Goal: Task Accomplishment & Management: Use online tool/utility

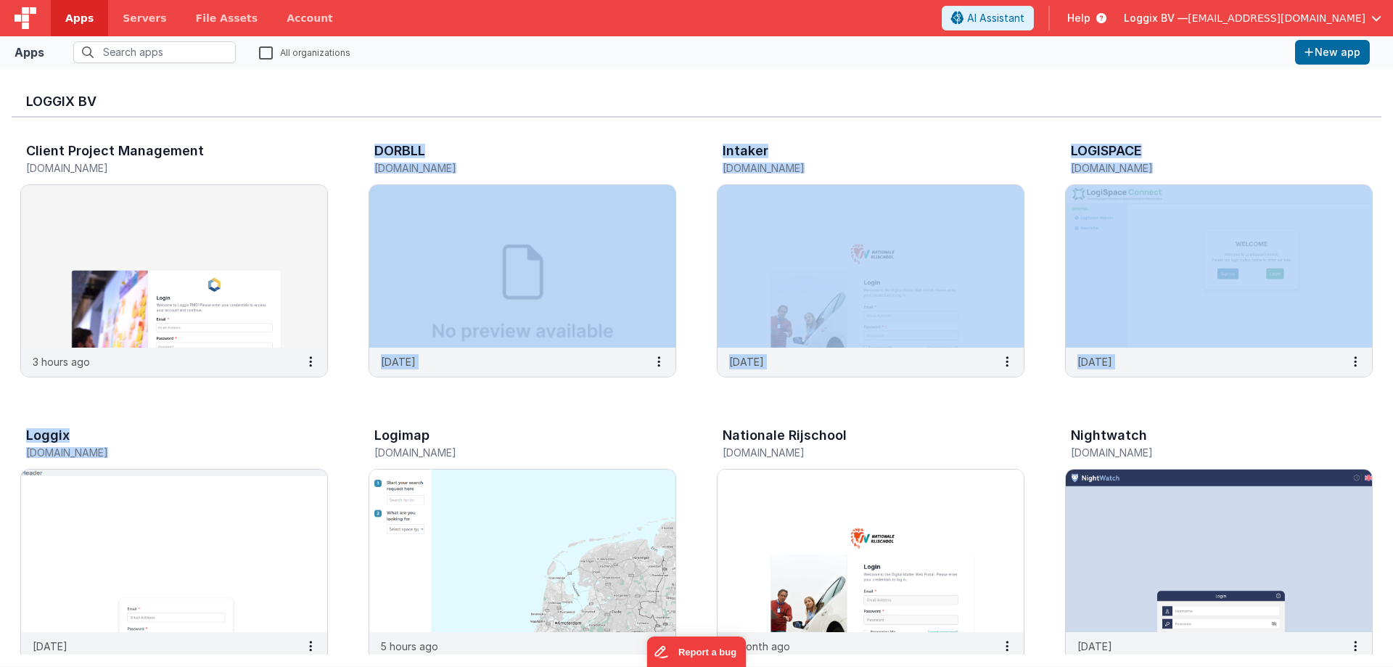
drag, startPoint x: 335, startPoint y: 325, endPoint x: 339, endPoint y: 436, distance: 111.1
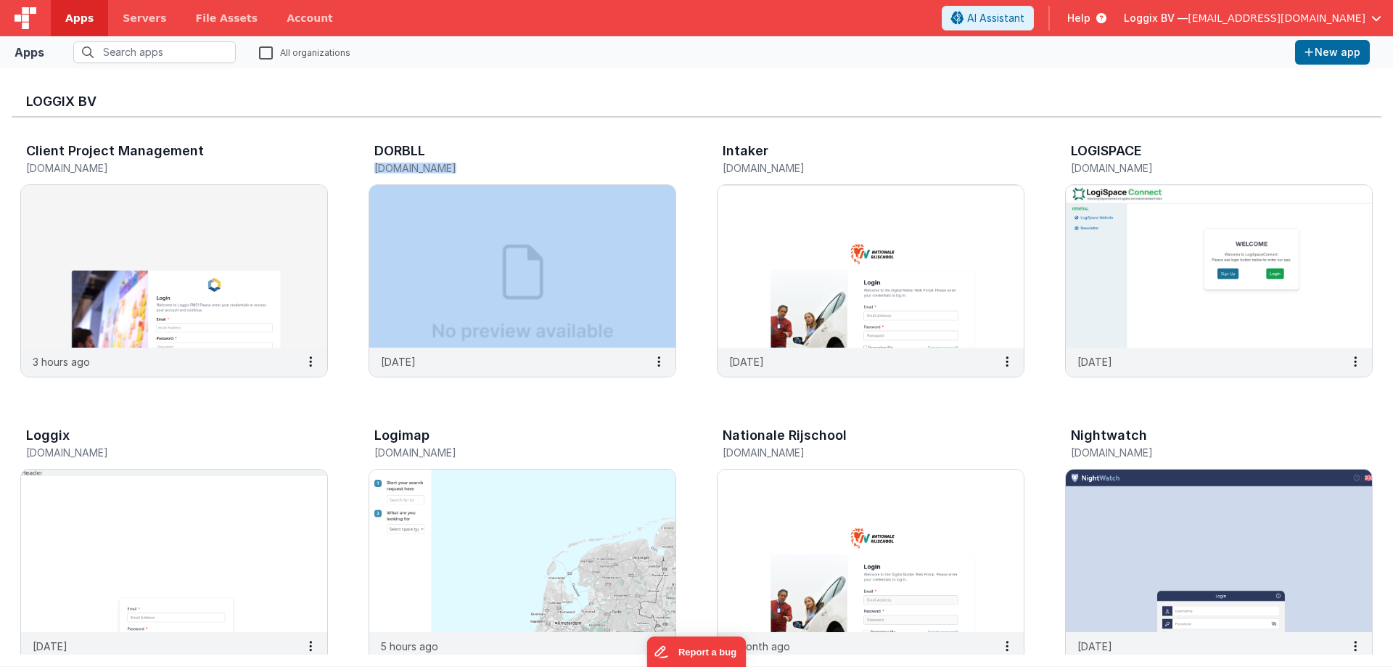
drag, startPoint x: 350, startPoint y: 179, endPoint x: 358, endPoint y: 393, distance: 214.2
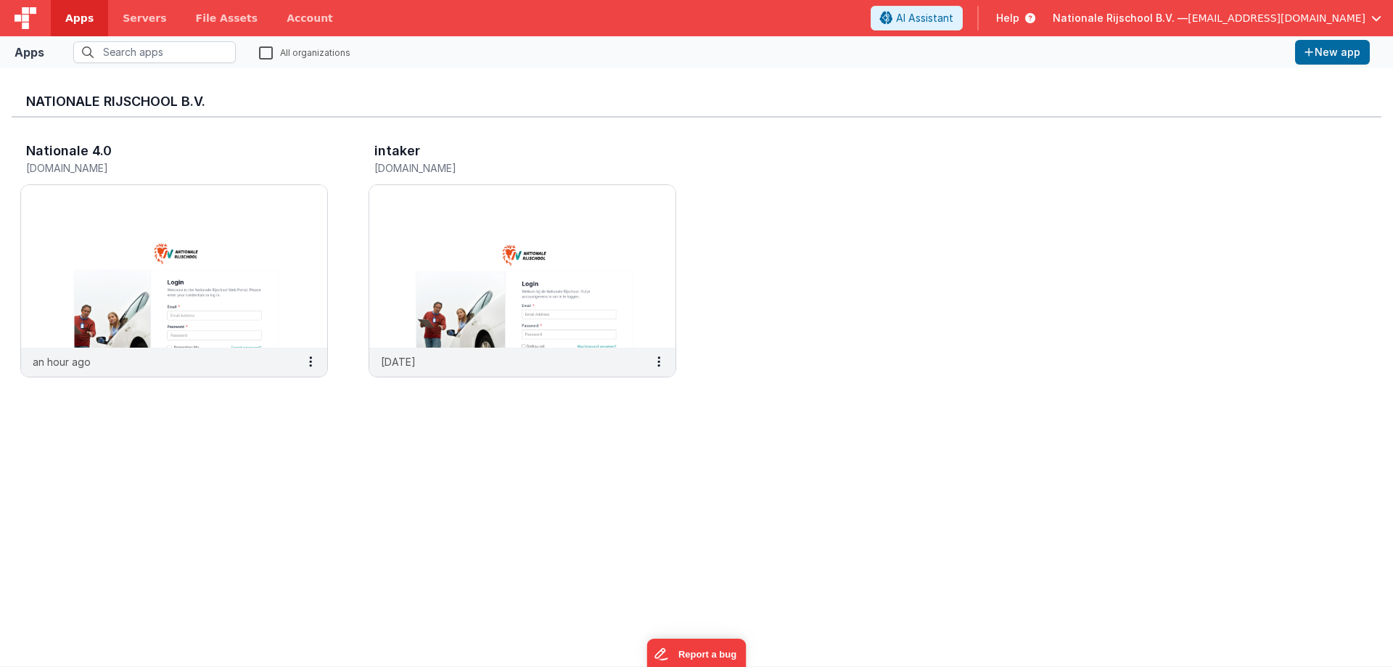
click at [73, 13] on span "Apps" at bounding box center [79, 18] width 28 height 15
click at [1151, 21] on span "Nationale Rijschool B.V. —" at bounding box center [1120, 18] width 135 height 15
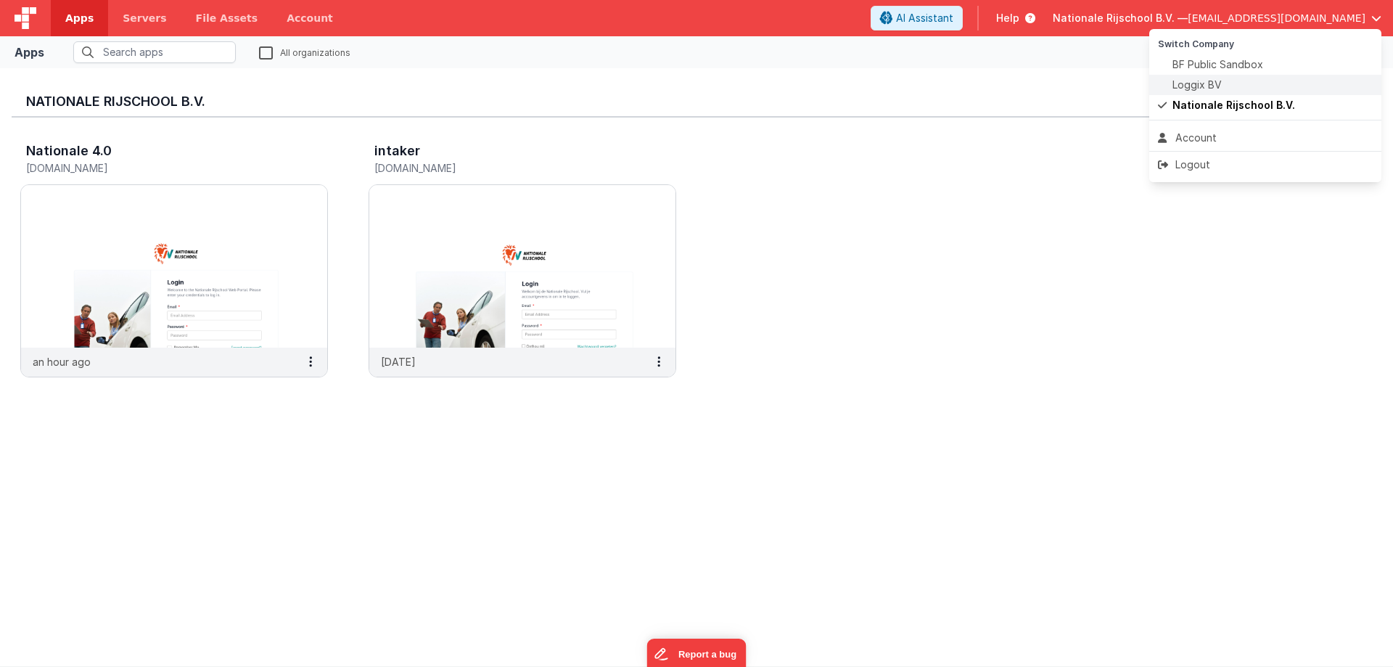
click at [1170, 81] on span at bounding box center [1165, 85] width 15 height 15
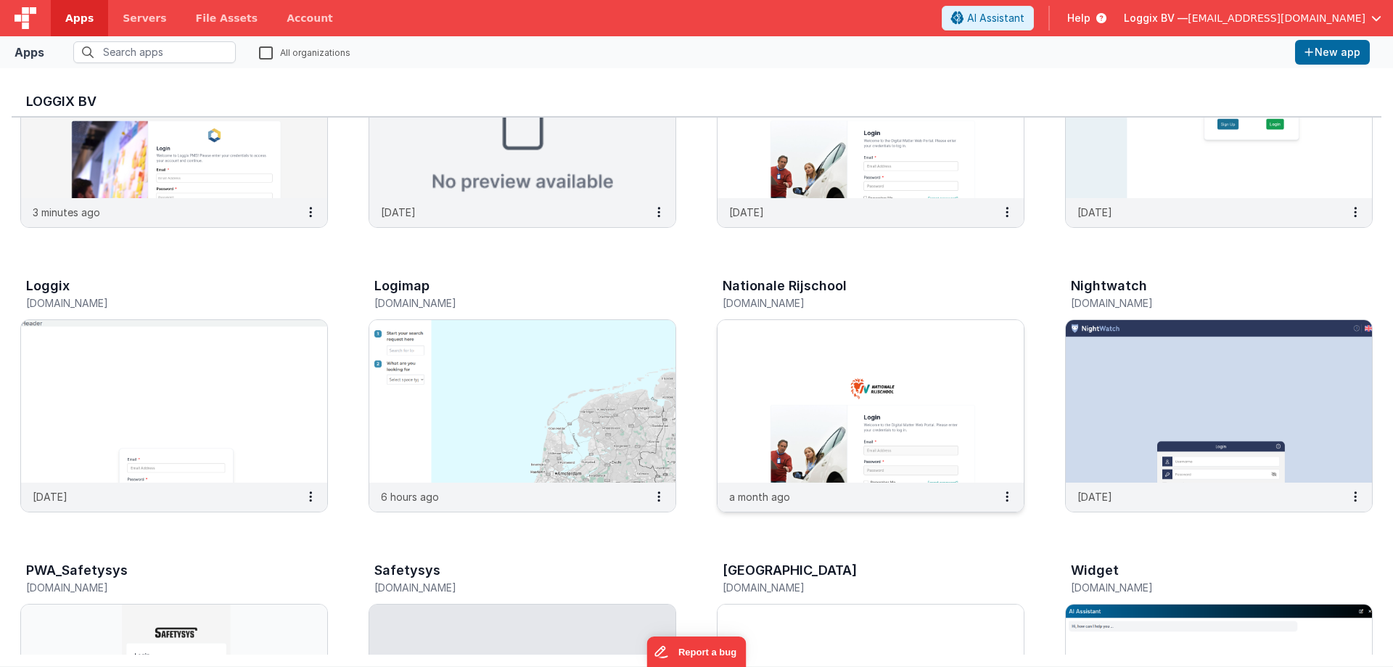
scroll to position [290, 0]
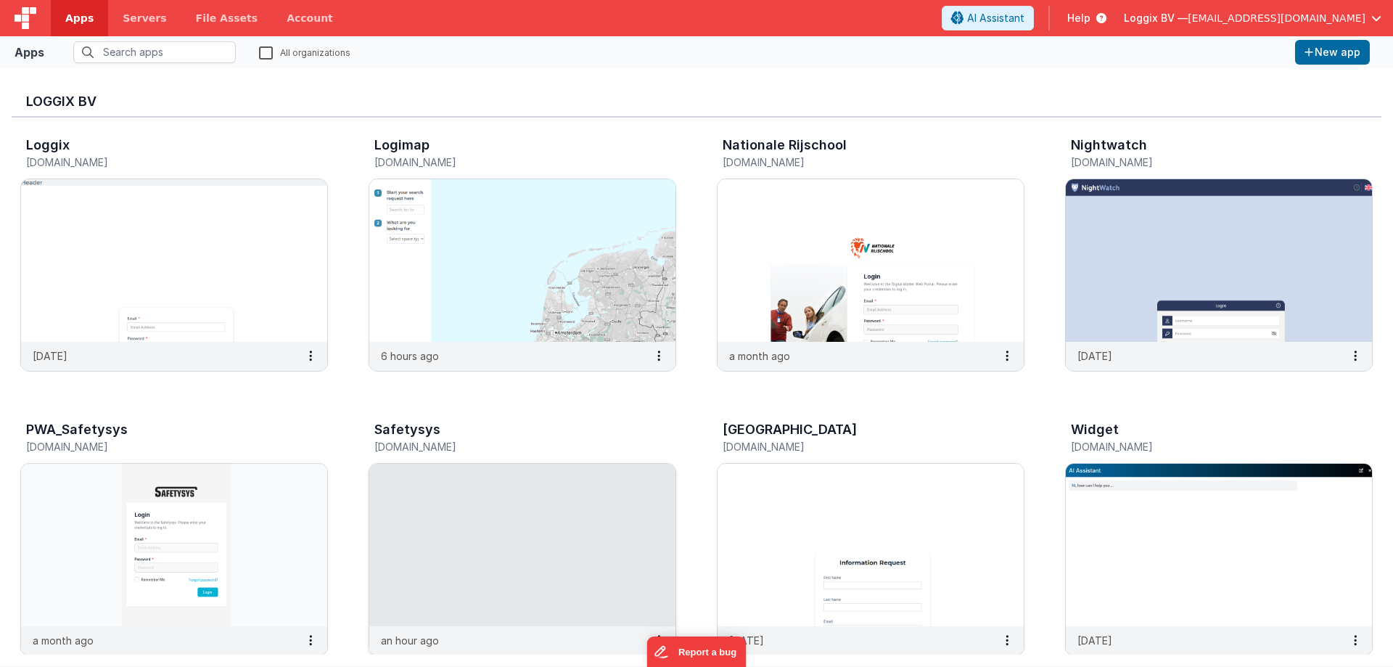
click at [462, 536] on img at bounding box center [522, 545] width 306 height 163
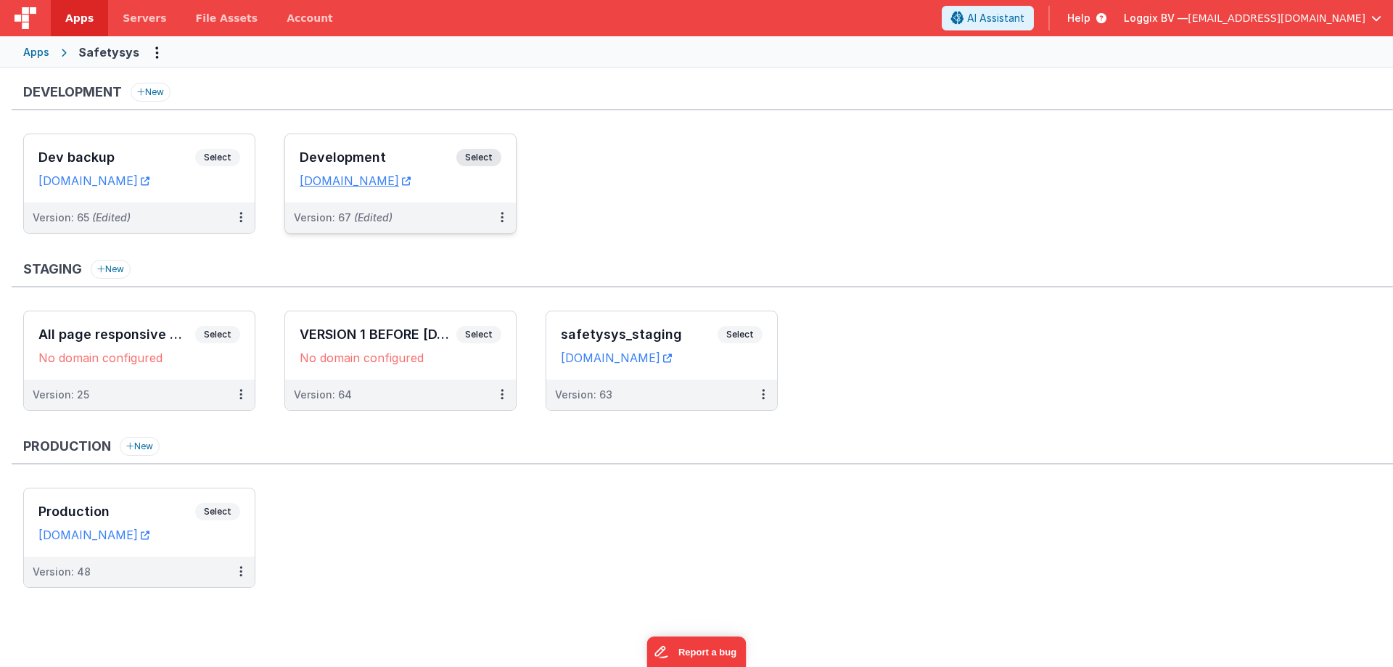
click at [467, 152] on span "Select" at bounding box center [478, 157] width 45 height 17
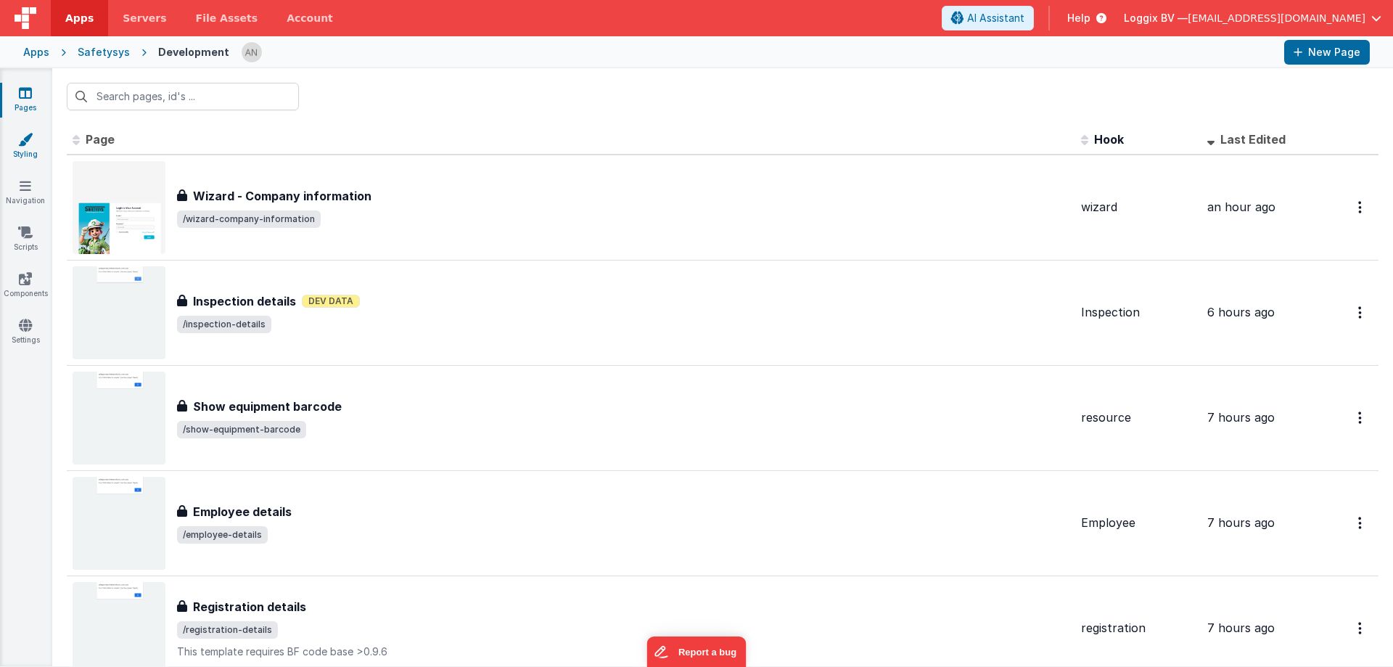
click at [15, 136] on link "Styling" at bounding box center [25, 146] width 52 height 29
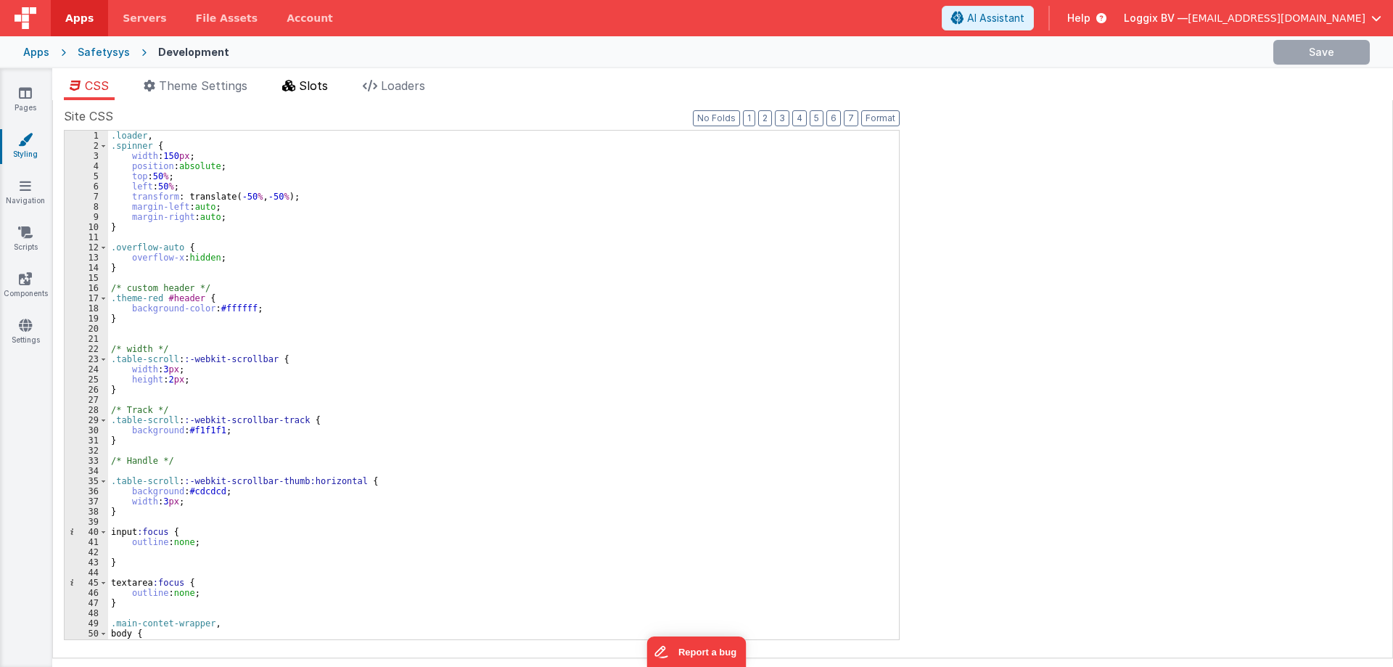
click at [301, 78] on span "Slots" at bounding box center [313, 85] width 29 height 15
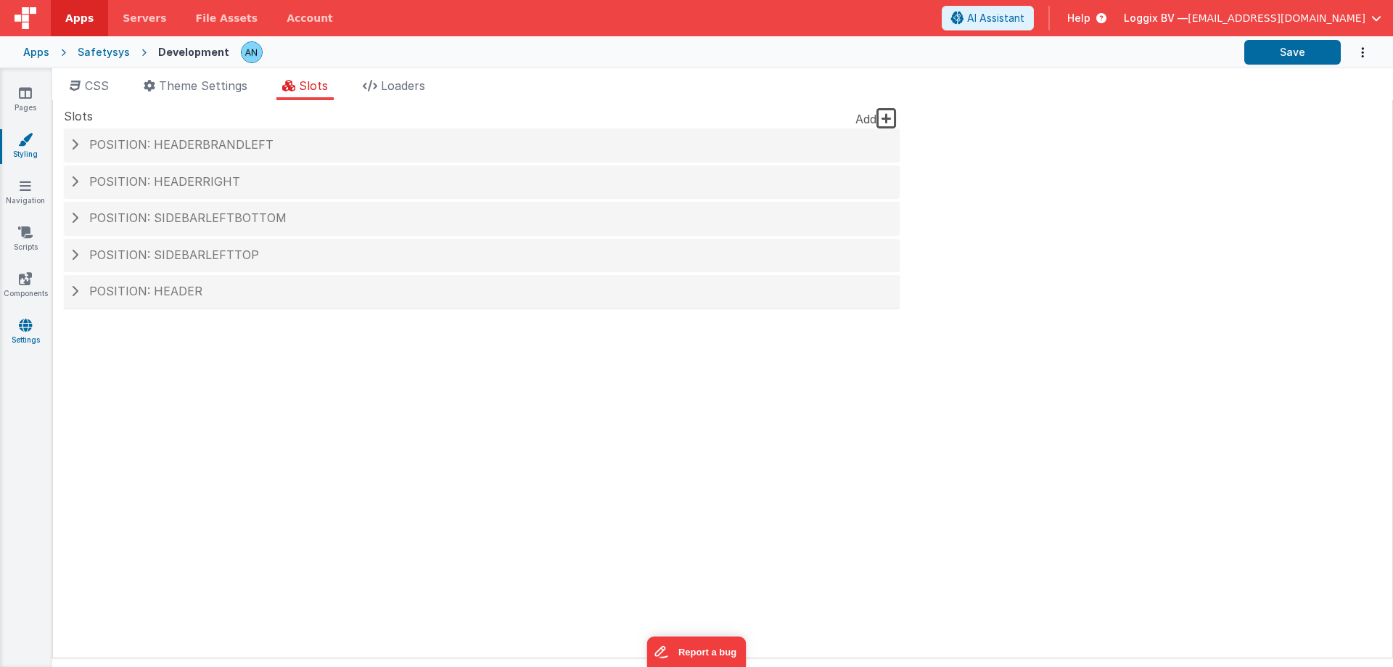
click at [14, 327] on link "Settings" at bounding box center [25, 332] width 52 height 29
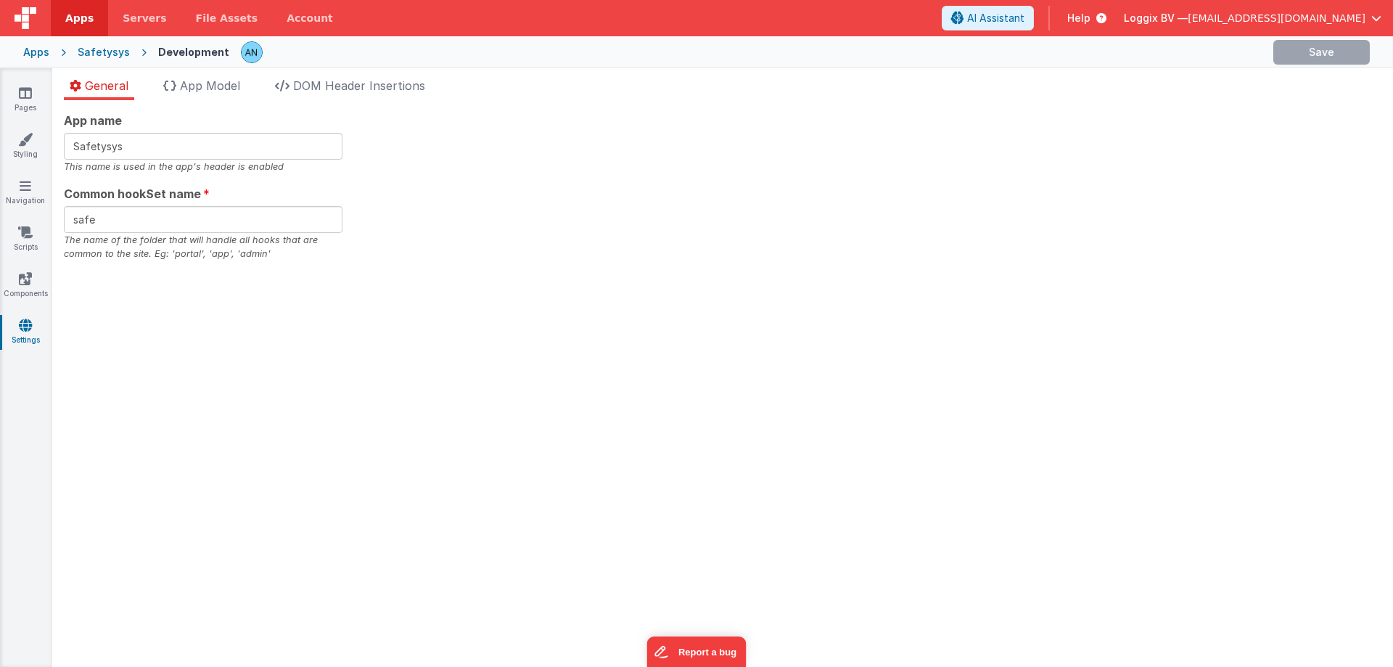
click at [23, 267] on div "Pages Styling Navigation Scripts Components Settings" at bounding box center [26, 367] width 52 height 599
click at [23, 295] on link "Components" at bounding box center [25, 285] width 52 height 29
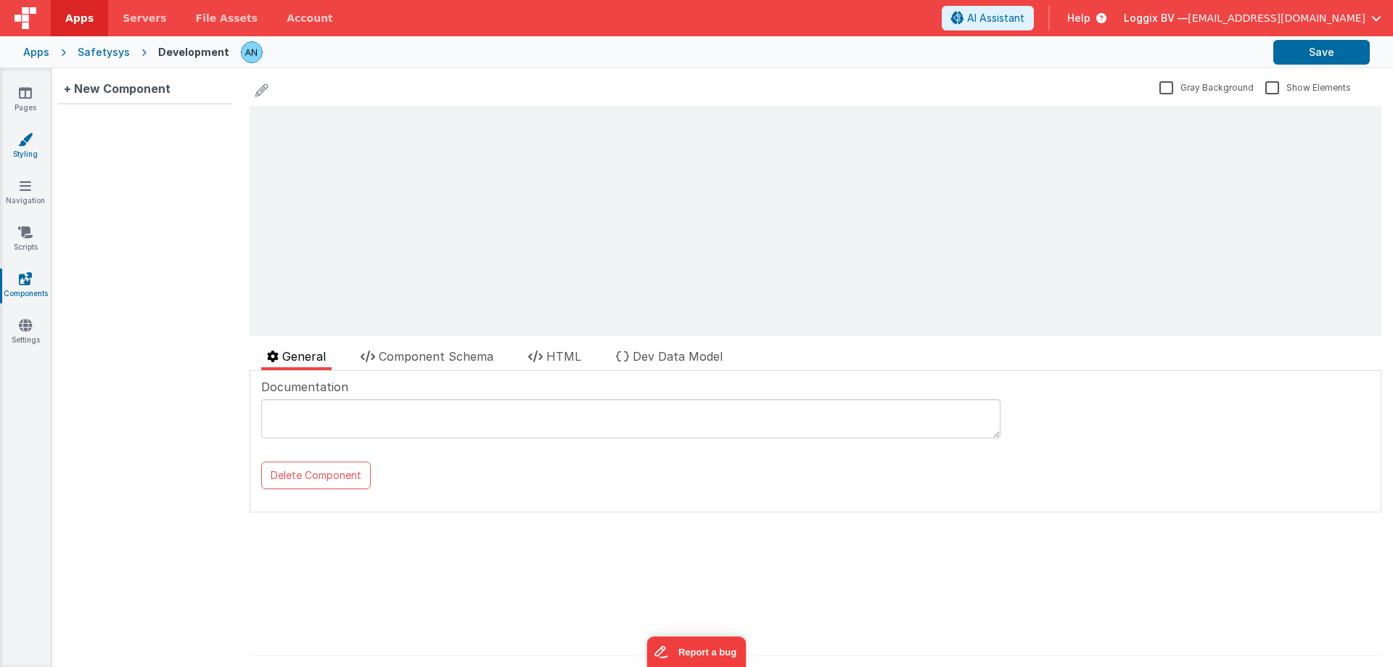
click at [30, 134] on icon at bounding box center [25, 139] width 15 height 15
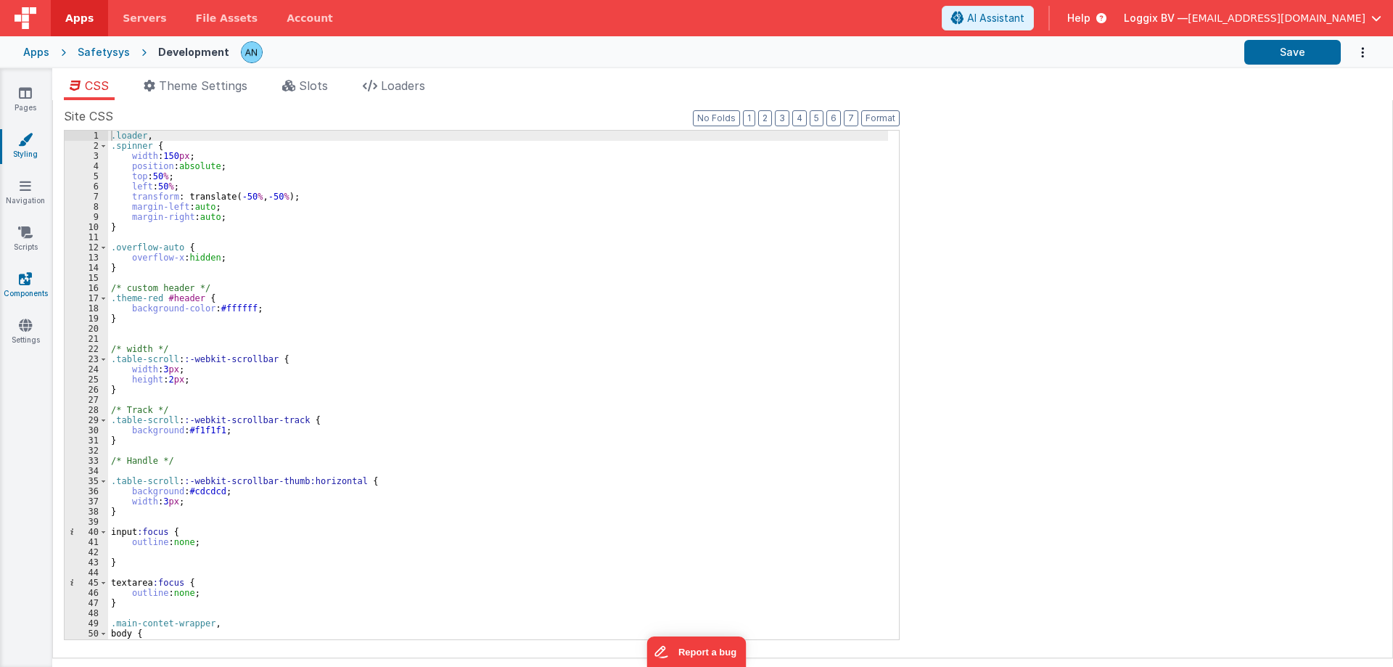
click at [22, 278] on icon at bounding box center [25, 278] width 13 height 15
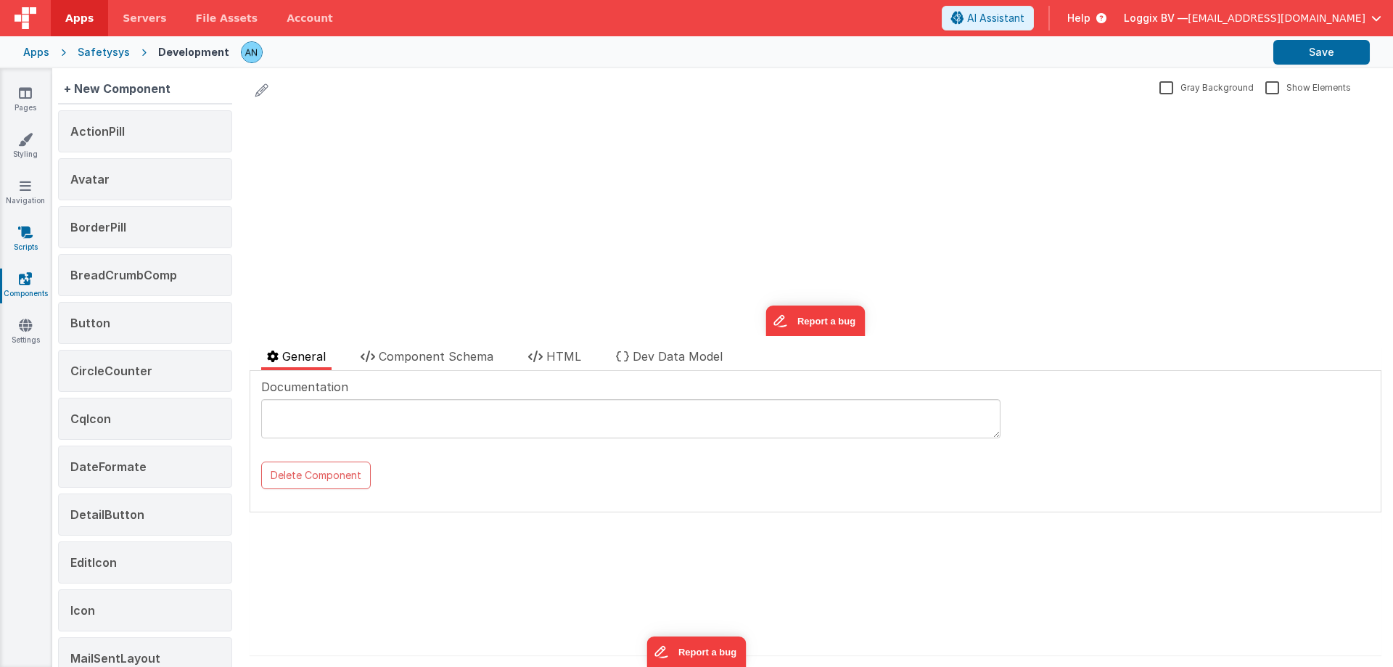
click at [31, 242] on link "Scripts" at bounding box center [25, 239] width 52 height 29
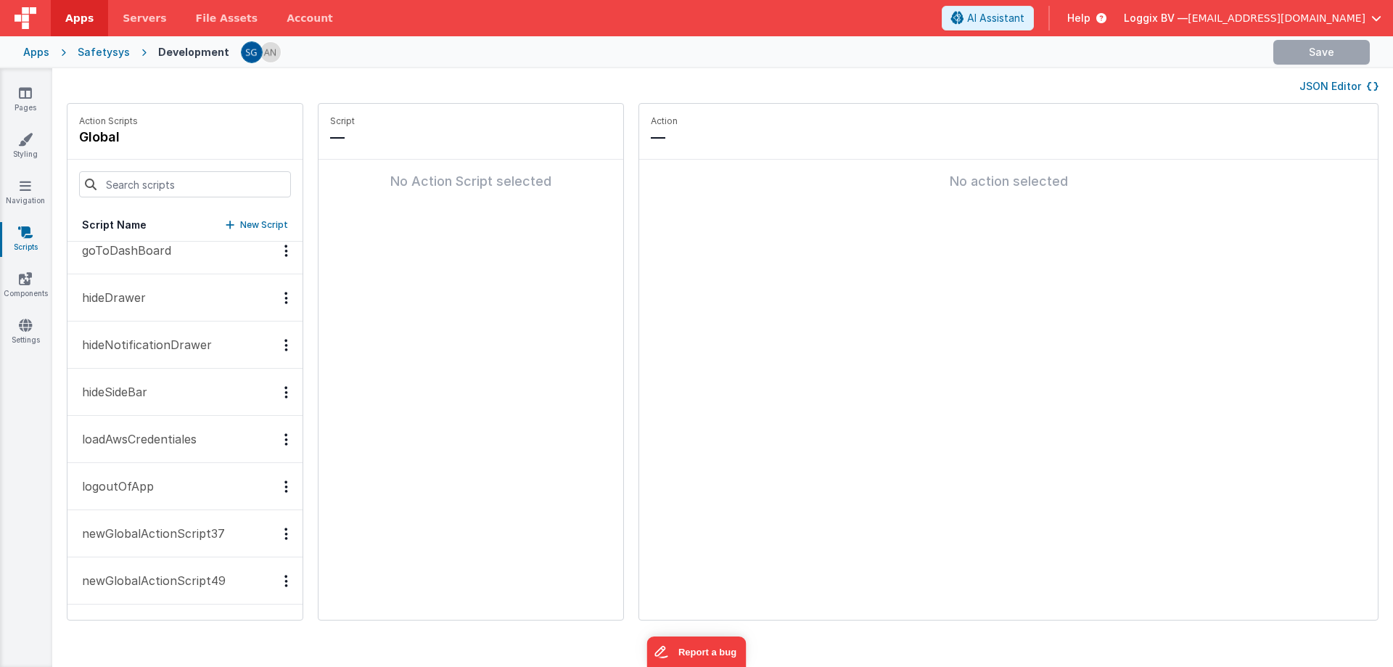
scroll to position [653, 0]
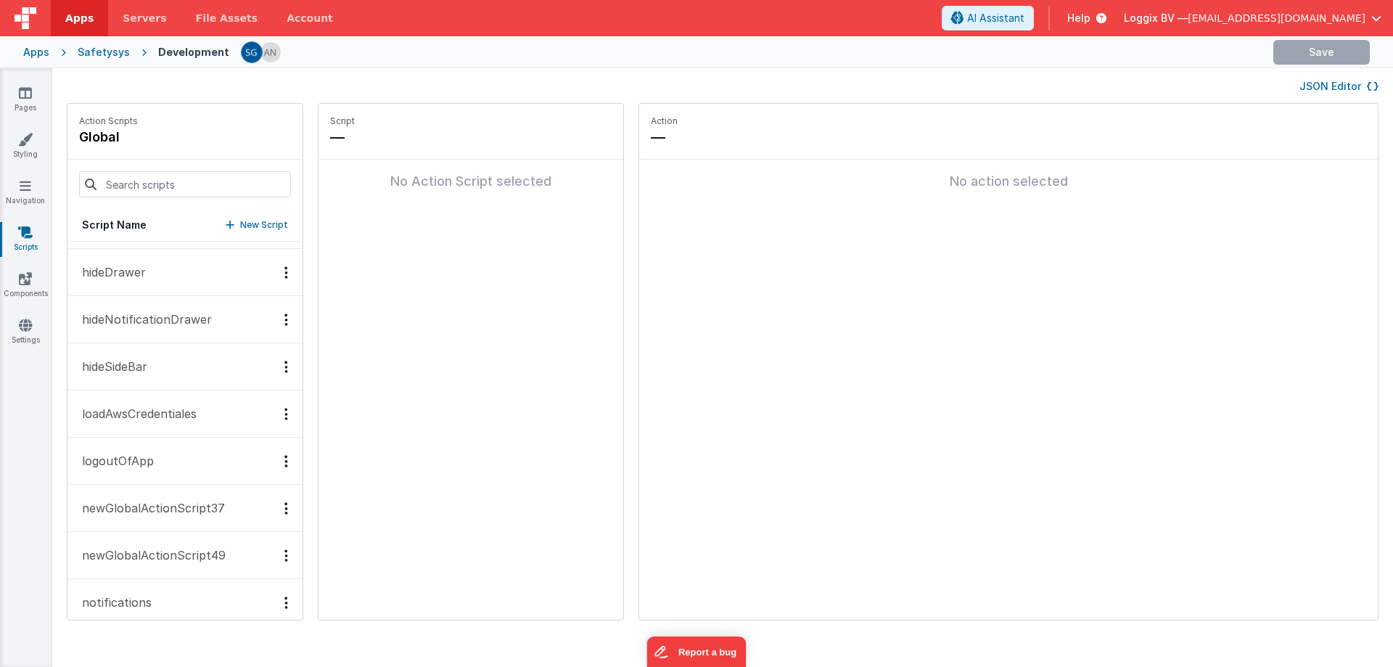
click at [9, 131] on div "Pages Styling Navigation Scripts Components Settings" at bounding box center [26, 367] width 52 height 599
click at [28, 149] on link "Styling" at bounding box center [25, 146] width 52 height 29
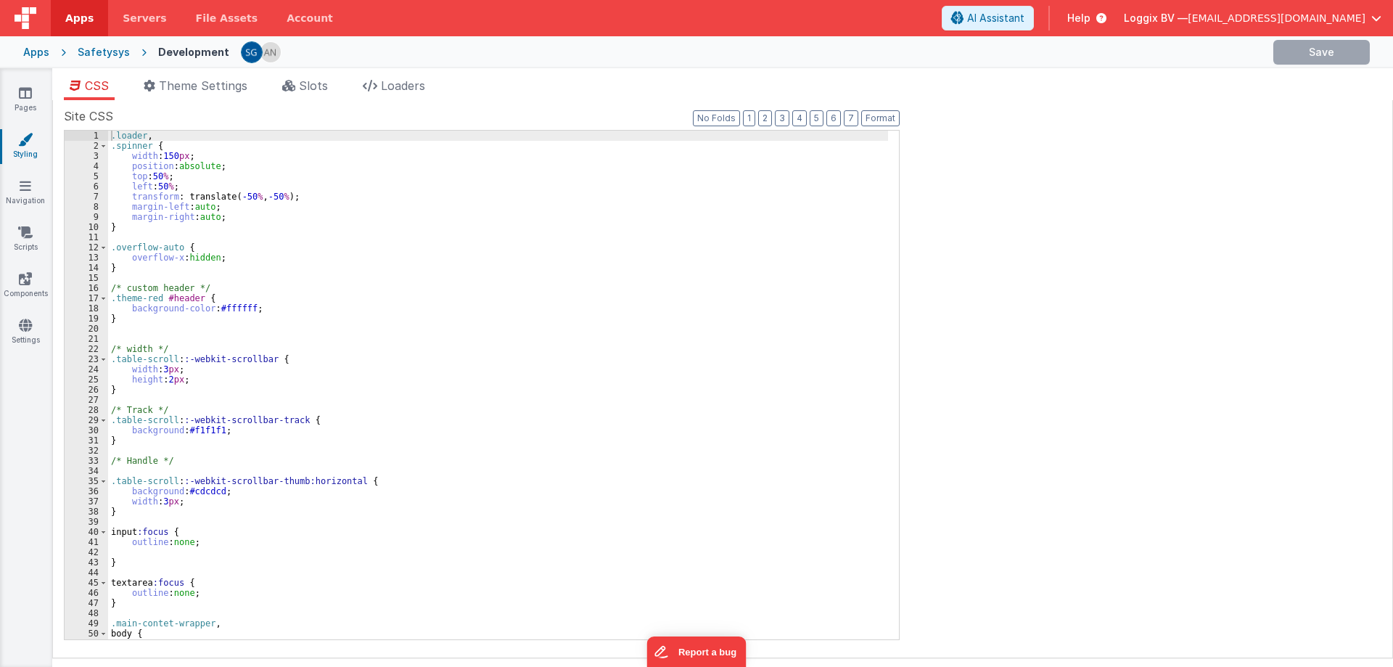
click at [28, 176] on div "Pages Styling Navigation Scripts Components Settings" at bounding box center [26, 367] width 52 height 599
click at [28, 196] on link "Navigation" at bounding box center [25, 193] width 52 height 29
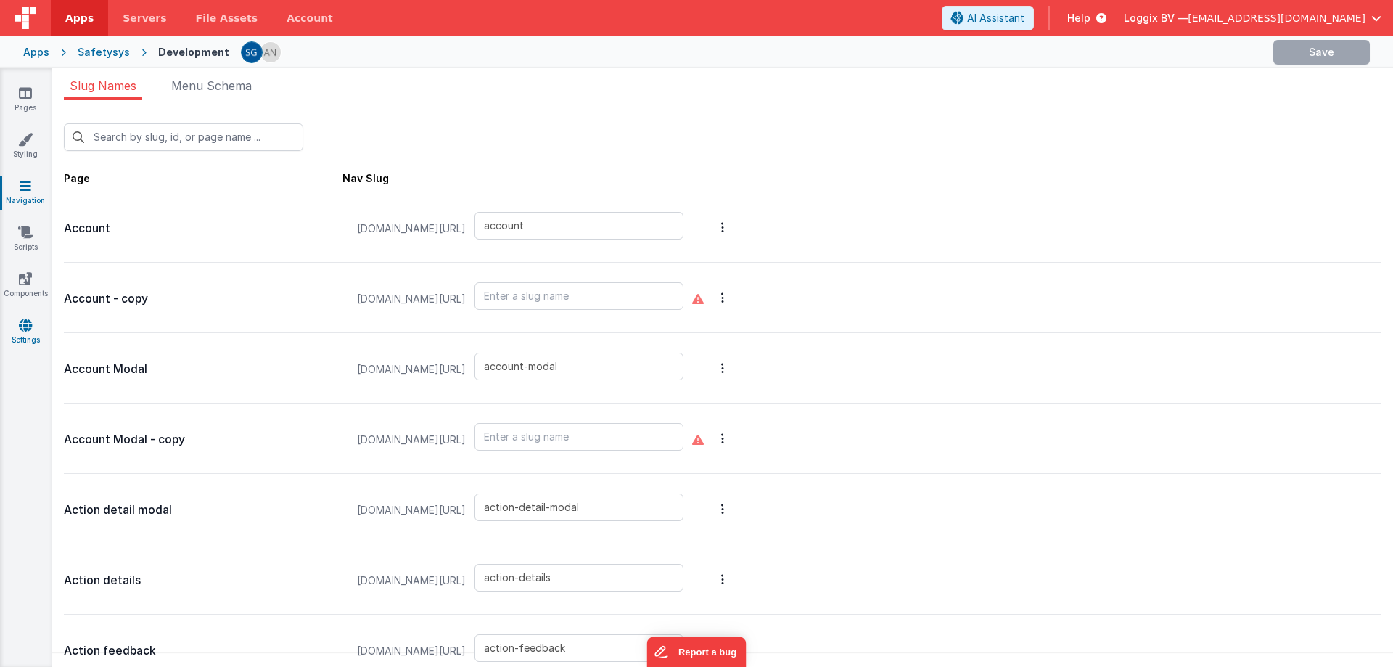
click at [25, 335] on link "Settings" at bounding box center [25, 332] width 52 height 29
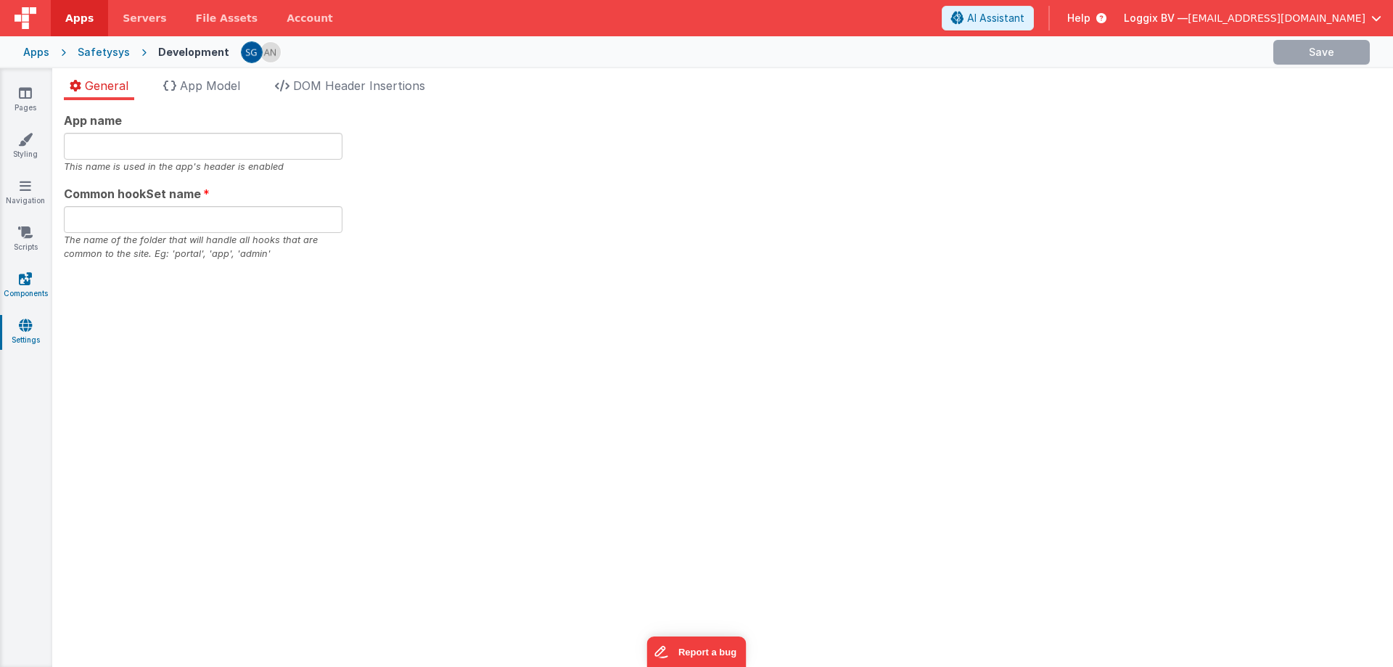
type input "Safetysys"
type input "safe"
click at [213, 95] on li "App Model" at bounding box center [201, 88] width 89 height 23
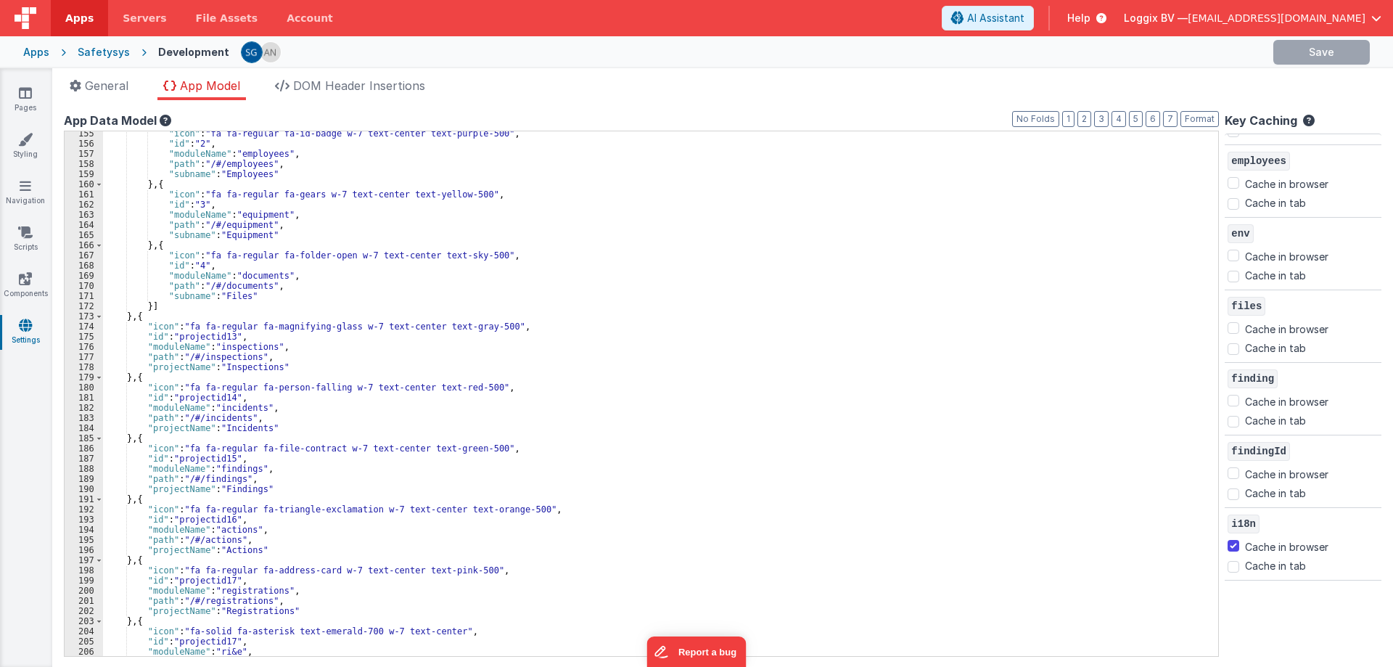
scroll to position [1016, 0]
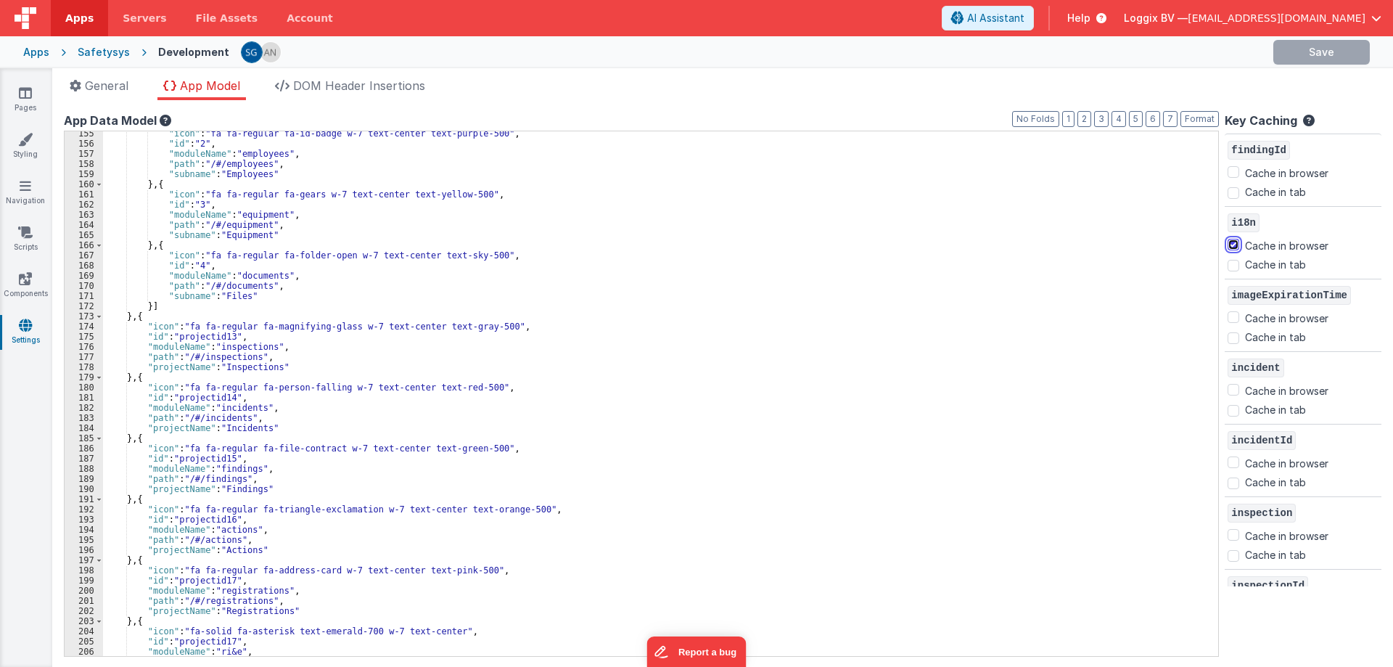
click at [1233, 247] on input "Cache in browser" at bounding box center [1234, 245] width 12 height 12
checkbox input "false"
click at [1309, 118] on icon at bounding box center [1305, 124] width 17 height 19
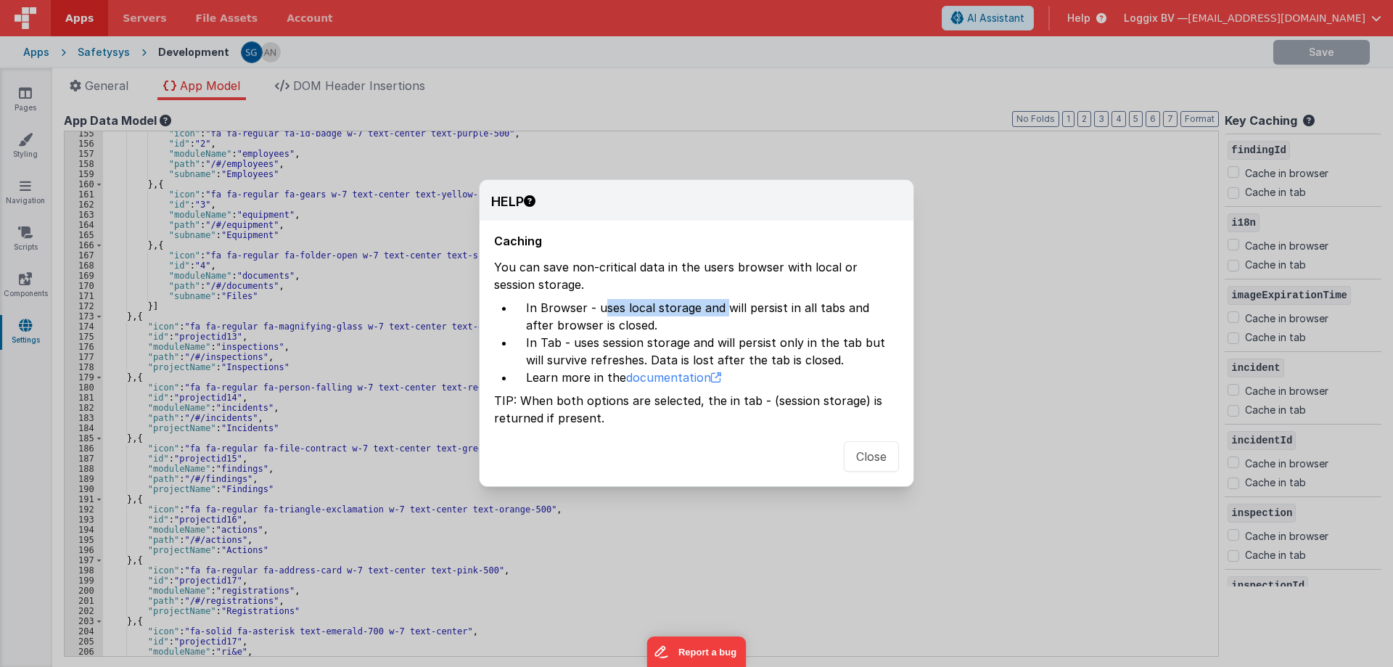
drag, startPoint x: 636, startPoint y: 313, endPoint x: 729, endPoint y: 315, distance: 92.9
click at [729, 315] on li "In Browser - uses local storage and will persist in all tabs and after browser …" at bounding box center [706, 316] width 385 height 35
drag, startPoint x: 754, startPoint y: 307, endPoint x: 816, endPoint y: 308, distance: 62.4
click at [816, 308] on li "In Browser - uses local storage and will persist in all tabs and after browser …" at bounding box center [706, 316] width 385 height 35
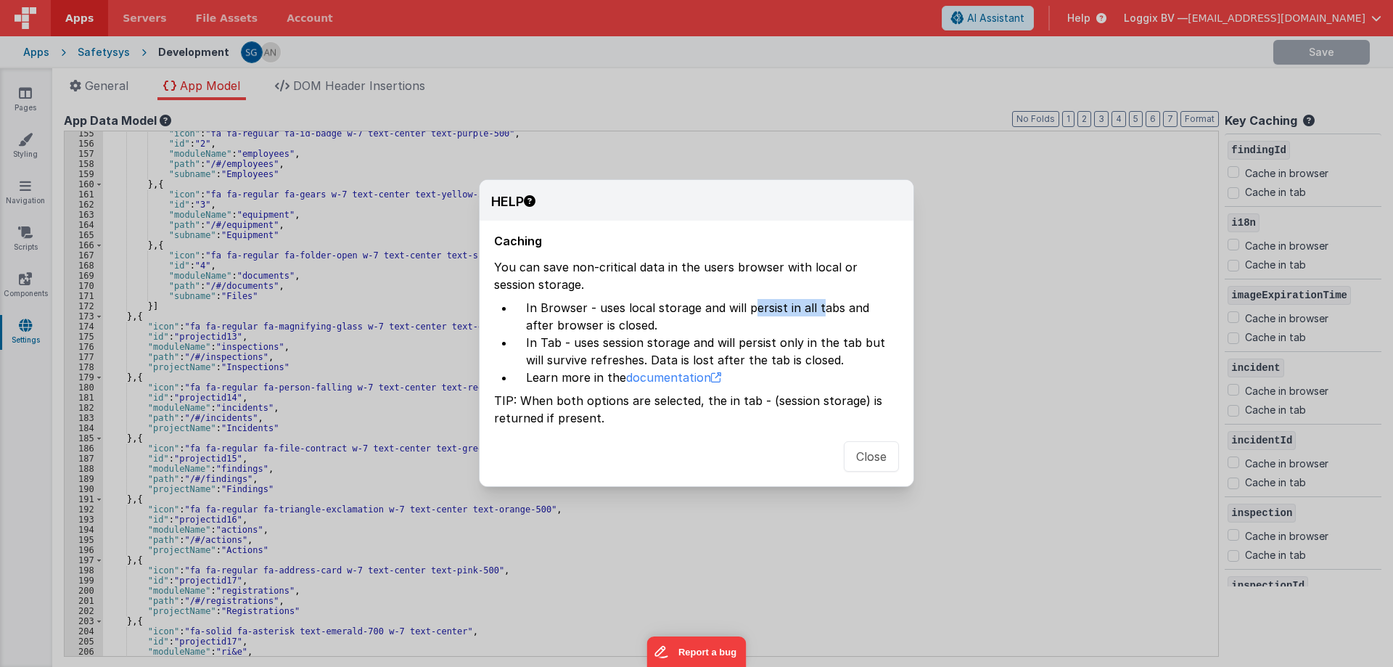
click at [816, 308] on li "In Browser - uses local storage and will persist in all tabs and after browser …" at bounding box center [706, 316] width 385 height 35
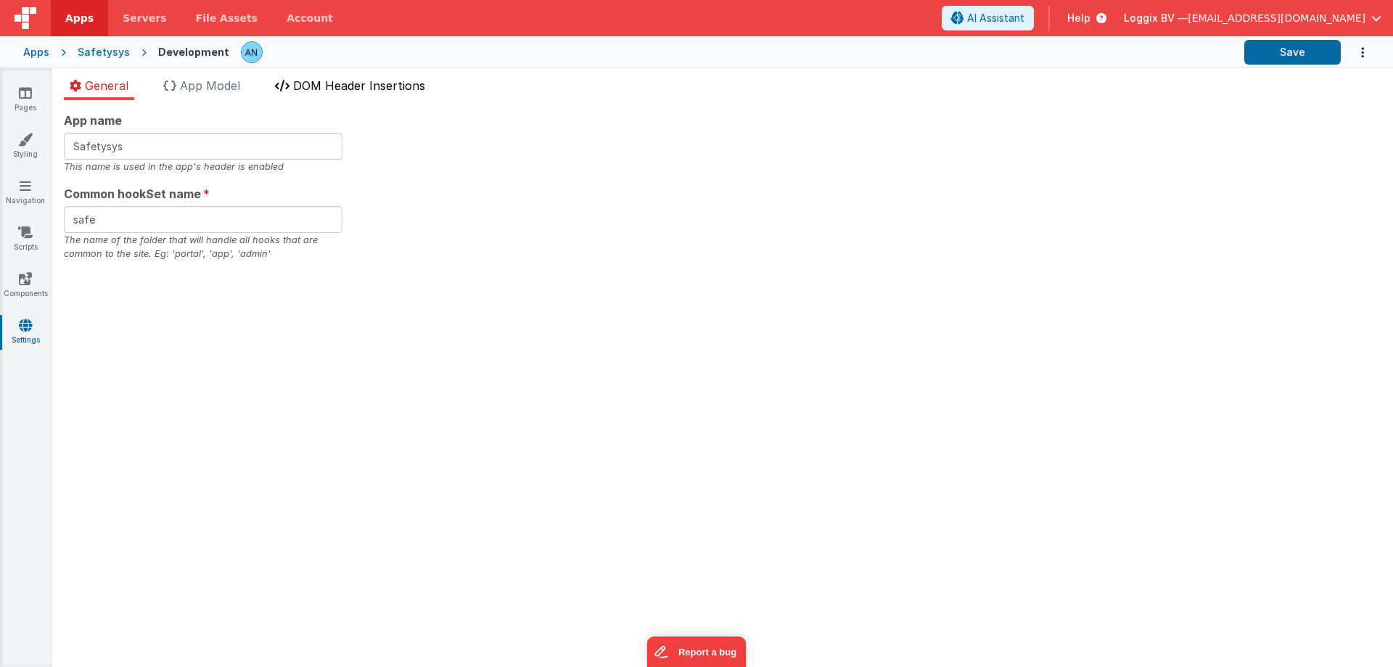
click at [393, 87] on span "DOM Header Insertions" at bounding box center [359, 85] width 132 height 15
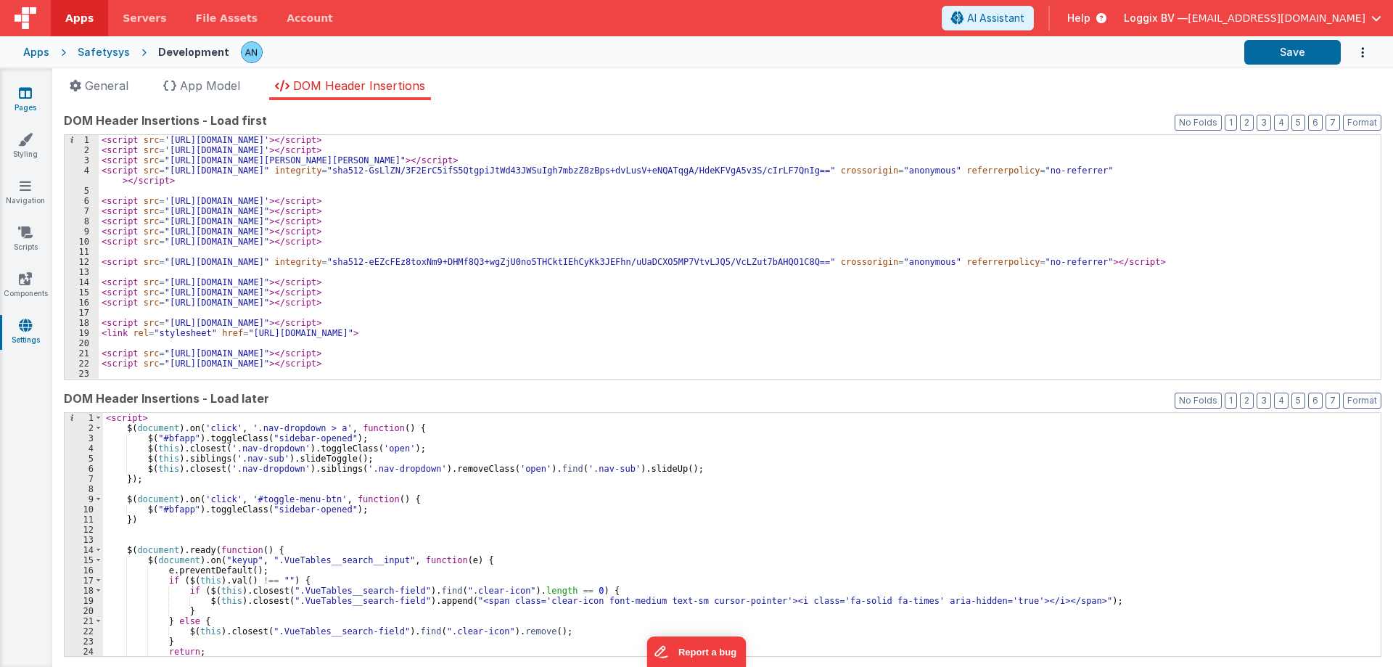
click at [33, 86] on link "Pages" at bounding box center [25, 100] width 52 height 29
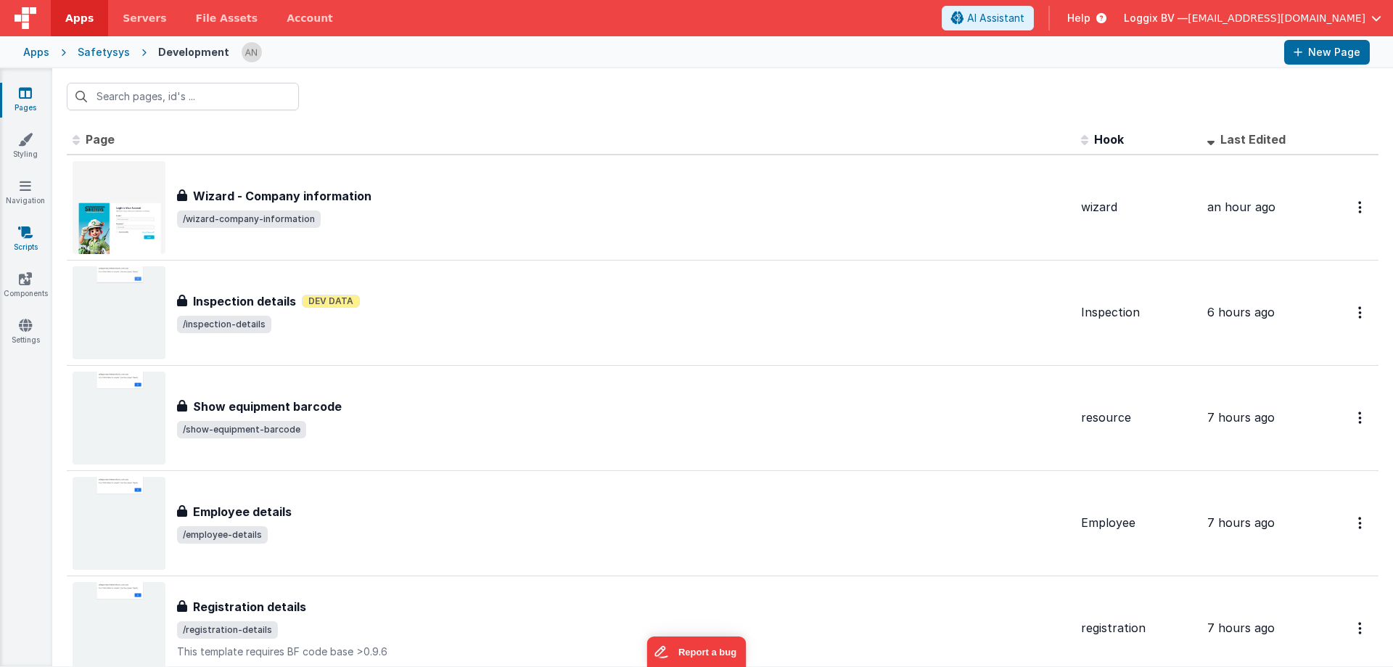
click at [15, 237] on link "Scripts" at bounding box center [25, 239] width 52 height 29
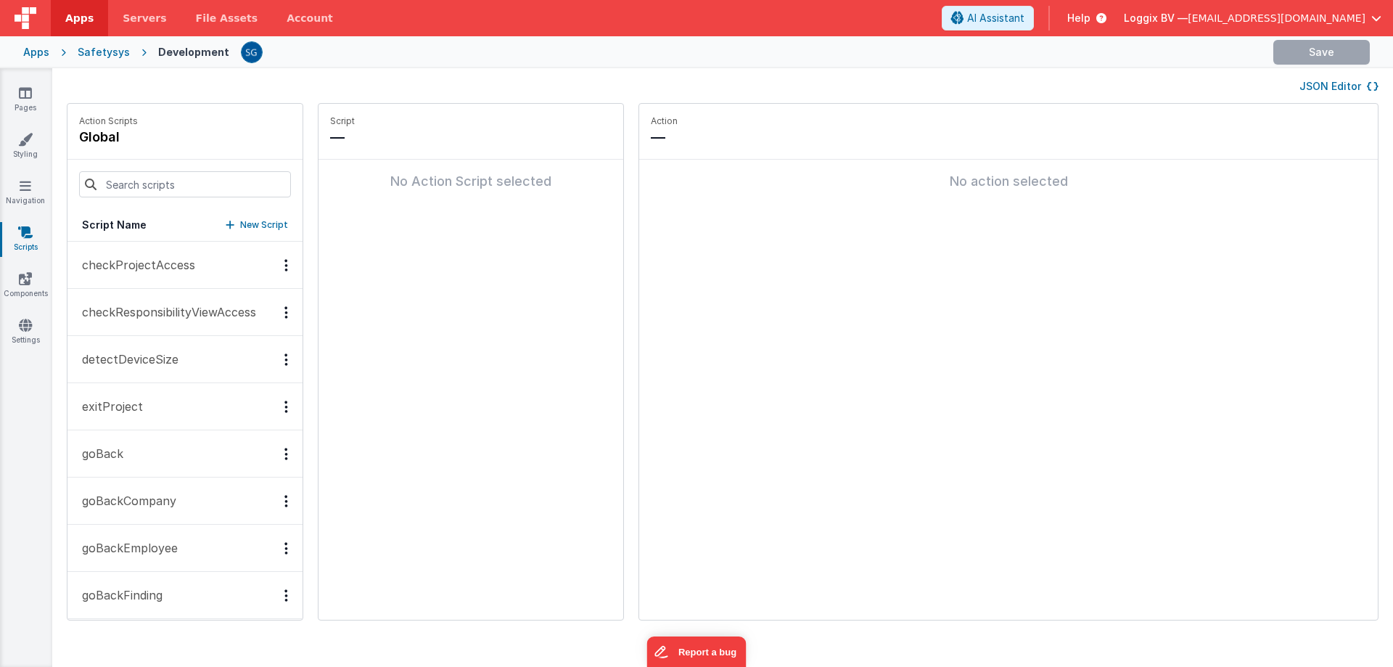
click at [171, 297] on button "checkResponsibilityViewAccess" at bounding box center [184, 312] width 235 height 47
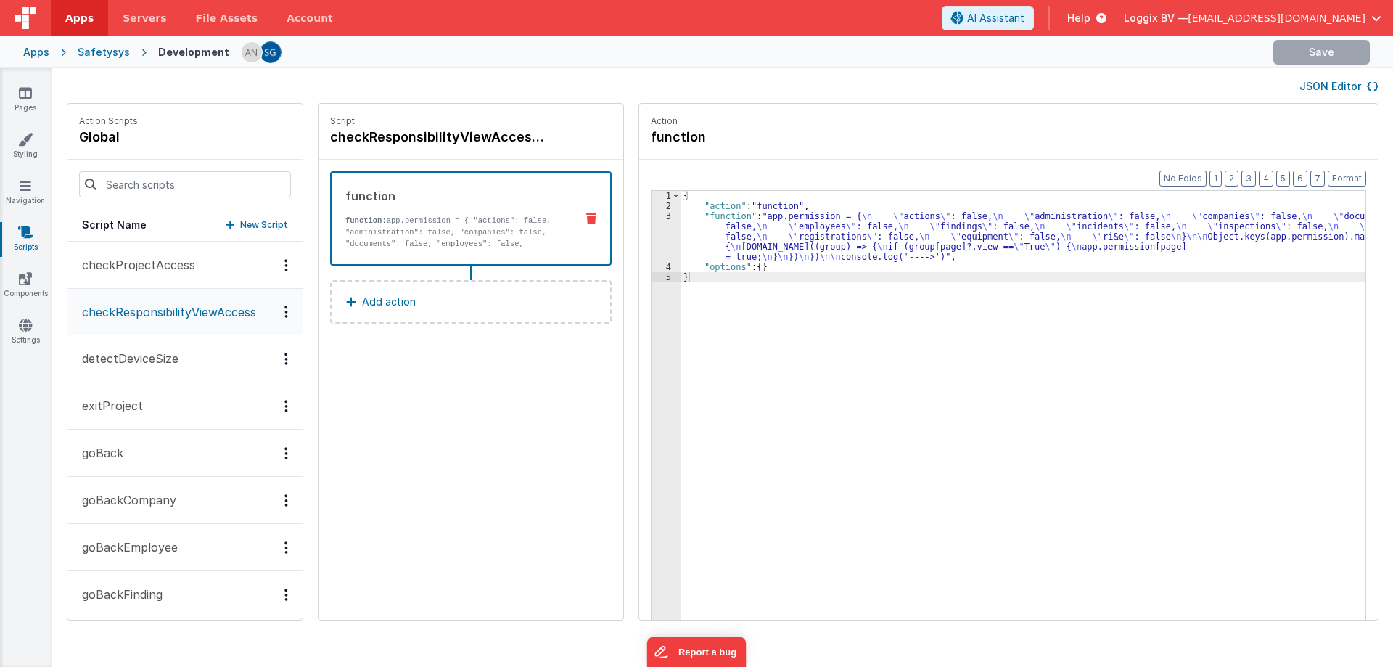
click at [689, 228] on div "{ "action" : "function" , "function" : "app.permission = { \n \" actions \" : f…" at bounding box center [1030, 438] width 699 height 494
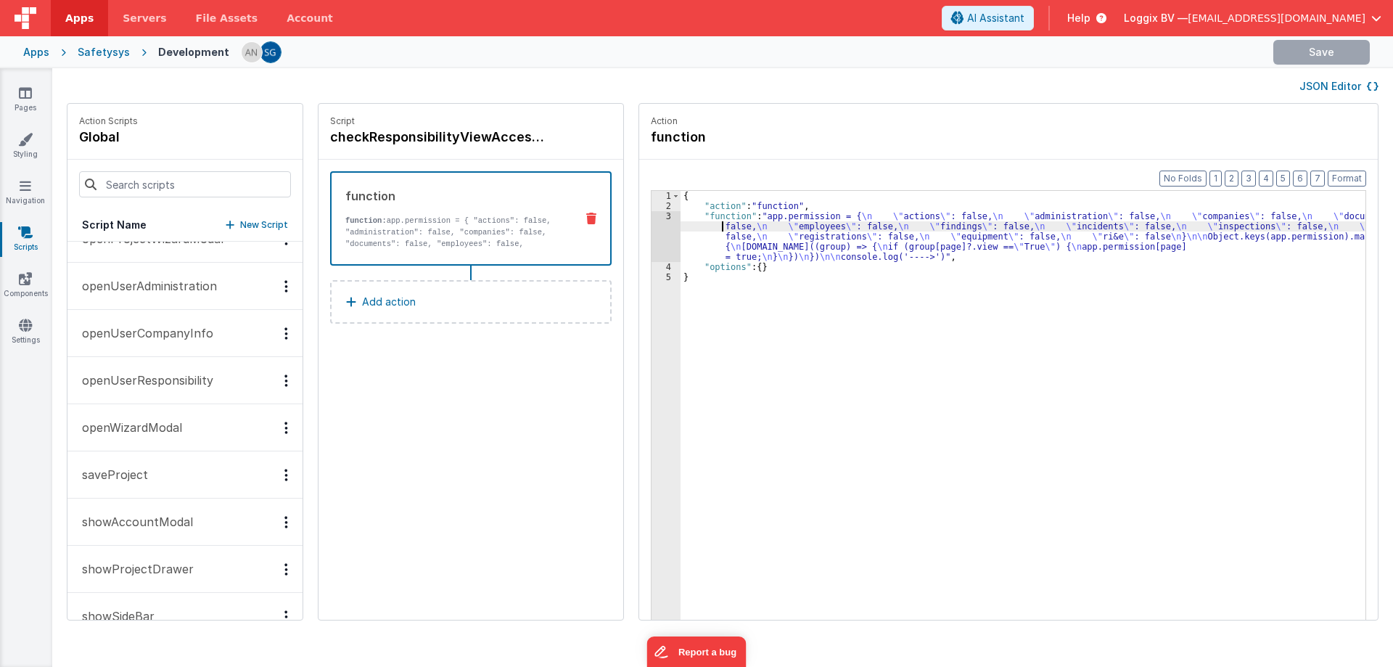
scroll to position [2038, 0]
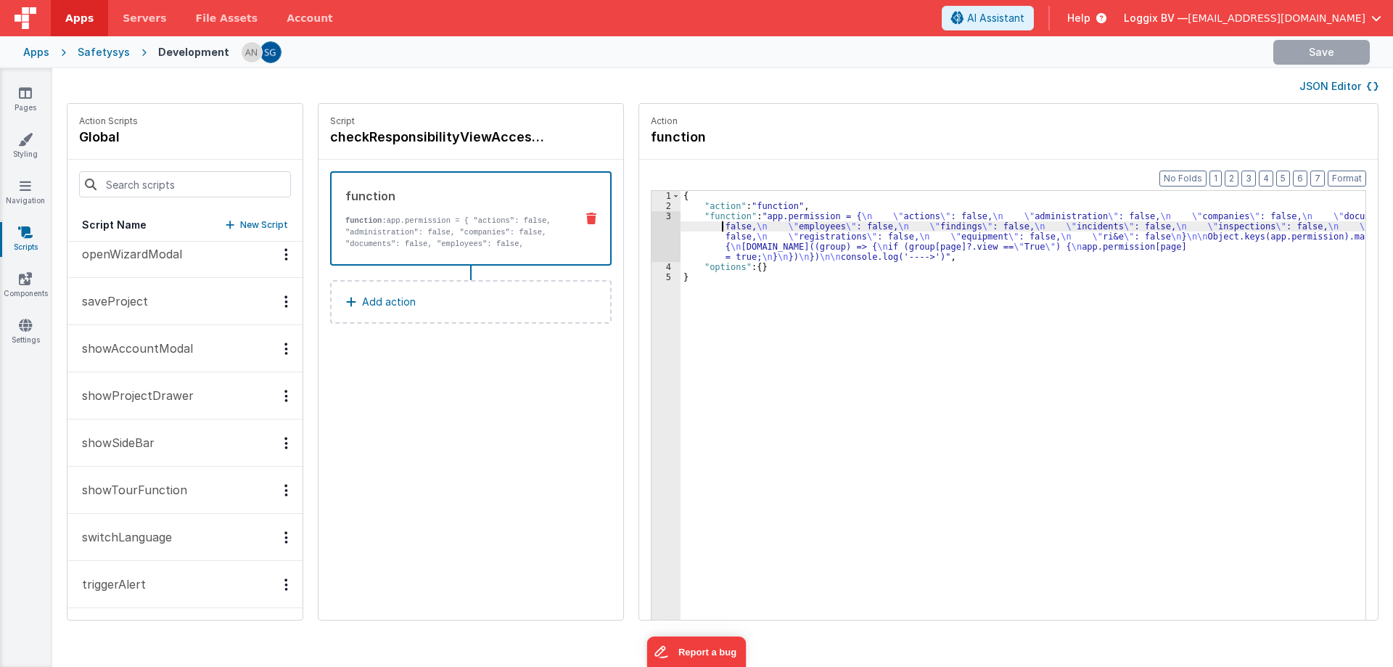
click at [184, 546] on button "switchLanguage" at bounding box center [184, 537] width 235 height 47
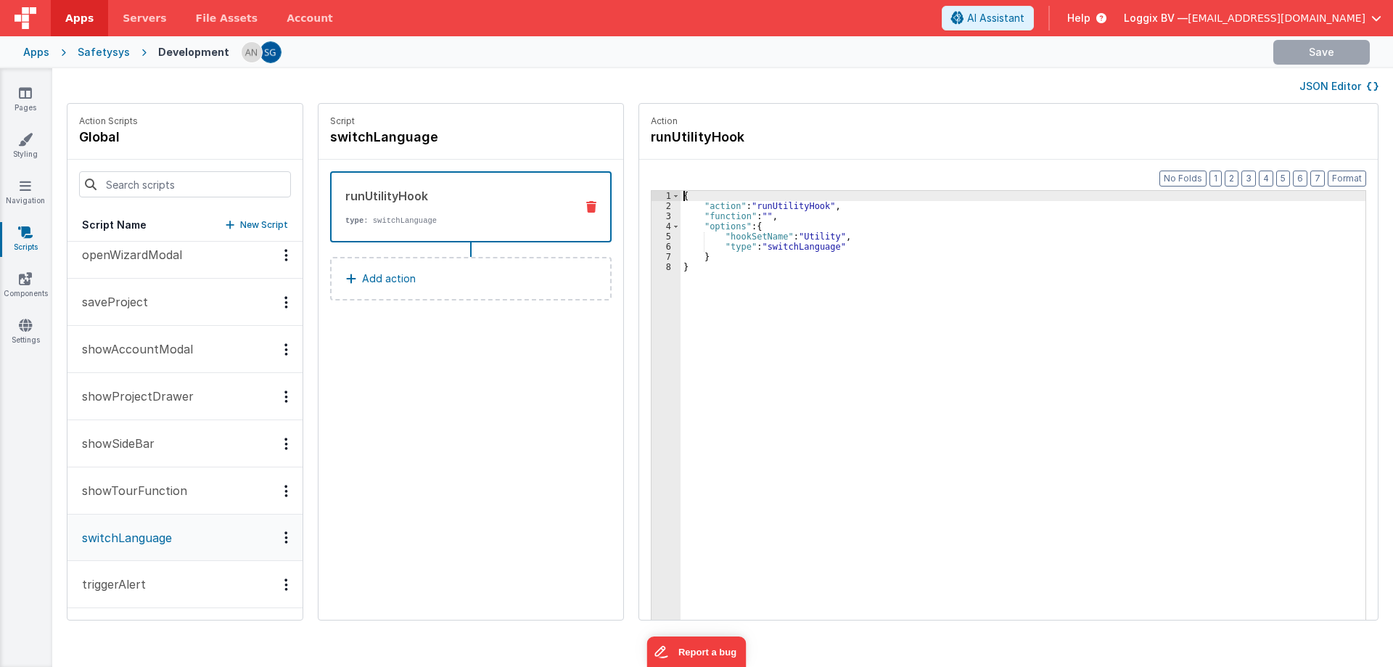
click at [657, 214] on div "3" at bounding box center [666, 216] width 29 height 10
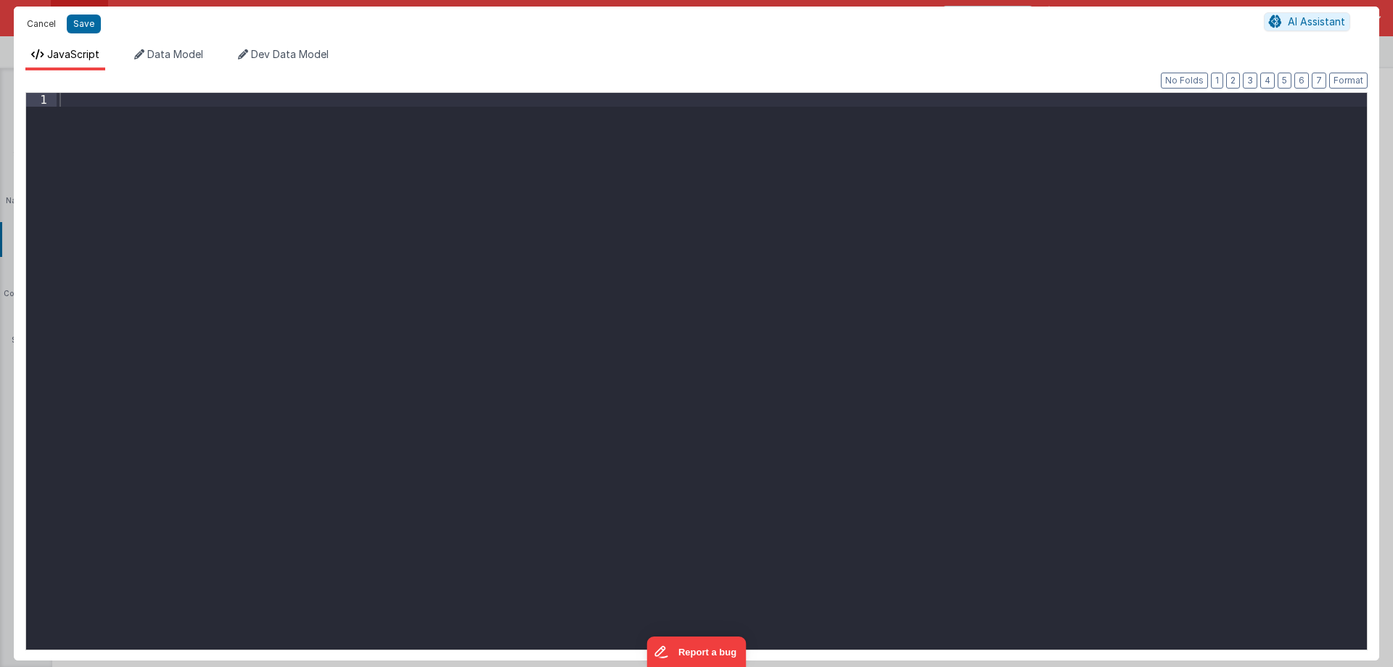
click at [55, 28] on button "Cancel" at bounding box center [42, 24] width 44 height 20
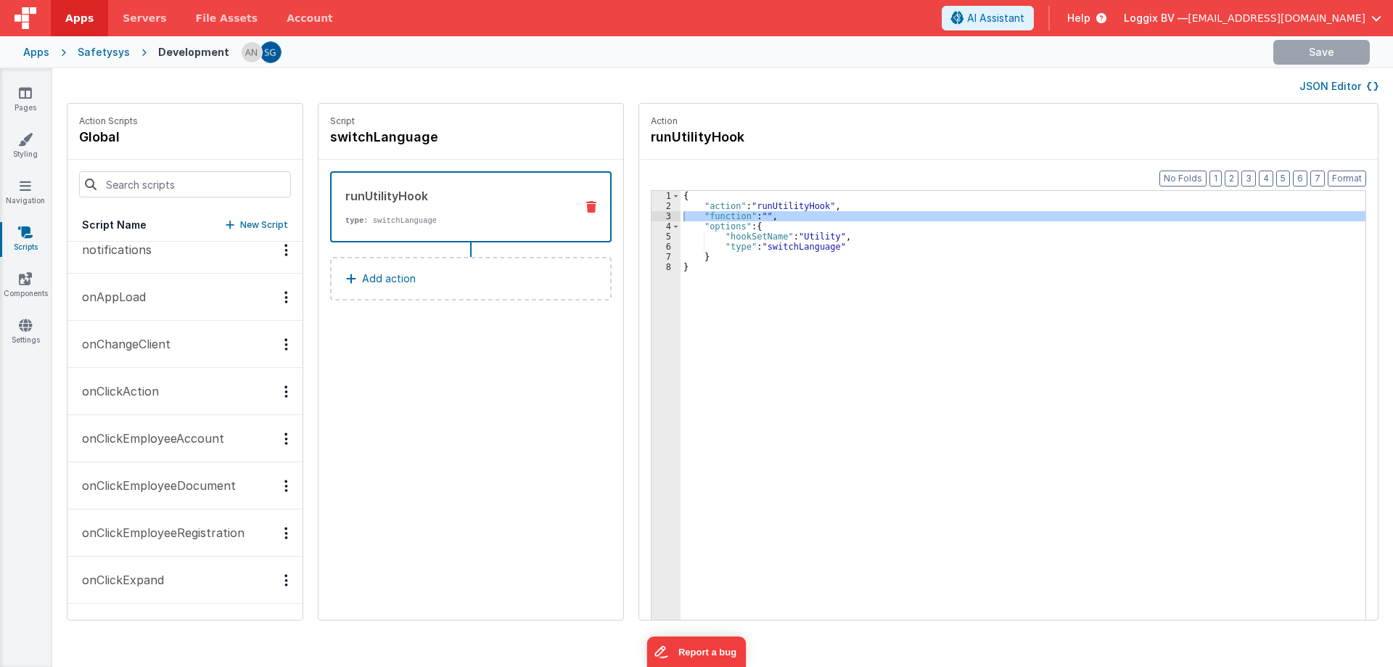
scroll to position [805, 0]
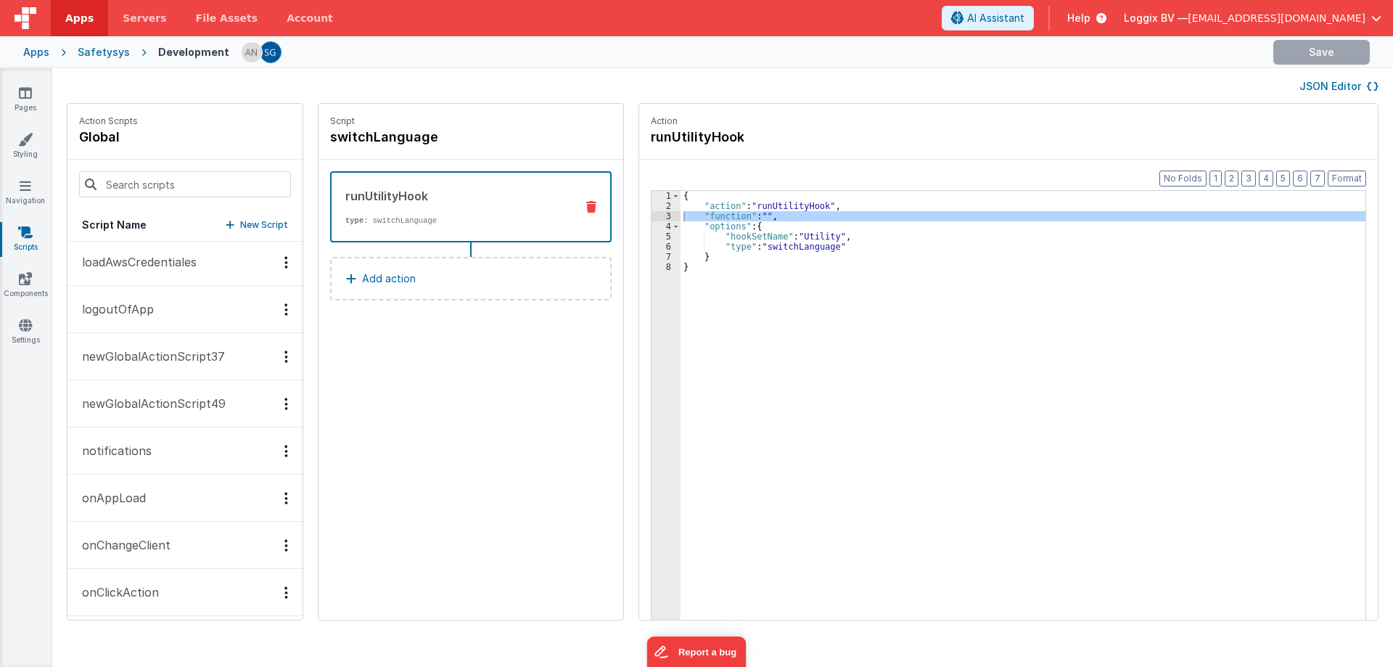
click at [155, 492] on button "onAppLoad" at bounding box center [184, 498] width 235 height 47
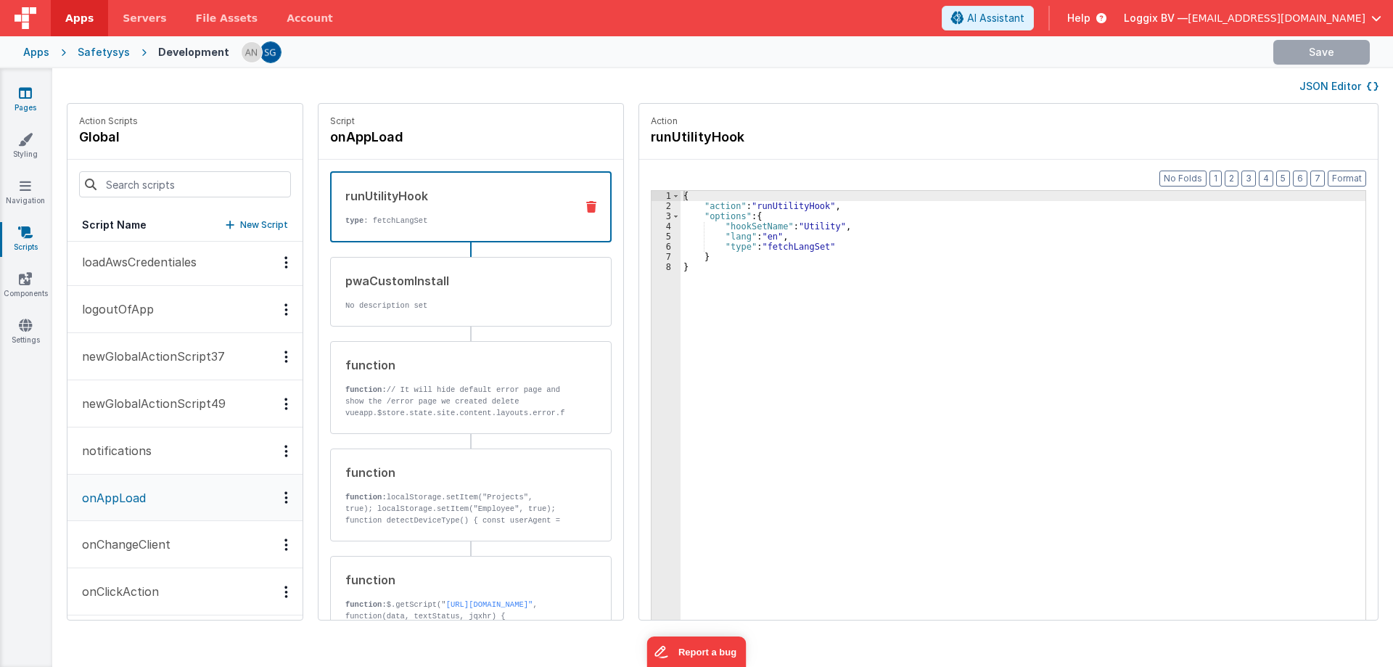
click at [29, 97] on icon at bounding box center [25, 93] width 13 height 15
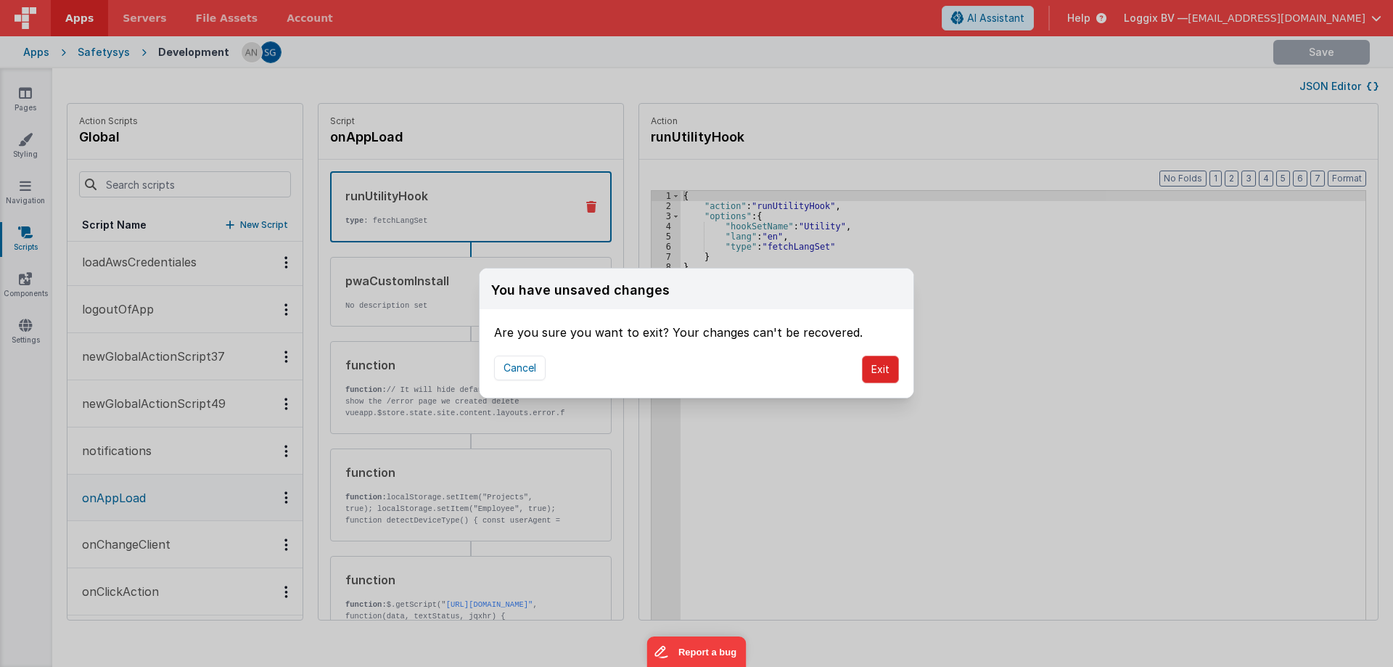
click at [874, 365] on button "Exit" at bounding box center [880, 370] width 37 height 28
click at [77, 20] on div "You have unsaved changes Are you sure you want to exit? Your changes can't be r…" at bounding box center [696, 333] width 1393 height 667
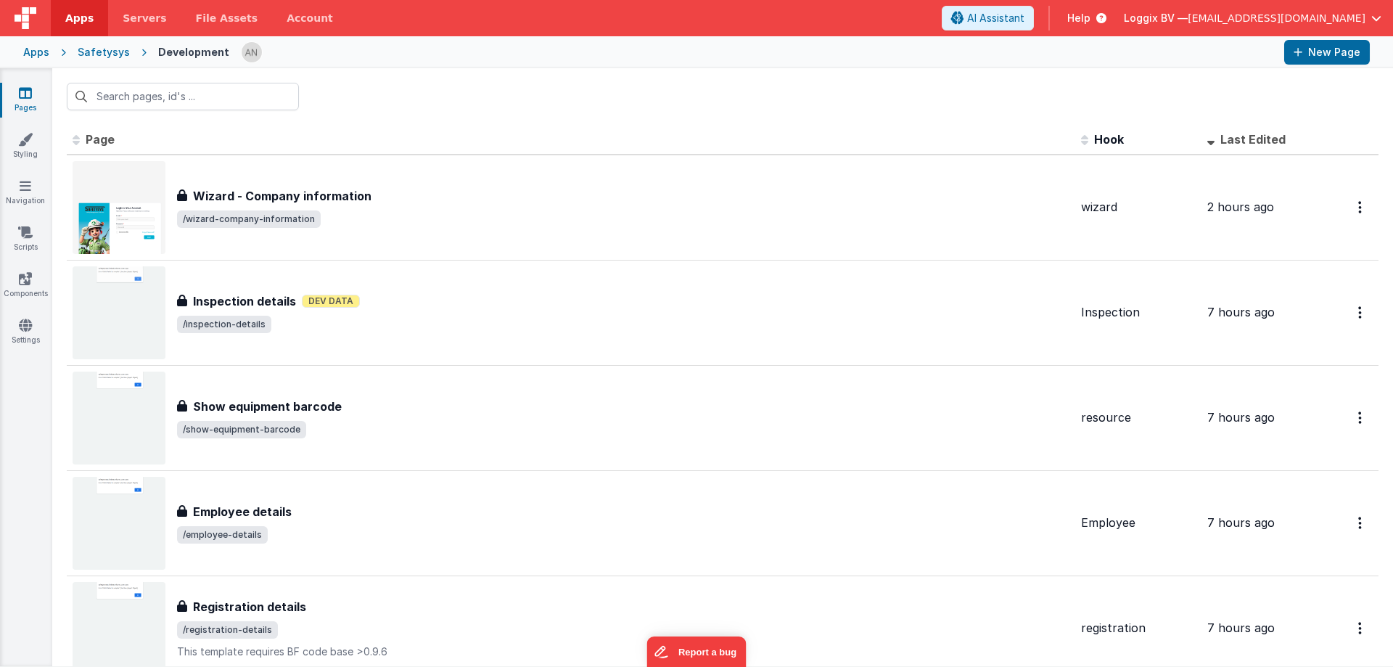
click at [586, 112] on div at bounding box center [722, 96] width 1341 height 57
click at [30, 242] on link "Scripts" at bounding box center [25, 239] width 52 height 29
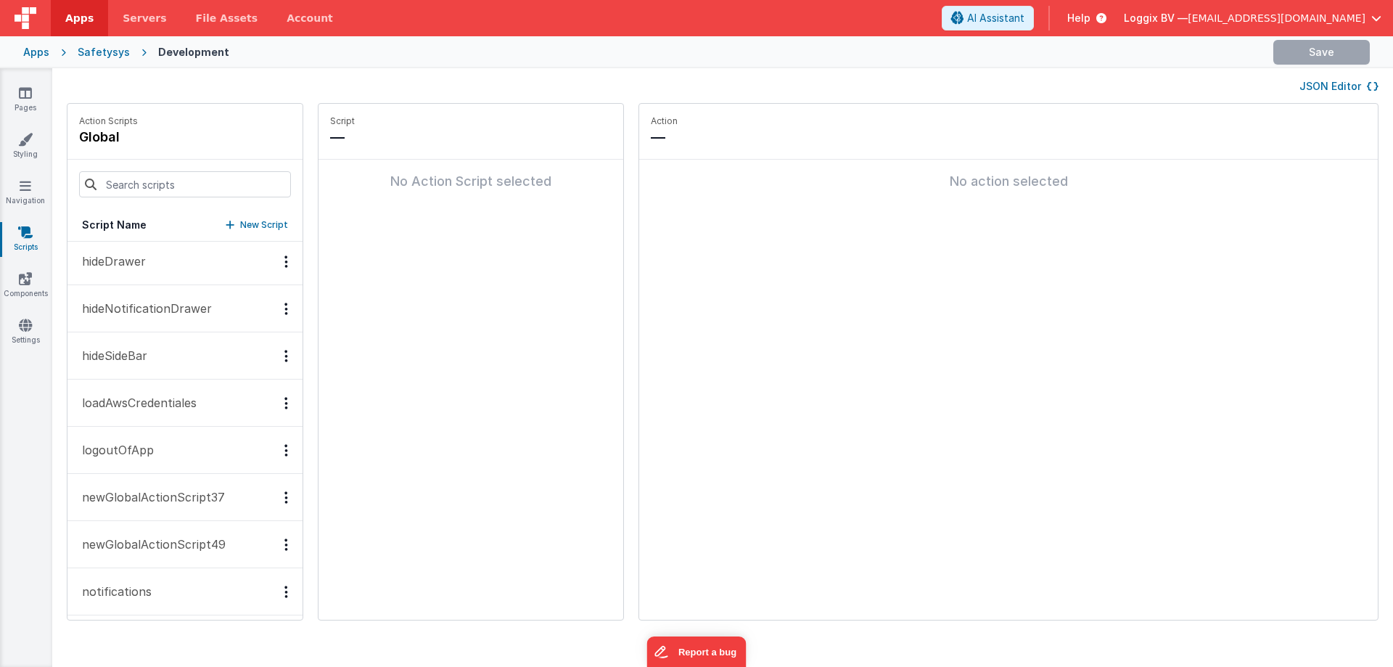
scroll to position [798, 0]
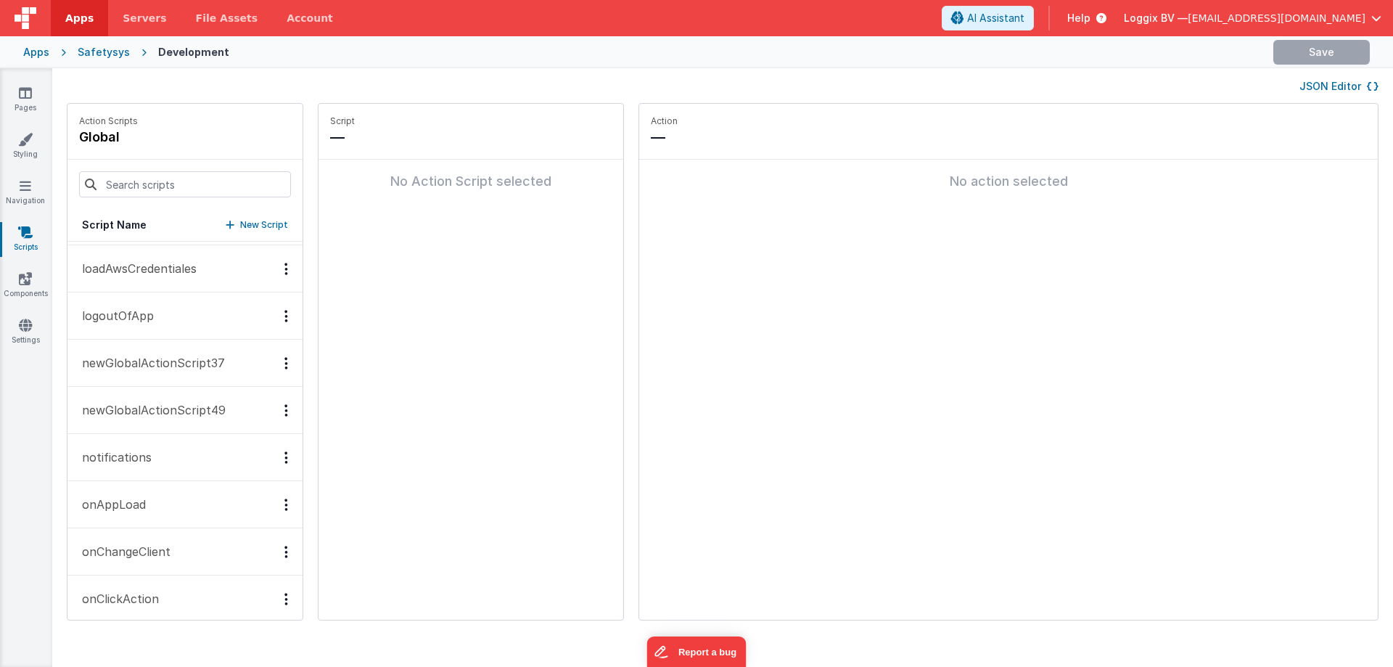
click at [160, 501] on button "onAppLoad" at bounding box center [184, 504] width 235 height 47
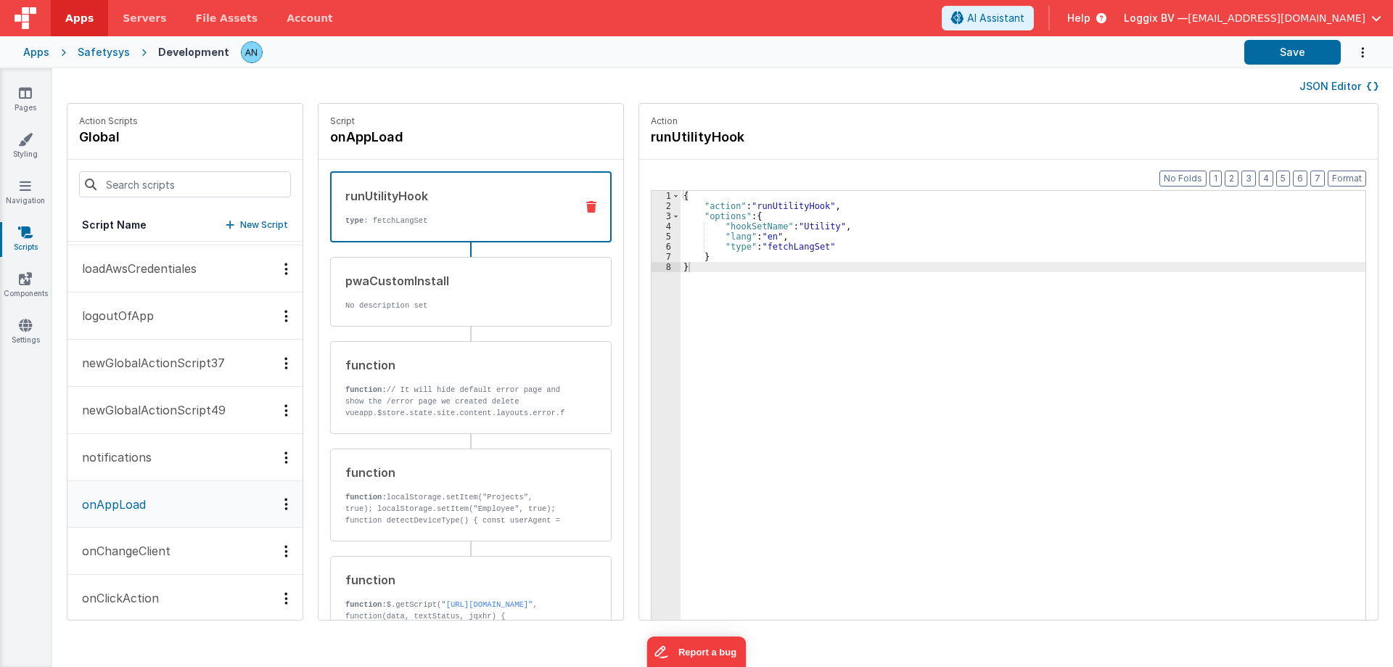
click at [824, 202] on div "{ "action" : "runUtilityHook" , "options" : { "hookSetName" : "Utility" , "lang…" at bounding box center [1030, 438] width 699 height 494
click at [658, 212] on div "3" at bounding box center [669, 216] width 34 height 10
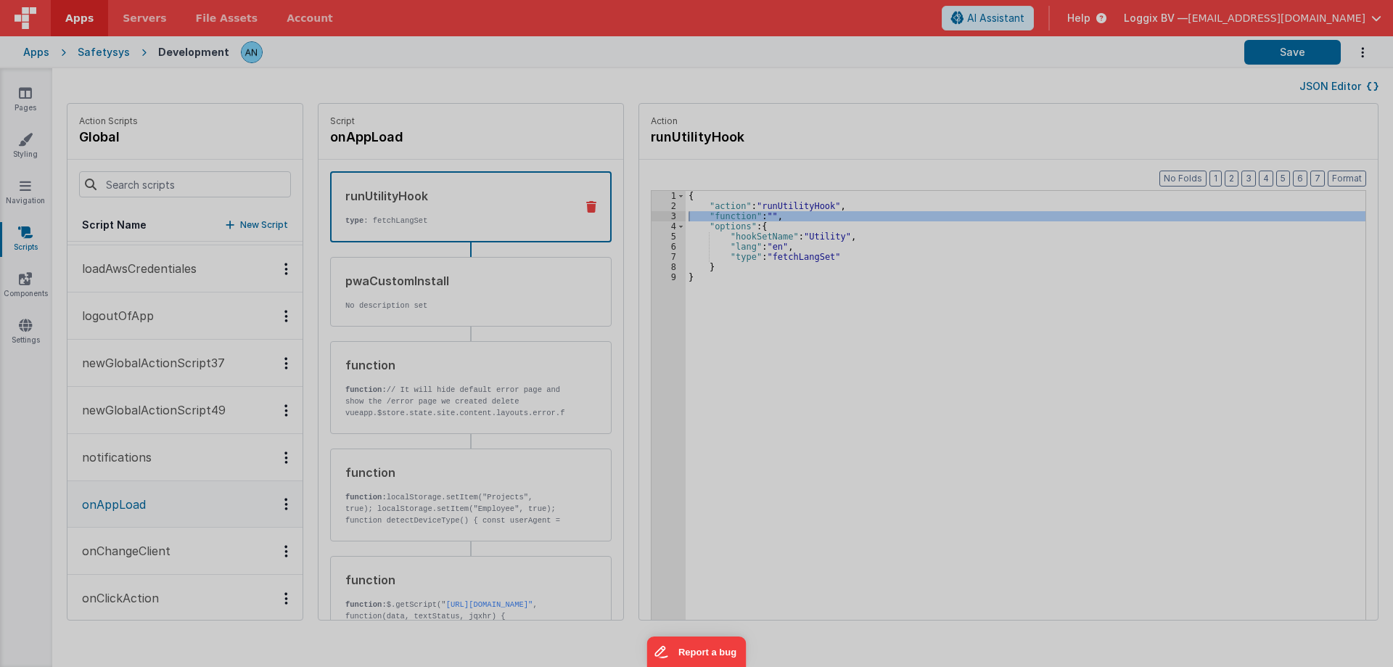
click at [658, 214] on div at bounding box center [712, 370] width 1311 height 584
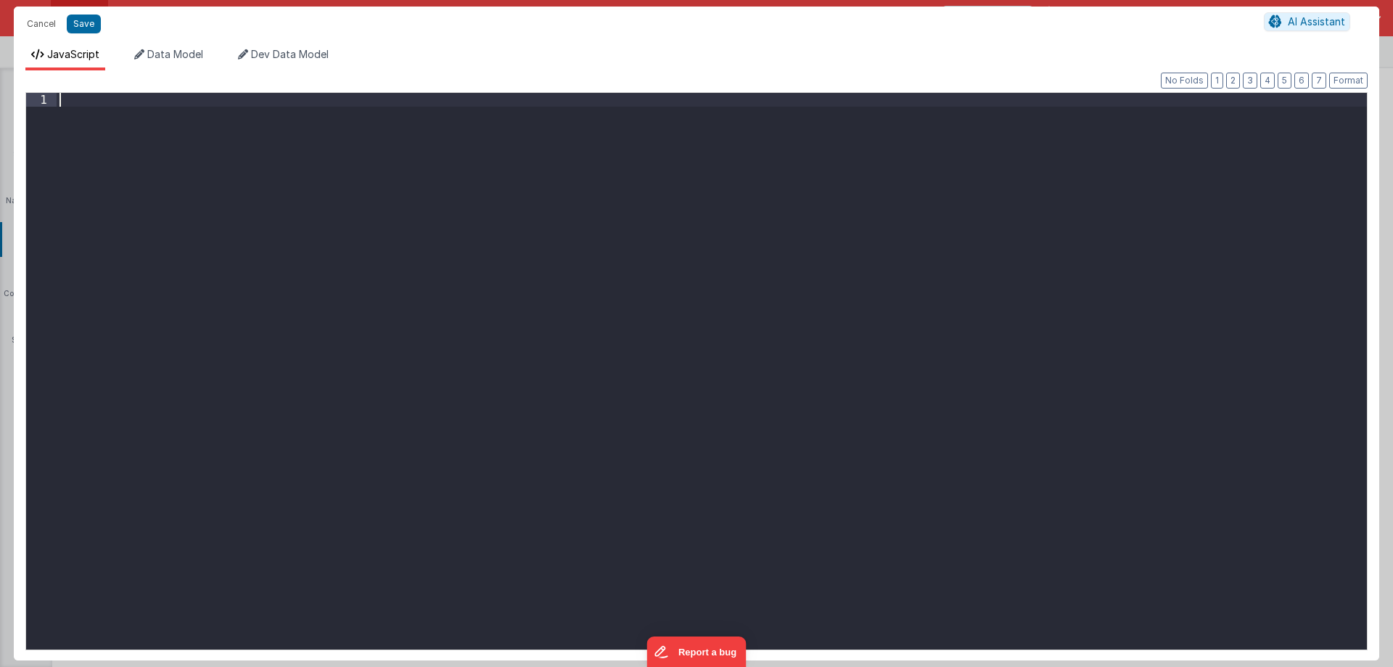
click at [658, 214] on div at bounding box center [712, 385] width 1311 height 584
drag, startPoint x: 250, startPoint y: 99, endPoint x: 229, endPoint y: 100, distance: 21.1
click at [245, 100] on div "action . options . lang = local" at bounding box center [712, 385] width 1311 height 584
click at [224, 100] on div "action . options . lang = local" at bounding box center [712, 385] width 1311 height 584
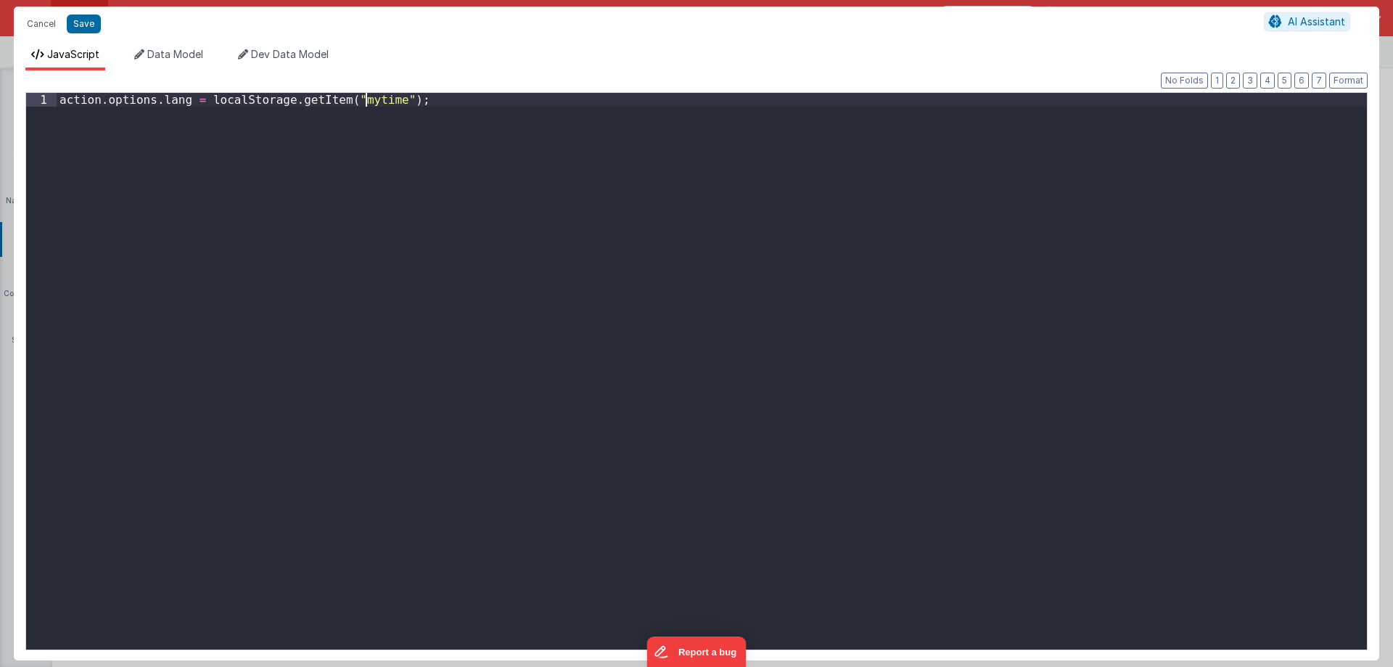
click at [364, 100] on div "action . options . lang = localStorage . getItem ( "mytime" ) ;" at bounding box center [712, 385] width 1311 height 584
click at [359, 95] on div "action . options . lang = localStorage . getItem ( "mytime" ) ;" at bounding box center [712, 371] width 1311 height 557
click at [359, 95] on div "action . options . lang = localStorage . getItem ( "mytime" ) ;" at bounding box center [712, 385] width 1311 height 584
click at [444, 98] on div "action . options . lang = localStorage . getItem ( "langSelected" ) ;" at bounding box center [712, 385] width 1311 height 584
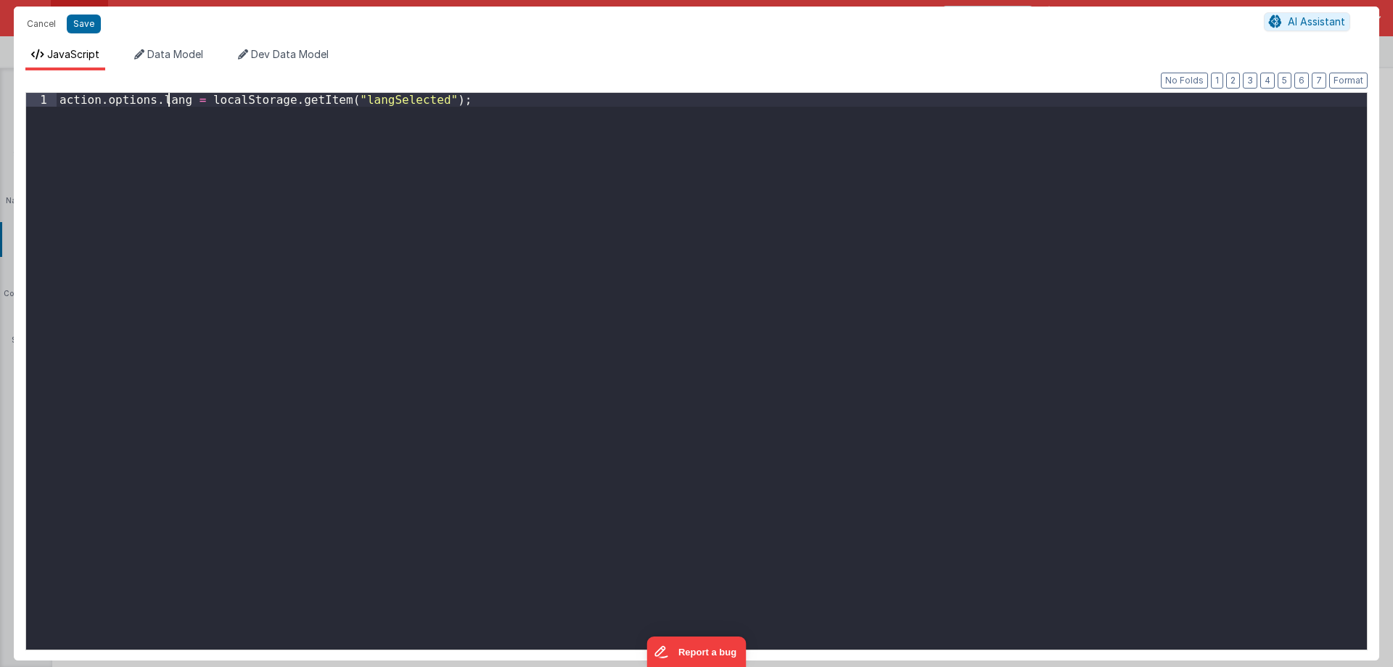
click at [168, 97] on div "action . options . lang = localStorage . getItem ( "langSelected" ) ;" at bounding box center [712, 385] width 1311 height 584
drag, startPoint x: 168, startPoint y: 97, endPoint x: -56, endPoint y: 75, distance: 225.2
click at [0, 75] on html "Cancel Save AI Assistant JavaScript Data Model Dev Data Model Format 7 6 5 4 3 …" at bounding box center [696, 333] width 1393 height 667
click at [116, 100] on div "selectedLang = localStorage . getItem ( "langSelected" ) ;" at bounding box center [712, 385] width 1311 height 584
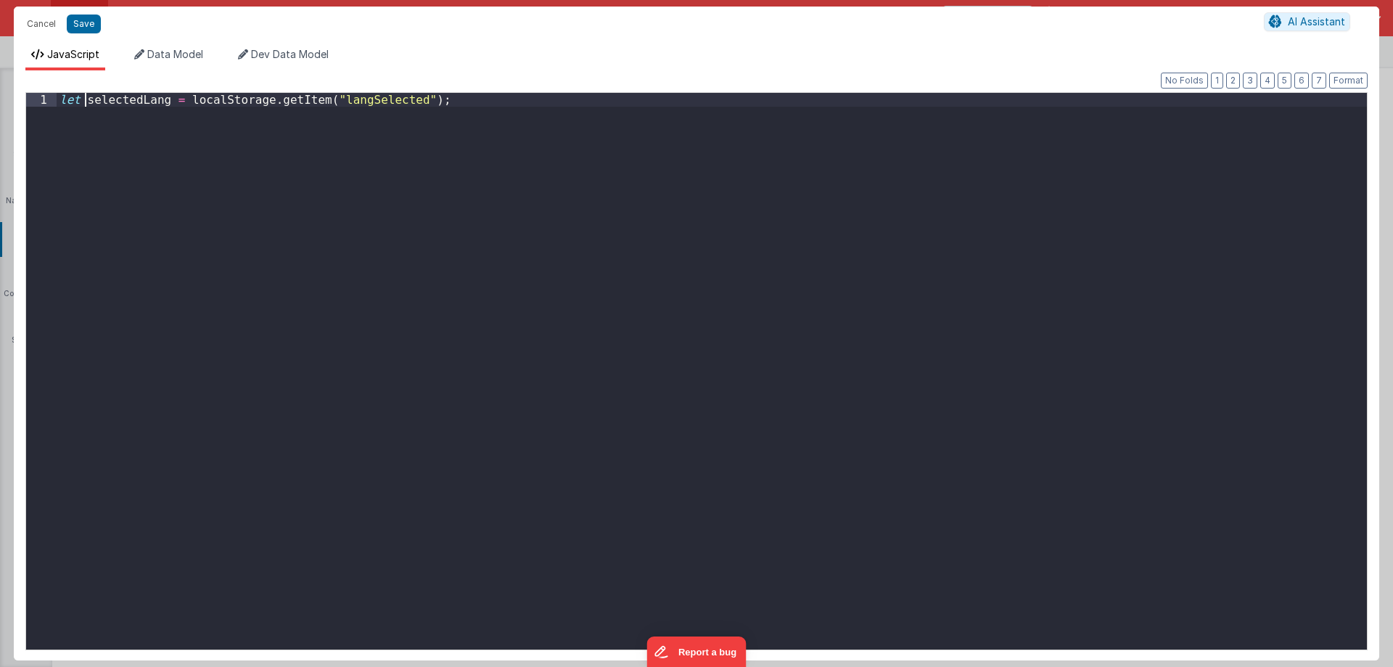
click at [126, 104] on div "let selectedLang = localStorage . getItem ( "langSelected" ) ;" at bounding box center [712, 385] width 1311 height 584
click at [469, 107] on div "let selectedLang = localStorage . getItem ( "langSelected" ) ;" at bounding box center [712, 385] width 1311 height 584
paste textarea
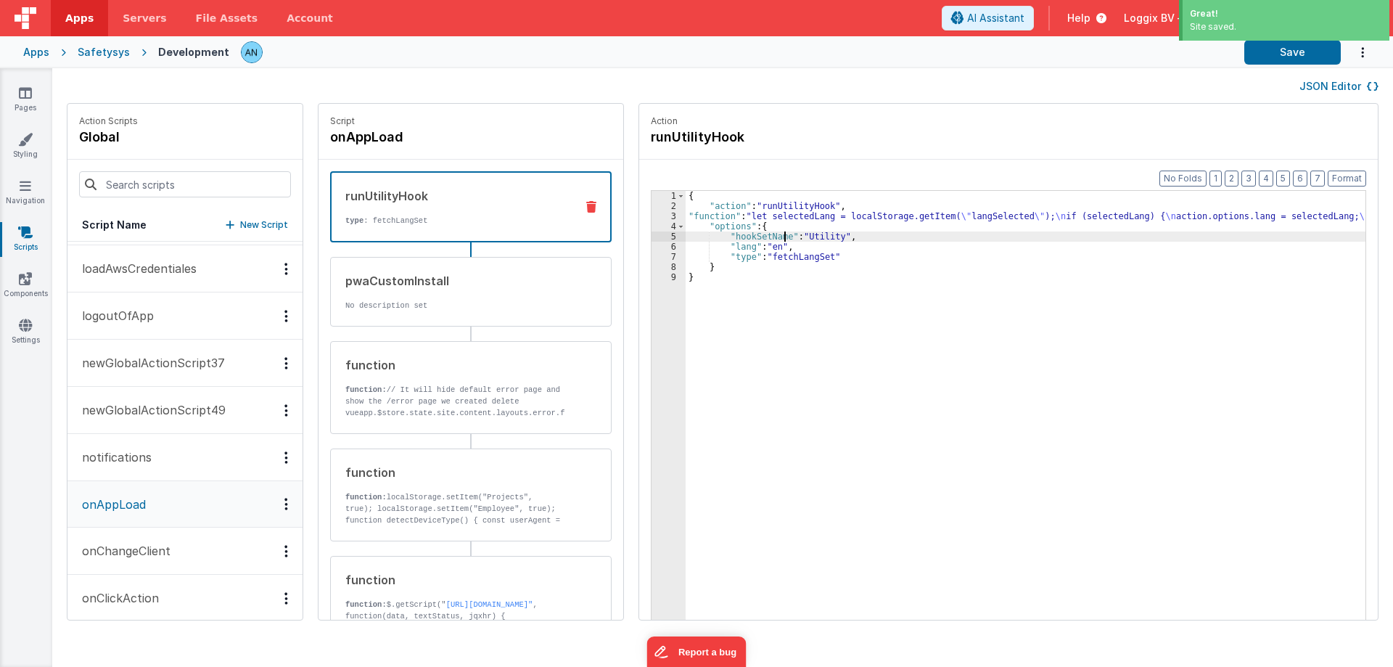
click at [769, 231] on div "{ "action" : "runUtilityHook" , "function" : "let selectedLang = localStorage.g…" at bounding box center [1033, 438] width 694 height 494
click at [797, 320] on div "{ "action" : "runUtilityHook" , "function" : "let selectedLang = localStorage.g…" at bounding box center [1033, 438] width 694 height 494
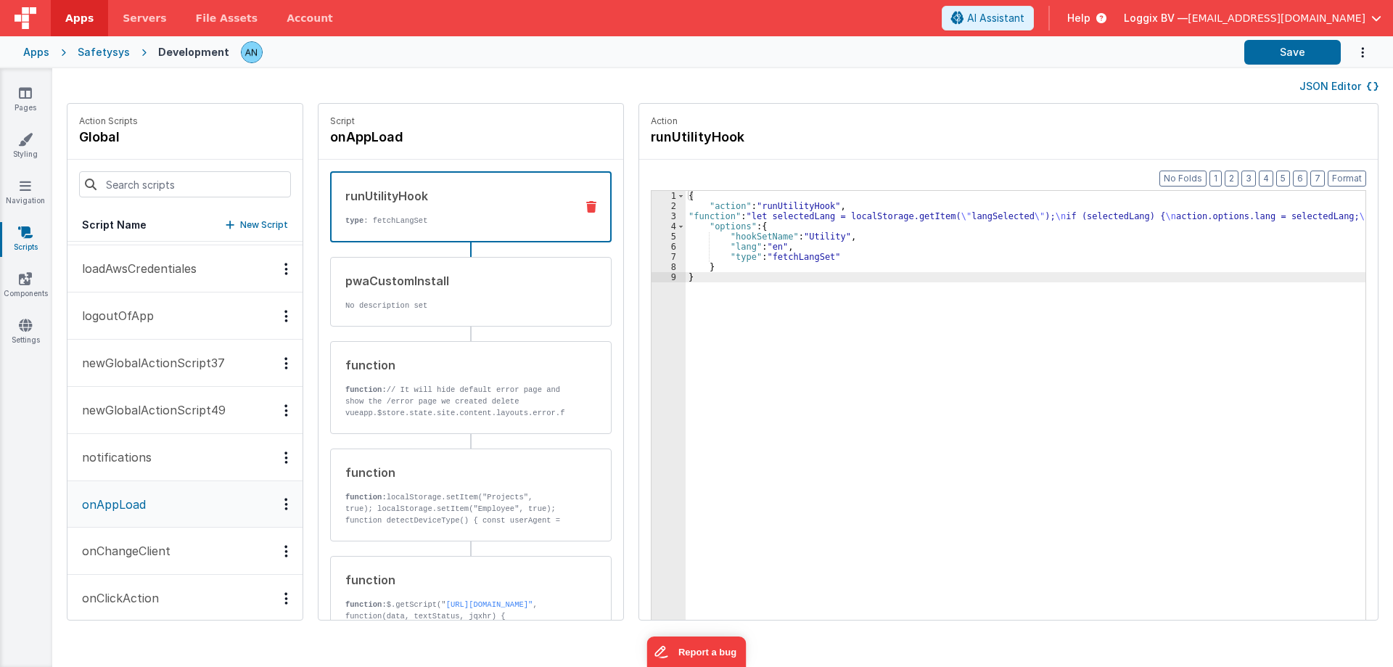
click at [791, 294] on div "{ "action" : "runUtilityHook" , "function" : "let selectedLang = localStorage.g…" at bounding box center [1033, 438] width 694 height 494
click at [811, 289] on div "{ "action" : "runUtilityHook" , "function" : "let selectedLang = localStorage.g…" at bounding box center [1033, 438] width 694 height 494
click at [665, 85] on div "JSON Editor" at bounding box center [723, 85] width 1312 height 17
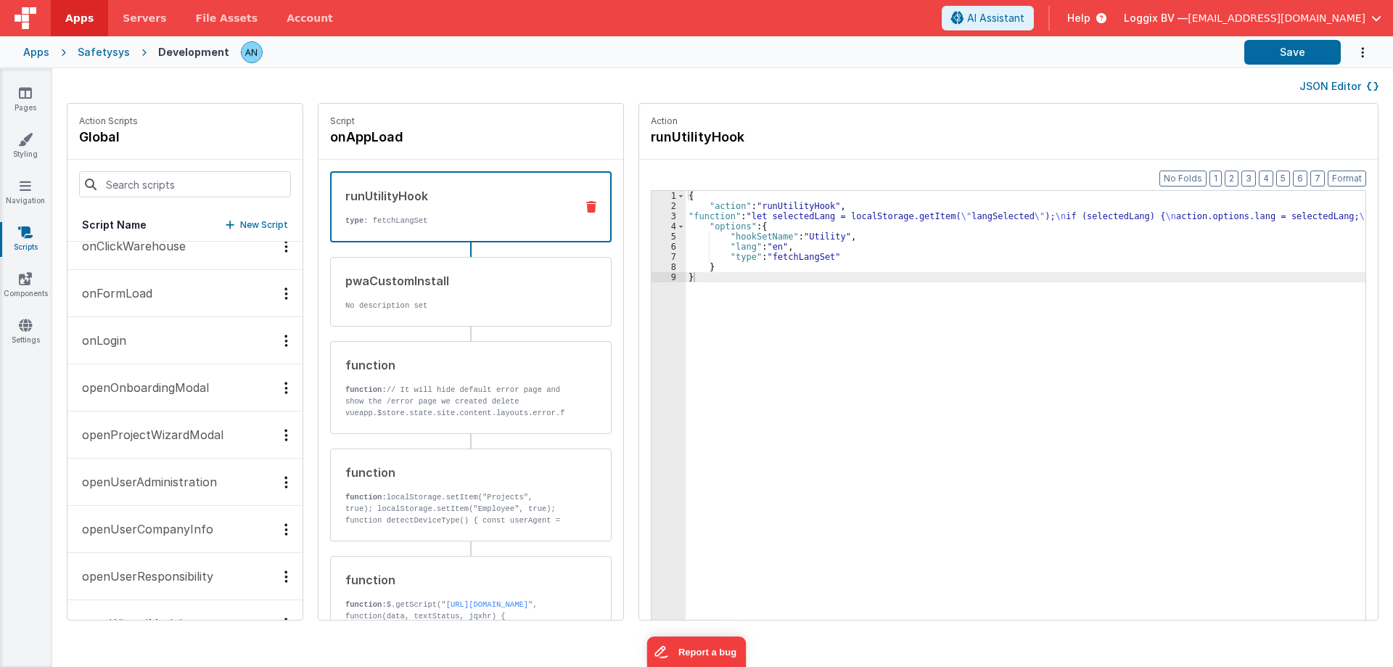
click at [176, 295] on button "onFormLoad" at bounding box center [184, 293] width 235 height 47
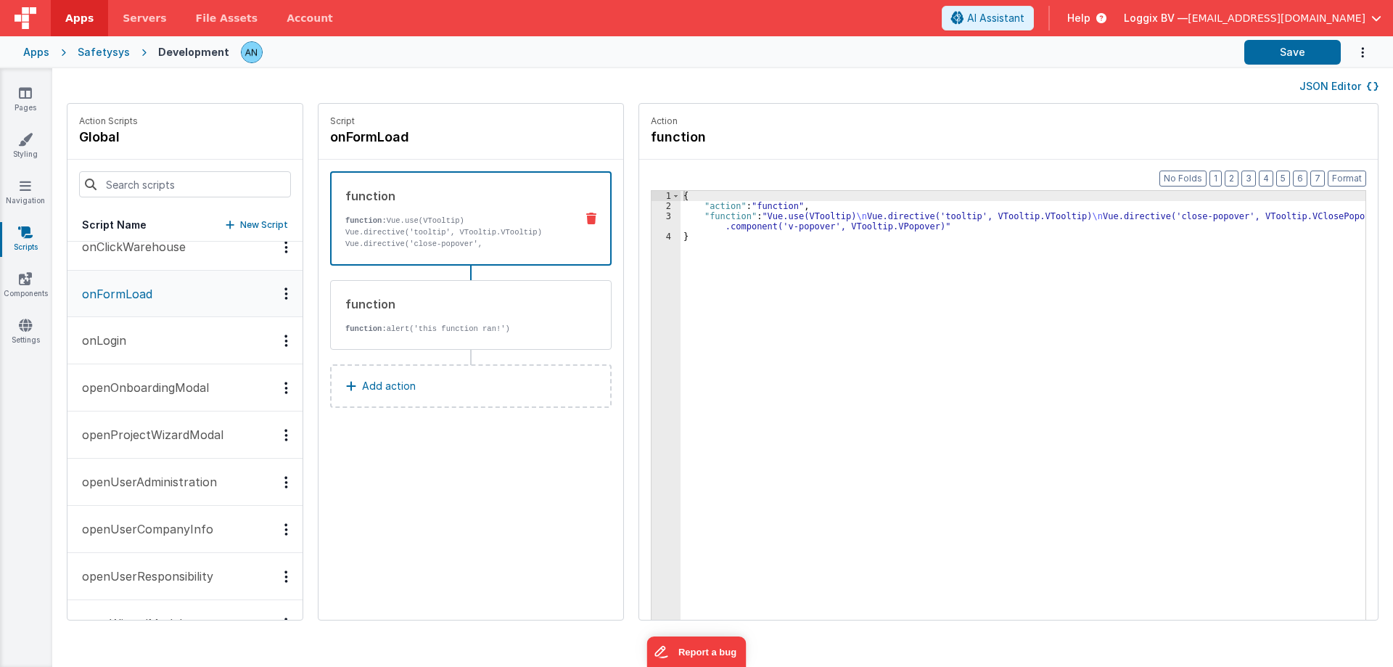
scroll to position [1670, 0]
click at [458, 239] on p "function: Vue.use(VTooltip) Vue.directive('tooltip', VTooltip.VTooltip) Vue.dir…" at bounding box center [454, 244] width 218 height 58
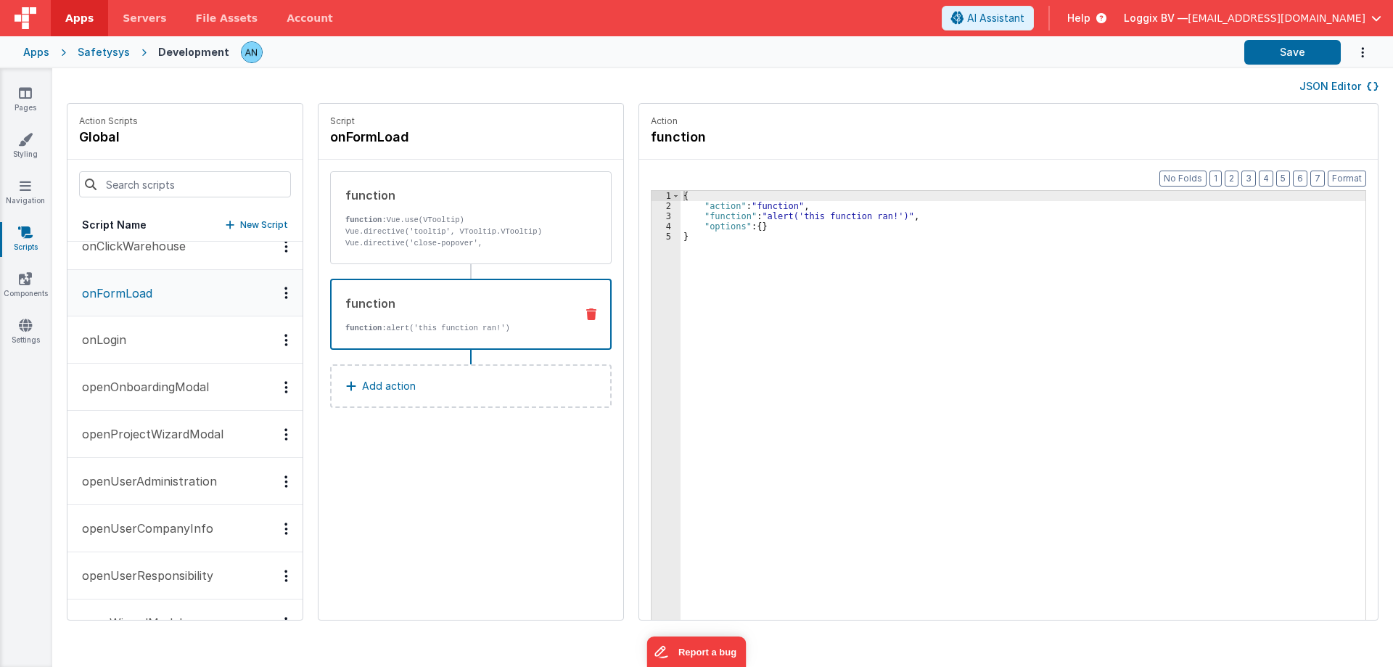
click at [470, 322] on div "function function: alert('this function ran!')" at bounding box center [448, 314] width 232 height 39
click at [463, 244] on p "function: Vue.use(VTooltip) Vue.directive('tooltip', VTooltip.VTooltip) Vue.dir…" at bounding box center [454, 243] width 219 height 58
click at [440, 300] on div "function" at bounding box center [454, 303] width 218 height 17
click at [150, 340] on button "onLogin" at bounding box center [184, 339] width 235 height 47
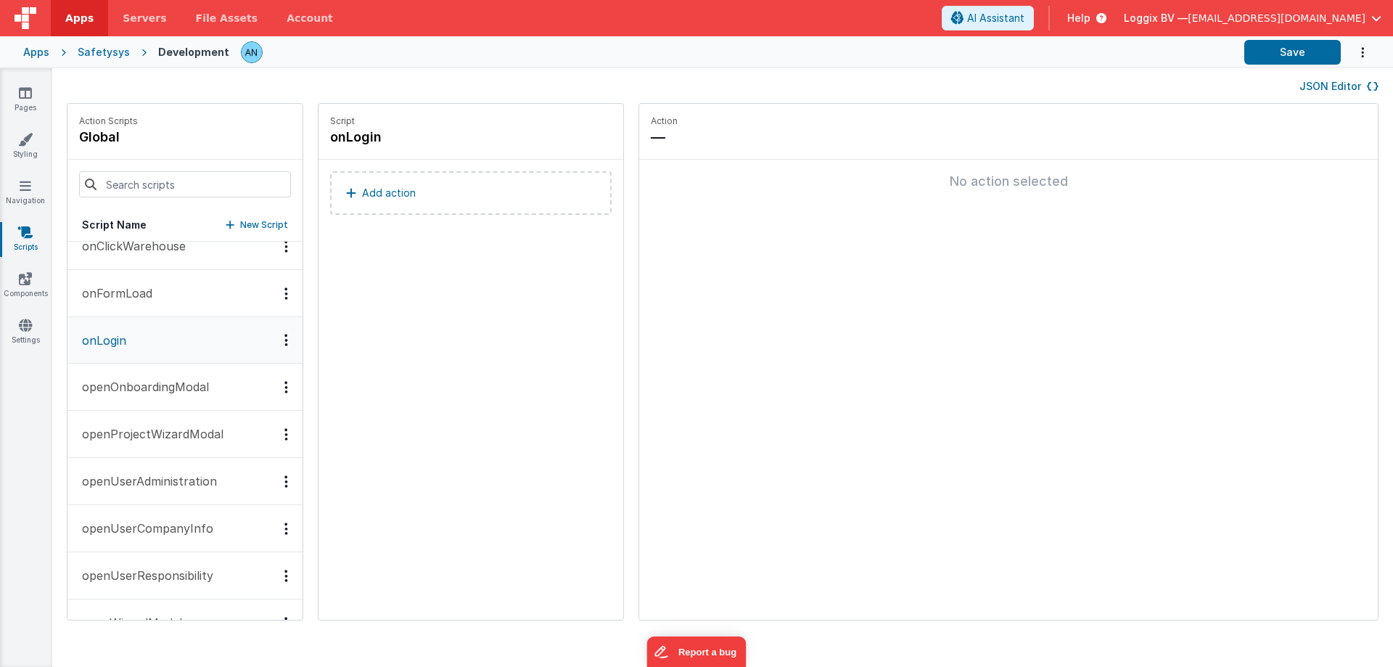
click at [410, 189] on button "Add action" at bounding box center [471, 193] width 282 height 44
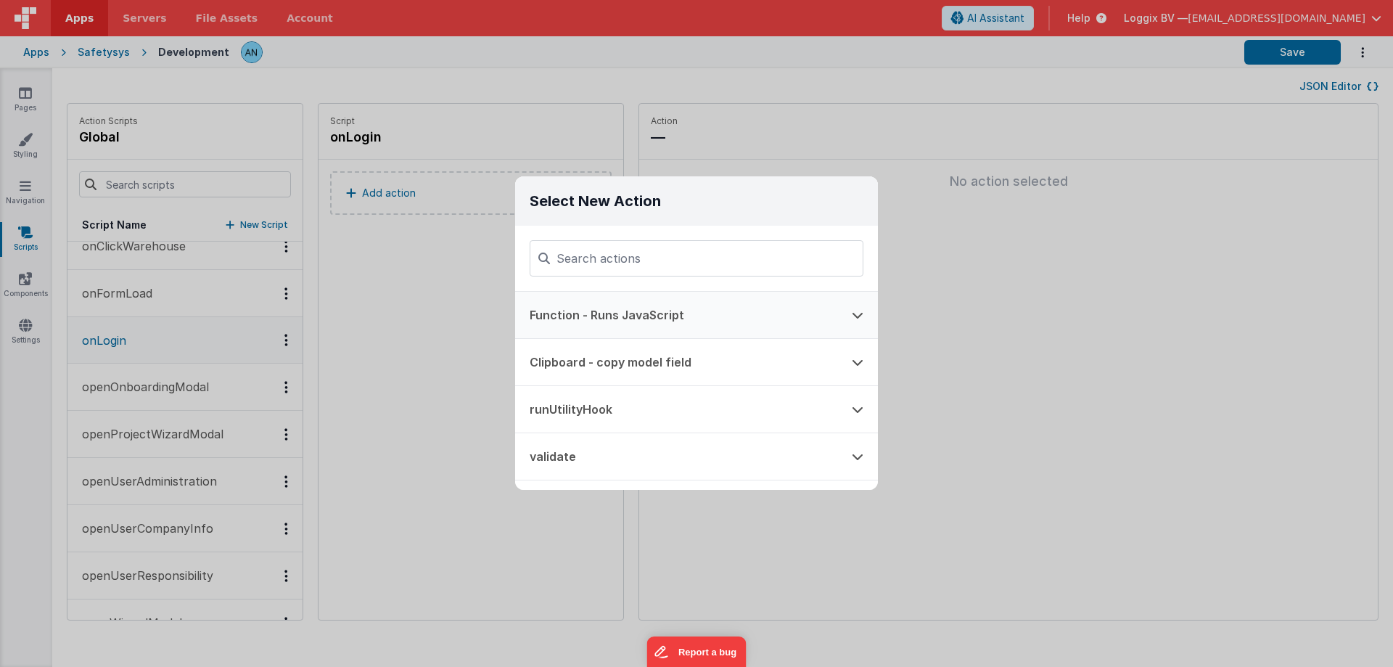
click at [583, 317] on button "Function - Runs JavaScript" at bounding box center [676, 315] width 322 height 46
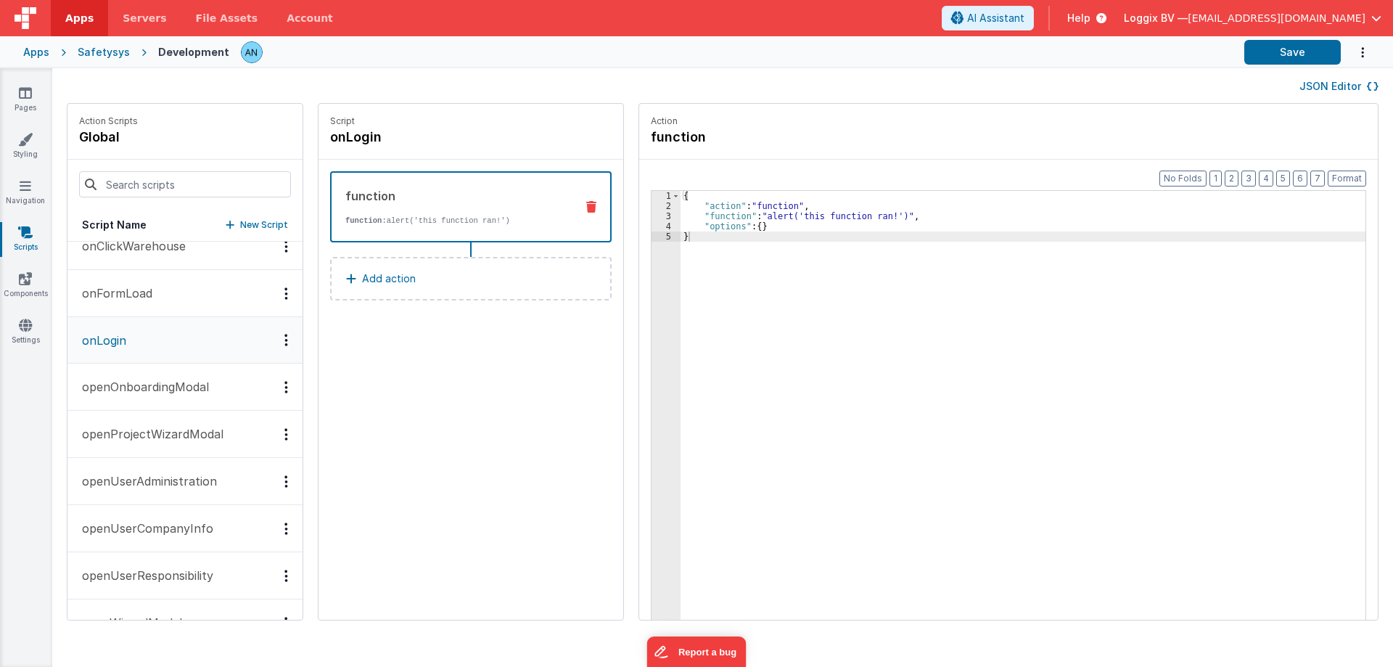
click at [757, 215] on div "{ "action" : "function" , "function" : "alert('this function ran!')" , "options…" at bounding box center [1030, 438] width 699 height 494
click at [26, 142] on icon at bounding box center [25, 139] width 15 height 15
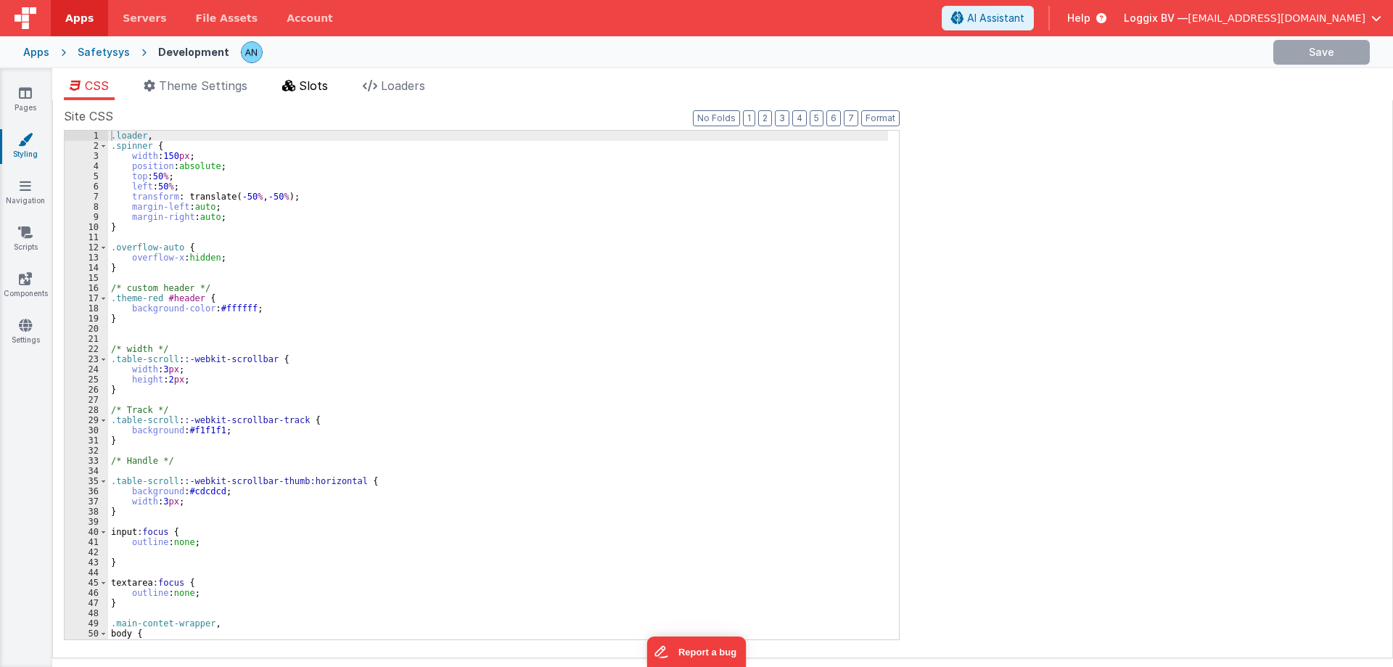
click at [285, 88] on icon at bounding box center [288, 86] width 13 height 12
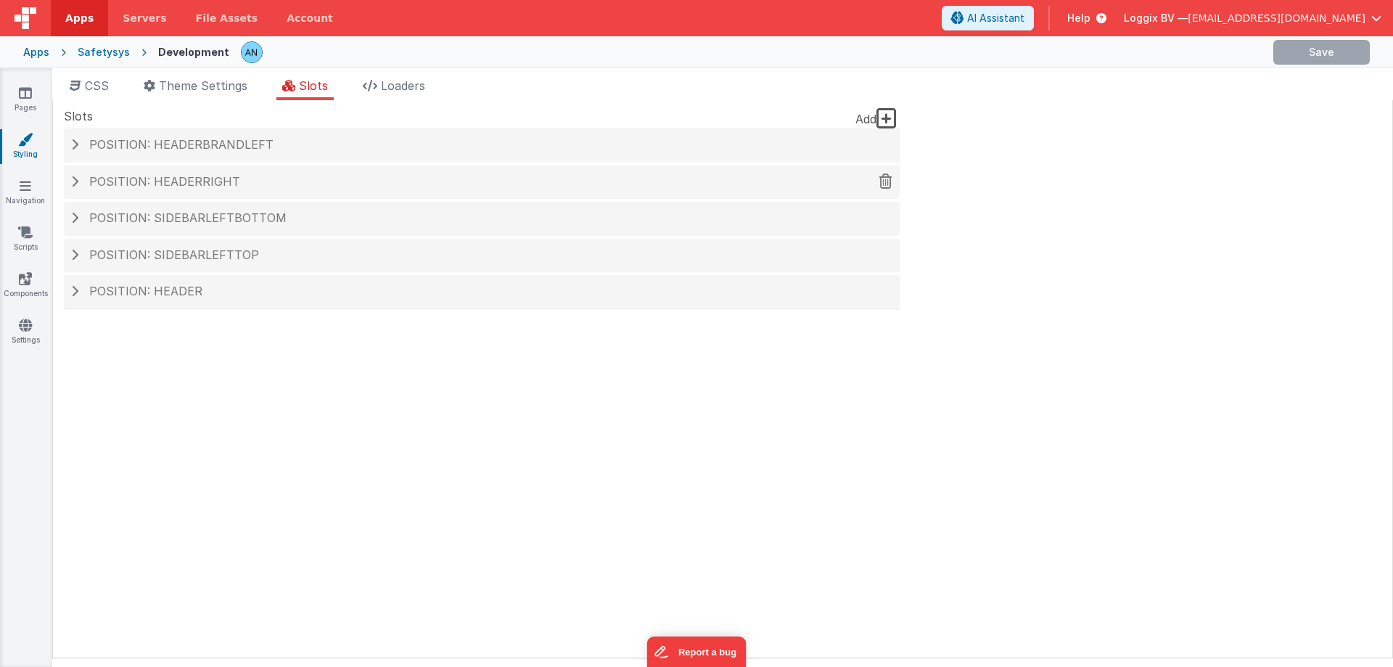
click at [243, 173] on div "Position: headerRight" at bounding box center [482, 181] width 836 height 33
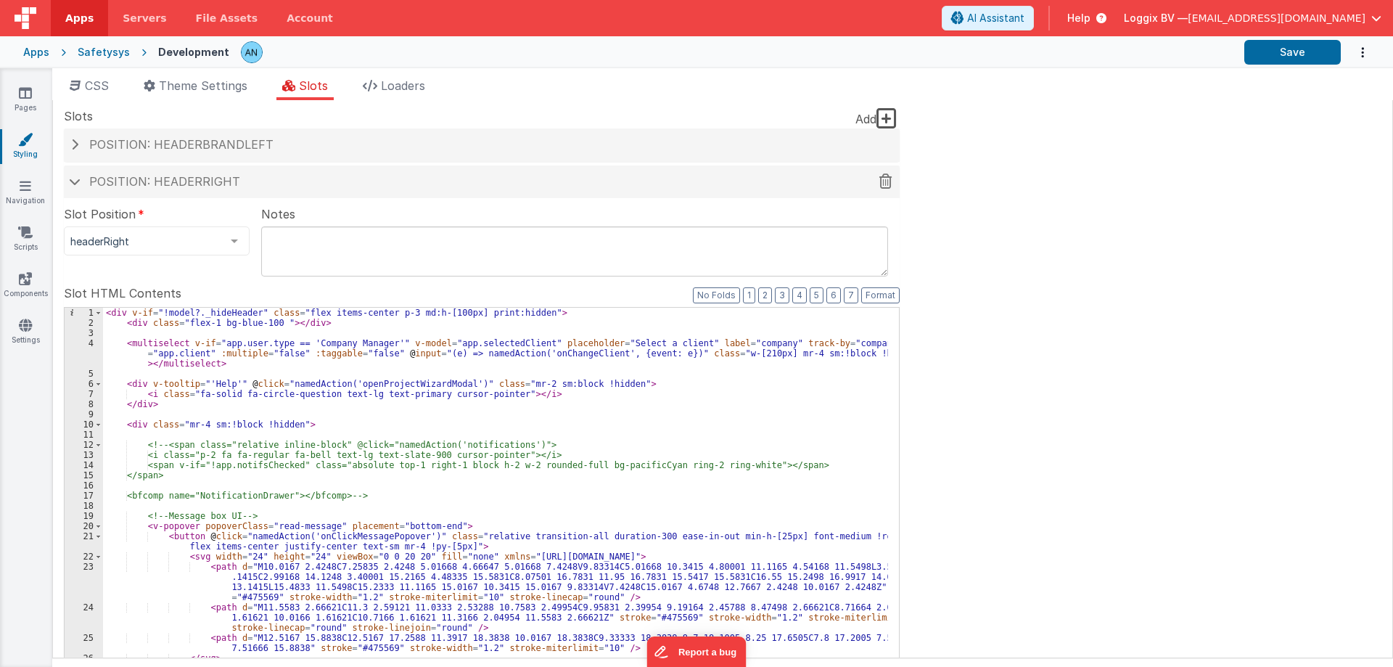
click at [83, 189] on div "Position: headerRight" at bounding box center [482, 181] width 836 height 33
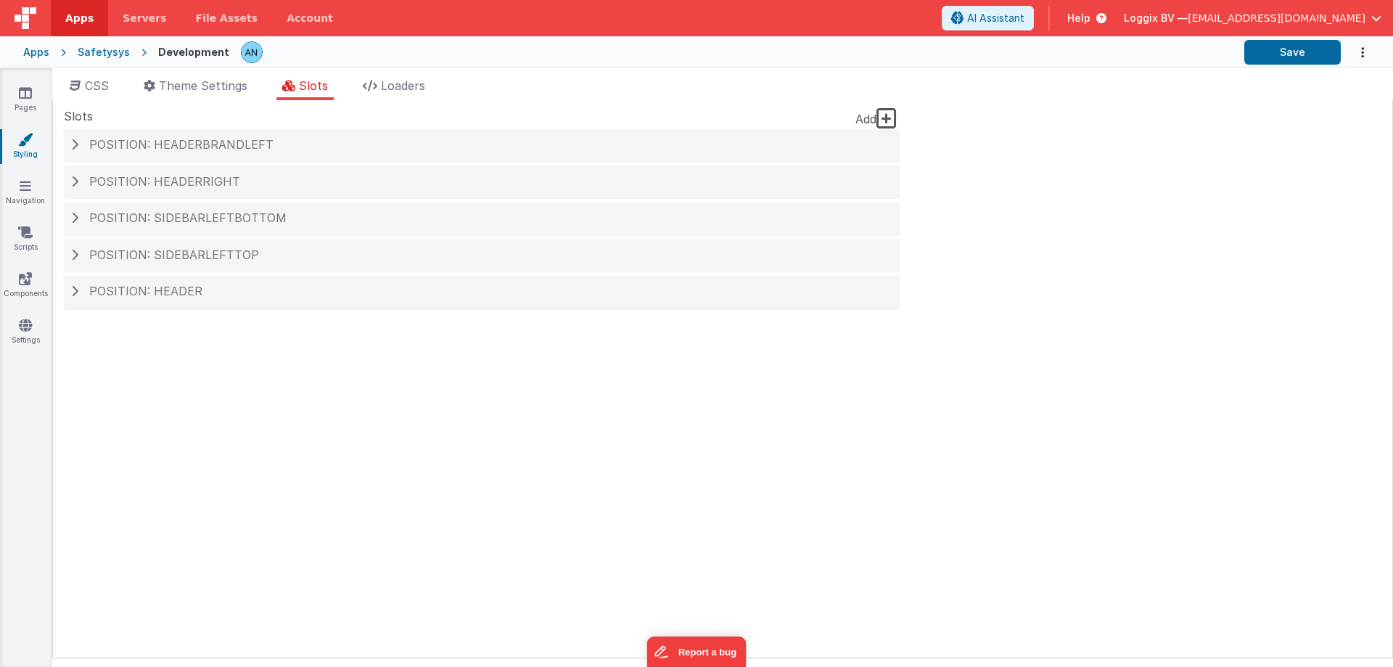
click at [887, 123] on icon at bounding box center [887, 118] width 20 height 23
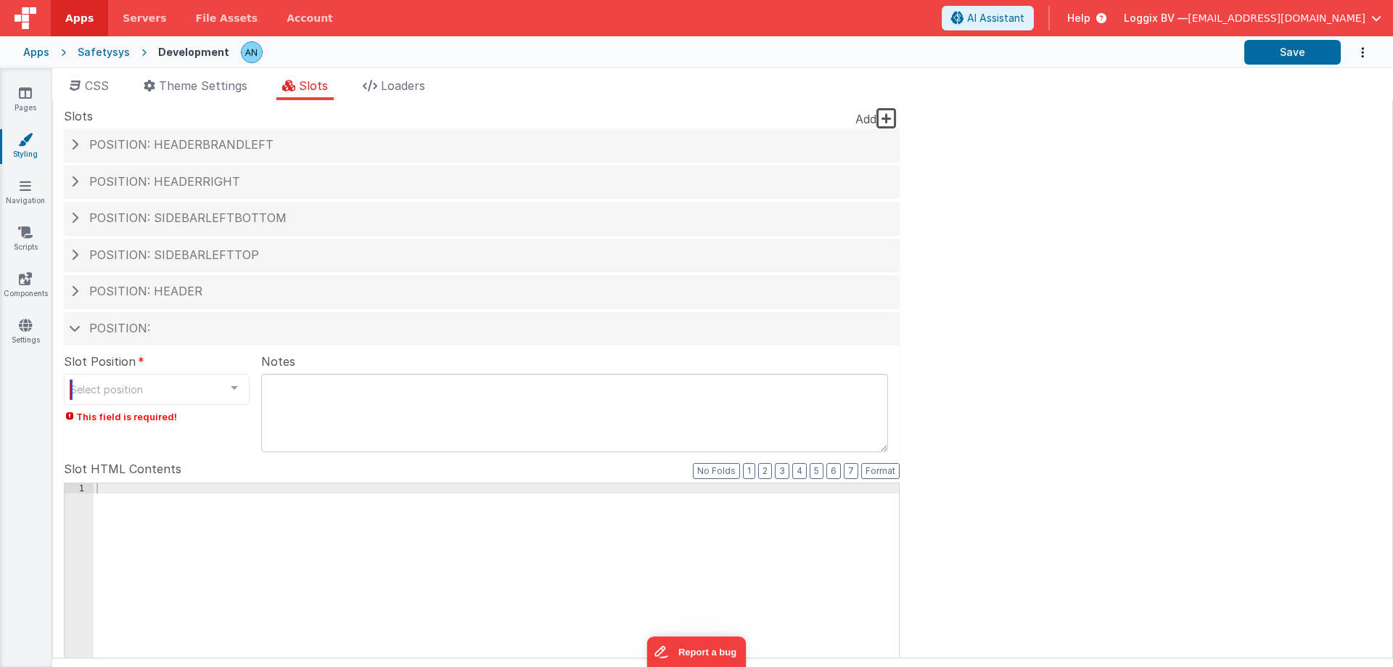
click at [208, 389] on div "Select position" at bounding box center [157, 389] width 186 height 31
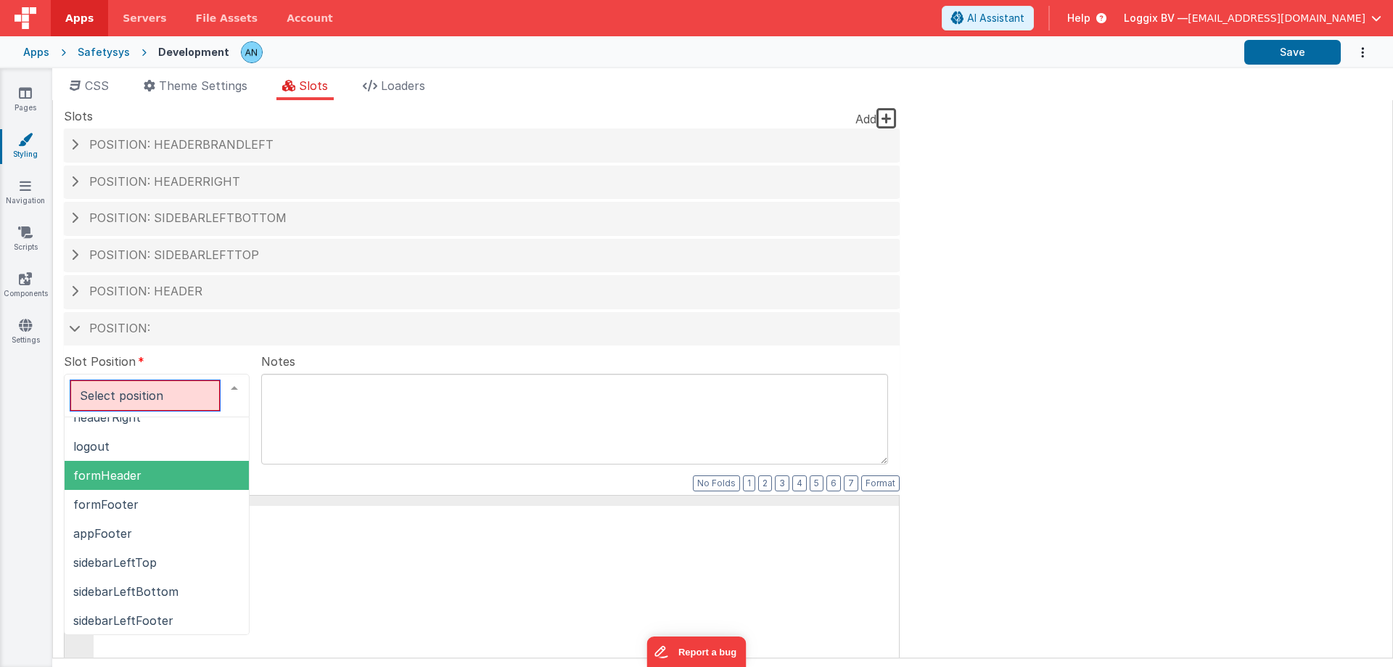
scroll to position [218, 0]
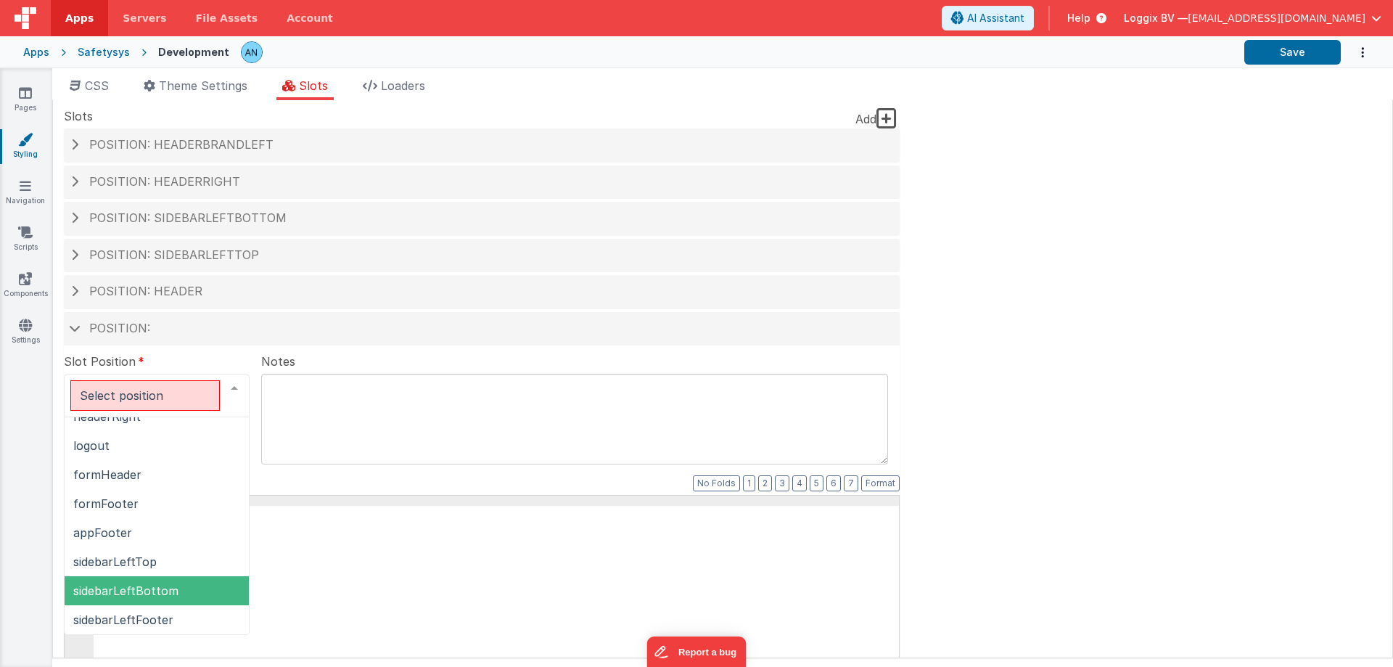
click at [1122, 390] on div "Site CSS Format 7 6 5 4 3 2 1 No Folds 1 2 3 4 5 6 7 8 9 10 11 12 13 14 15 16 1…" at bounding box center [722, 379] width 1341 height 558
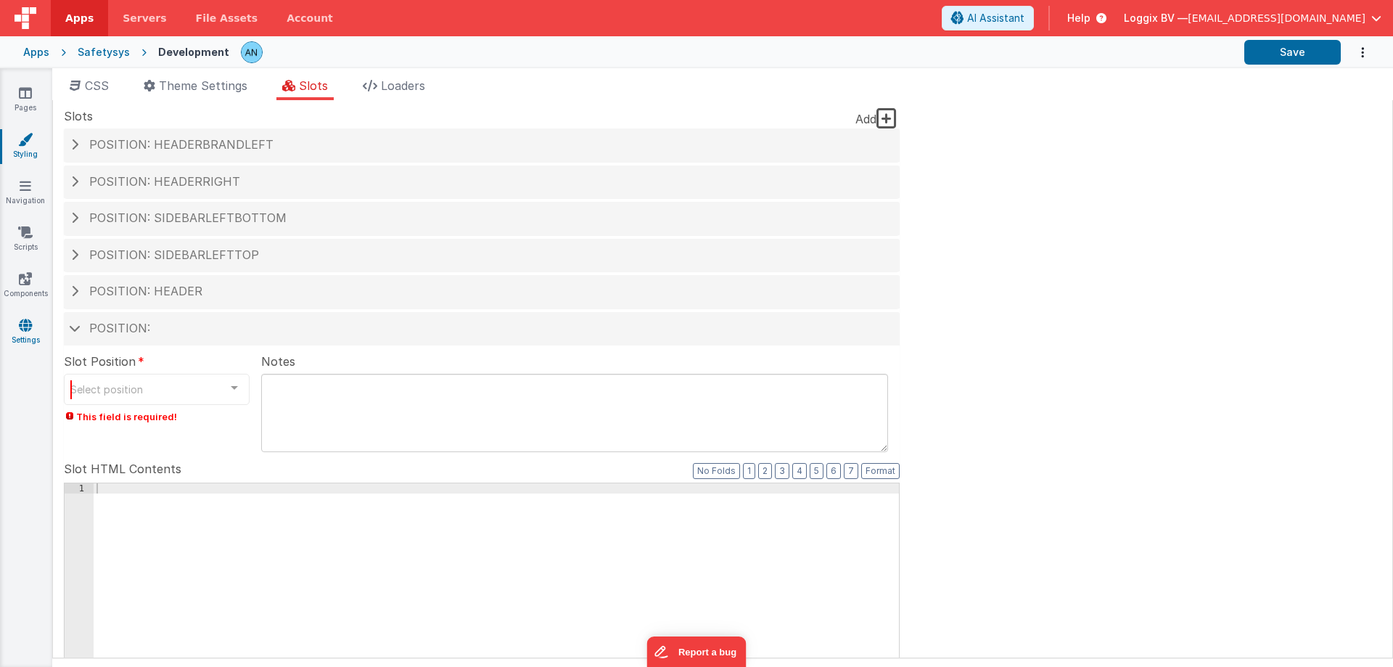
click at [25, 333] on link "Settings" at bounding box center [25, 332] width 52 height 29
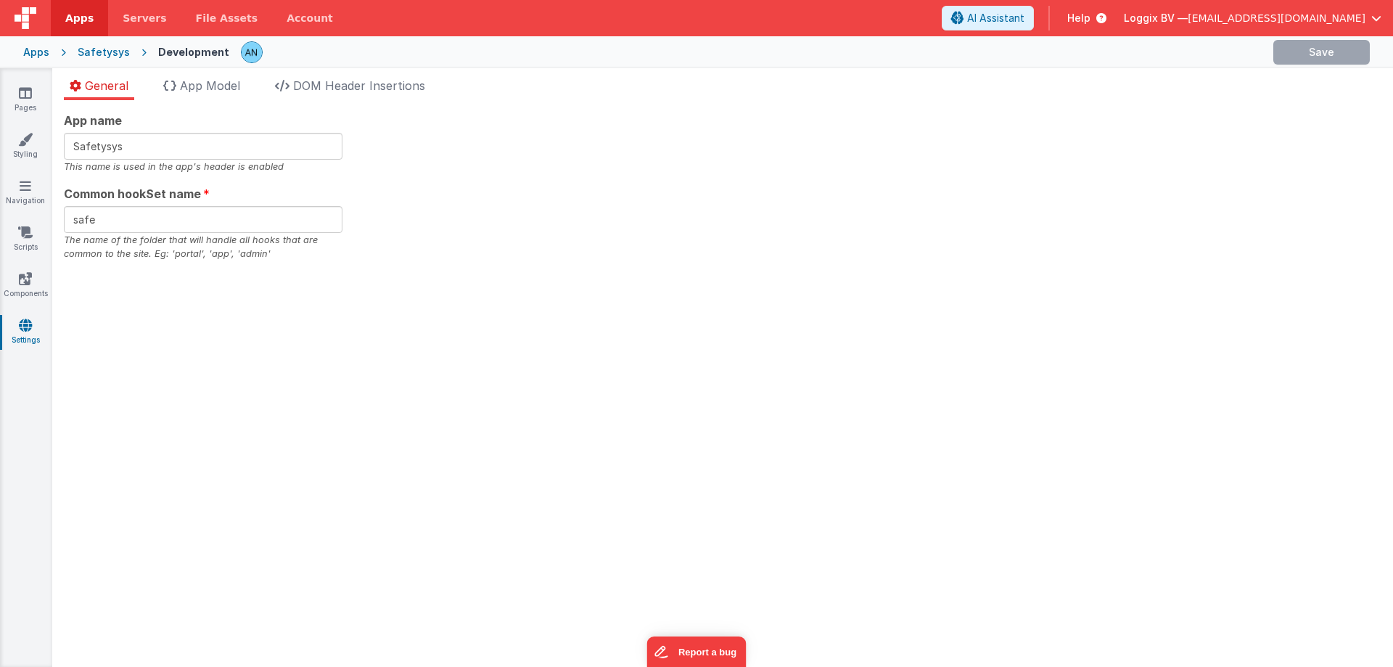
click at [378, 103] on div "App name Safetysys This name is used in the app's header is enabled Common hook…" at bounding box center [722, 383] width 1341 height 567
click at [382, 87] on span "DOM Header Insertions" at bounding box center [359, 85] width 132 height 15
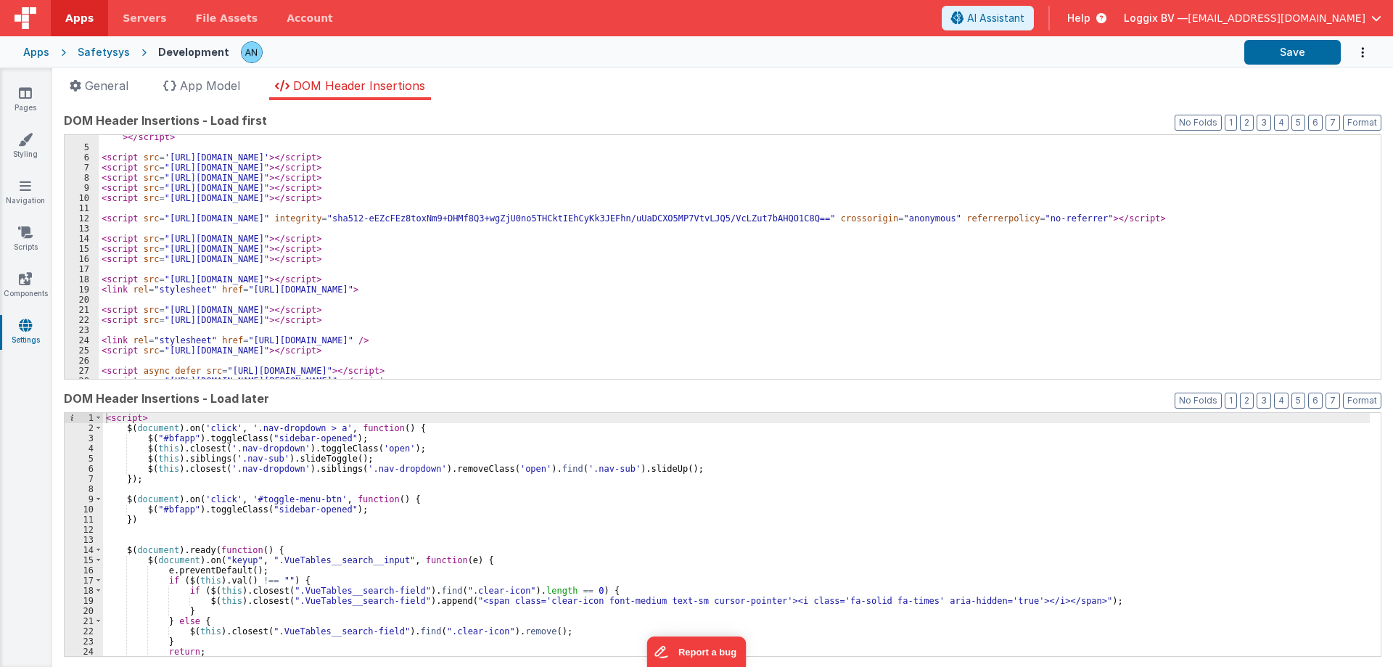
scroll to position [131, 0]
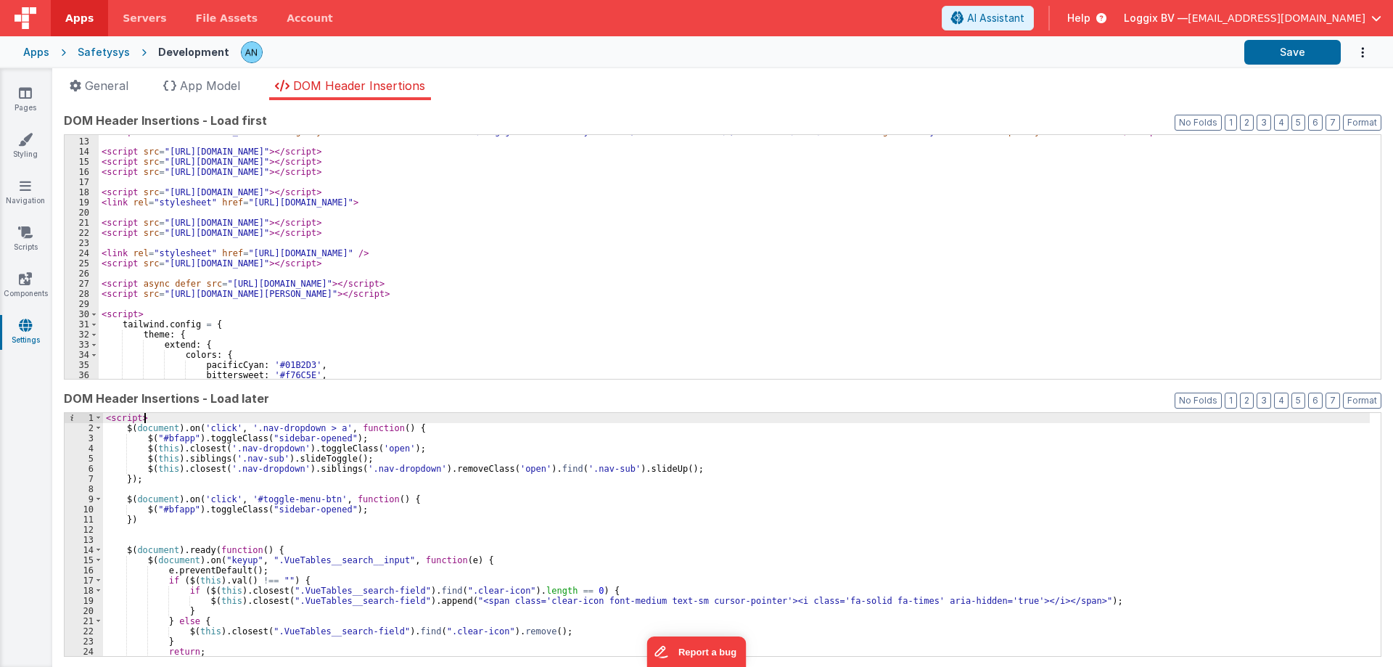
click at [186, 419] on div "< script > $ ( document ) . on ( 'click' , '.nav-dropdown > a' , function ( ) {…" at bounding box center [736, 545] width 1267 height 264
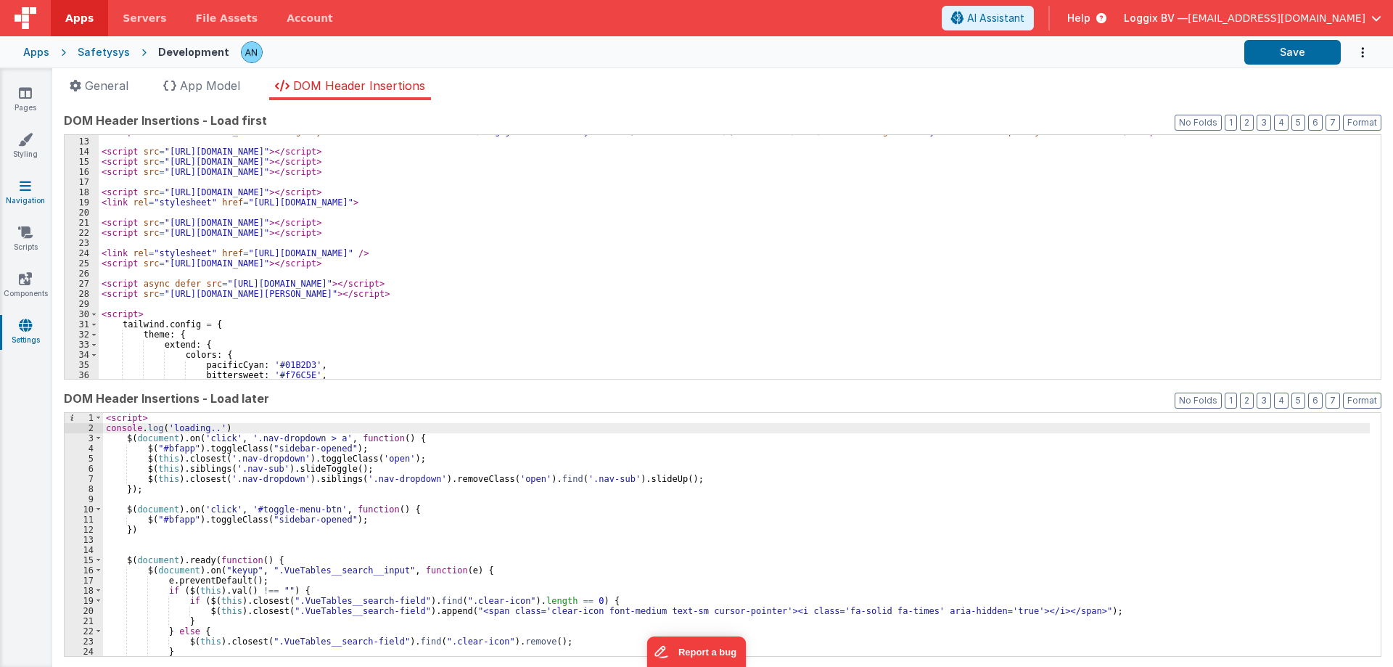
click at [21, 185] on icon at bounding box center [26, 186] width 12 height 15
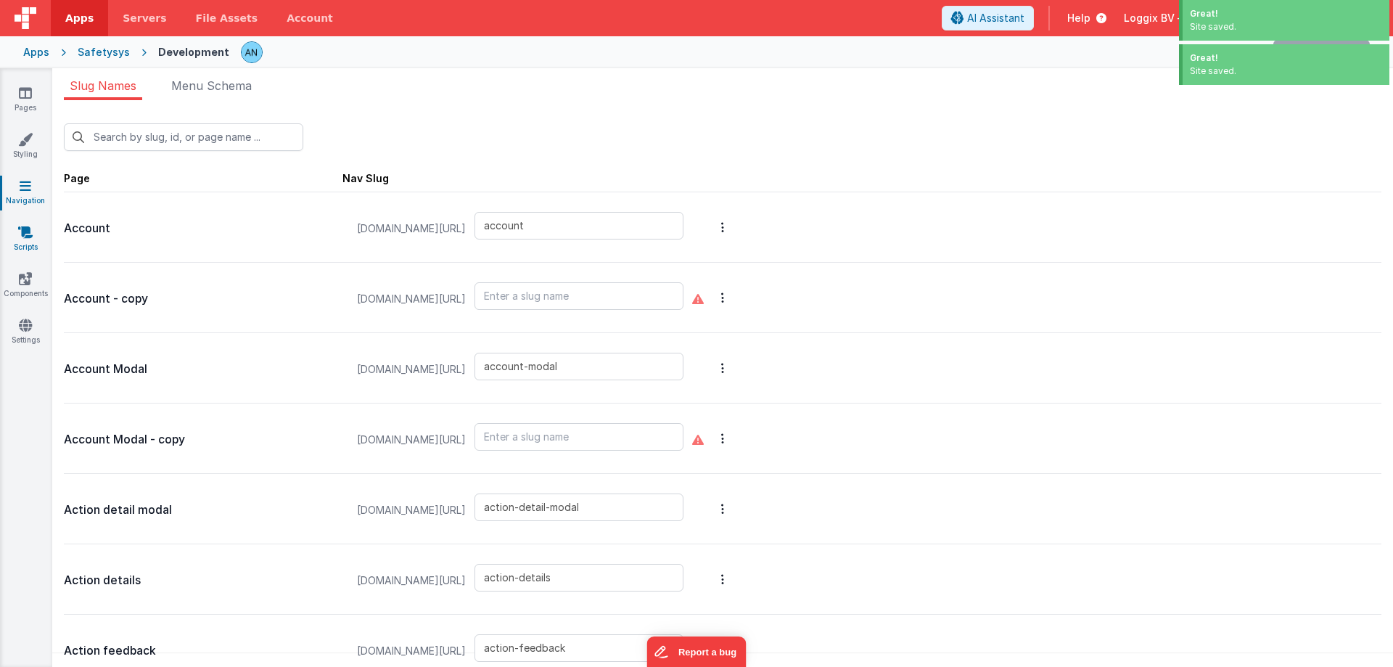
click at [25, 234] on icon at bounding box center [25, 232] width 15 height 15
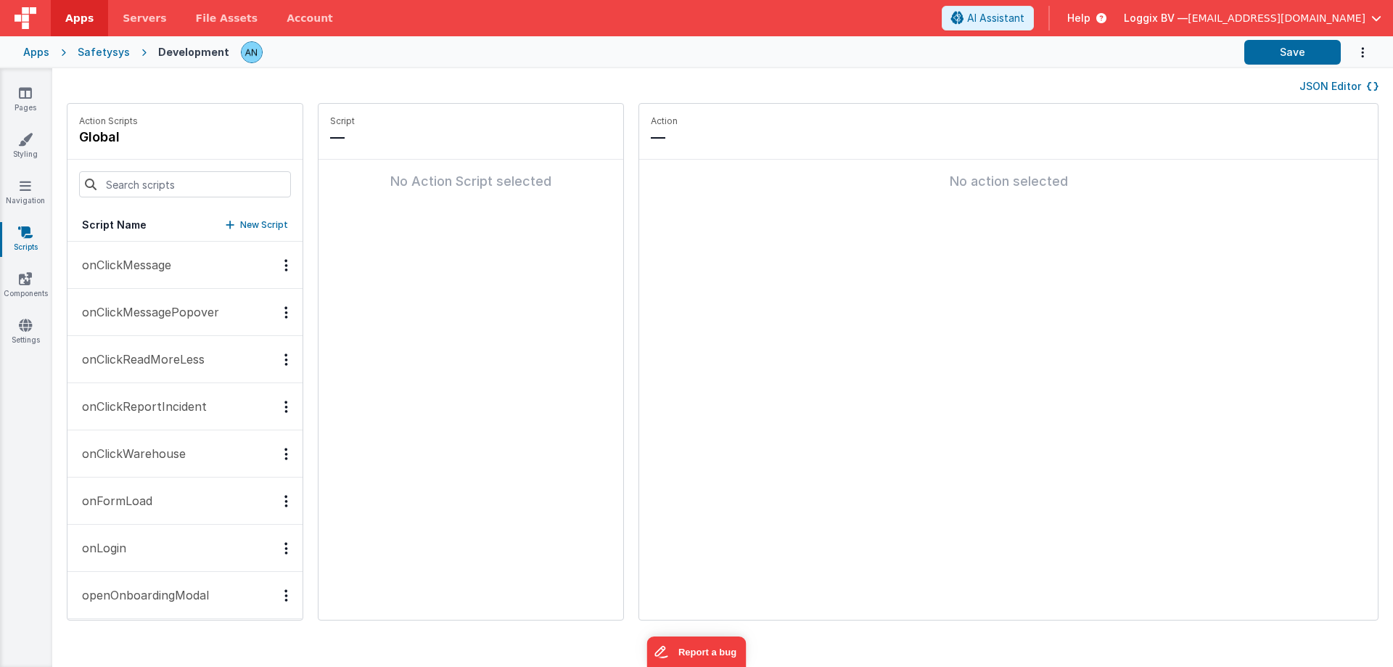
scroll to position [1596, 0]
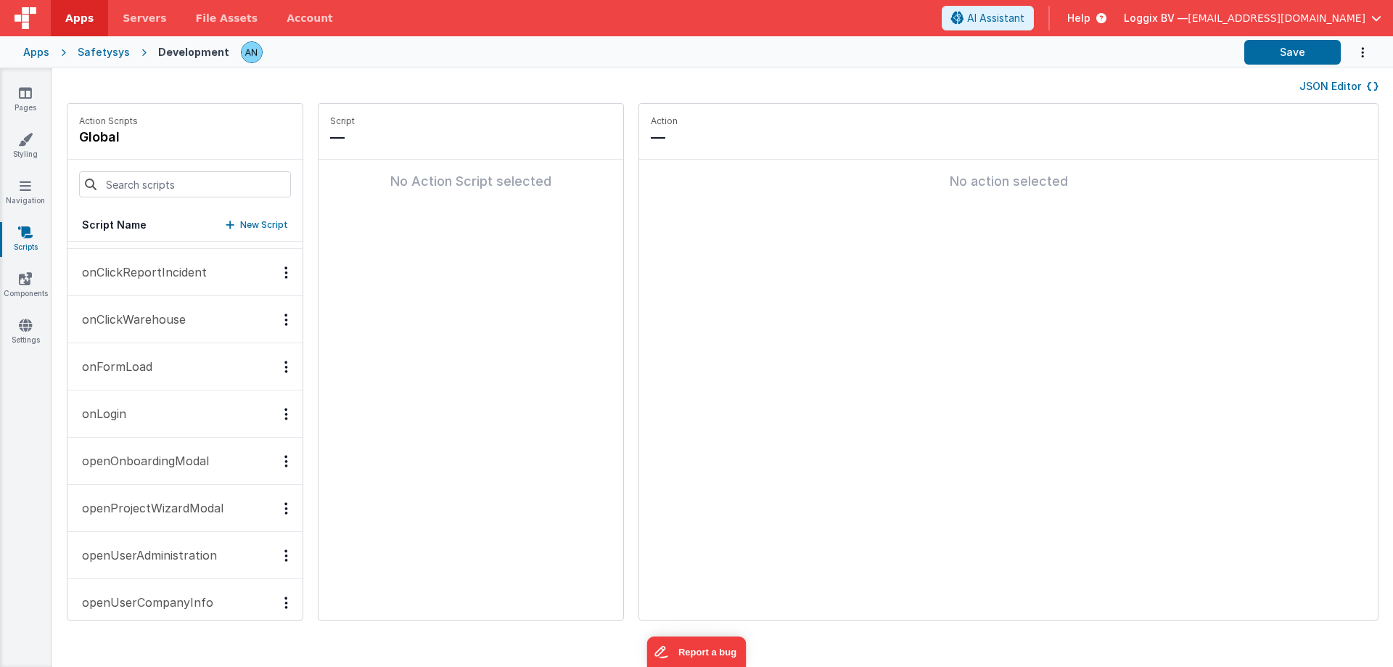
click at [158, 403] on button "onLogin" at bounding box center [184, 413] width 235 height 47
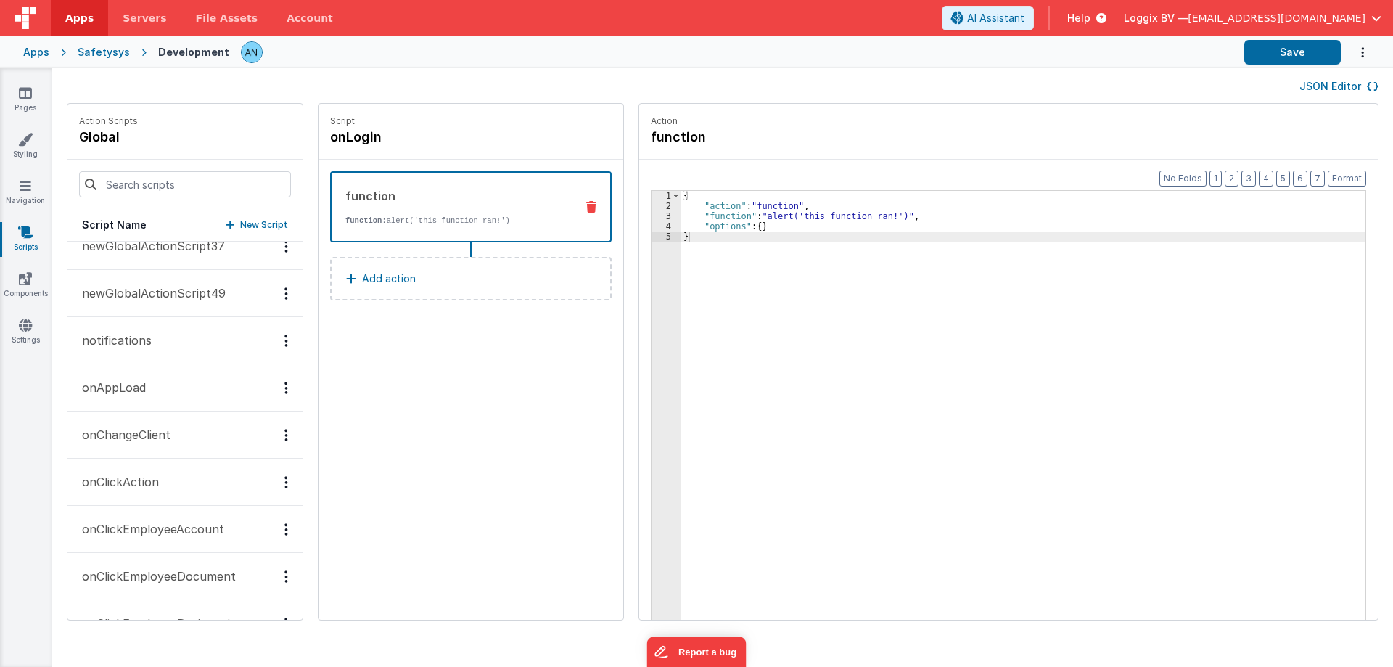
scroll to position [871, 0]
click at [152, 418] on button "onAppLoad" at bounding box center [184, 432] width 235 height 47
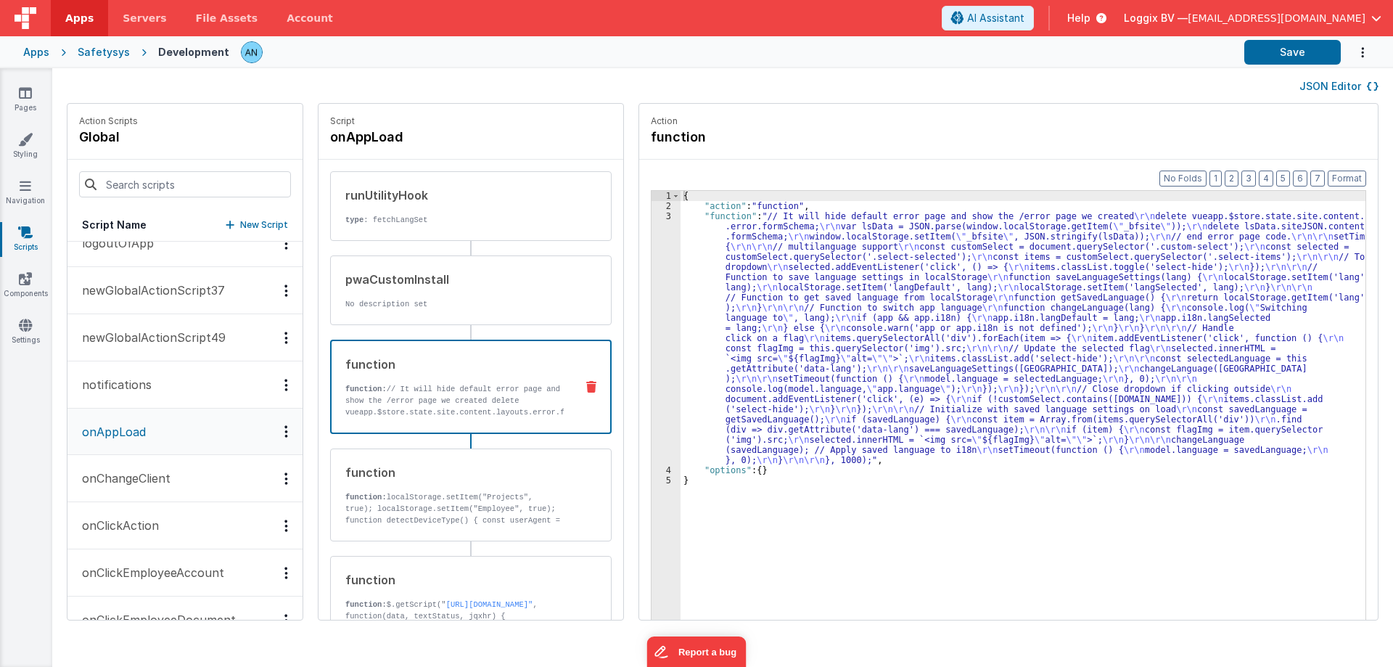
click at [462, 372] on div "function" at bounding box center [454, 364] width 218 height 17
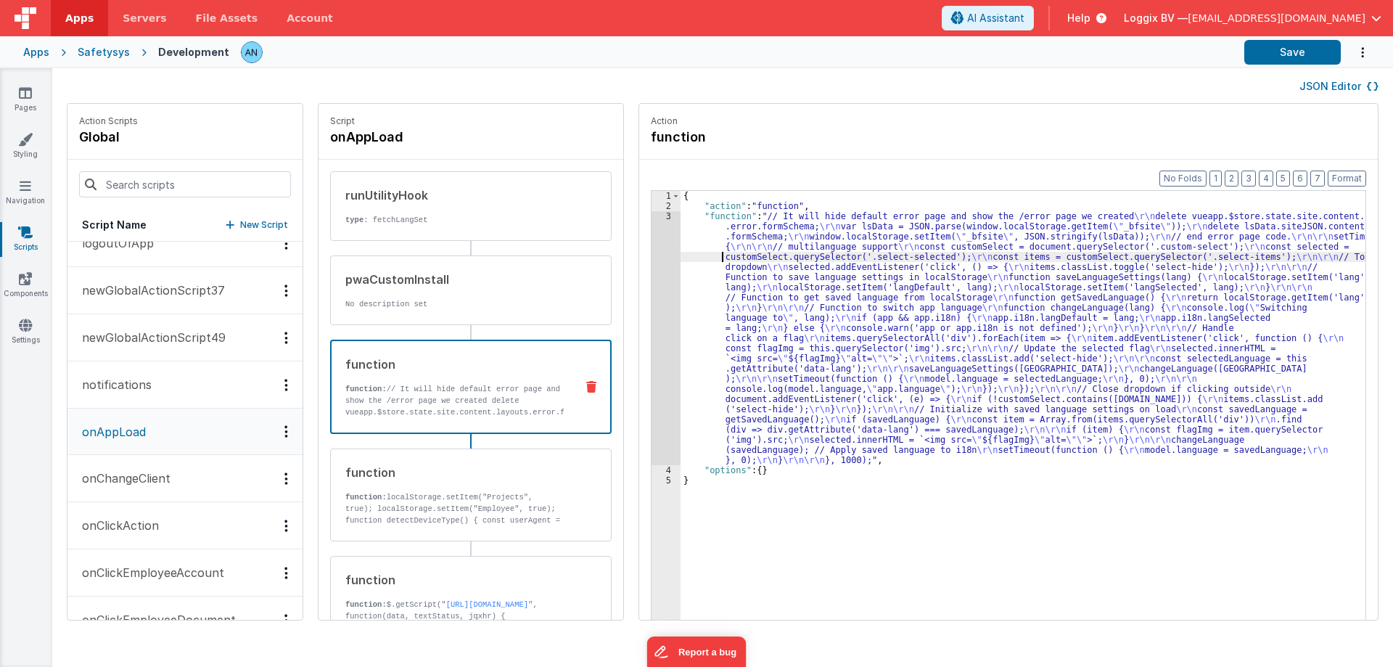
click at [681, 252] on div "{ "action" : "function" , "function" : "// It will hide default error page and …" at bounding box center [1030, 438] width 699 height 494
click at [653, 227] on div "3" at bounding box center [666, 338] width 29 height 254
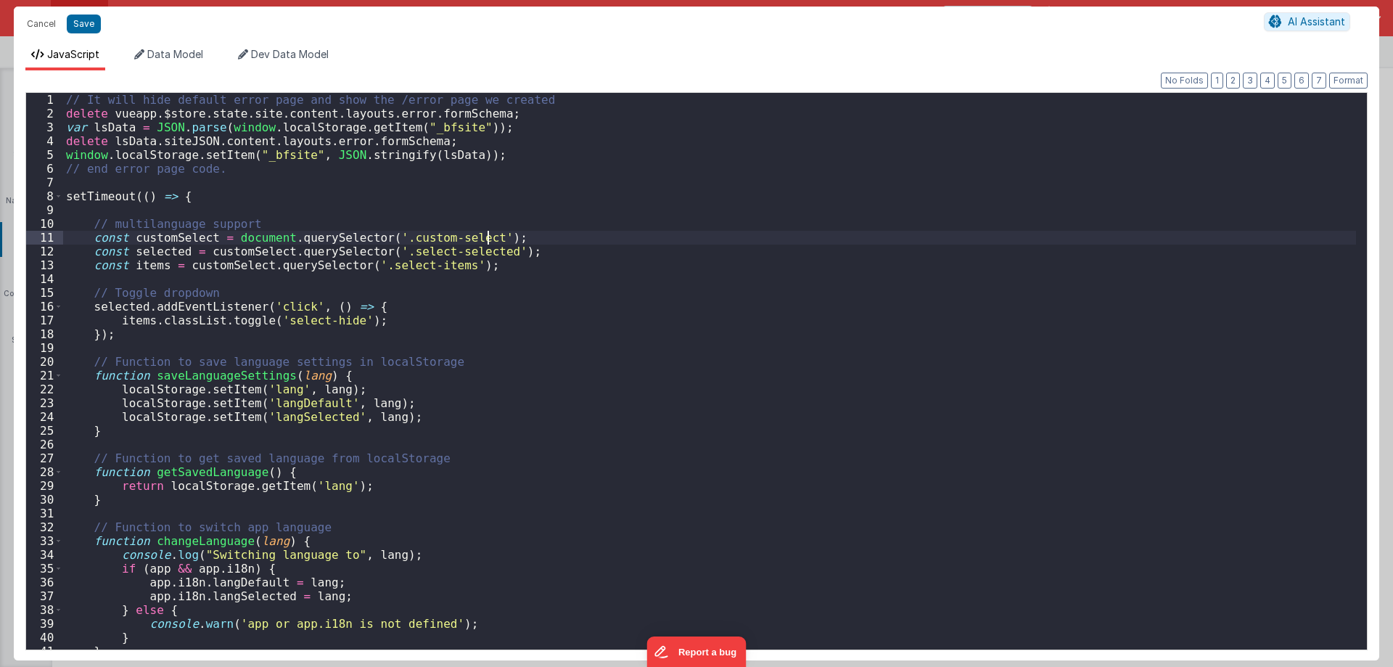
click at [653, 218] on div "// It [PERSON_NAME] default error page and show the /error page we created dele…" at bounding box center [709, 385] width 1293 height 584
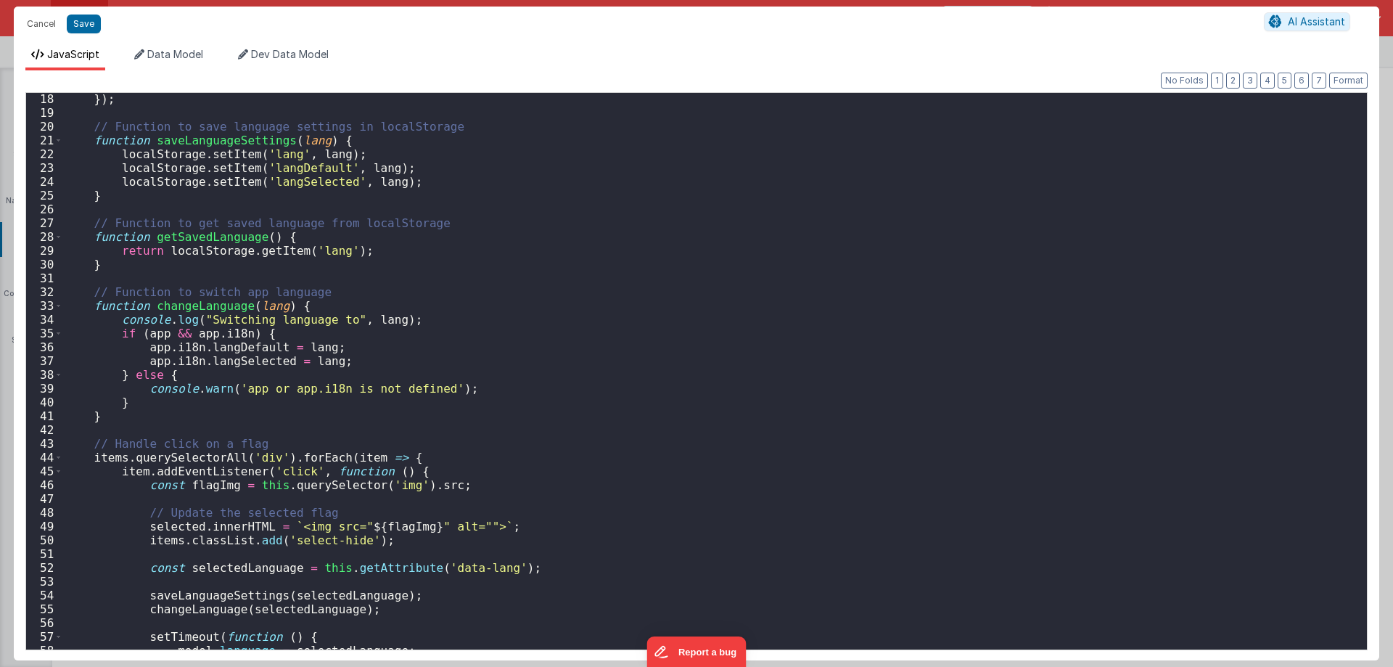
scroll to position [0, 0]
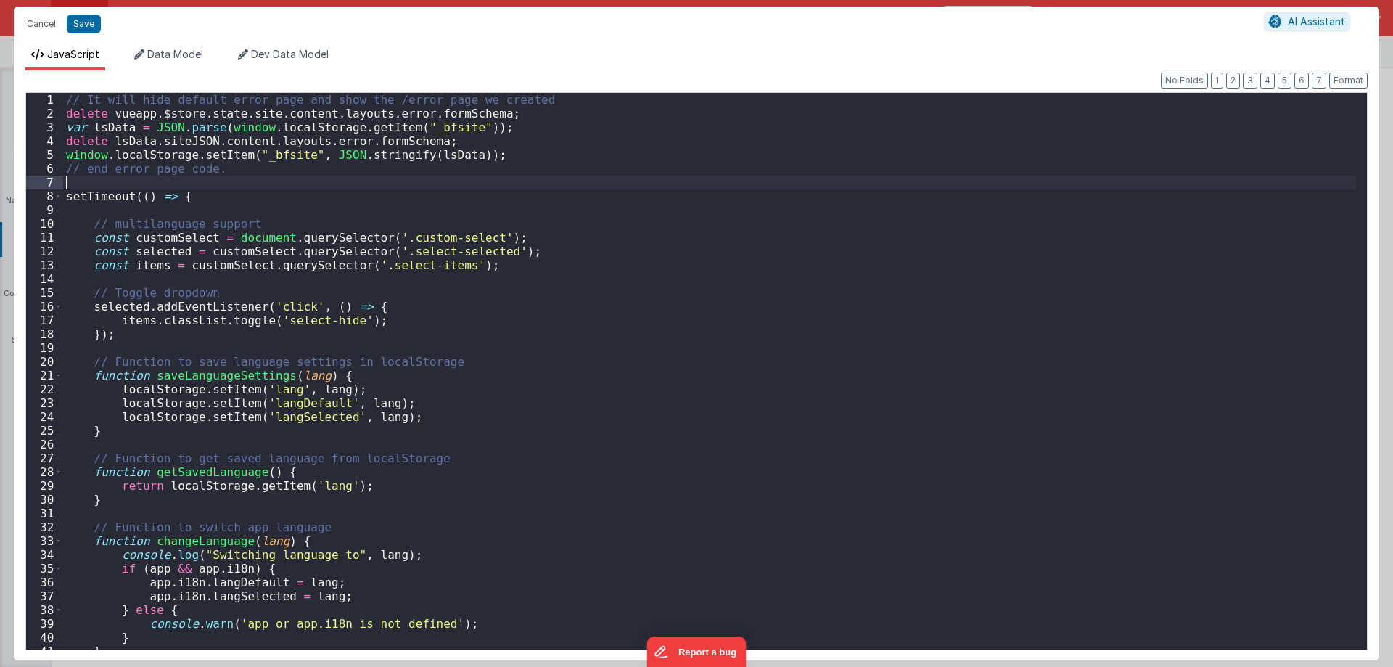
click at [84, 186] on div "// It [PERSON_NAME] default error page and show the /error page we created dele…" at bounding box center [709, 385] width 1293 height 584
click at [382, 485] on div "// It [PERSON_NAME] default error page and show the /error page we created dele…" at bounding box center [709, 385] width 1293 height 584
click at [299, 591] on div "// It [PERSON_NAME] default error page and show the /error page we created dele…" at bounding box center [709, 385] width 1293 height 584
click at [308, 497] on div "// It [PERSON_NAME] default error page and show the /error page we created dele…" at bounding box center [709, 385] width 1293 height 584
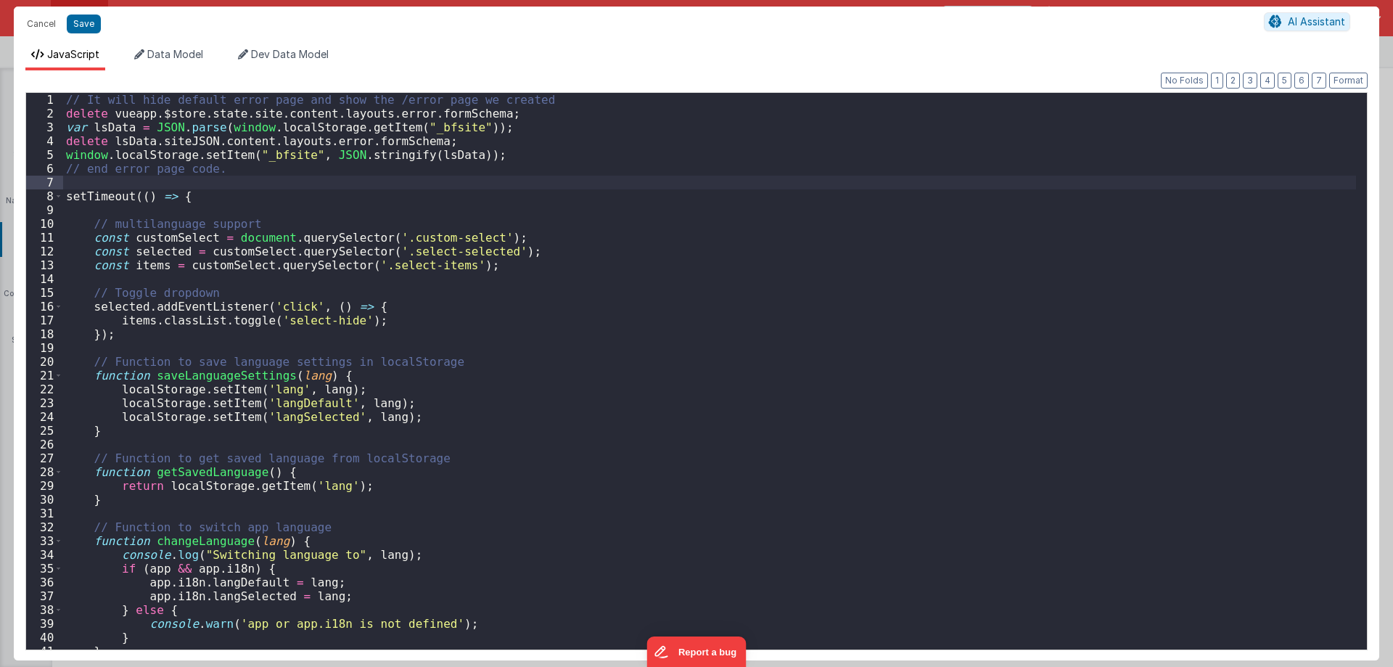
click at [308, 497] on div "// It [PERSON_NAME] default error page and show the /error page we created dele…" at bounding box center [709, 385] width 1293 height 584
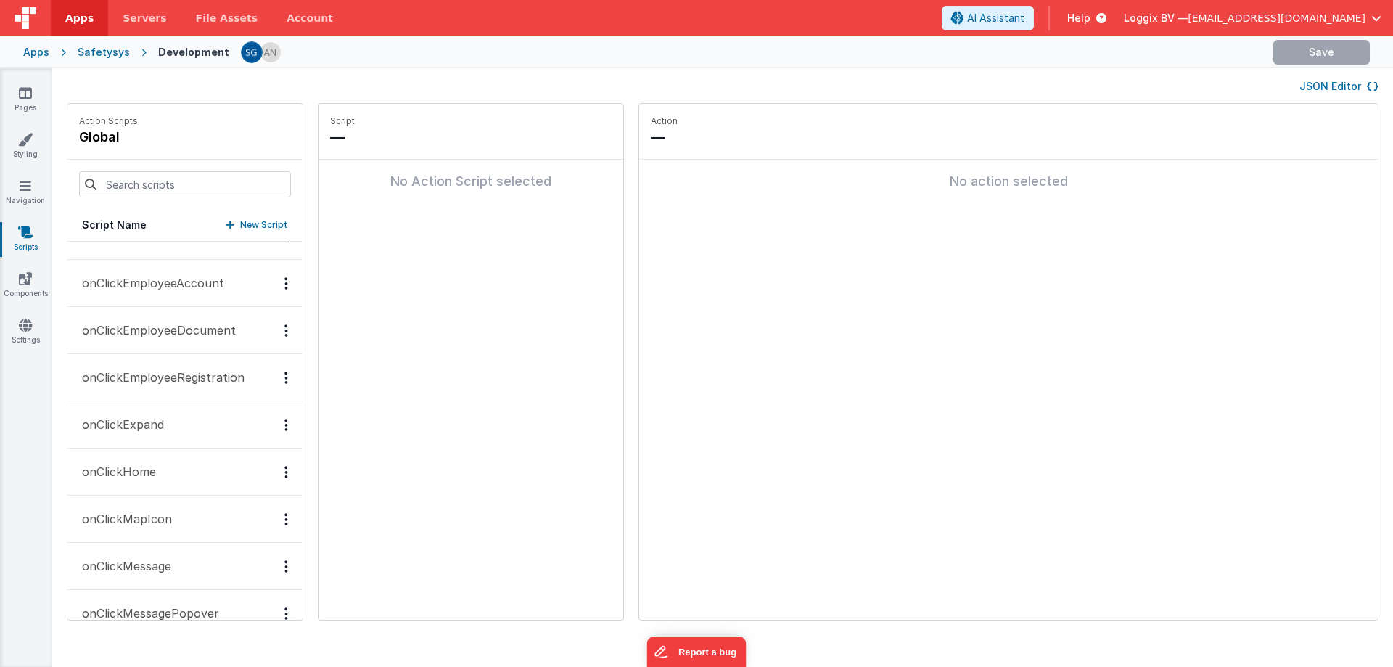
scroll to position [943, 0]
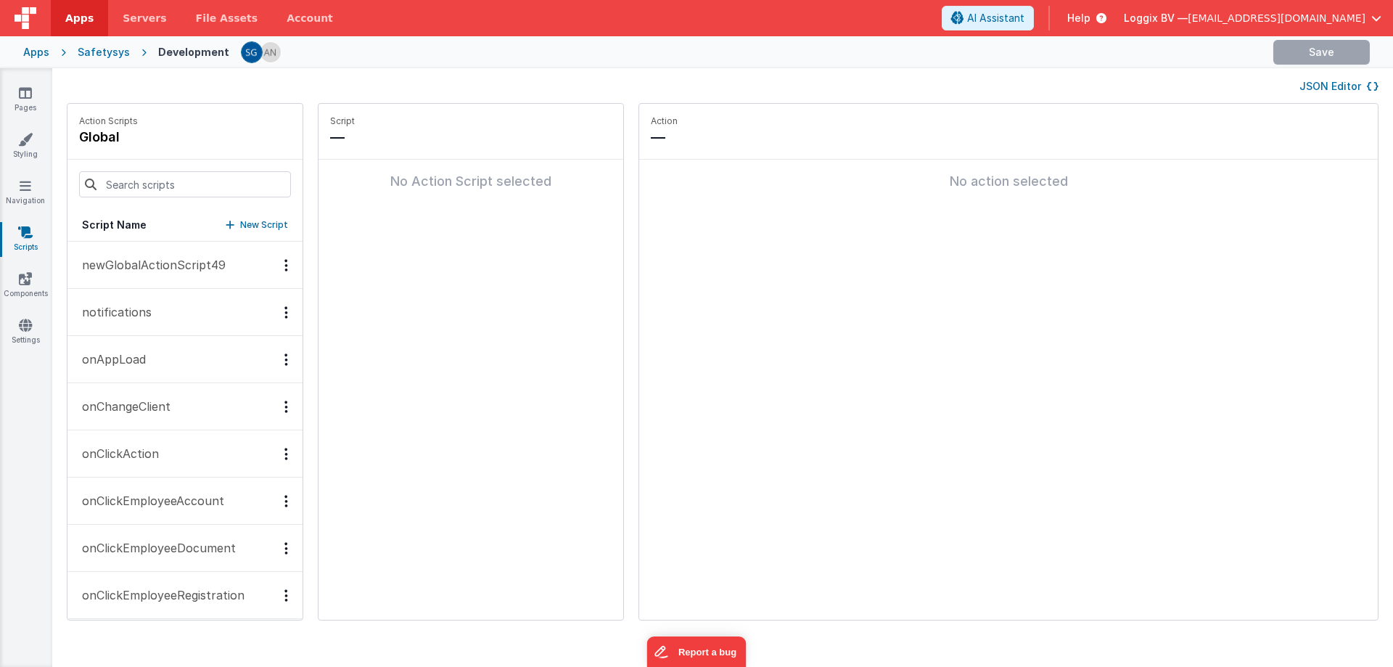
click at [159, 357] on button "onAppLoad" at bounding box center [184, 359] width 235 height 47
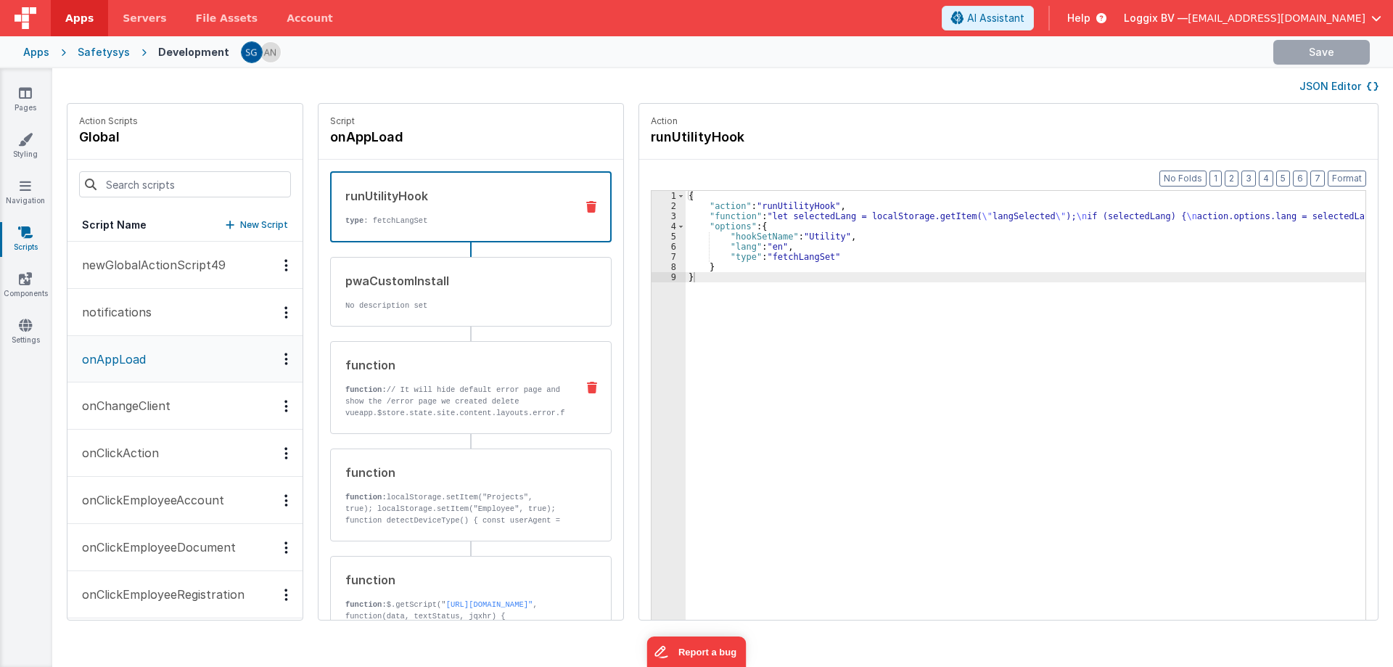
click at [476, 401] on p "function: // It will hide default error page and show the /error page we create…" at bounding box center [454, 442] width 219 height 116
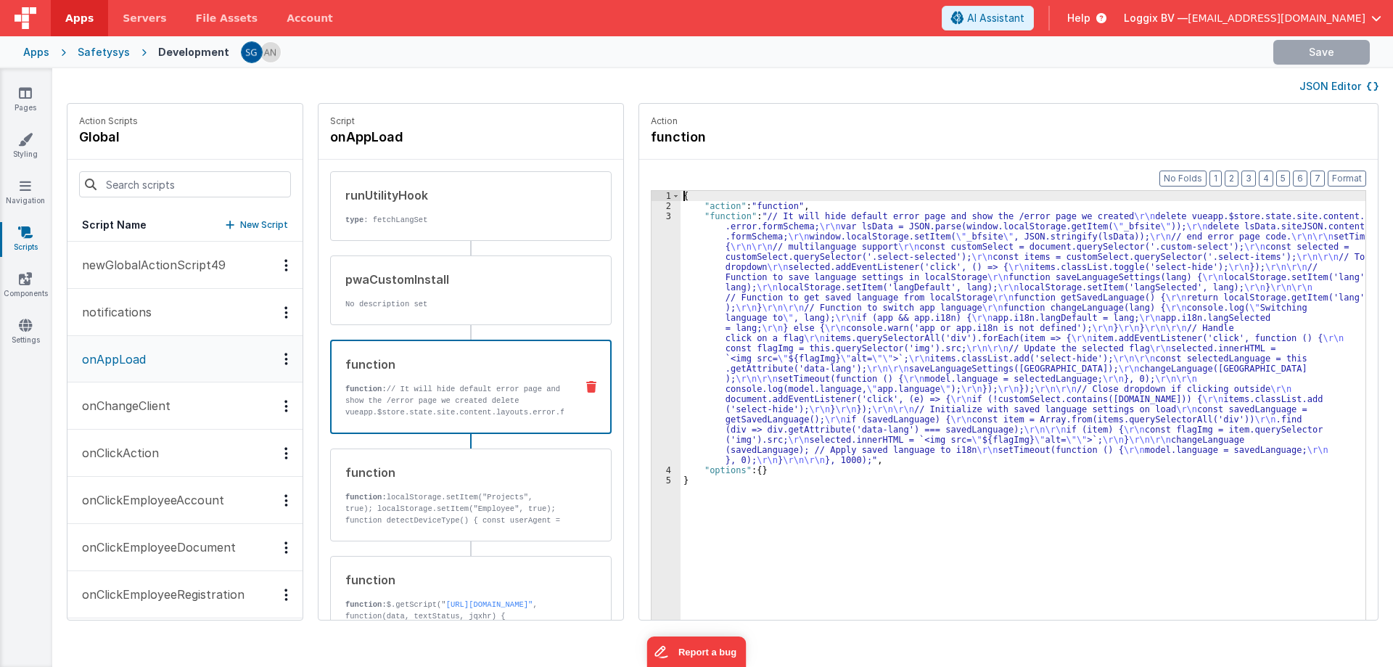
click at [652, 218] on div "3" at bounding box center [666, 338] width 29 height 254
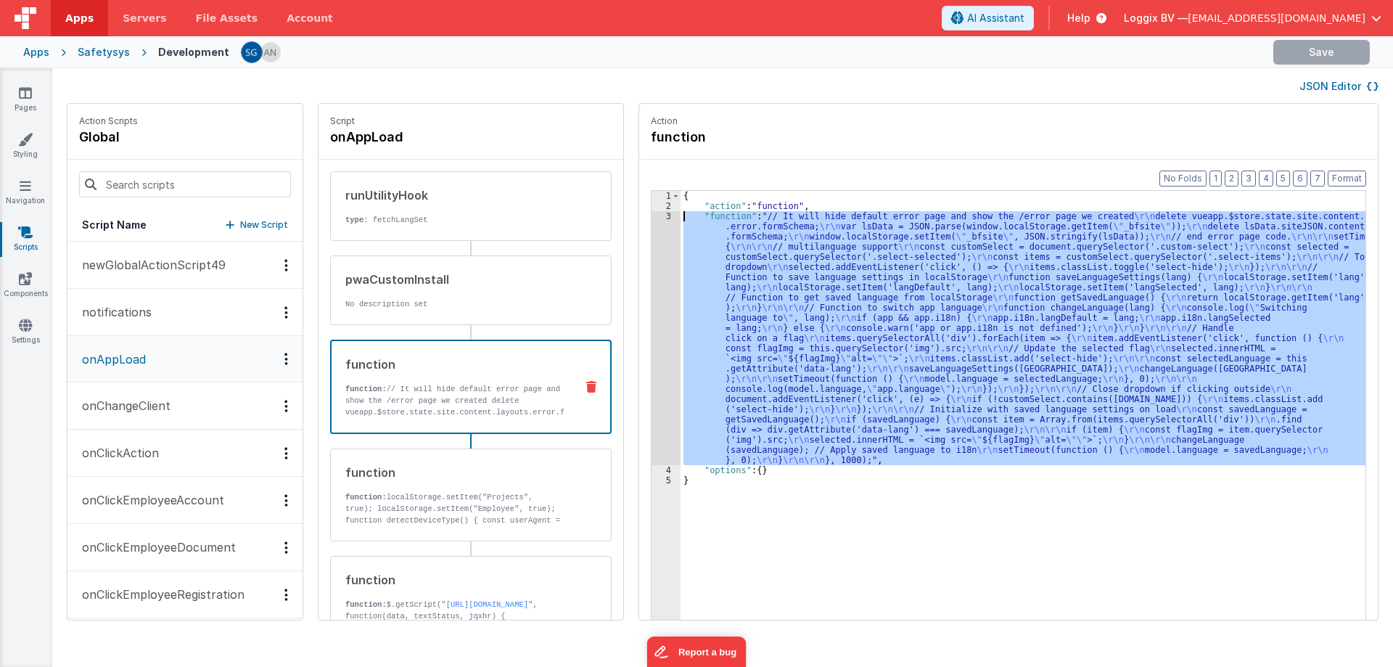
click at [652, 218] on div "3" at bounding box center [666, 338] width 29 height 254
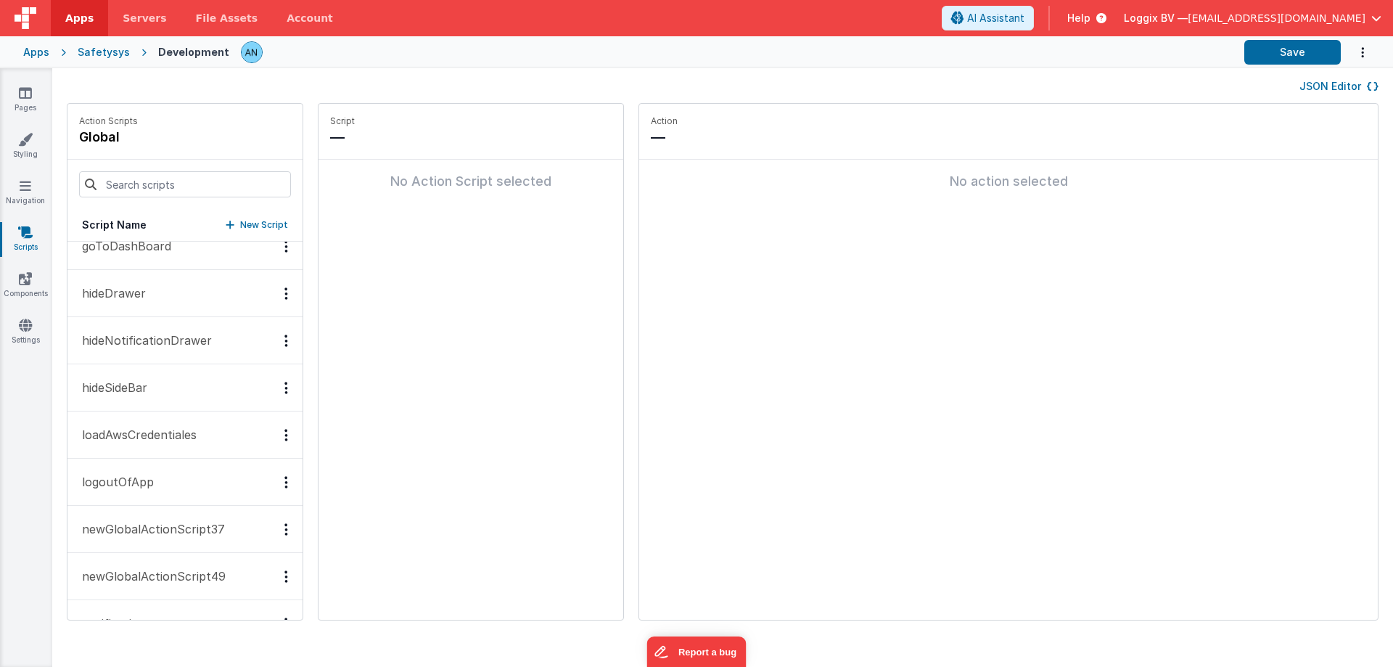
scroll to position [798, 0]
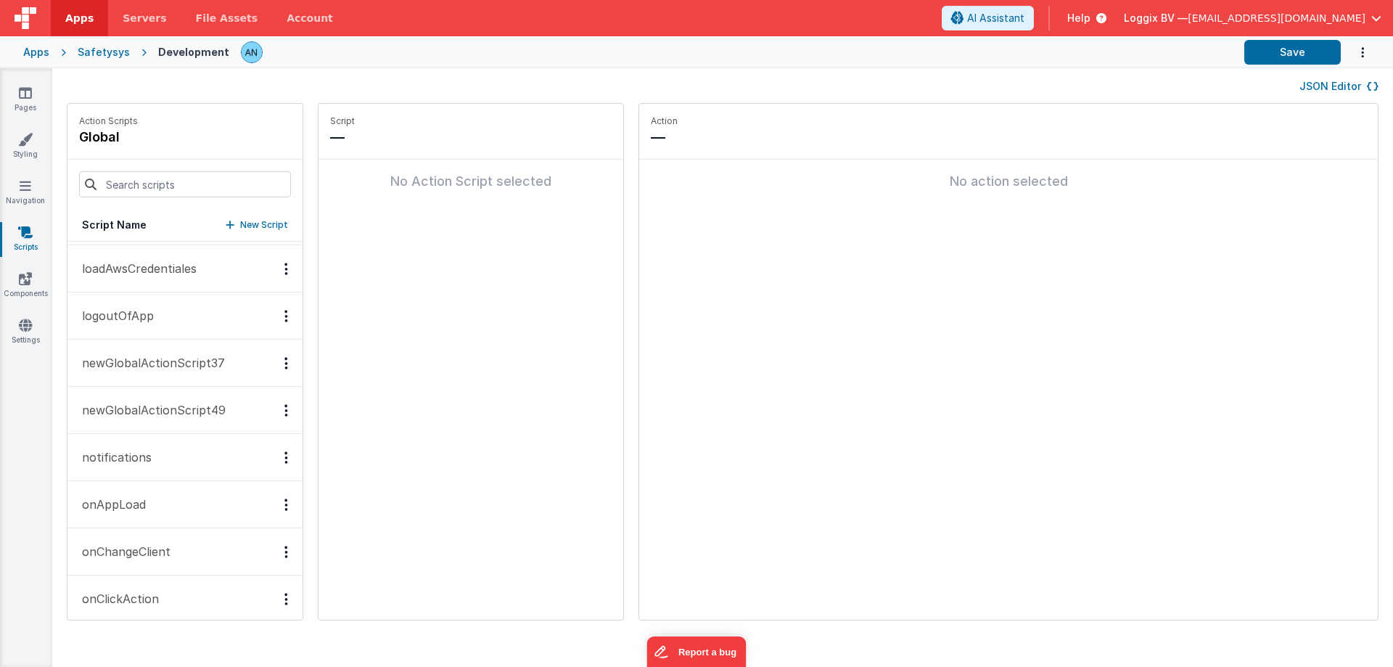
click at [168, 495] on button "onAppLoad" at bounding box center [184, 504] width 235 height 47
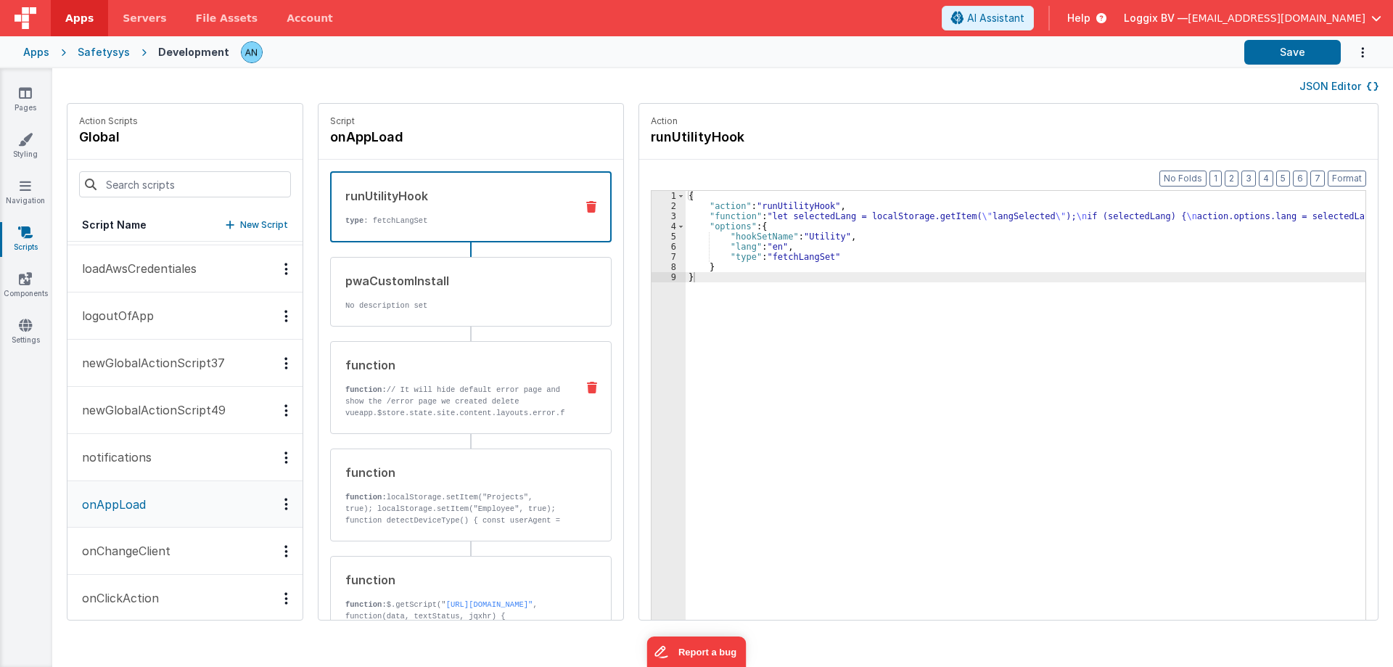
click at [420, 372] on div "function" at bounding box center [454, 364] width 219 height 17
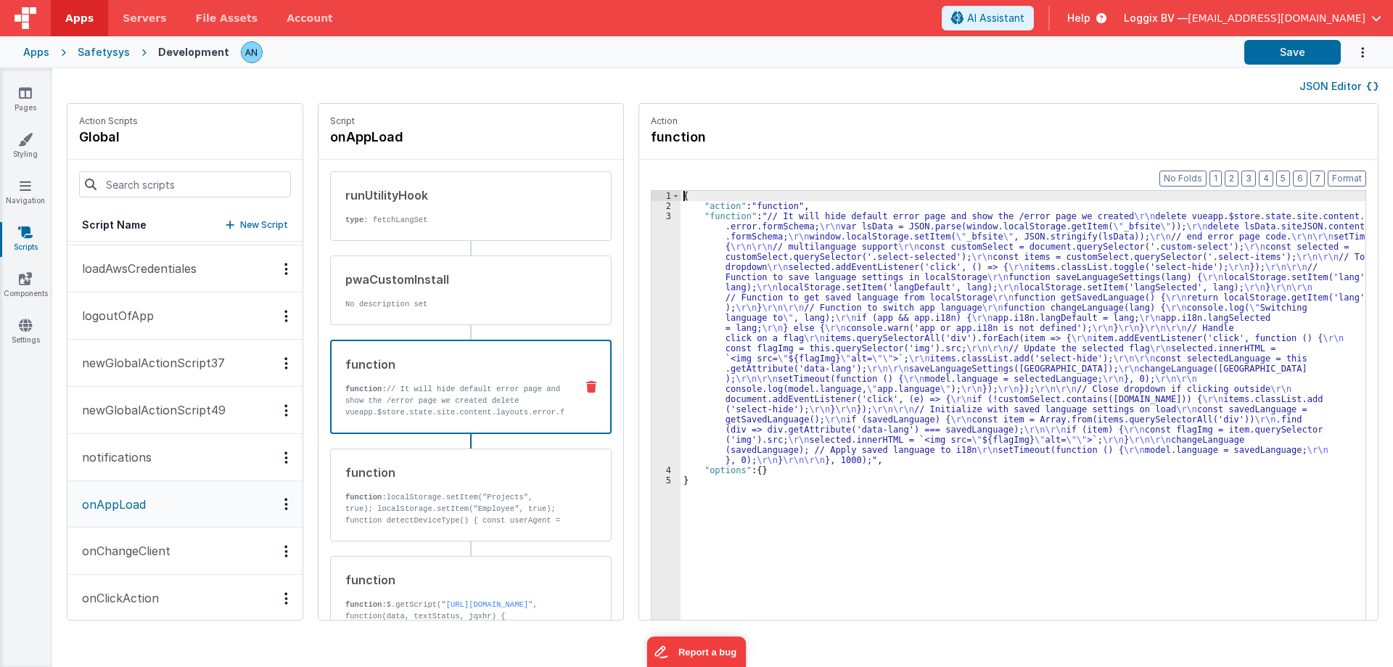
click at [652, 230] on div "3" at bounding box center [666, 338] width 29 height 254
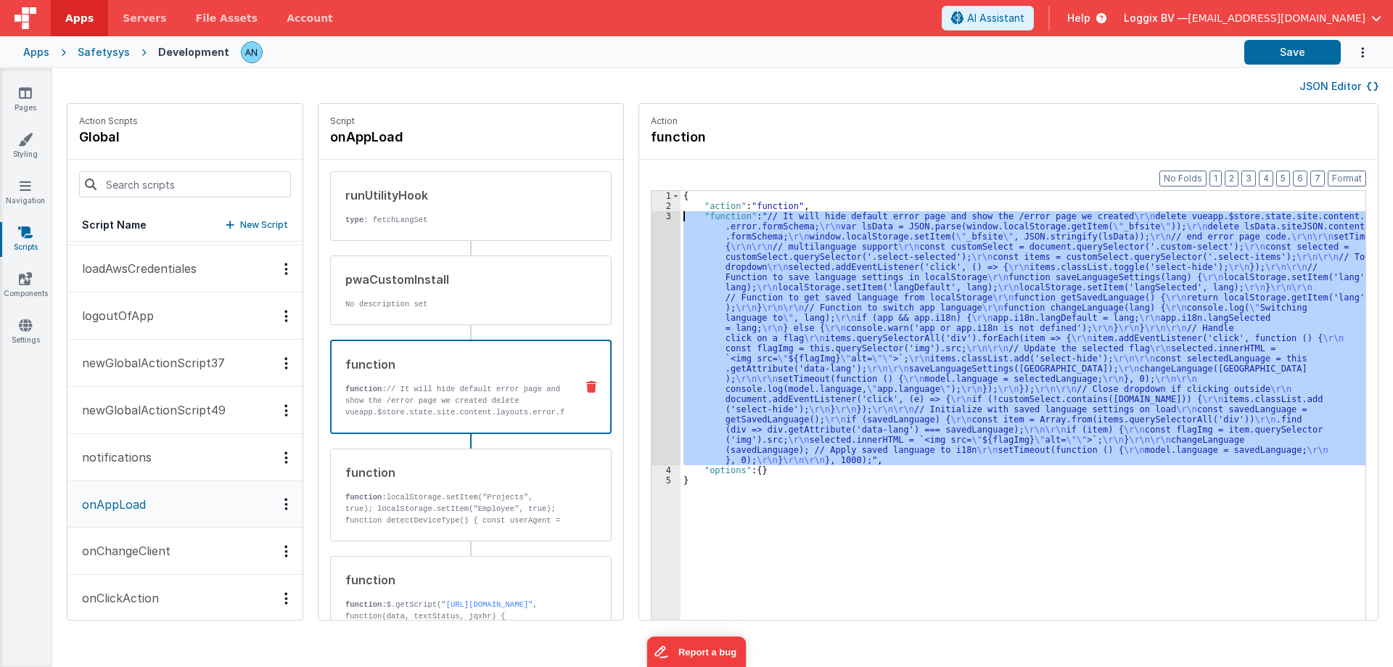
click at [652, 215] on div "3" at bounding box center [666, 338] width 29 height 254
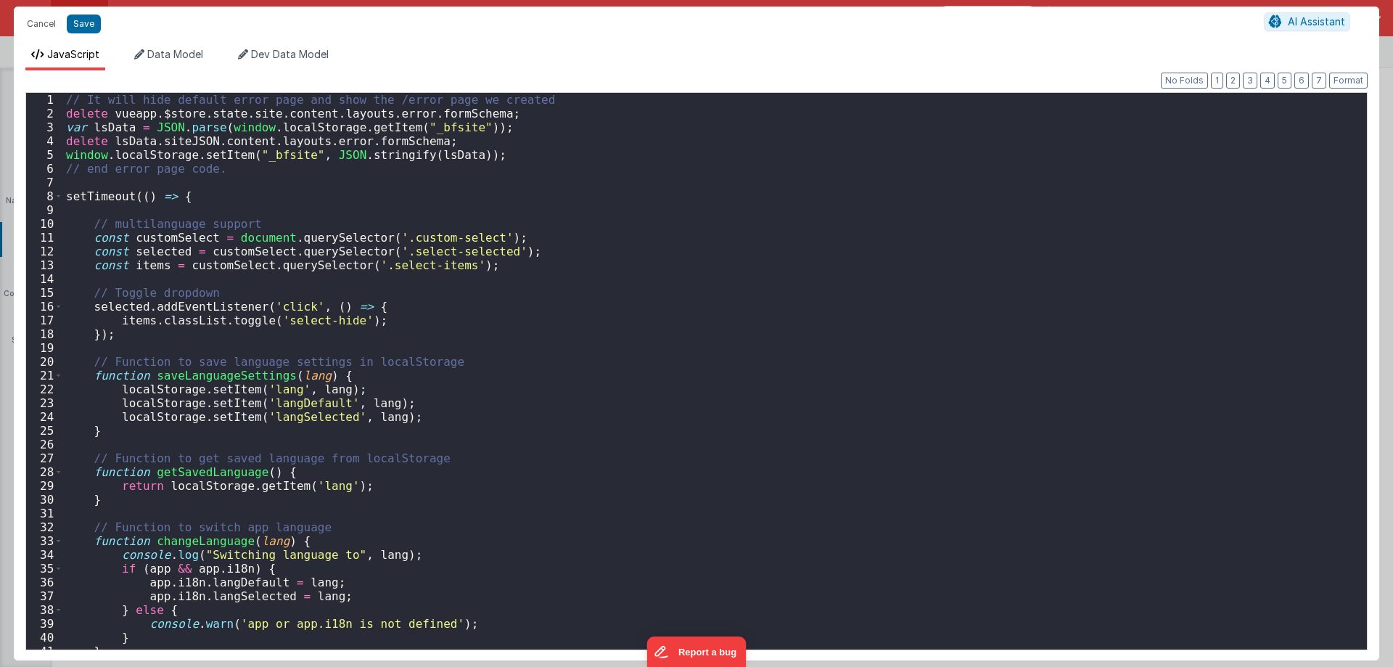
click at [335, 333] on div "// It [PERSON_NAME] default error page and show the /error page we created dele…" at bounding box center [709, 389] width 1293 height 593
click at [370, 403] on div "// It [PERSON_NAME] default error page and show the /error page we created dele…" at bounding box center [709, 389] width 1293 height 593
click at [363, 396] on div "// It [PERSON_NAME] default error page and show the /error page we created dele…" at bounding box center [709, 371] width 1293 height 557
click at [363, 396] on div "// It [PERSON_NAME] default error page and show the /error page we created dele…" at bounding box center [709, 389] width 1293 height 593
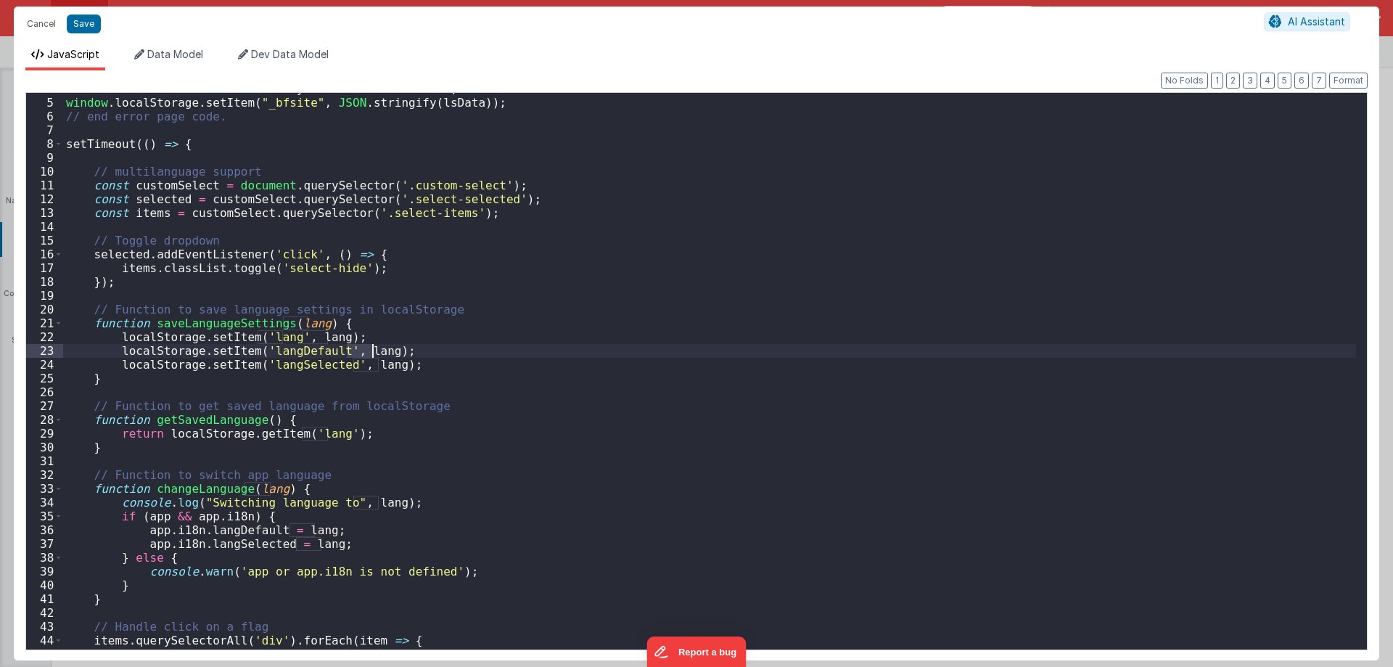
scroll to position [0, 0]
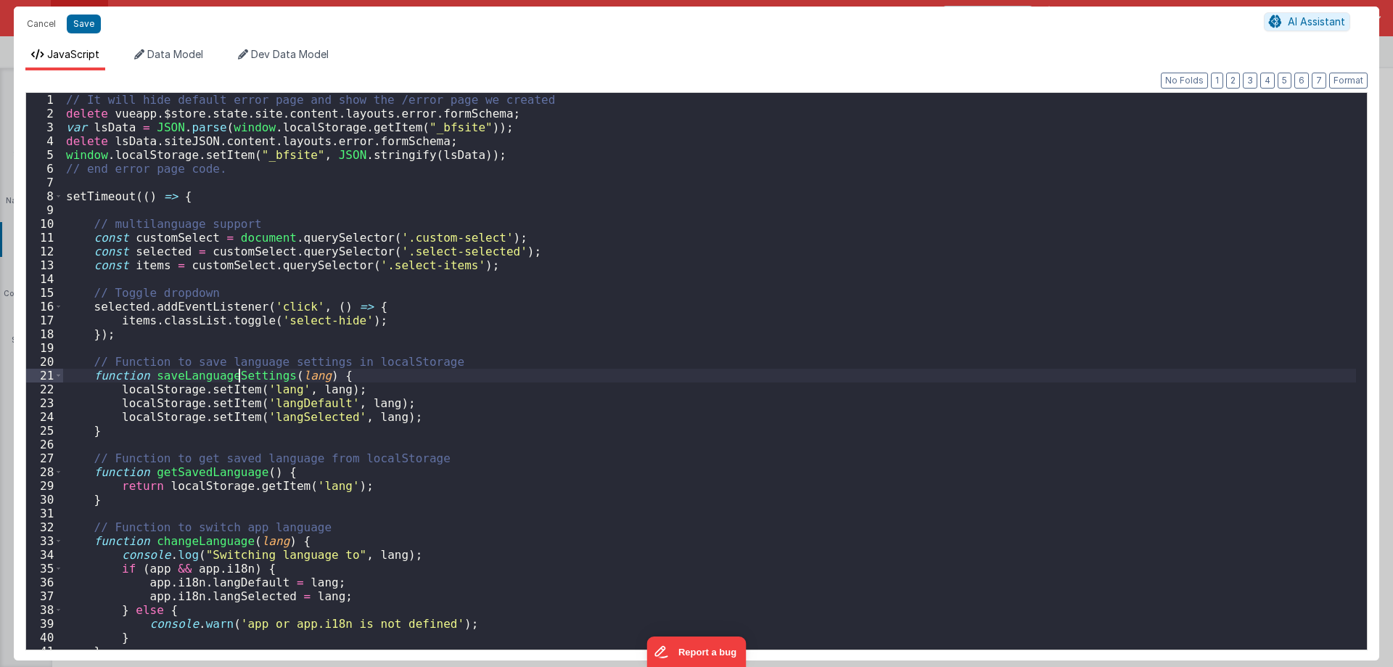
click at [237, 372] on div "// It [PERSON_NAME] default error page and show the /error page we created dele…" at bounding box center [709, 389] width 1293 height 593
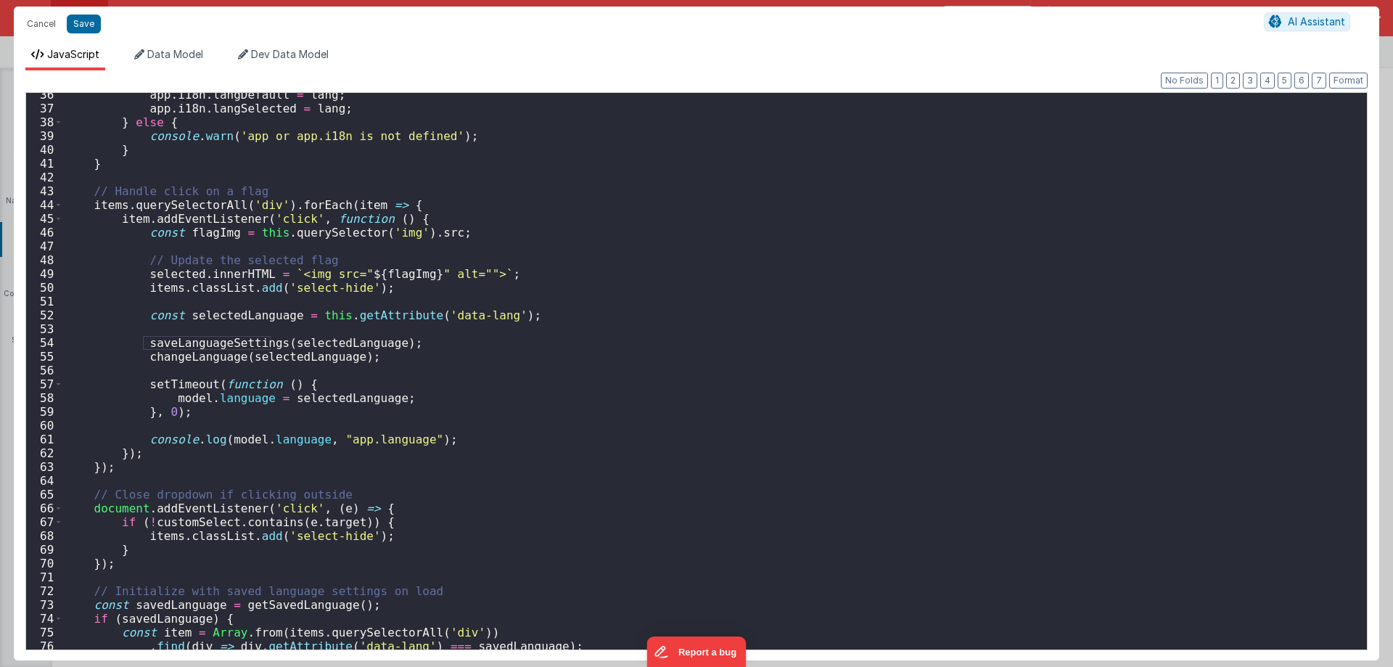
scroll to position [444, 0]
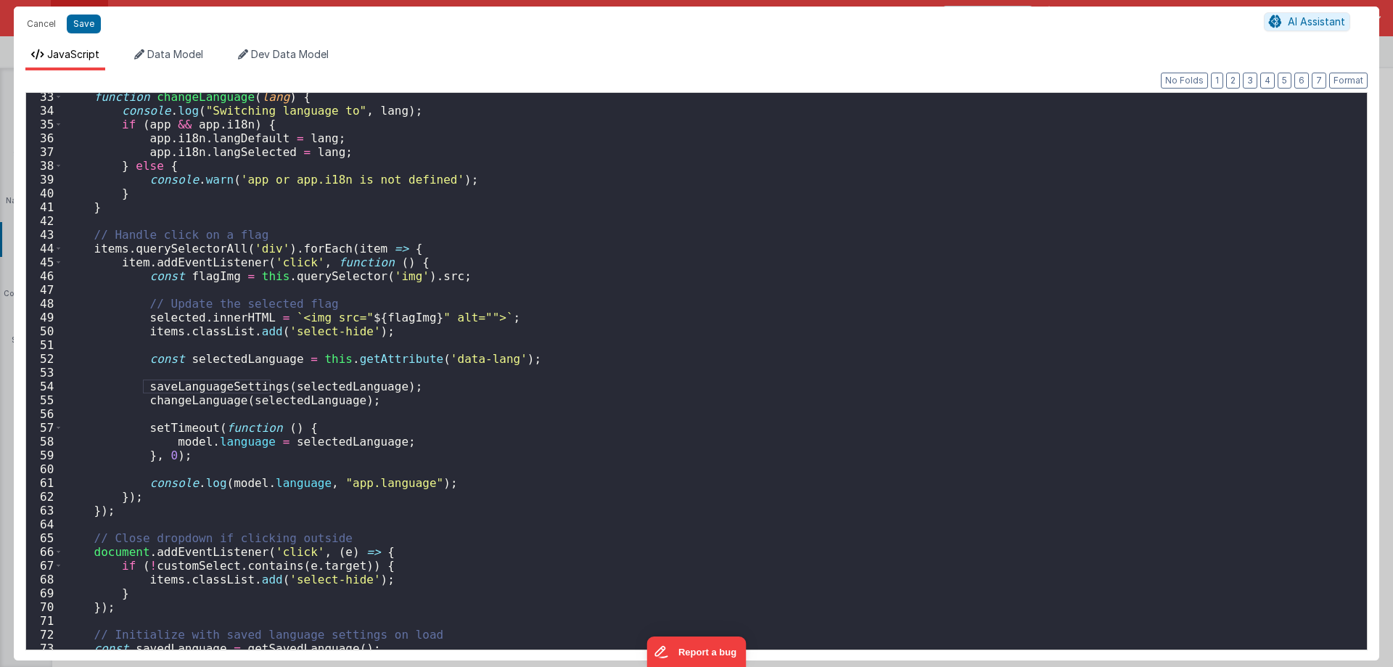
click at [311, 385] on div "function changeLanguage ( lang ) { console . log ( "Switching language to" , la…" at bounding box center [709, 386] width 1293 height 593
click at [448, 365] on div "function changeLanguage ( lang ) { console . log ( "Switching language to" , la…" at bounding box center [709, 386] width 1293 height 593
drag, startPoint x: 448, startPoint y: 365, endPoint x: 471, endPoint y: 366, distance: 22.5
click at [471, 366] on div "function changeLanguage ( lang ) { console . log ( "Switching language to" , la…" at bounding box center [709, 386] width 1293 height 593
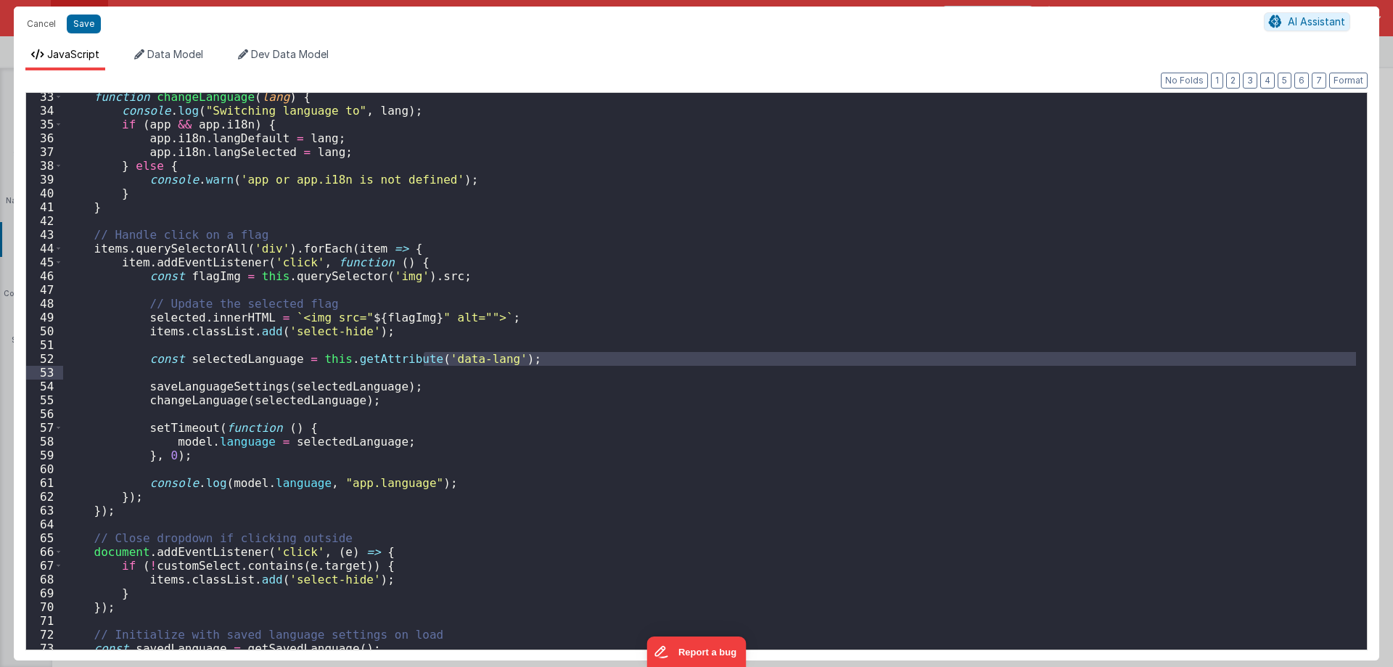
click at [247, 358] on div "function changeLanguage ( lang ) { console . log ( "Switching language to" , la…" at bounding box center [709, 386] width 1293 height 593
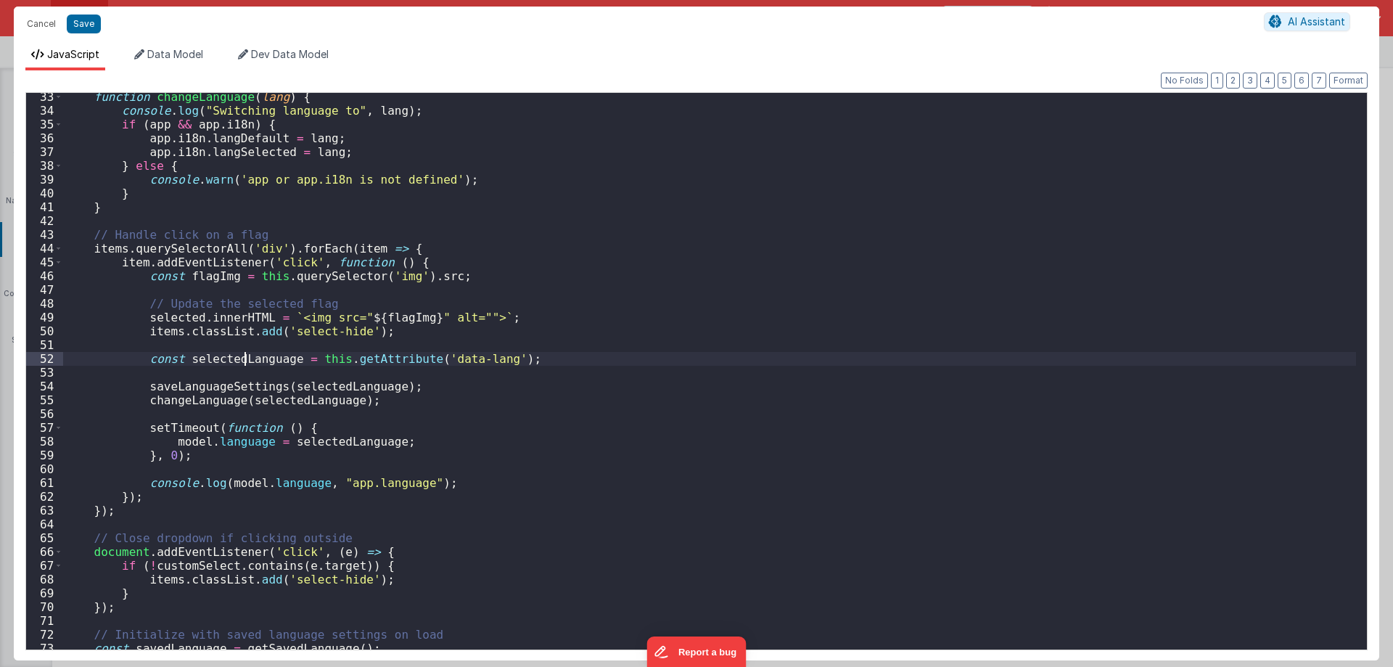
click at [247, 358] on div "function changeLanguage ( lang ) { console . log ( "Switching language to" , la…" at bounding box center [709, 386] width 1293 height 593
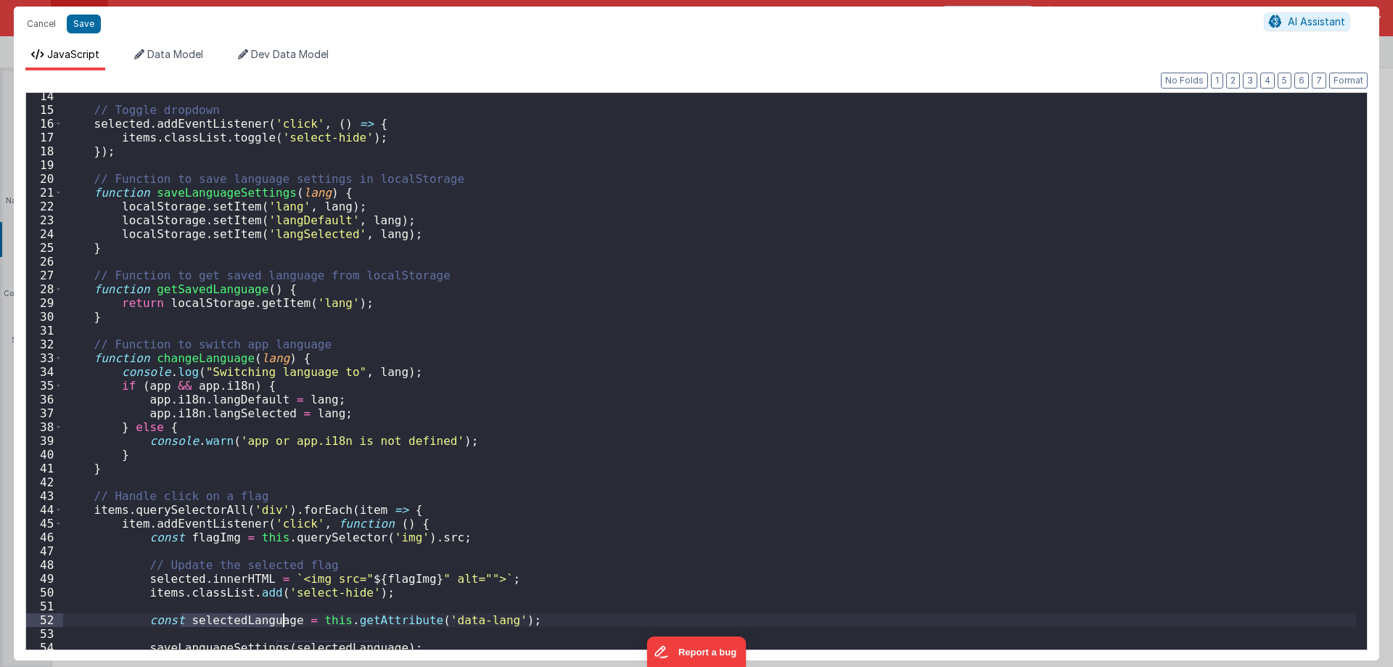
scroll to position [0, 0]
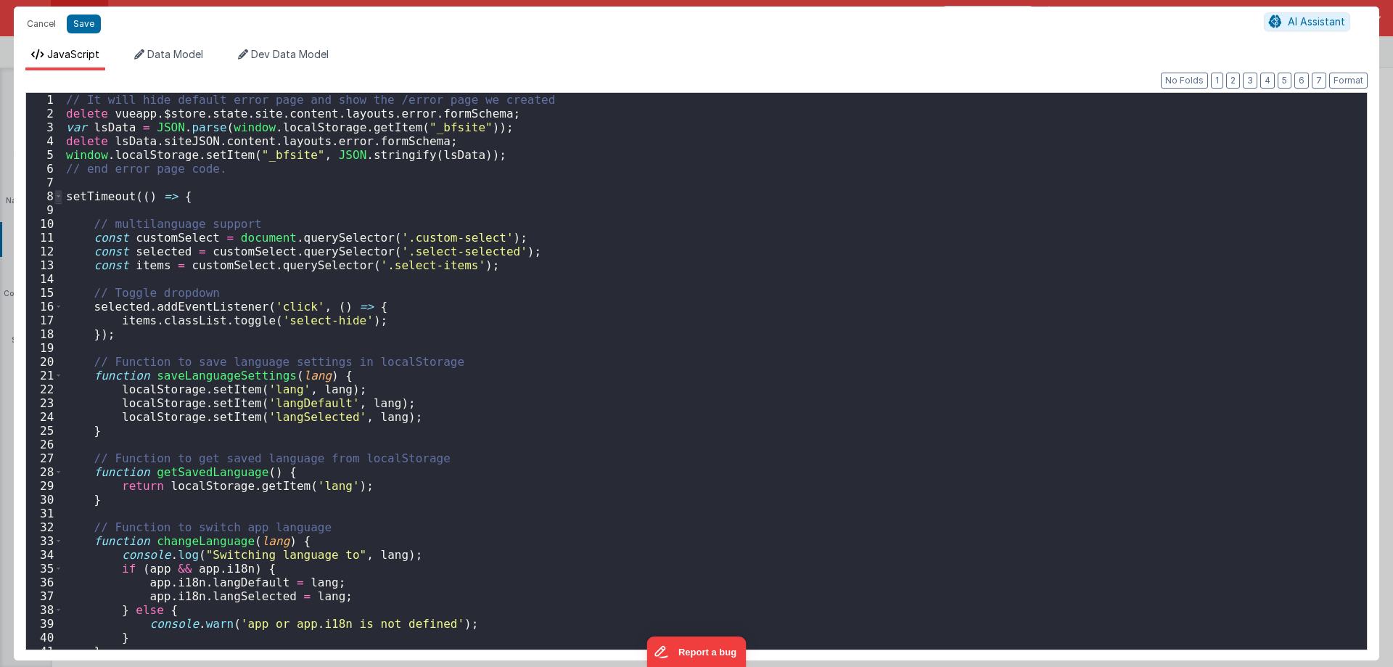
click at [59, 194] on span at bounding box center [58, 196] width 8 height 14
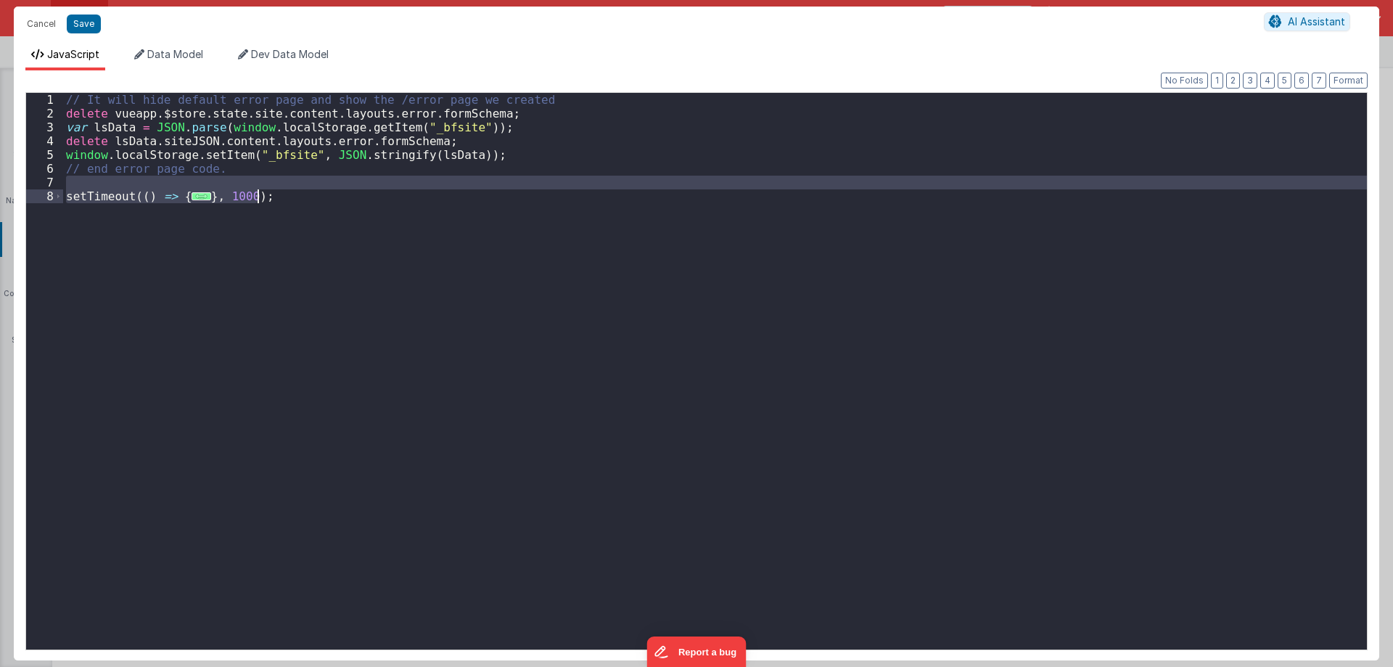
drag, startPoint x: 109, startPoint y: 188, endPoint x: 136, endPoint y: 244, distance: 62.3
click at [136, 244] on div "// It [PERSON_NAME] default error page and show the /error page we created dele…" at bounding box center [715, 389] width 1304 height 593
click at [192, 196] on div "// It [PERSON_NAME] default error page and show the /error page we created dele…" at bounding box center [715, 371] width 1304 height 557
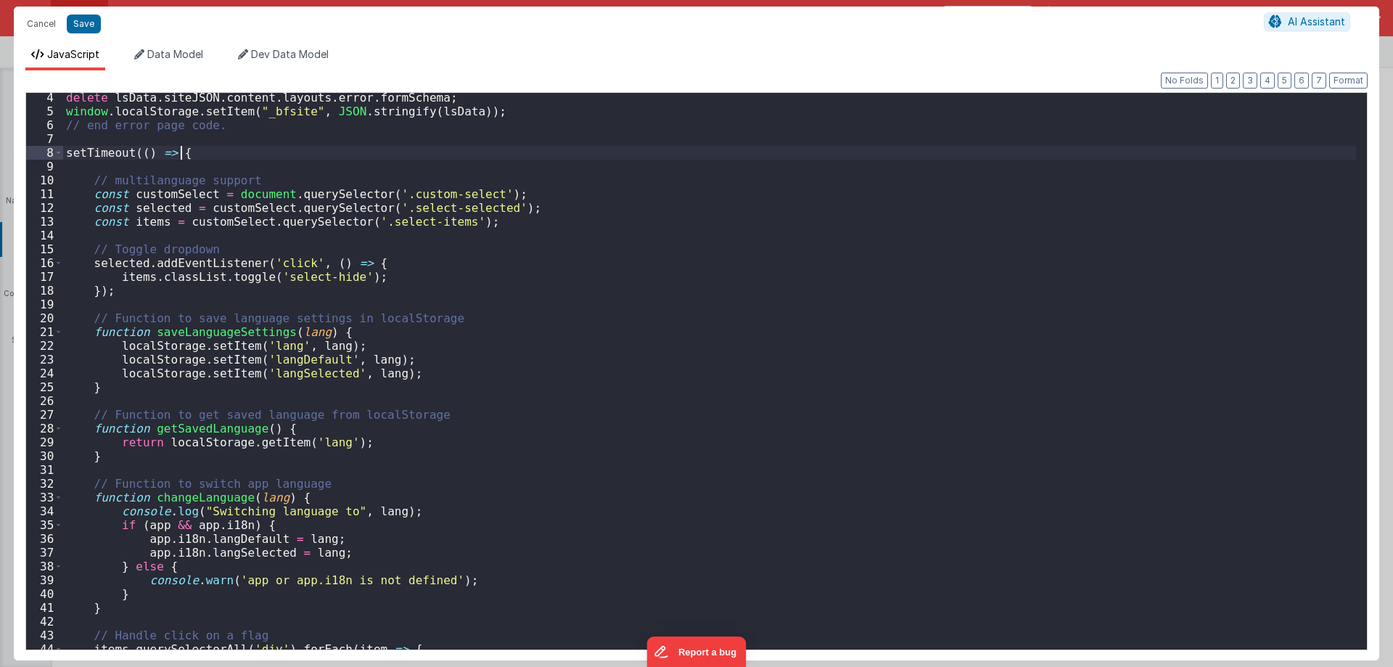
scroll to position [87, 0]
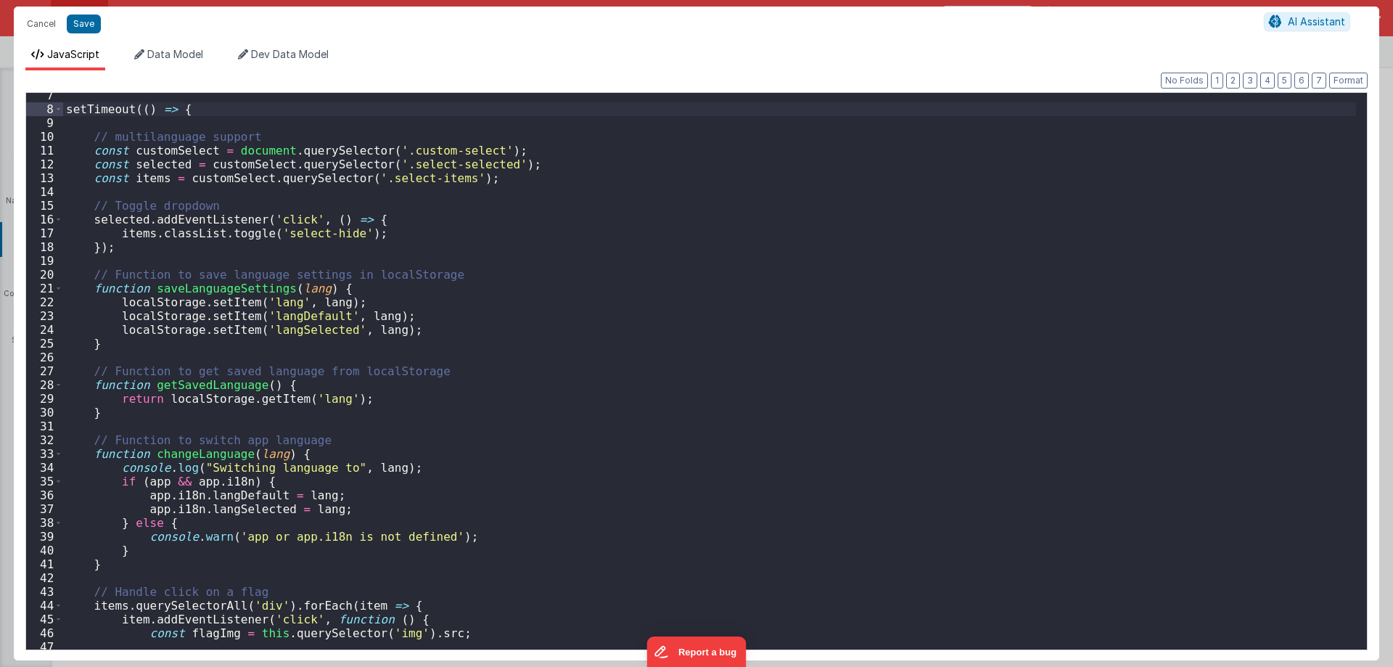
click at [207, 385] on div "setTimeout (( ) => { // multilanguage support const customSelect = document . q…" at bounding box center [709, 385] width 1293 height 593
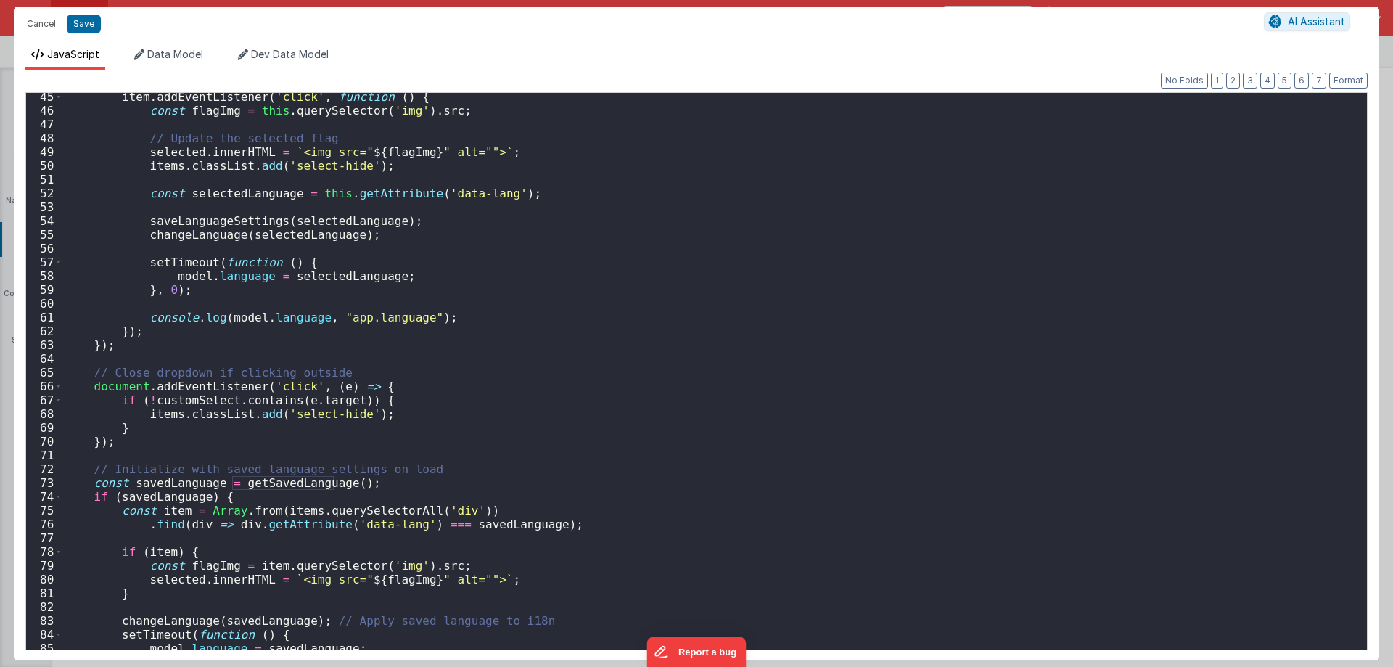
scroll to position [610, 0]
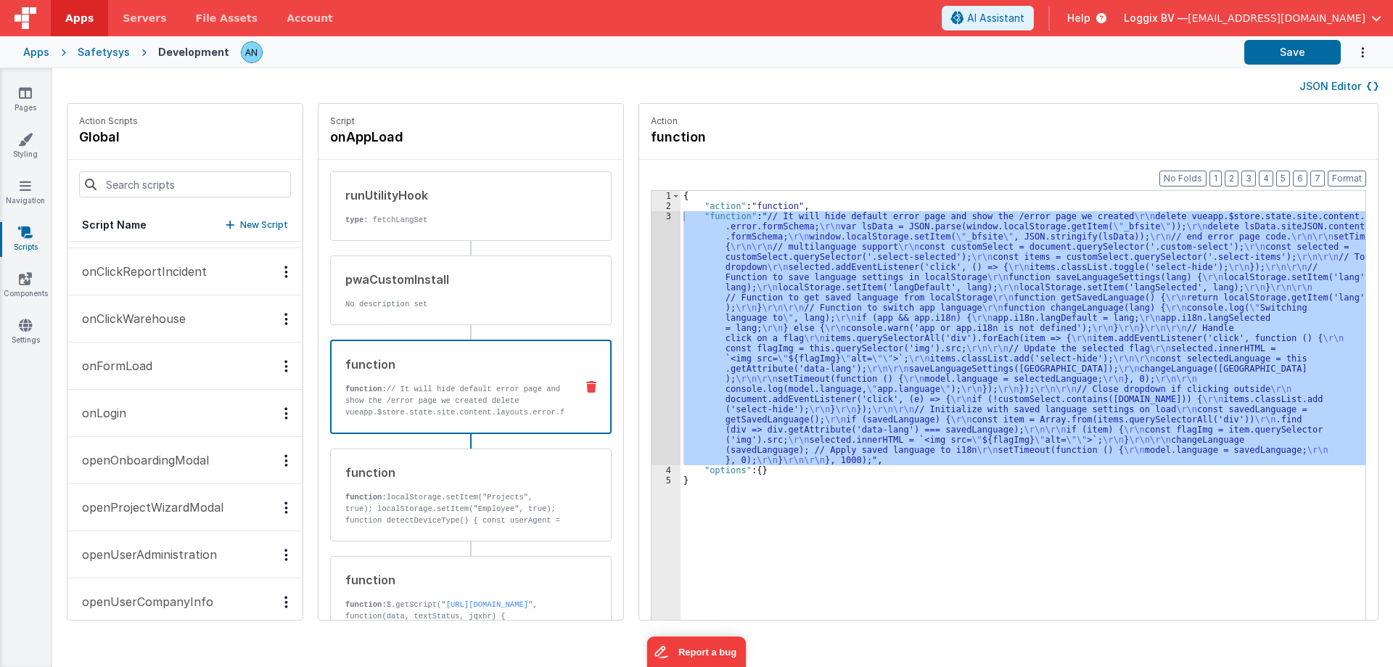
click at [146, 418] on button "onLogin" at bounding box center [184, 413] width 235 height 47
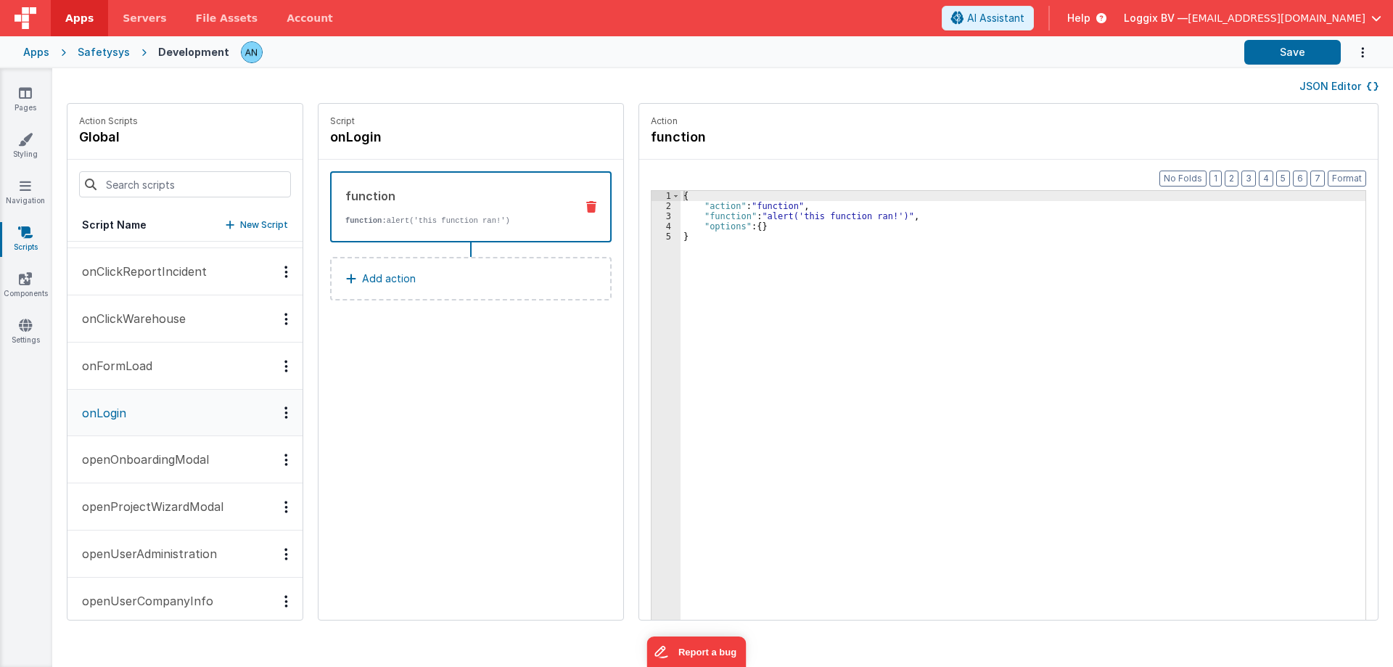
click at [657, 217] on div "3" at bounding box center [666, 216] width 29 height 10
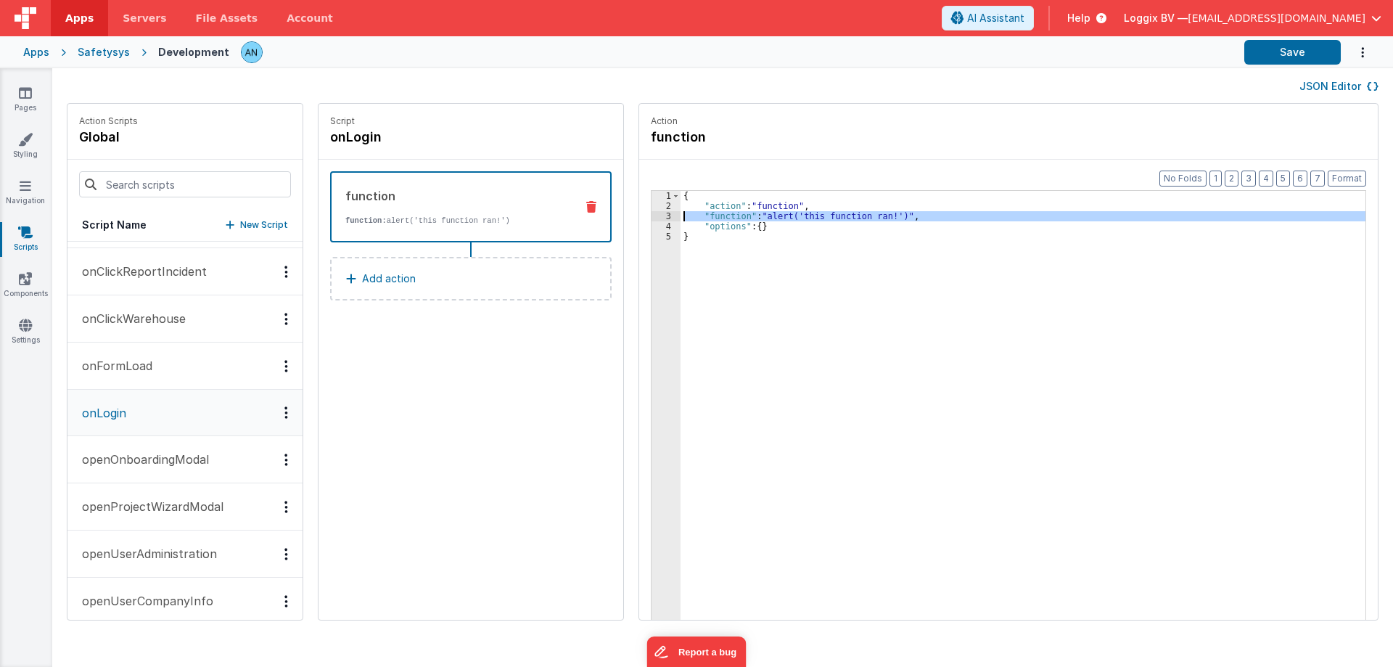
click at [655, 216] on div "3" at bounding box center [666, 216] width 29 height 10
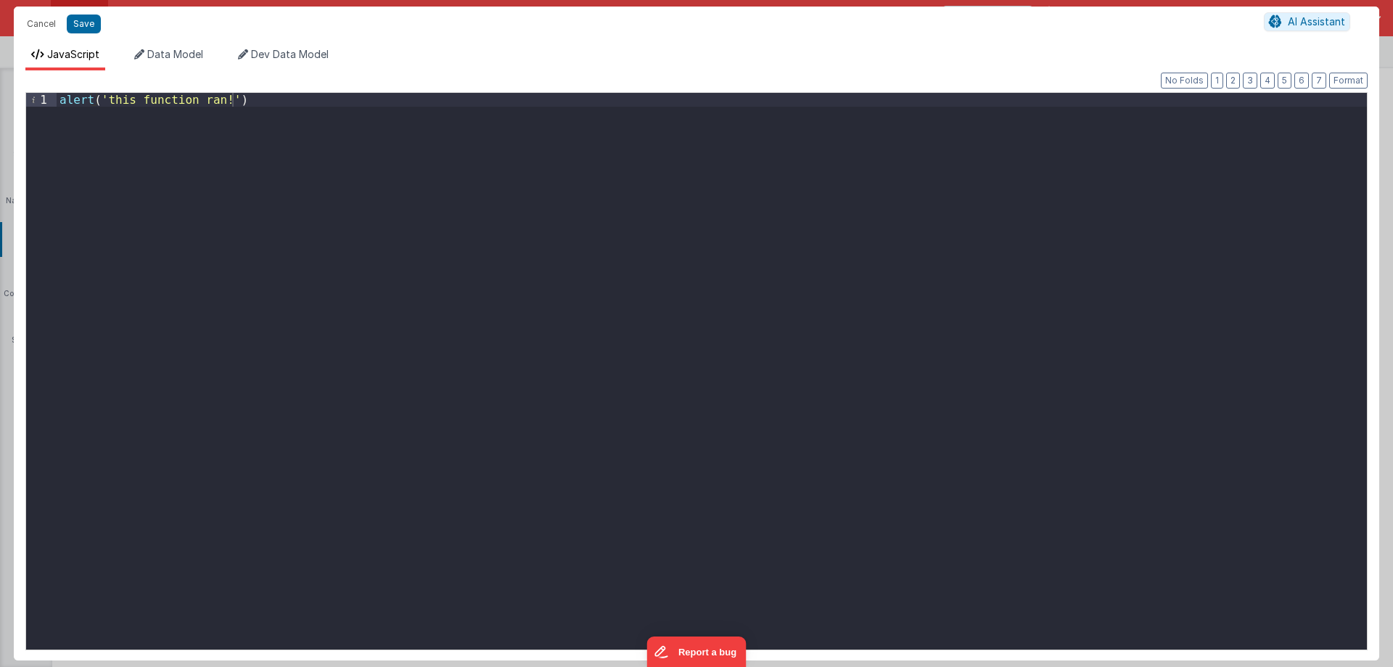
click at [393, 255] on div "alert ( 'this function ran!' )" at bounding box center [712, 385] width 1311 height 584
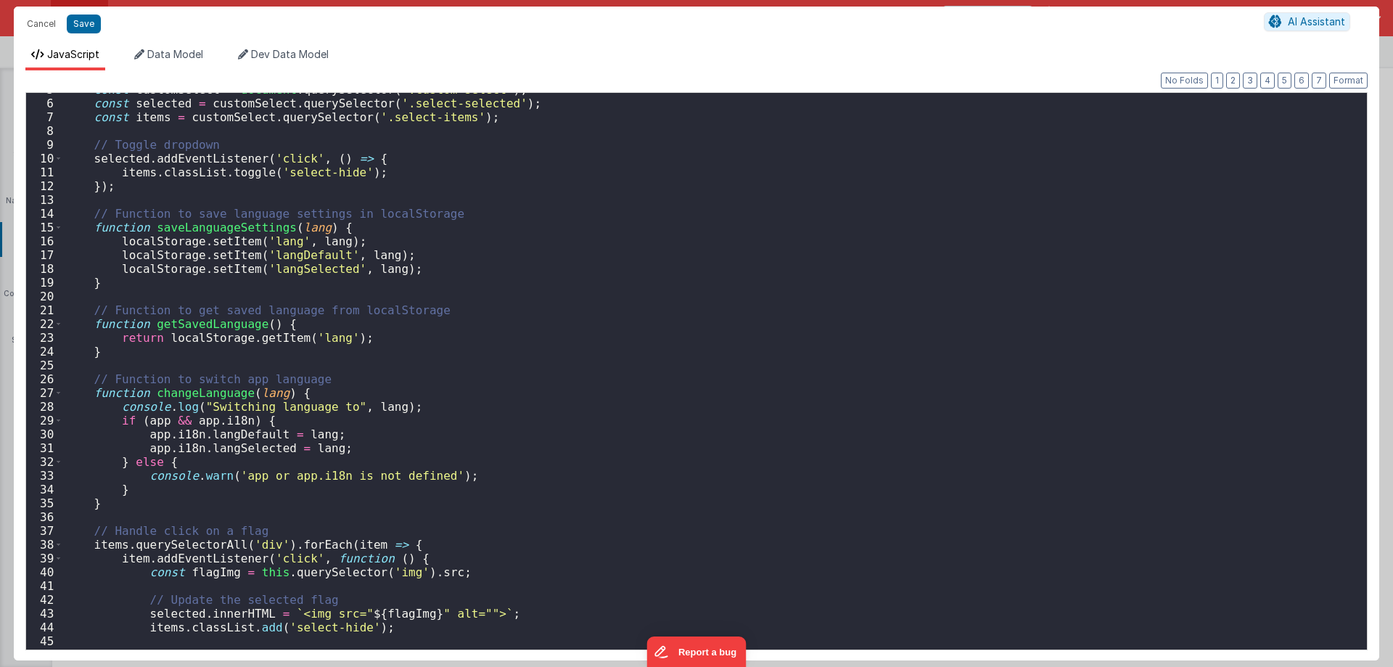
scroll to position [0, 0]
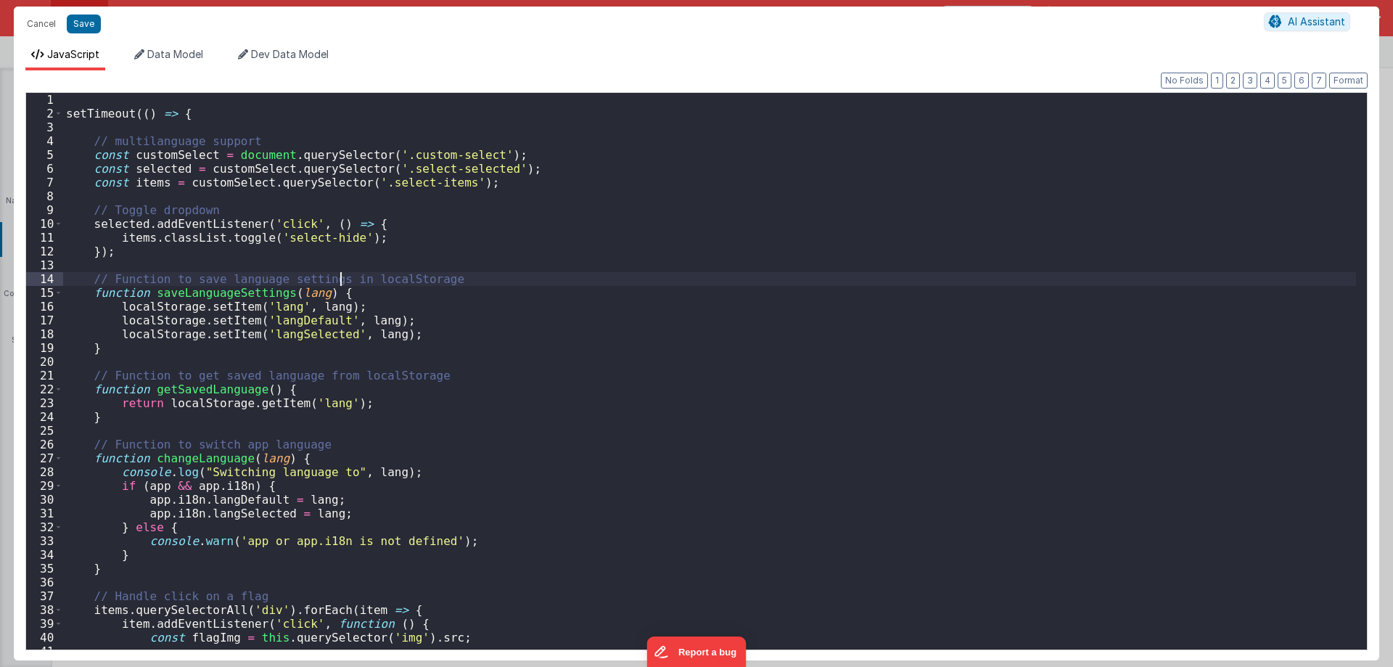
click at [339, 274] on div "setTimeout (( ) => { // multilanguage support const customSelect = document . q…" at bounding box center [709, 385] width 1293 height 584
click at [343, 271] on div "setTimeout (( ) => { // multilanguage support const customSelect = document . q…" at bounding box center [709, 385] width 1293 height 584
click at [342, 263] on div "setTimeout (( ) => { // multilanguage support const customSelect = document . q…" at bounding box center [709, 385] width 1293 height 584
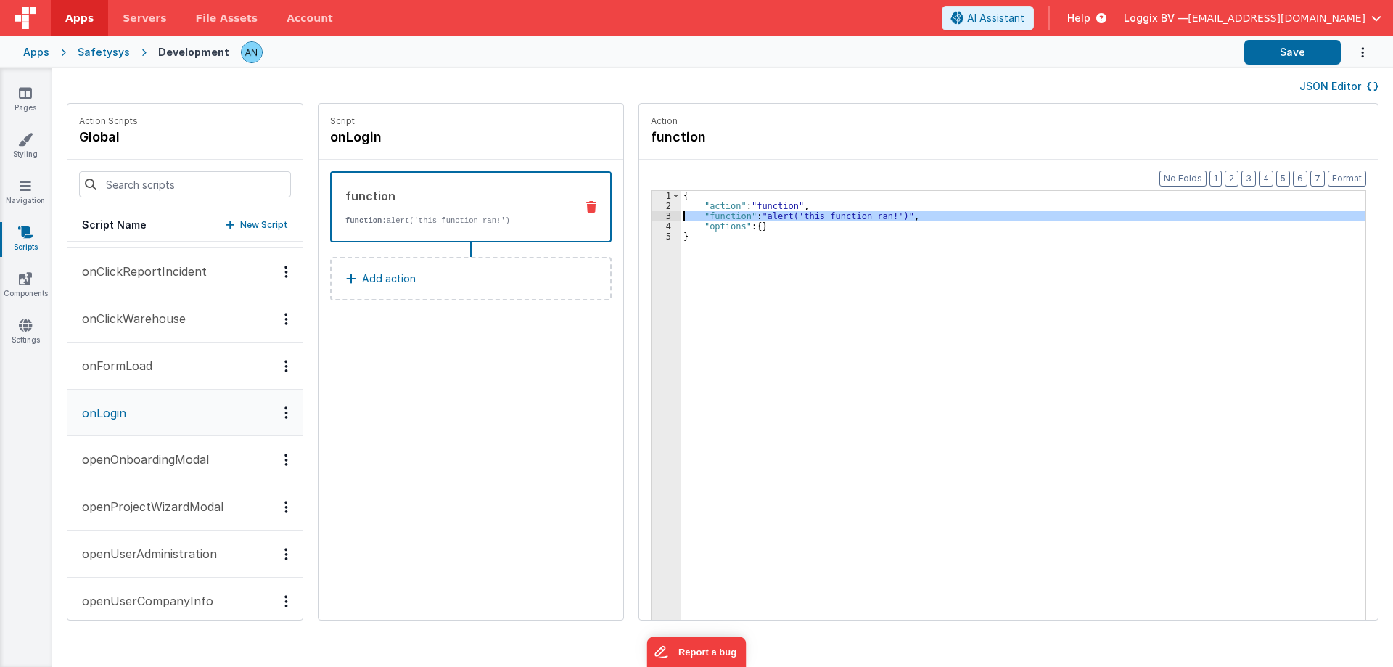
click at [652, 216] on div "3" at bounding box center [666, 216] width 29 height 10
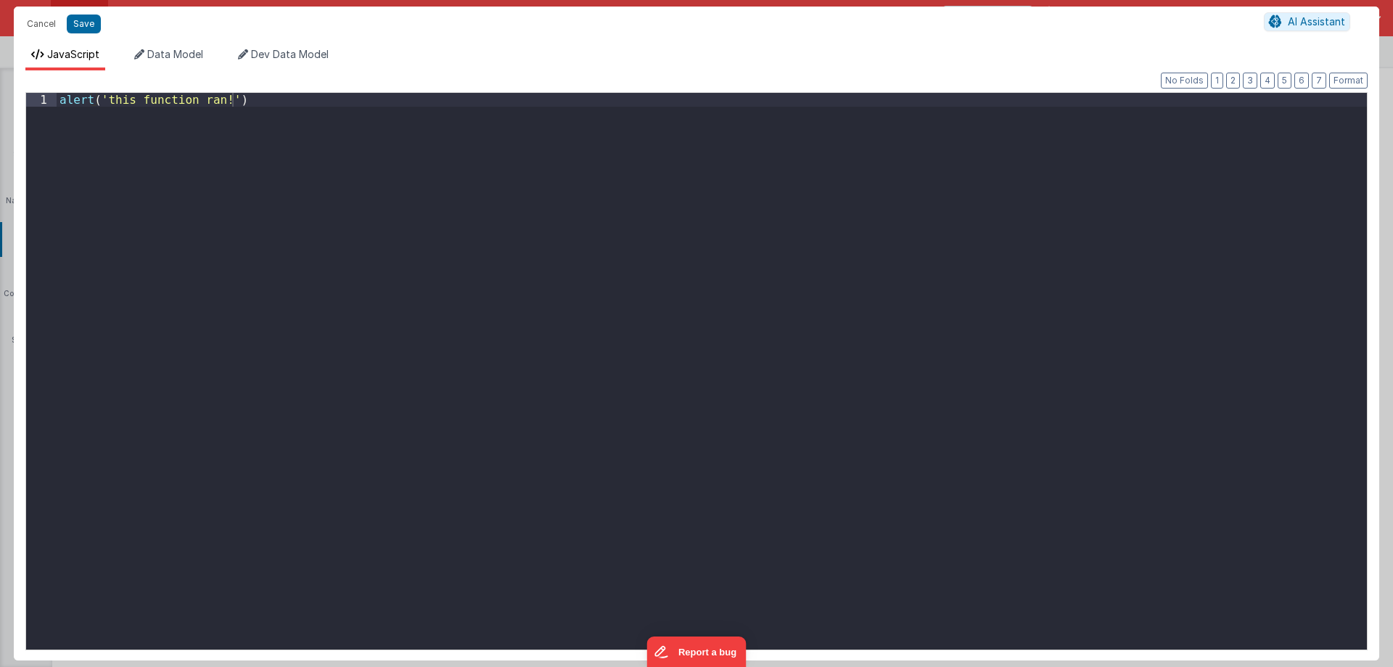
click at [468, 316] on div "alert ( 'this function ran!' )" at bounding box center [712, 385] width 1311 height 584
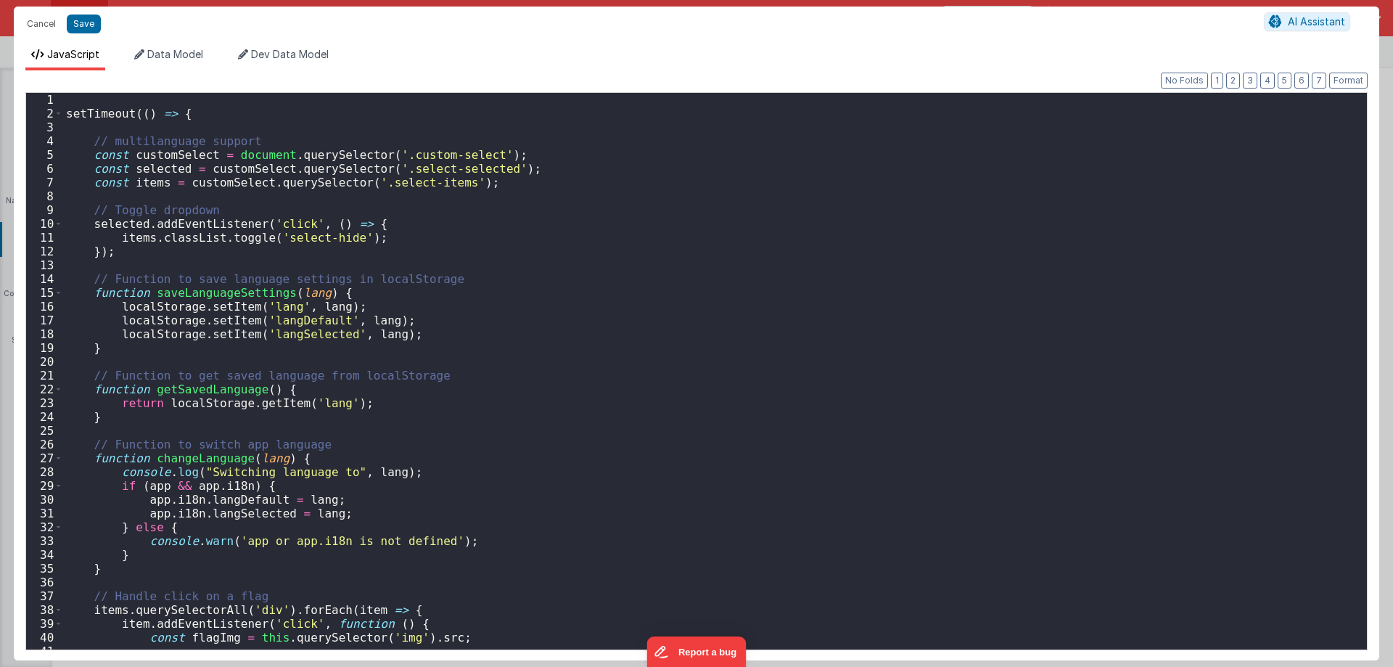
click at [506, 275] on div "setTimeout (( ) => { // multilanguage support const customSelect = document . q…" at bounding box center [709, 385] width 1293 height 584
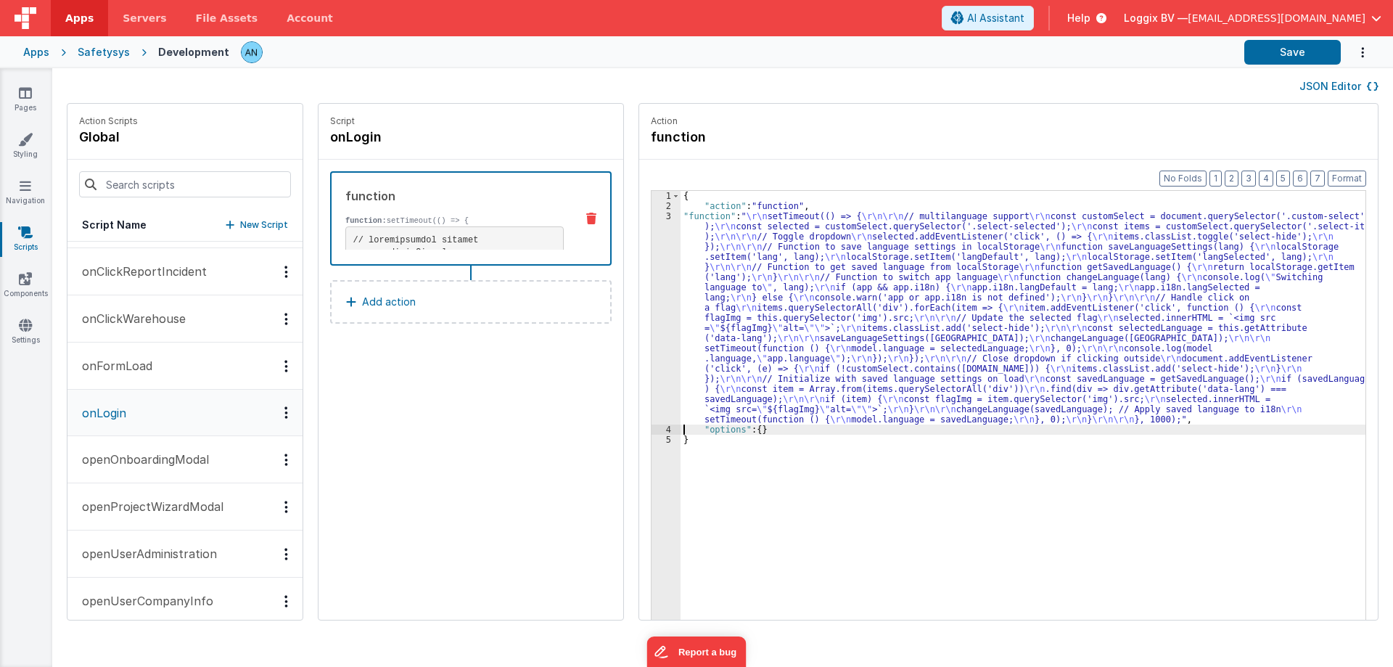
click at [652, 227] on div "3" at bounding box center [666, 317] width 29 height 213
click at [654, 220] on div "3" at bounding box center [666, 317] width 29 height 213
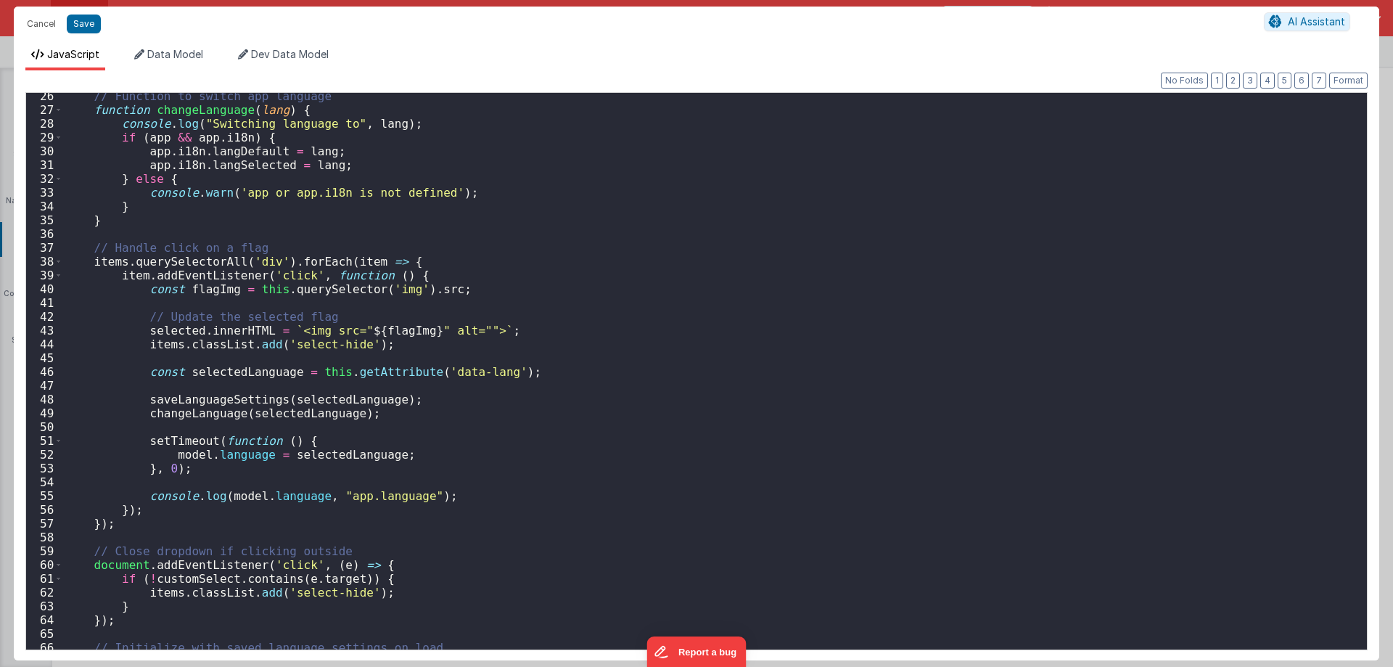
scroll to position [588, 0]
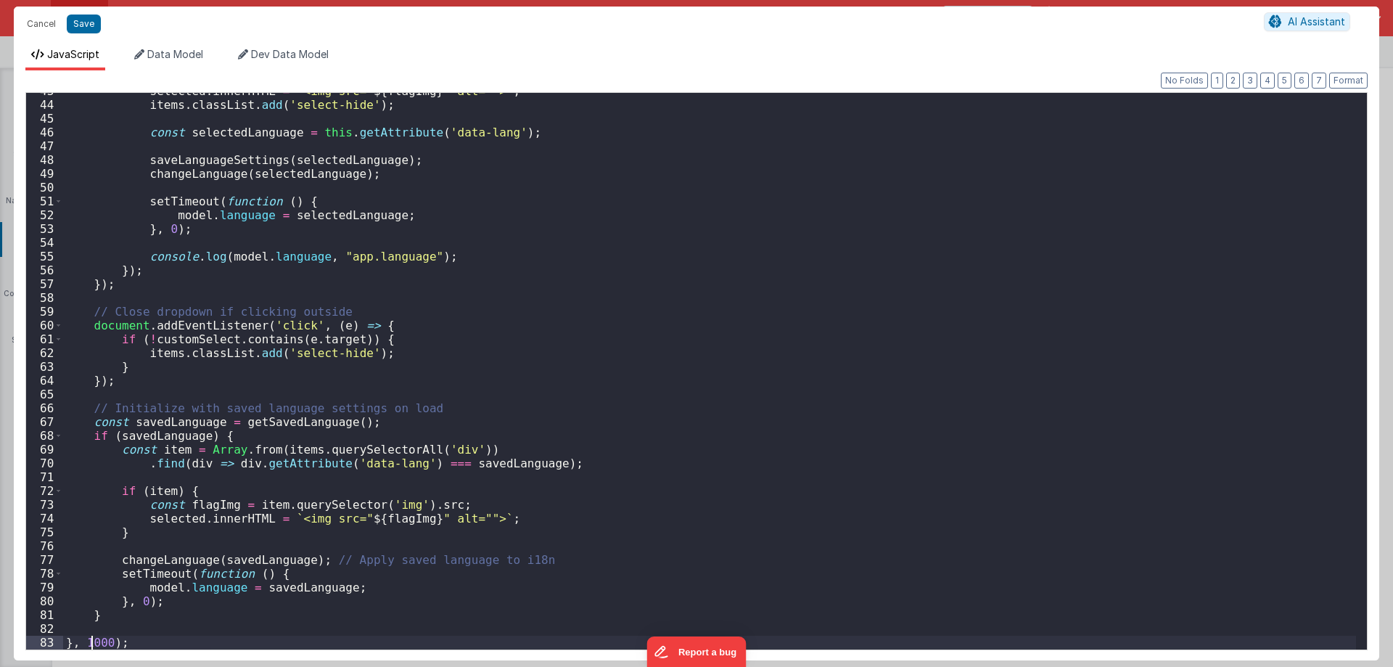
click at [94, 644] on div "selected . innerHTML = ` <img src=" ${ flagImg } " alt=""> ` ; items . classLis…" at bounding box center [709, 376] width 1293 height 584
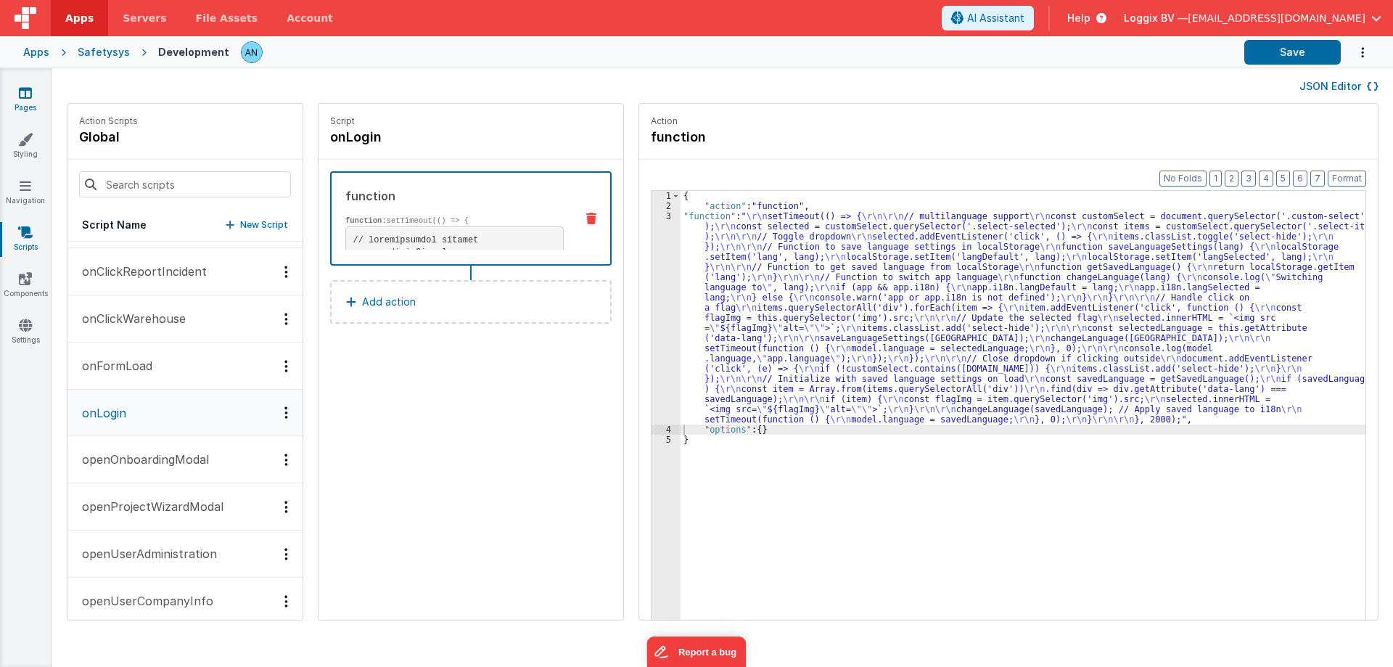
click at [31, 99] on icon at bounding box center [25, 93] width 13 height 15
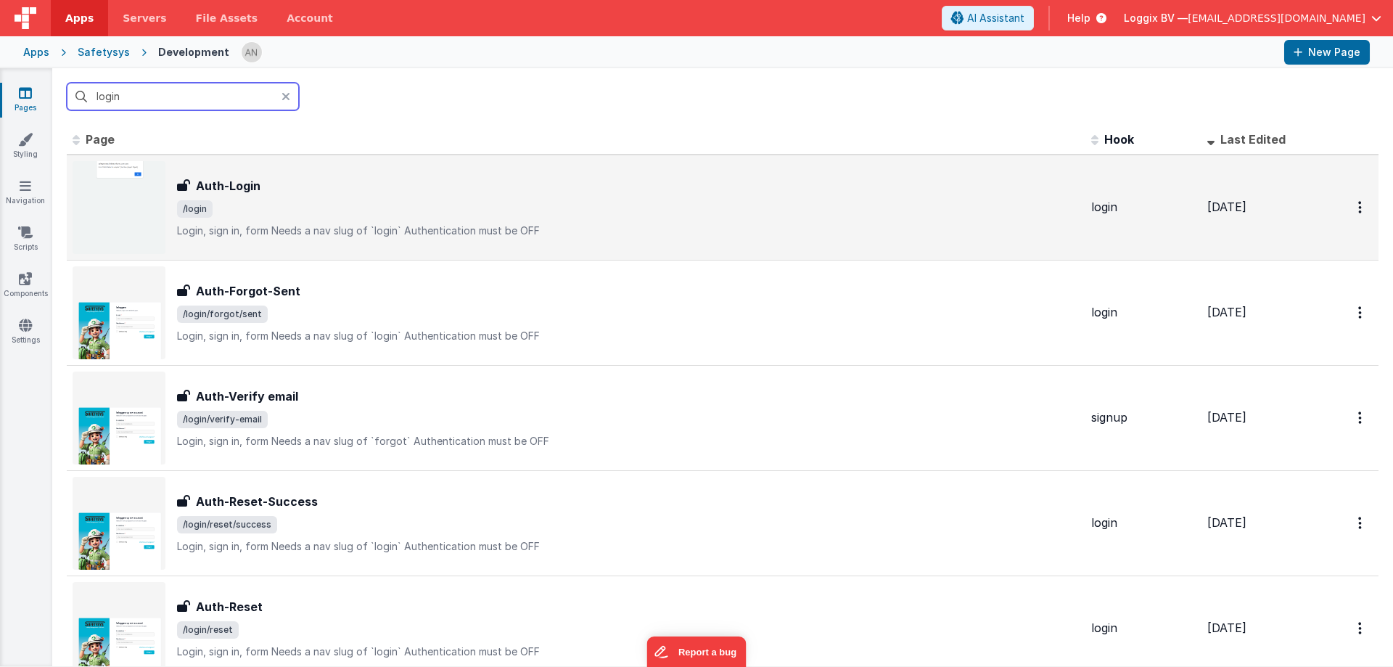
type input "login"
click at [308, 229] on p "Login, sign in, formNeeds a nav slug of `login`Authentication must be OFF" at bounding box center [628, 231] width 903 height 15
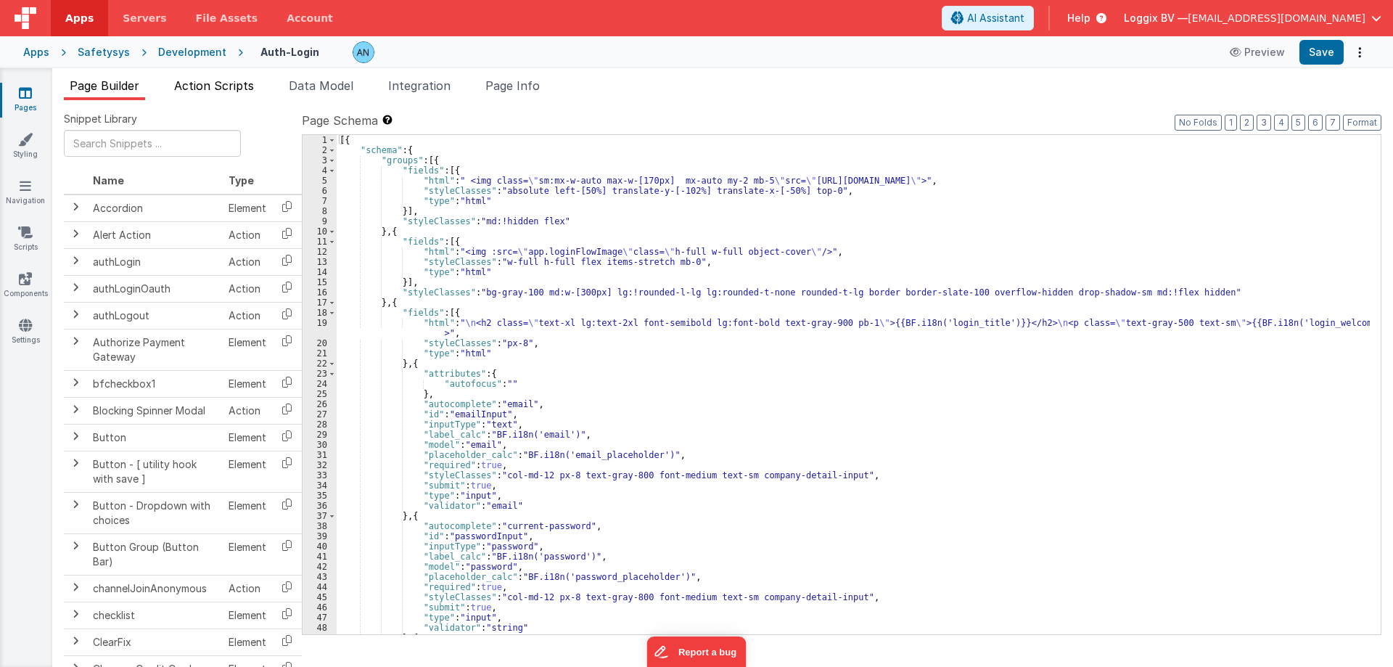
click at [190, 86] on span "Action Scripts" at bounding box center [214, 85] width 80 height 15
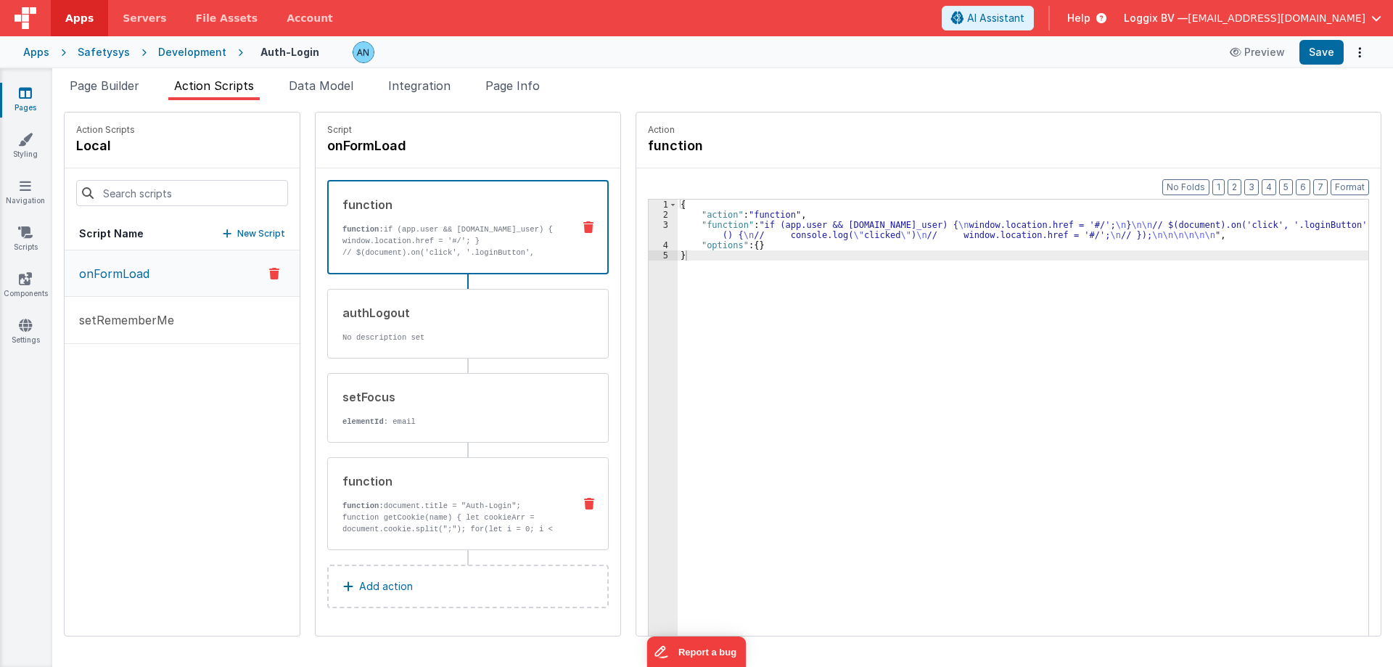
click at [442, 499] on div "function function: document.title = "Auth-Login"; function getCookie(name) { le…" at bounding box center [445, 503] width 234 height 62
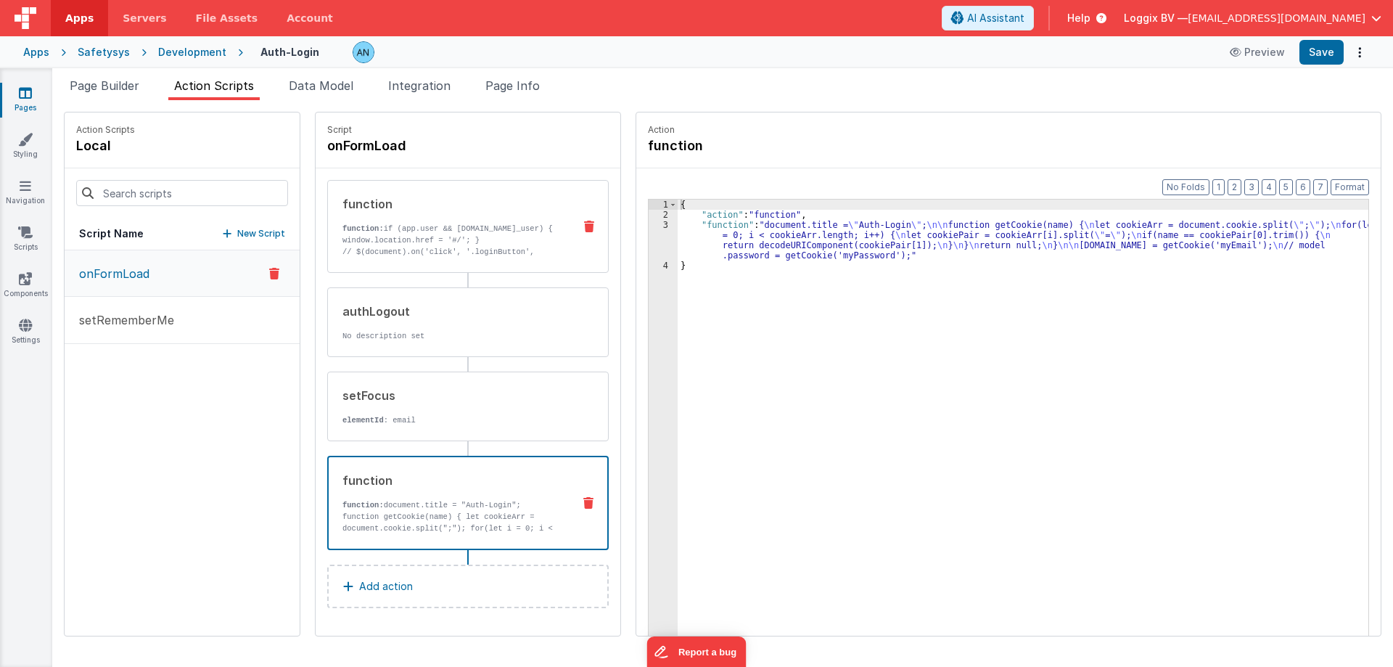
click at [519, 239] on p "function: if (app.user && [DOMAIN_NAME]_user) { window.location.href = '#/'; }" at bounding box center [452, 234] width 219 height 23
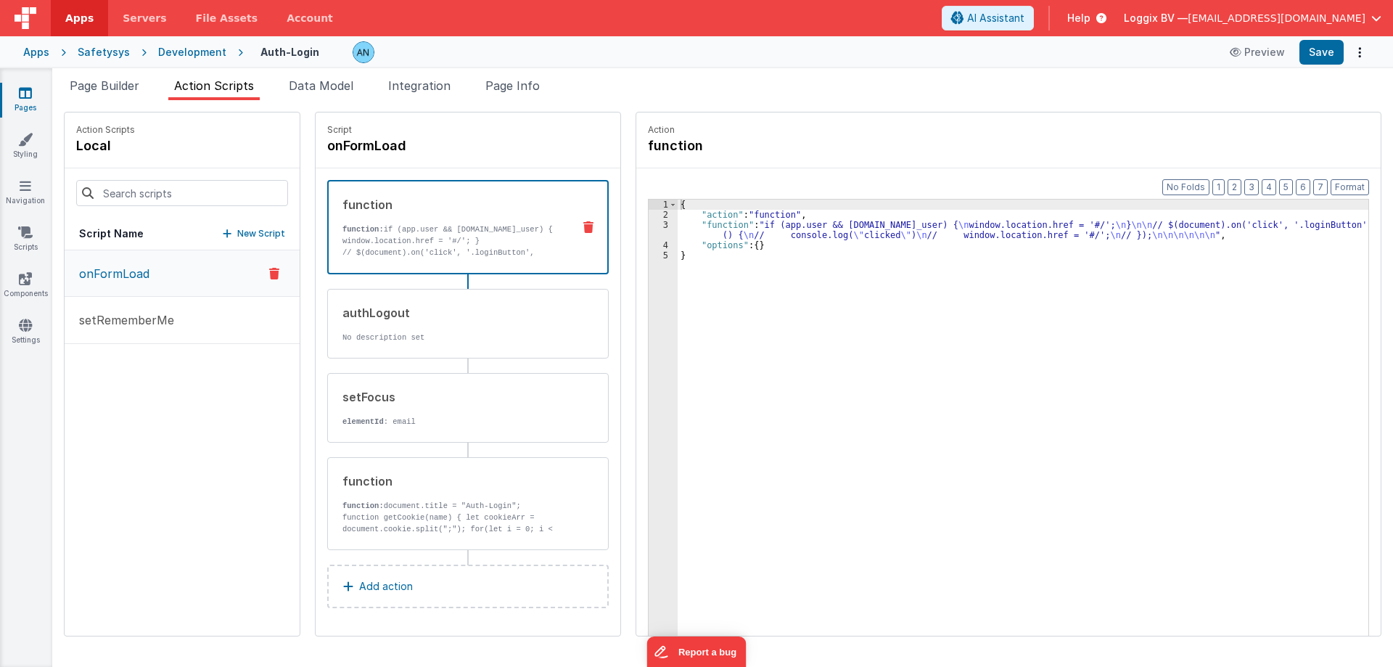
click at [649, 226] on div "3" at bounding box center [663, 230] width 29 height 20
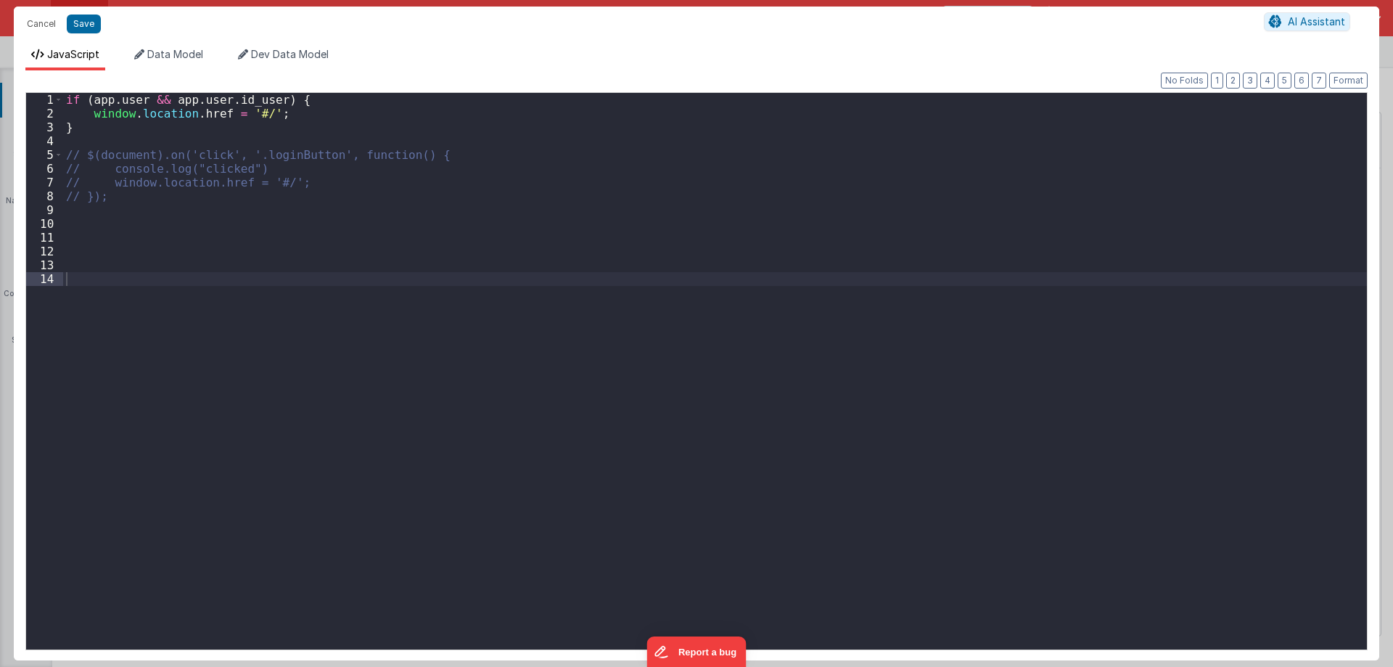
click at [406, 261] on div "if ( app . user && app . user . id_user ) { window . location . href = '#/' ; }…" at bounding box center [715, 385] width 1304 height 584
click at [274, 258] on div "if ( app . user && app . user . id_user ) { window . location . href = '#/' ; }…" at bounding box center [715, 385] width 1304 height 584
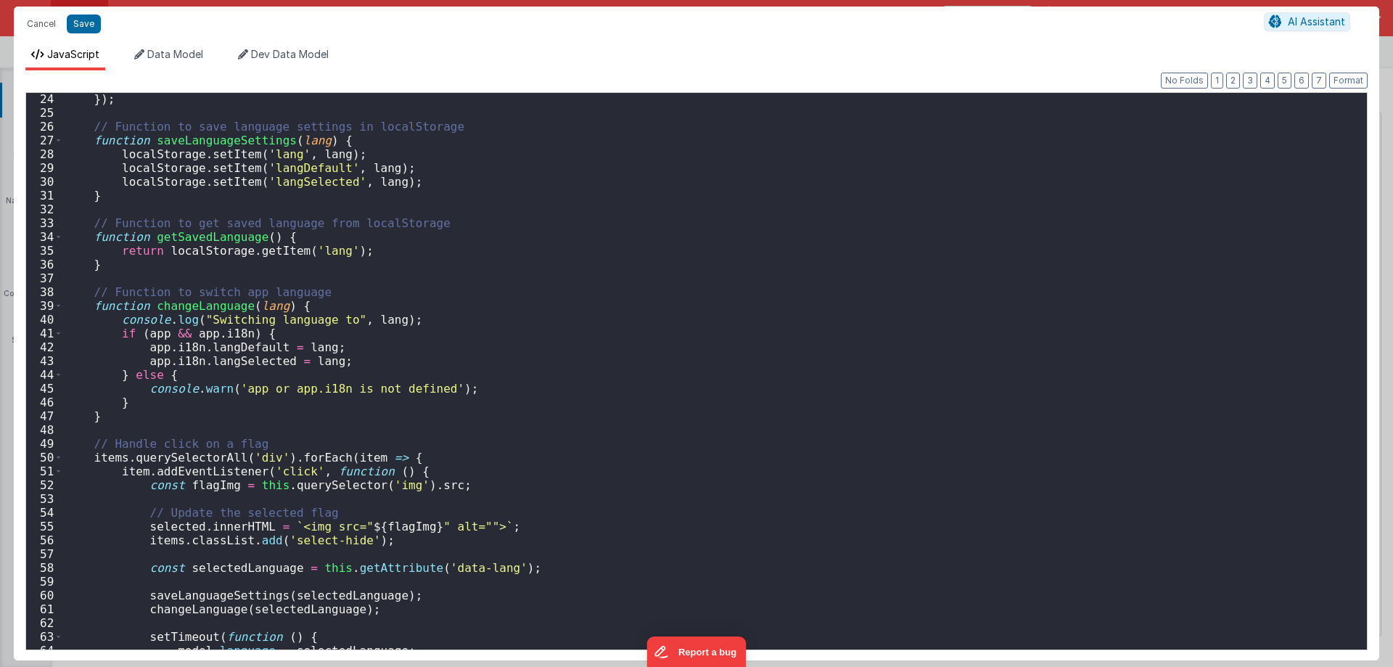
scroll to position [318, 0]
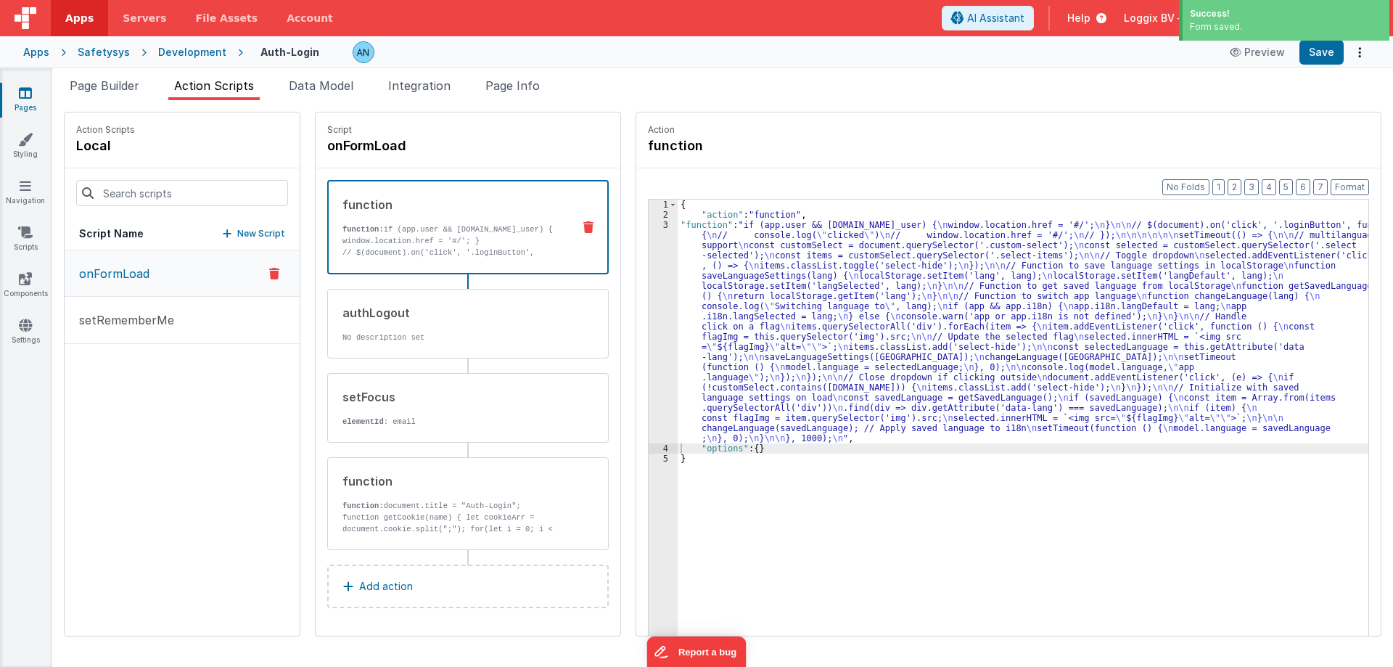
click at [27, 99] on icon at bounding box center [25, 93] width 13 height 15
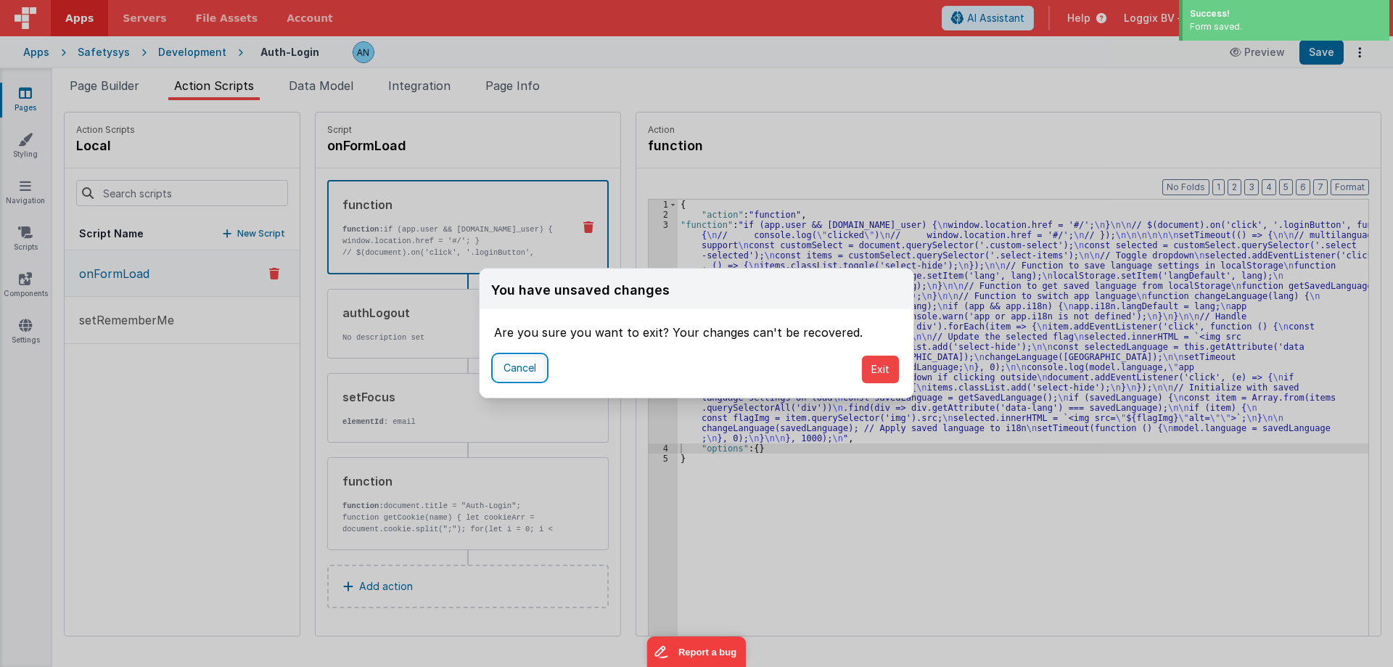
click at [509, 374] on button "Cancel" at bounding box center [520, 368] width 52 height 25
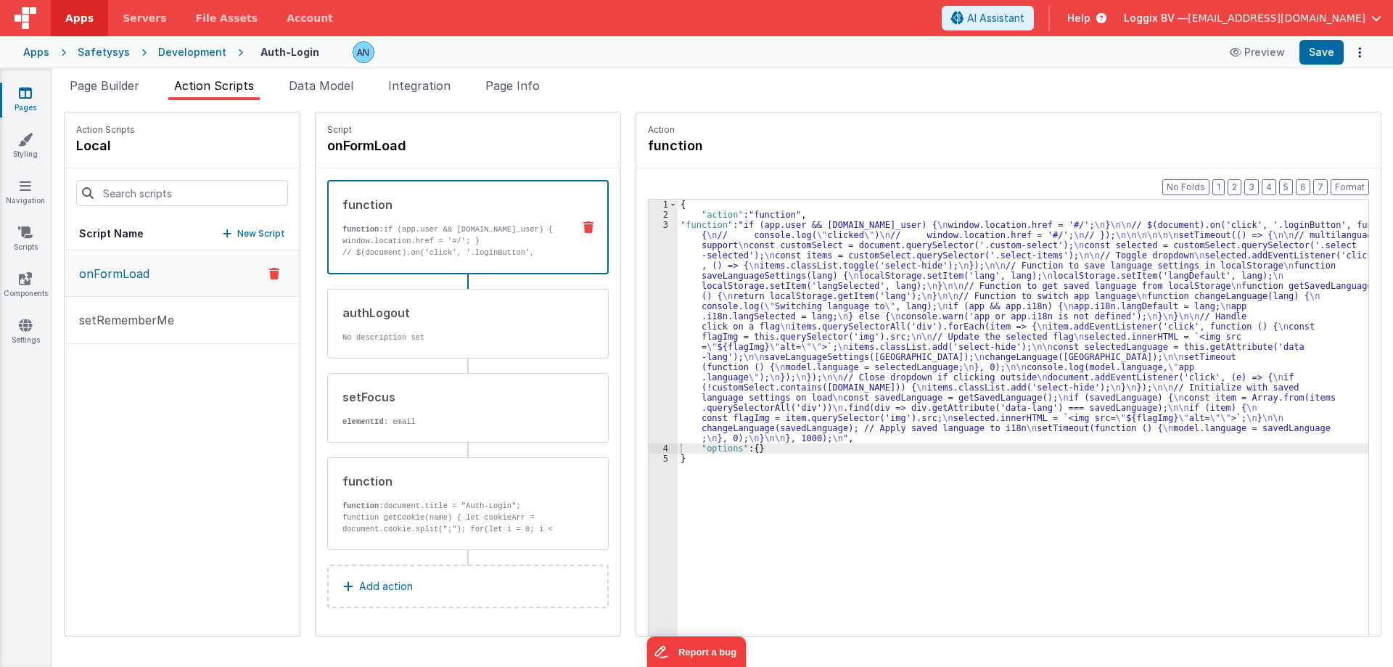
click at [785, 254] on div "{ "action" : "function" , "function" : "if (app.user && [DOMAIN_NAME]_user) { \…" at bounding box center [1030, 450] width 705 height 501
click at [649, 230] on div "3" at bounding box center [663, 332] width 29 height 224
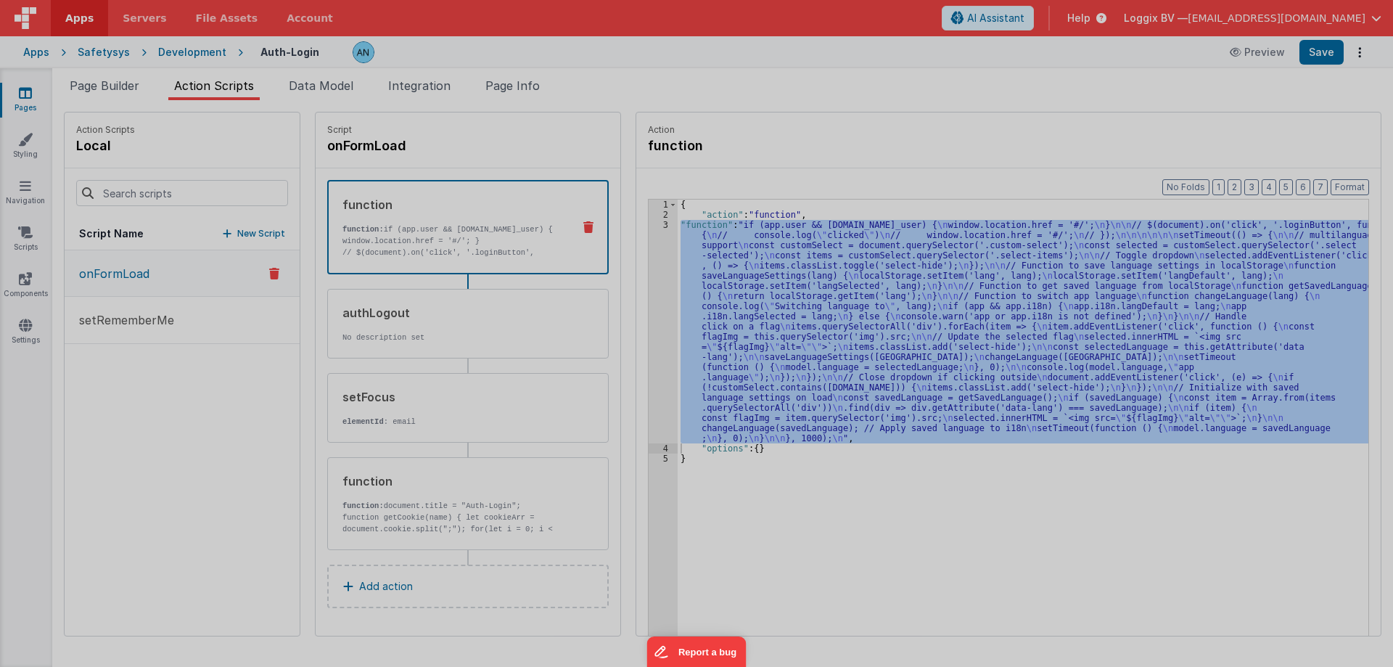
click at [647, 226] on div at bounding box center [696, 333] width 1393 height 667
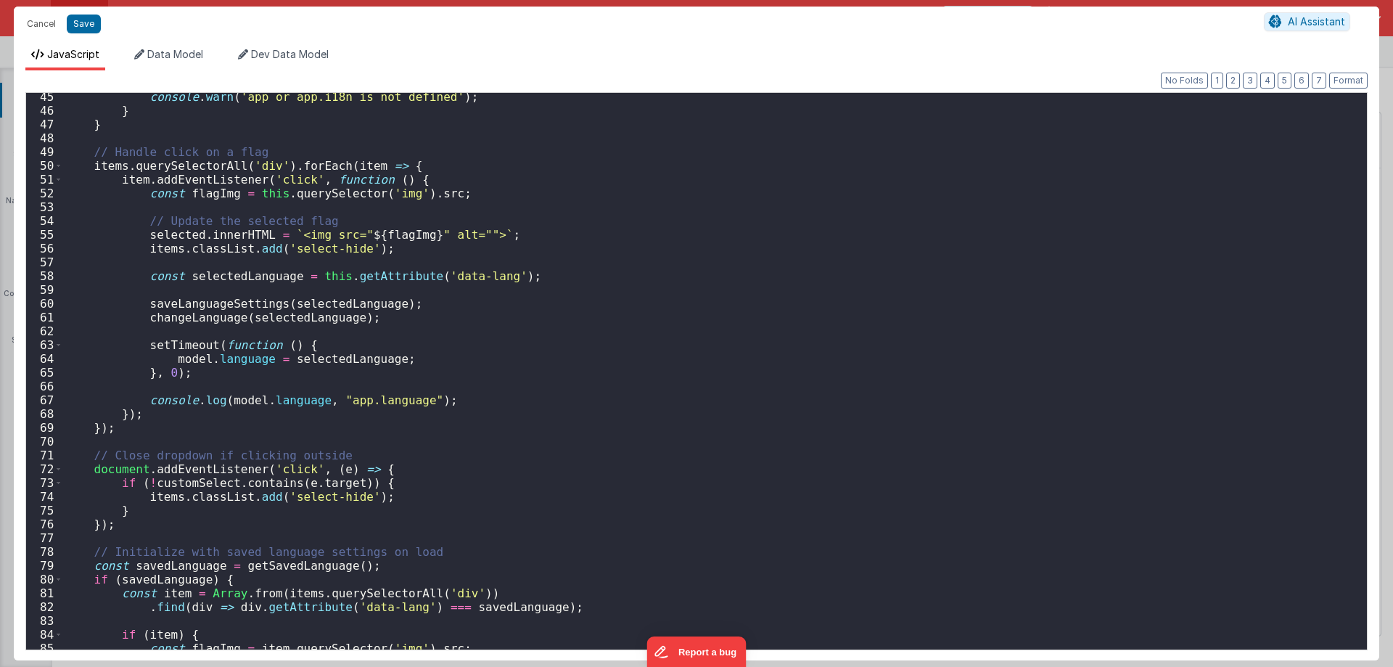
scroll to position [767, 0]
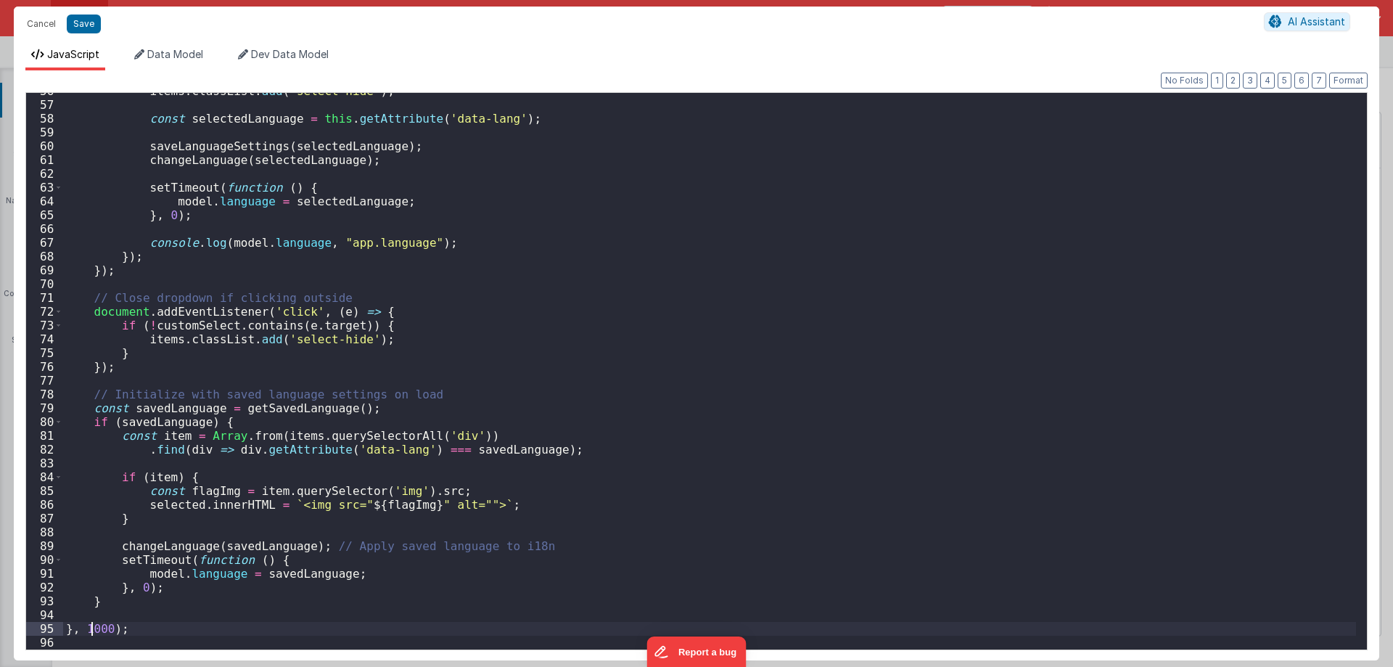
click at [94, 626] on div "items . classList . add ( 'select-hide' ) ; const selectedLanguage = this . get…" at bounding box center [709, 376] width 1293 height 584
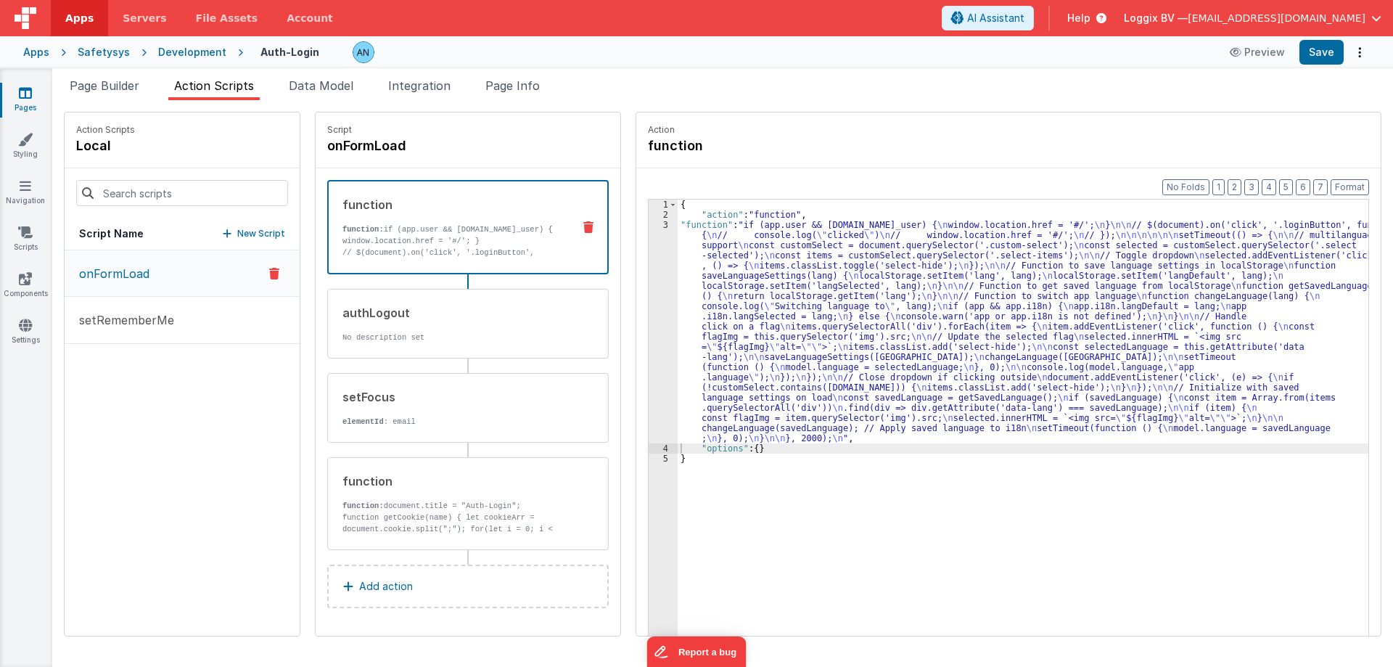
click at [747, 329] on div "{ "action" : "function" , "function" : "if (app.user && [DOMAIN_NAME]_user) { \…" at bounding box center [1030, 450] width 705 height 501
click at [21, 96] on icon at bounding box center [25, 93] width 13 height 15
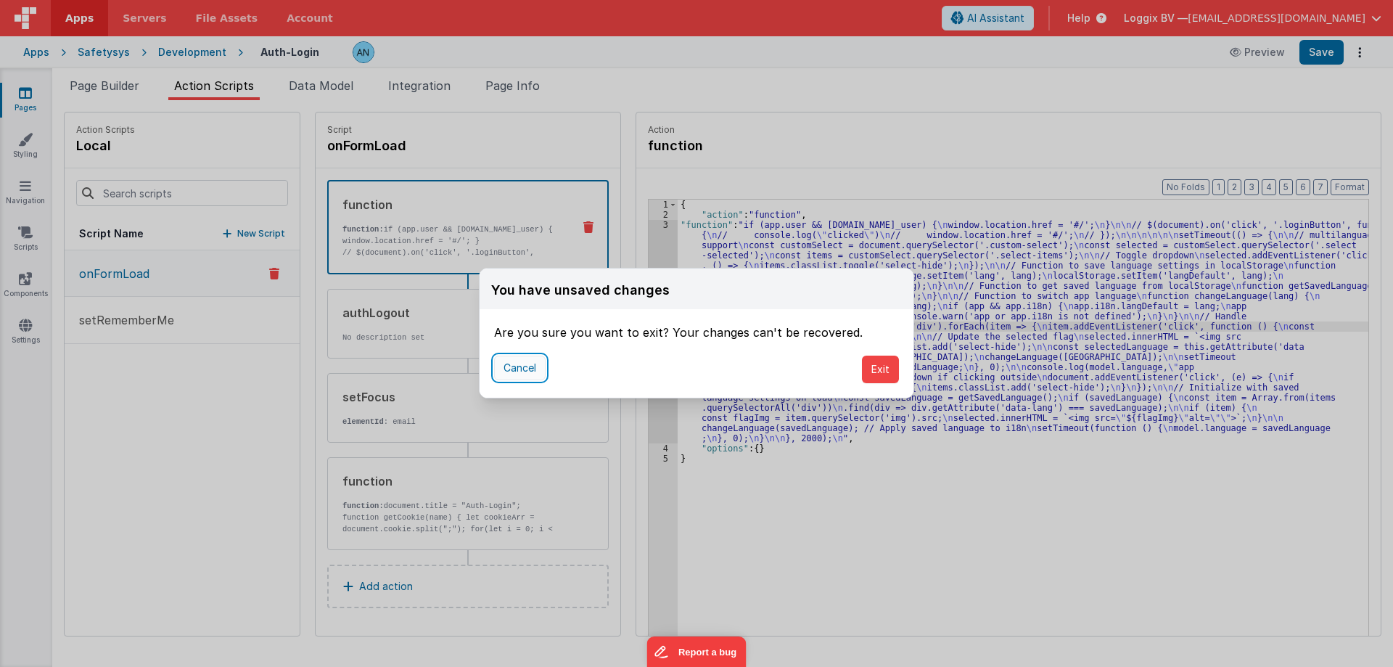
click at [521, 377] on button "Cancel" at bounding box center [520, 368] width 52 height 25
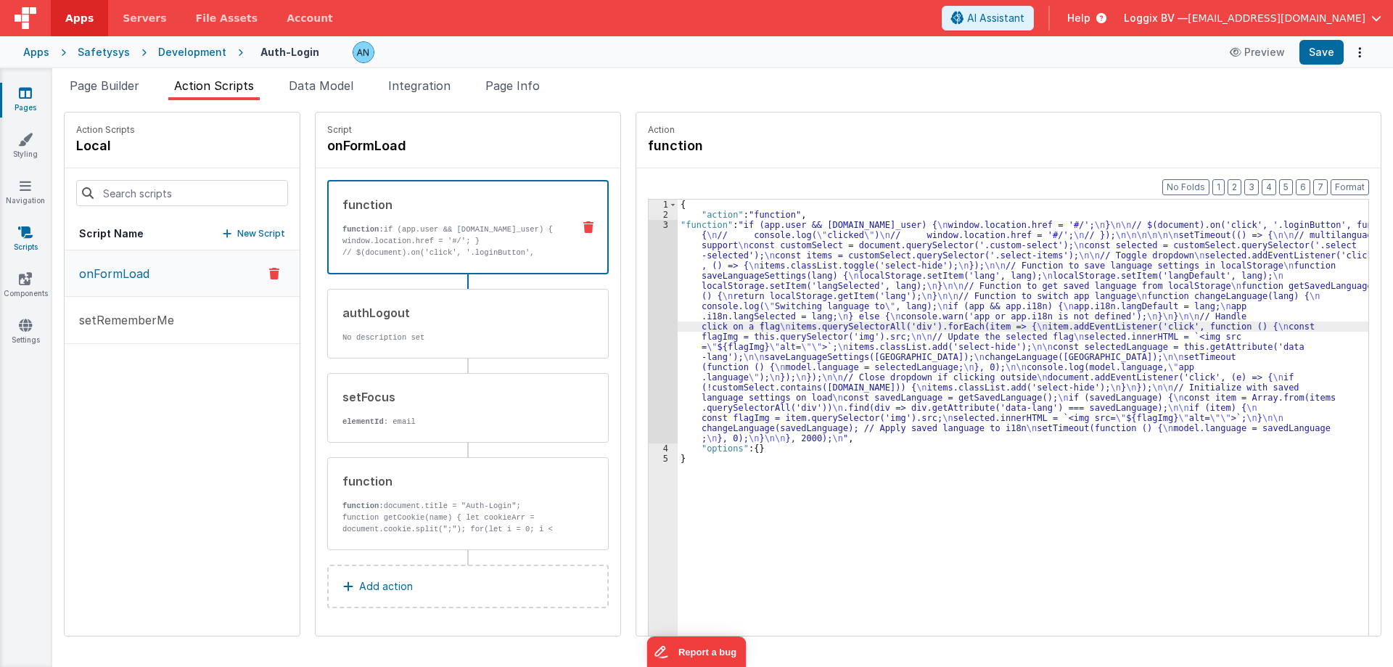
click at [29, 232] on icon at bounding box center [25, 232] width 15 height 15
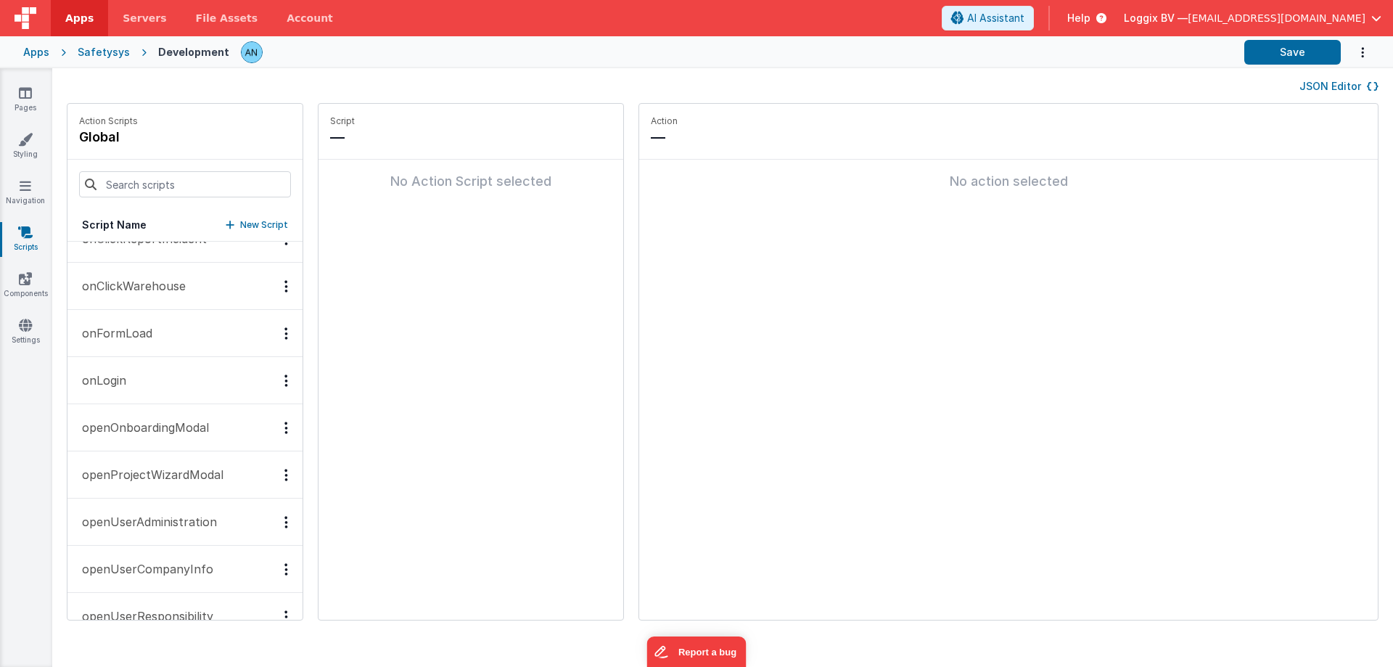
scroll to position [1669, 0]
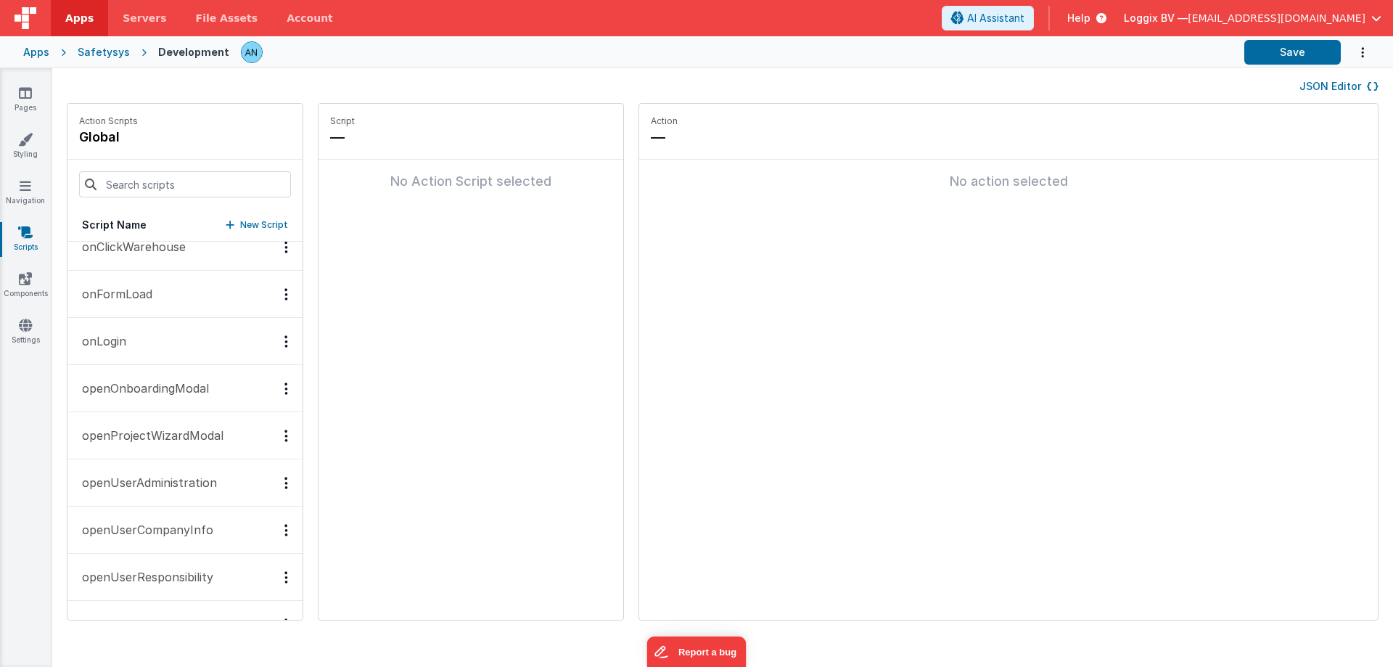
click at [167, 343] on button "onLogin" at bounding box center [184, 341] width 235 height 47
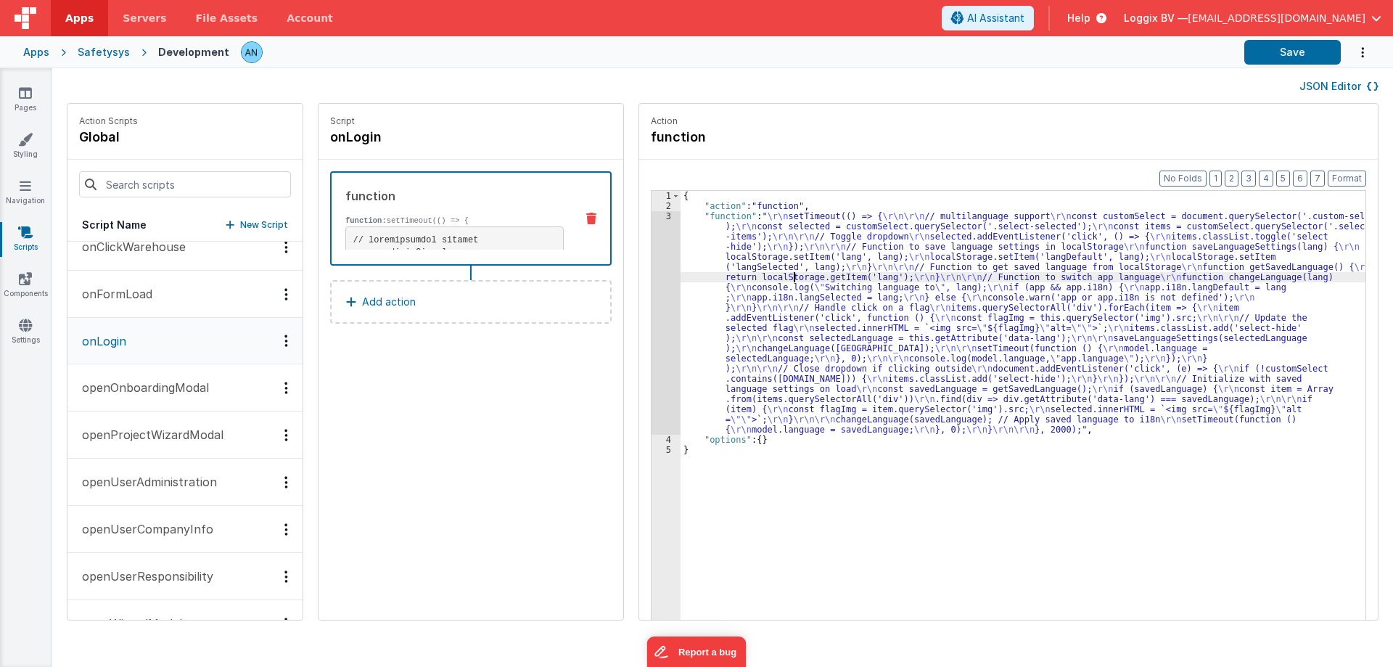
click at [779, 272] on div "{ "action" : "function" , "function" : " \r\n setTimeout(() => { \r\n\r\n // mu…" at bounding box center [1030, 438] width 699 height 494
click at [652, 221] on div "3" at bounding box center [666, 323] width 29 height 224
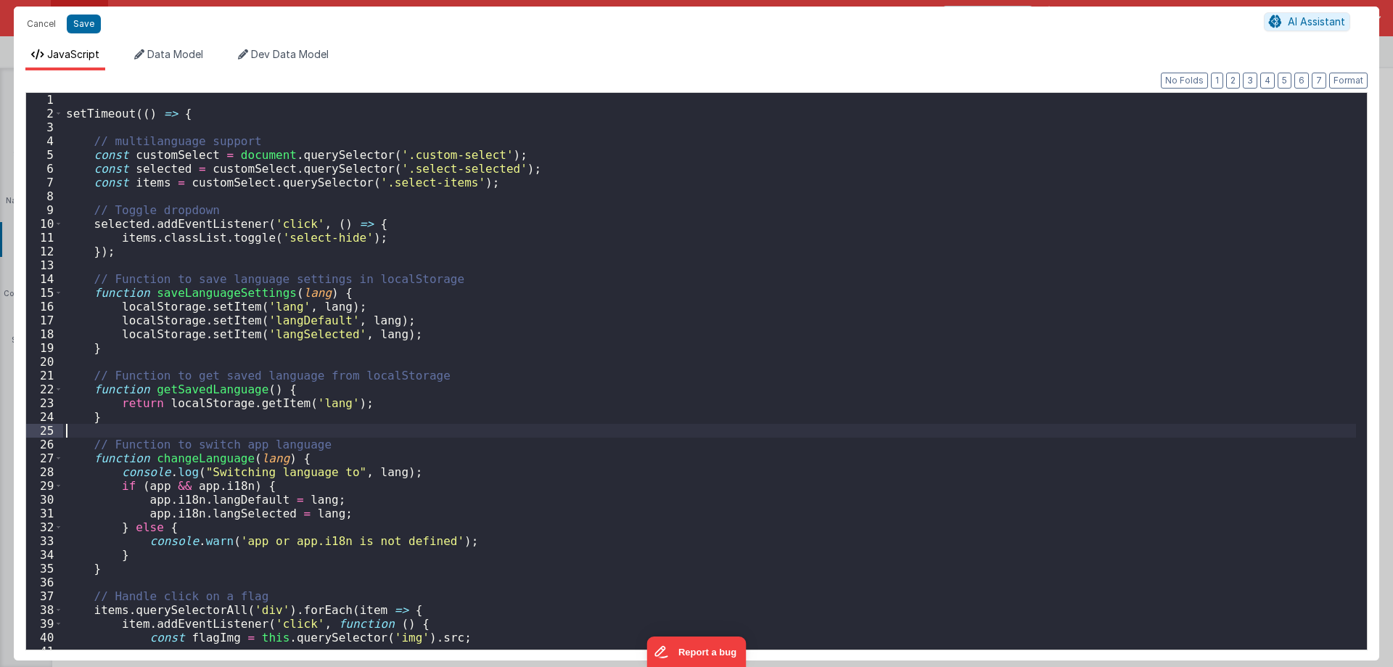
click at [432, 430] on div "setTimeout (( ) => { // multilanguage support const customSelect = document . q…" at bounding box center [709, 385] width 1293 height 584
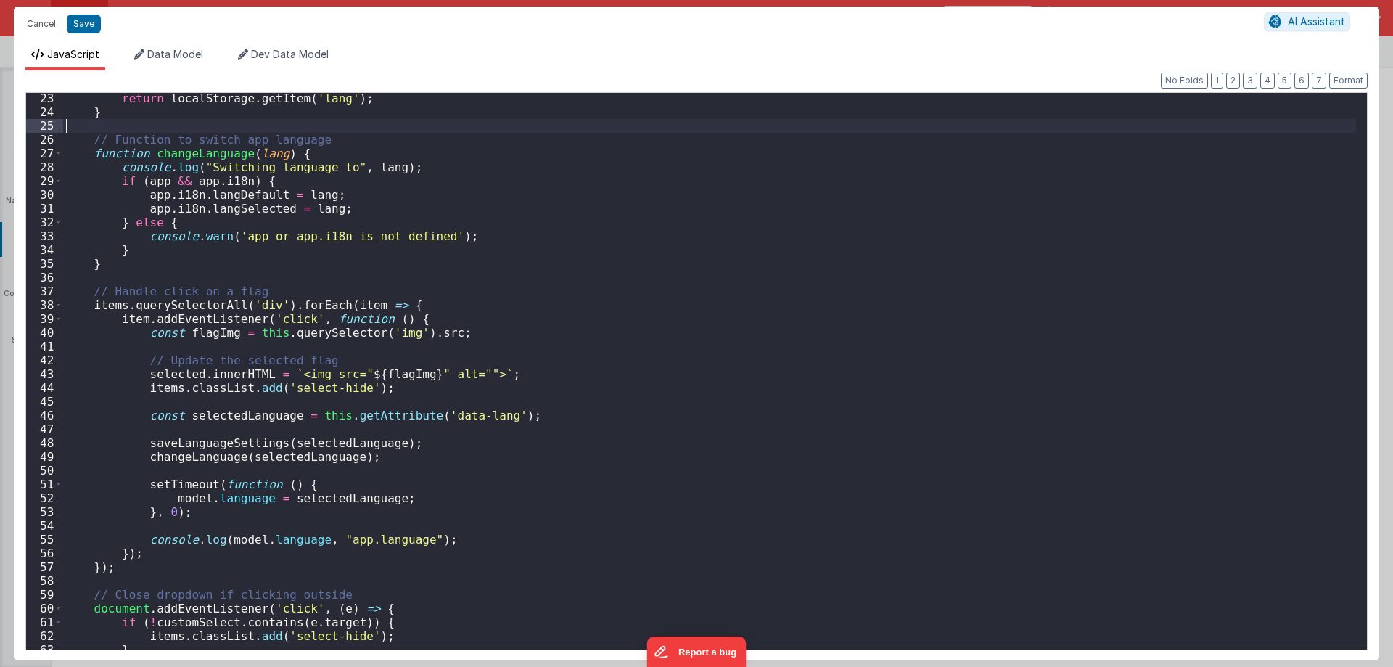
scroll to position [588, 0]
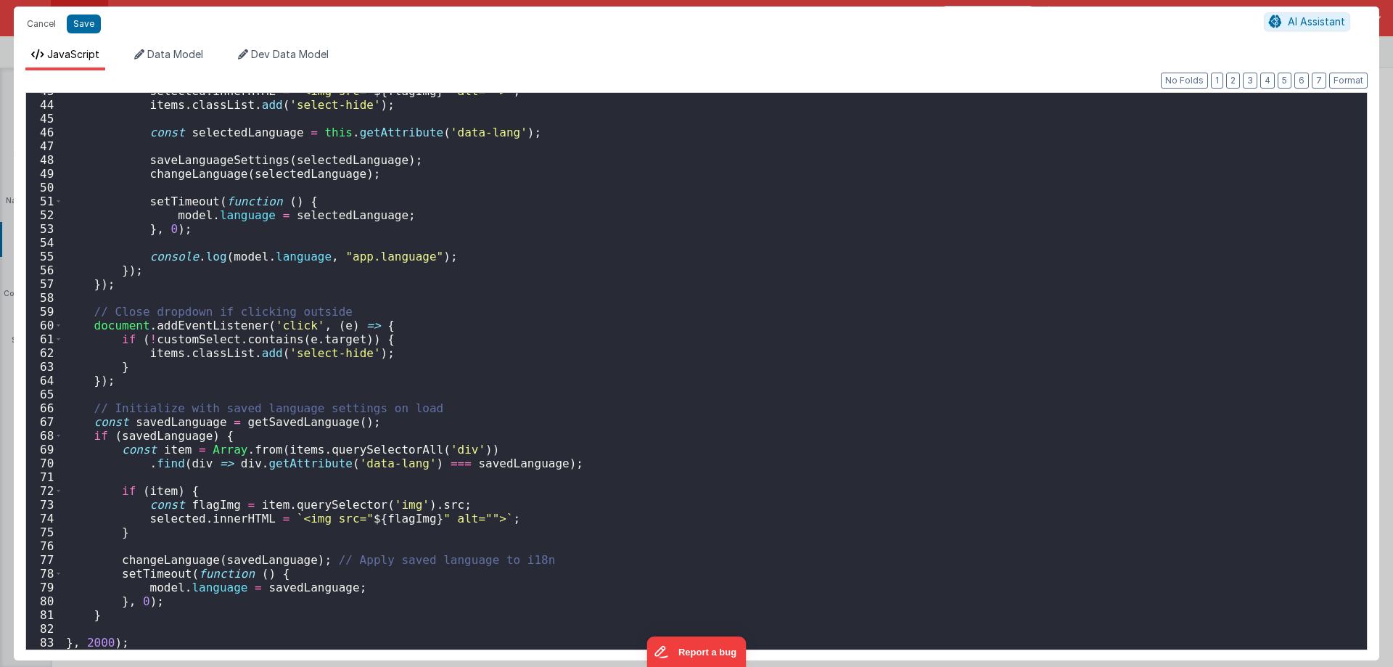
click at [97, 640] on div "selected . innerHTML = ` <img src=" ${ flagImg } " alt=""> ` ; items . classLis…" at bounding box center [709, 376] width 1293 height 584
click at [493, 498] on div "selected . innerHTML = ` <img src=" ${ flagImg } " alt=""> ` ; items . classLis…" at bounding box center [709, 376] width 1293 height 584
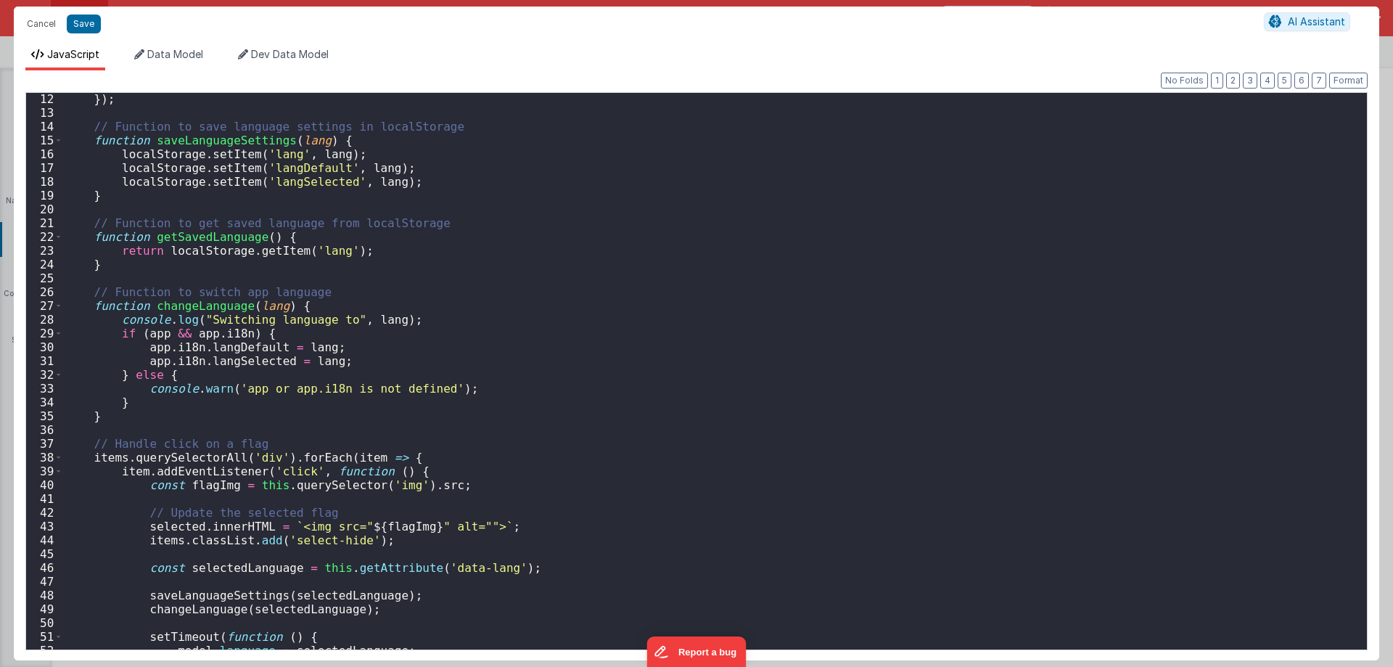
scroll to position [0, 0]
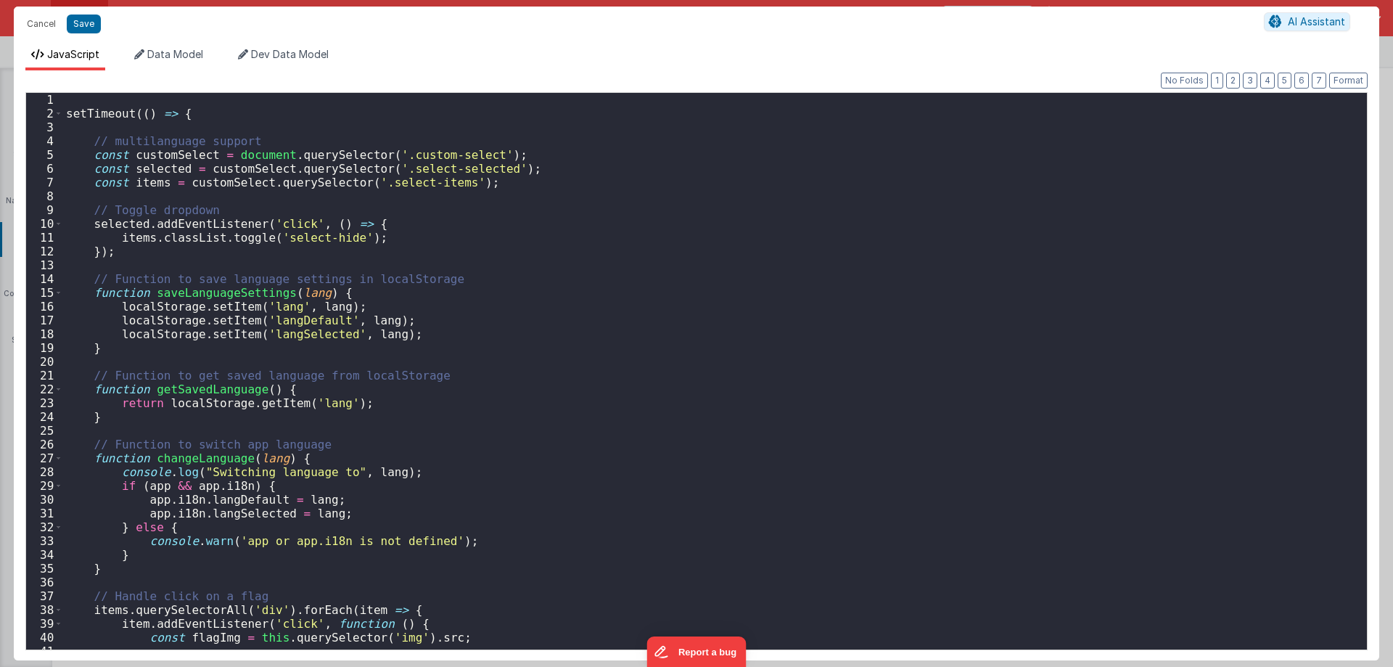
click at [220, 390] on div "setTimeout (( ) => { // multilanguage support const customSelect = document . q…" at bounding box center [709, 385] width 1293 height 584
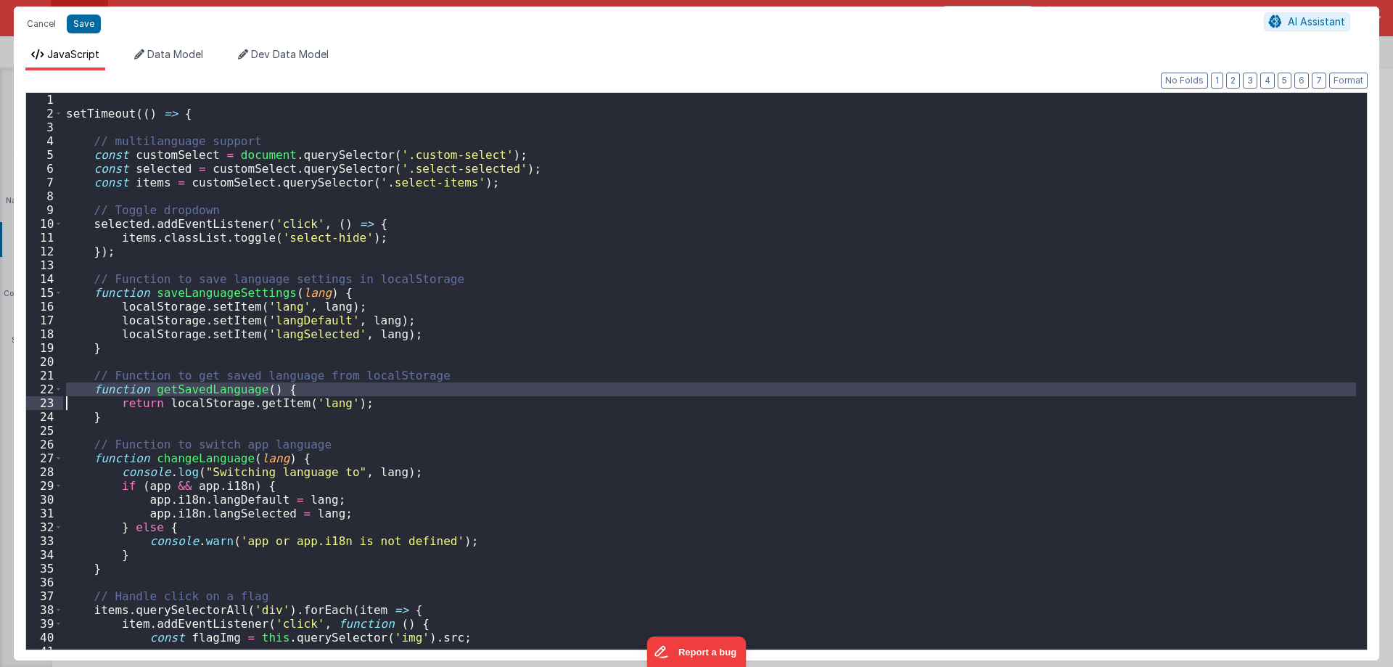
click at [220, 390] on div "setTimeout (( ) => { // multilanguage support const customSelect = document . q…" at bounding box center [709, 385] width 1293 height 584
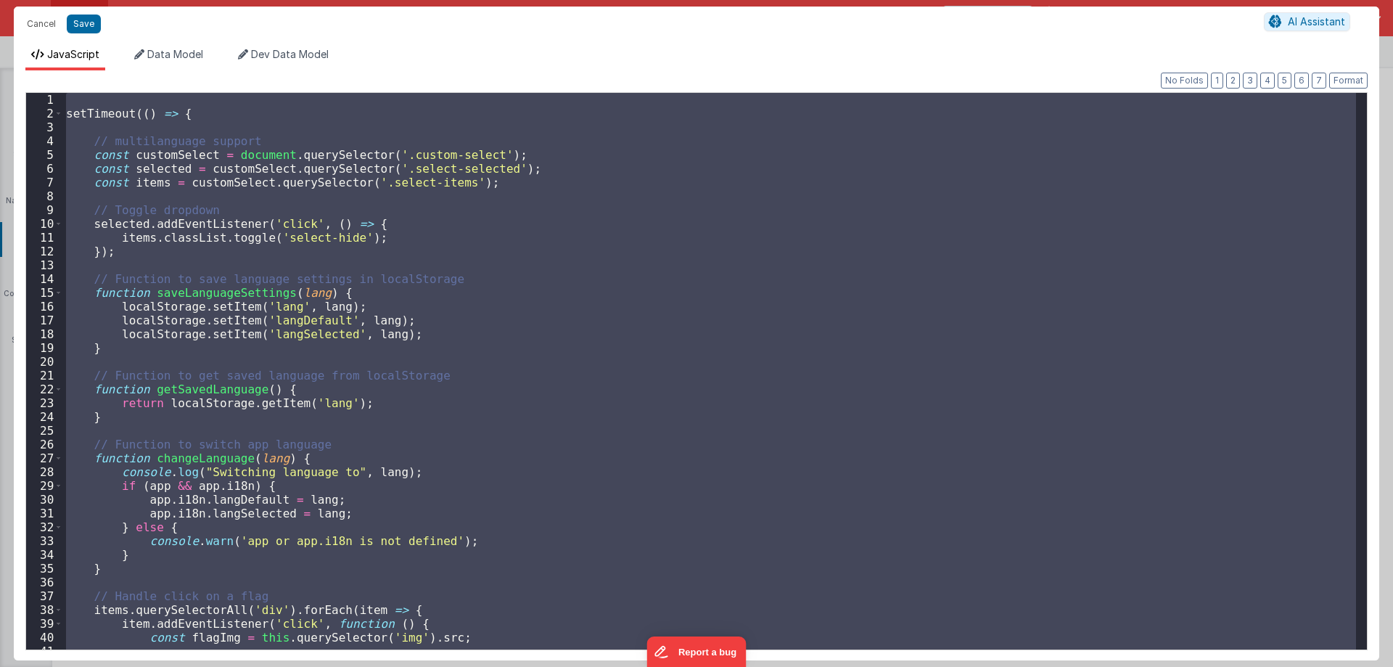
click at [220, 390] on div "setTimeout (( ) => { // multilanguage support const customSelect = document . q…" at bounding box center [709, 385] width 1293 height 584
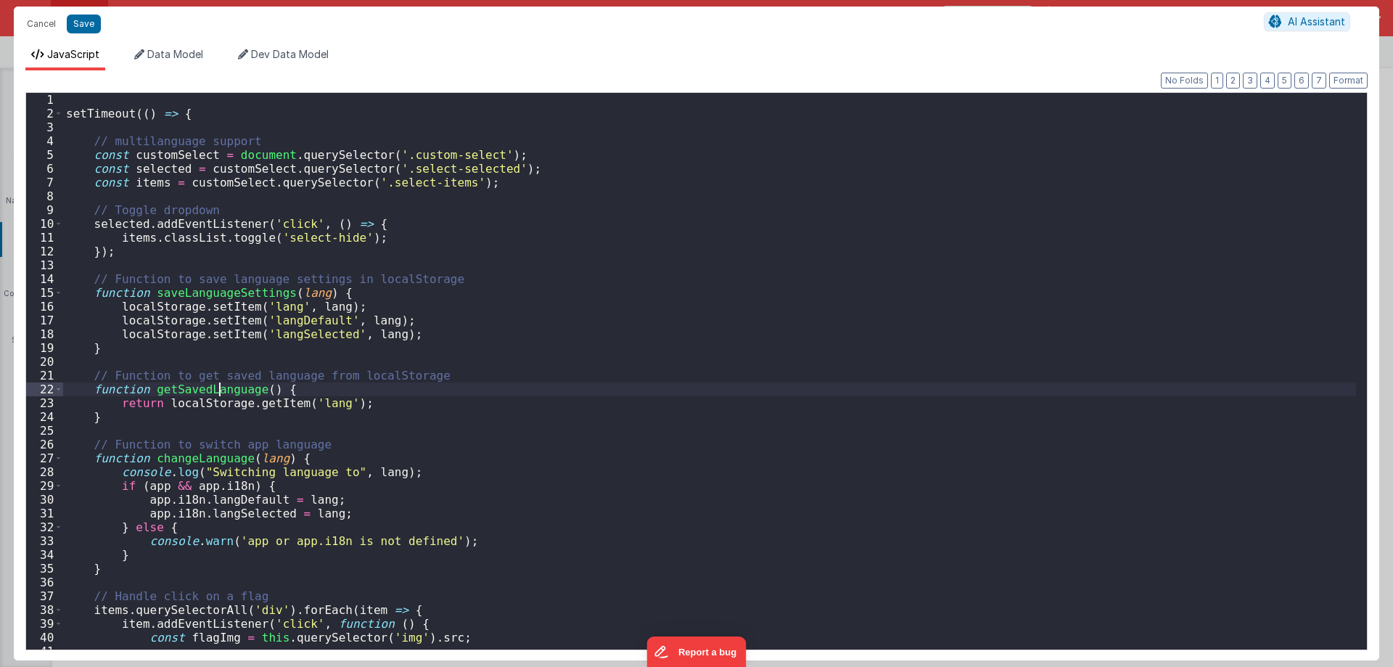
click at [220, 390] on div "setTimeout (( ) => { // multilanguage support const customSelect = document . q…" at bounding box center [709, 385] width 1293 height 584
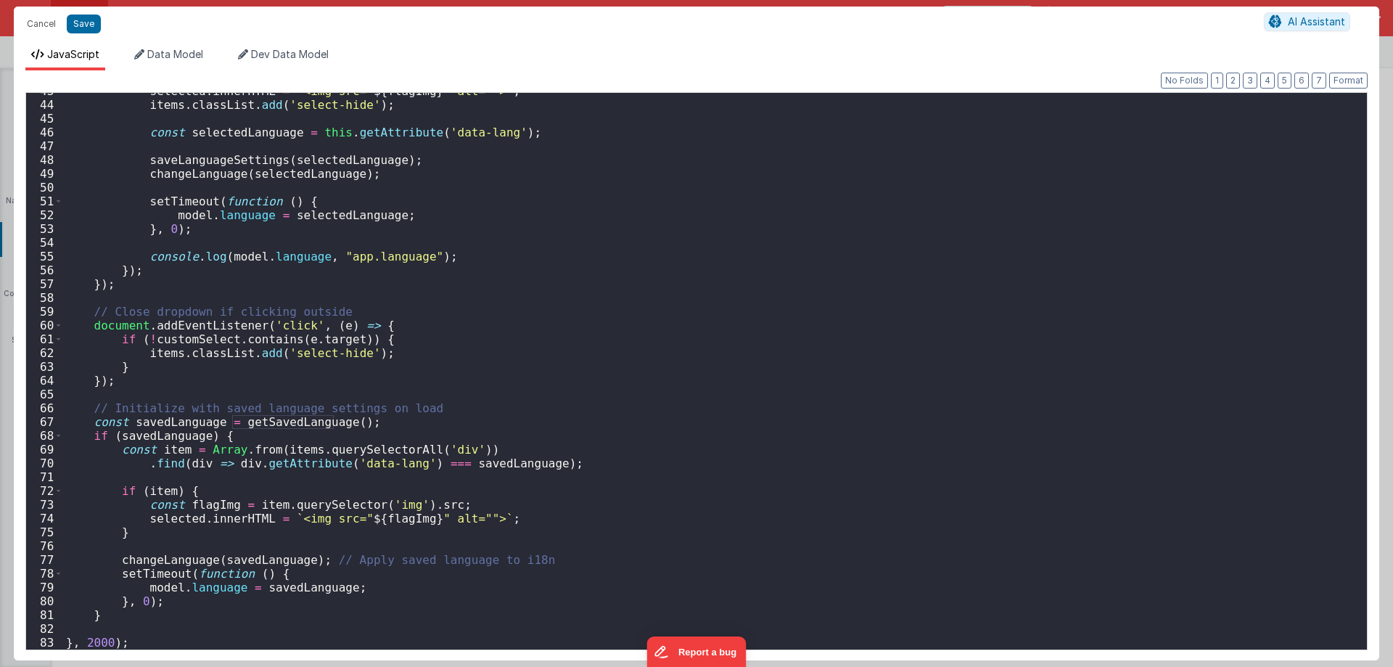
scroll to position [588, 0]
click at [181, 420] on div "selected . innerHTML = ` <img src=" ${ flagImg } " alt=""> ` ; items . classLis…" at bounding box center [709, 376] width 1293 height 584
click at [324, 455] on div "selected . innerHTML = ` <img src=" ${ flagImg } " alt=""> ` ; items . classLis…" at bounding box center [709, 376] width 1293 height 584
click at [38, 22] on button "Cancel" at bounding box center [42, 24] width 44 height 20
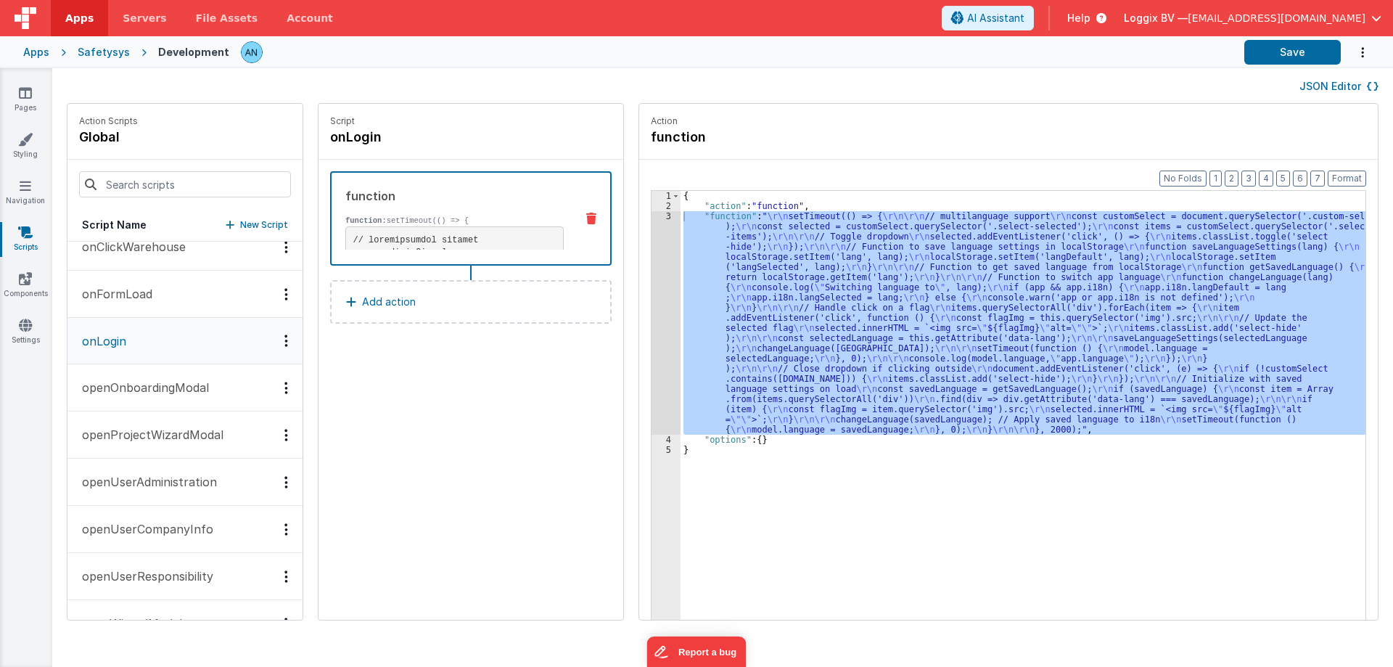
click at [747, 267] on div "{ "action" : "function" , "function" : " \r\n setTimeout(() => { \r\n\r\n // mu…" at bounding box center [1023, 428] width 685 height 474
click at [653, 221] on div "3" at bounding box center [666, 323] width 29 height 224
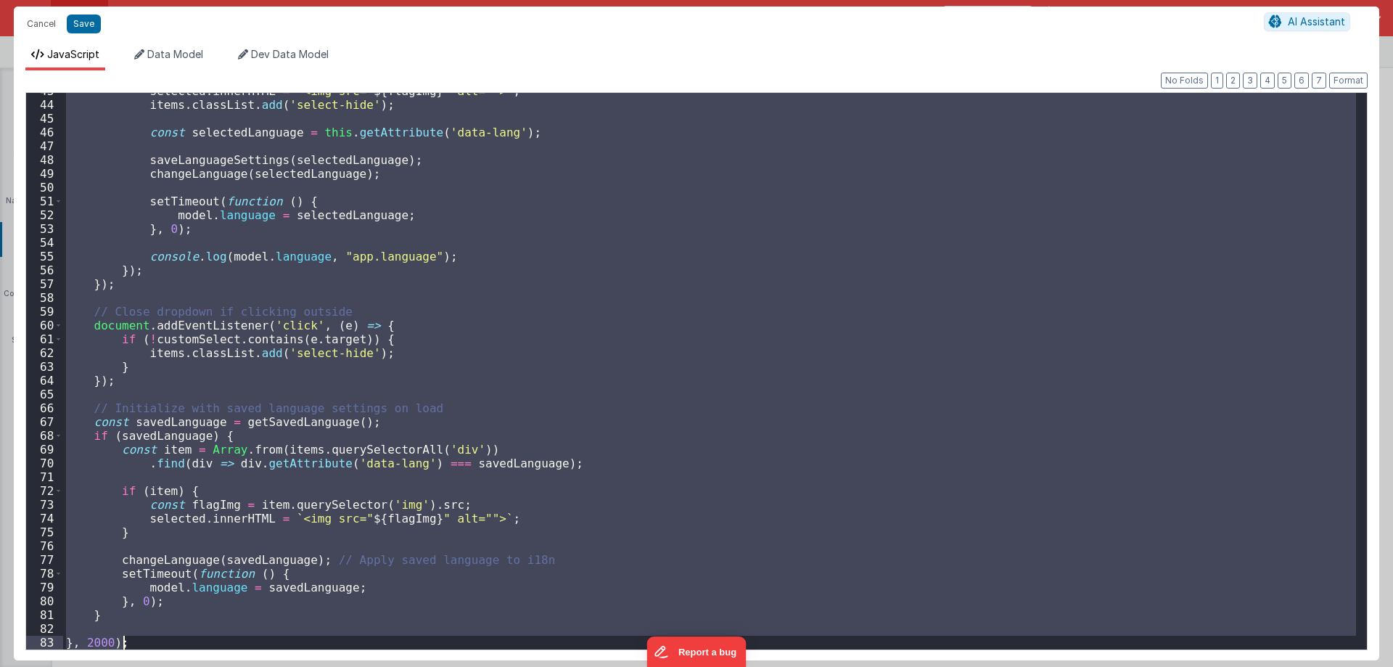
drag, startPoint x: 311, startPoint y: 546, endPoint x: 319, endPoint y: 695, distance: 149.7
click at [319, 666] on html "Cancel Save AI Assistant JavaScript Data Model Dev Data Model Format 7 6 5 4 3 …" at bounding box center [696, 333] width 1393 height 667
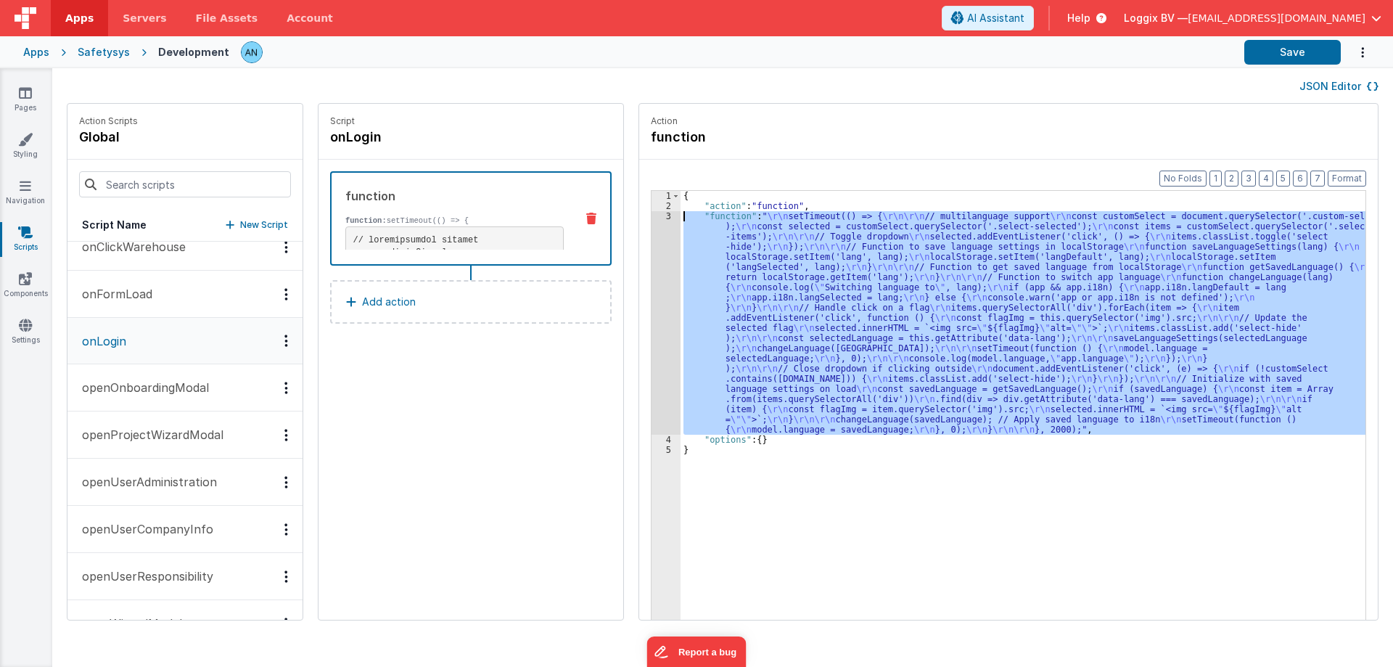
click at [766, 306] on div "{ "action" : "function" , "function" : " \r\n setTimeout(() => { \r\n\r\n // mu…" at bounding box center [1023, 428] width 685 height 474
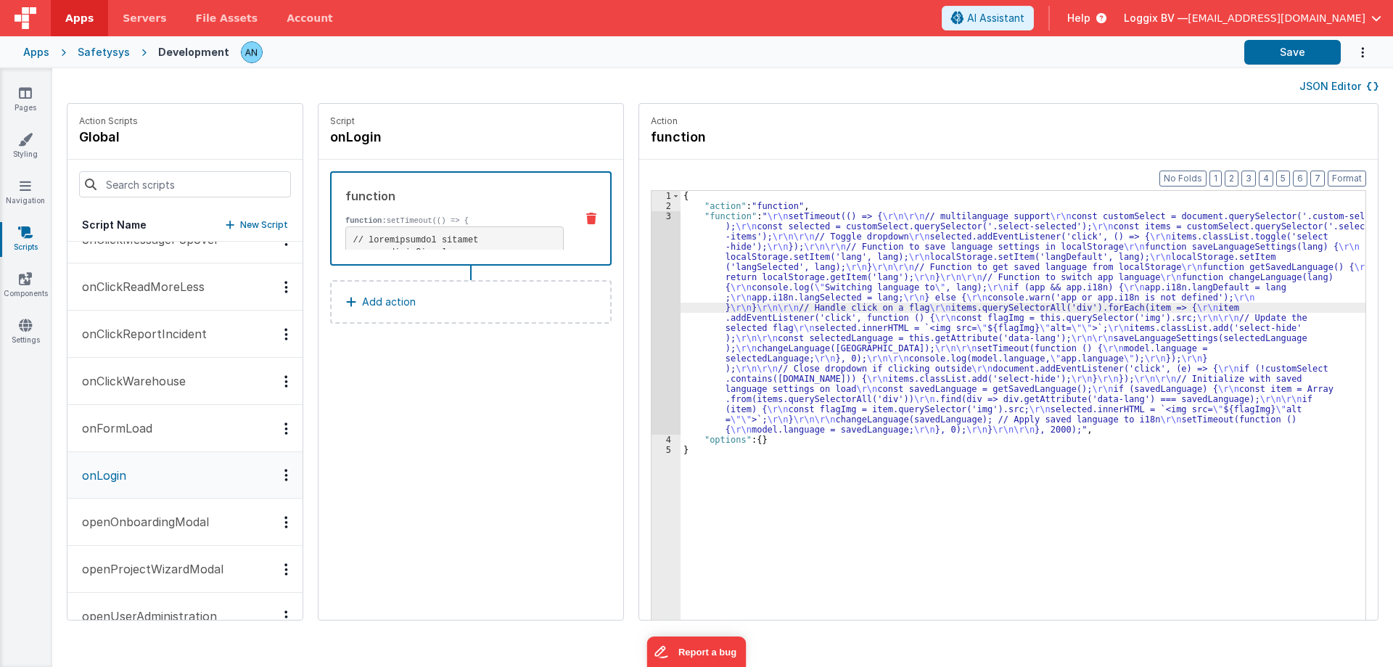
scroll to position [1524, 0]
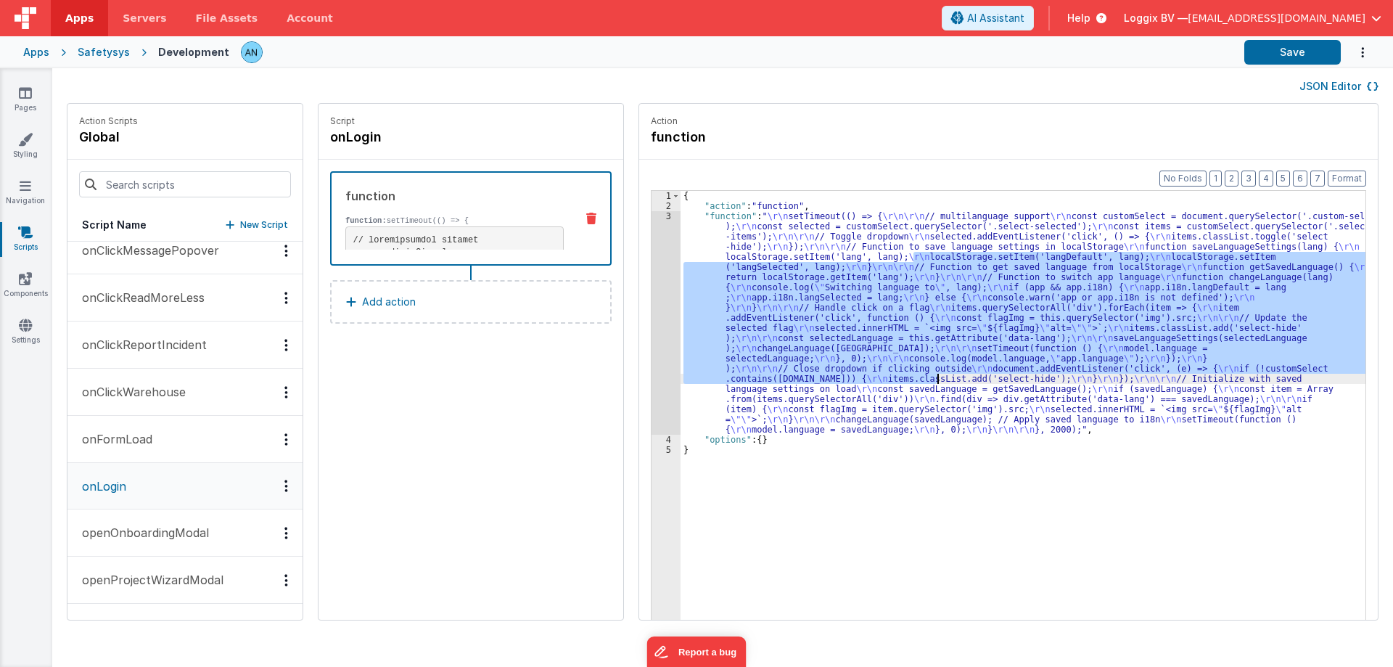
drag, startPoint x: 901, startPoint y: 253, endPoint x: 925, endPoint y: 382, distance: 131.4
click at [925, 382] on div "{ "action" : "function" , "function" : " \r\n setTimeout(() => { \r\n\r\n // mu…" at bounding box center [1030, 438] width 699 height 494
click at [652, 213] on div "3" at bounding box center [666, 323] width 29 height 224
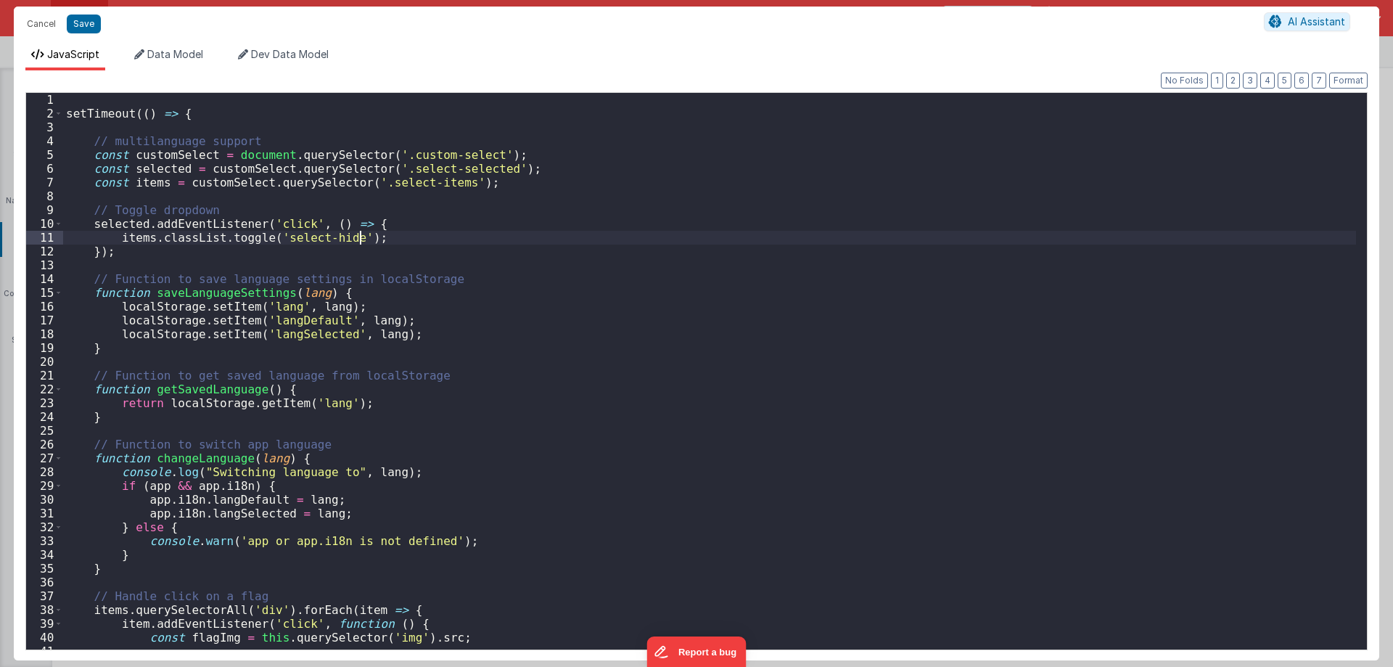
click at [652, 217] on div "setTimeout (( ) => { // multilanguage support const customSelect = document . q…" at bounding box center [709, 385] width 1293 height 584
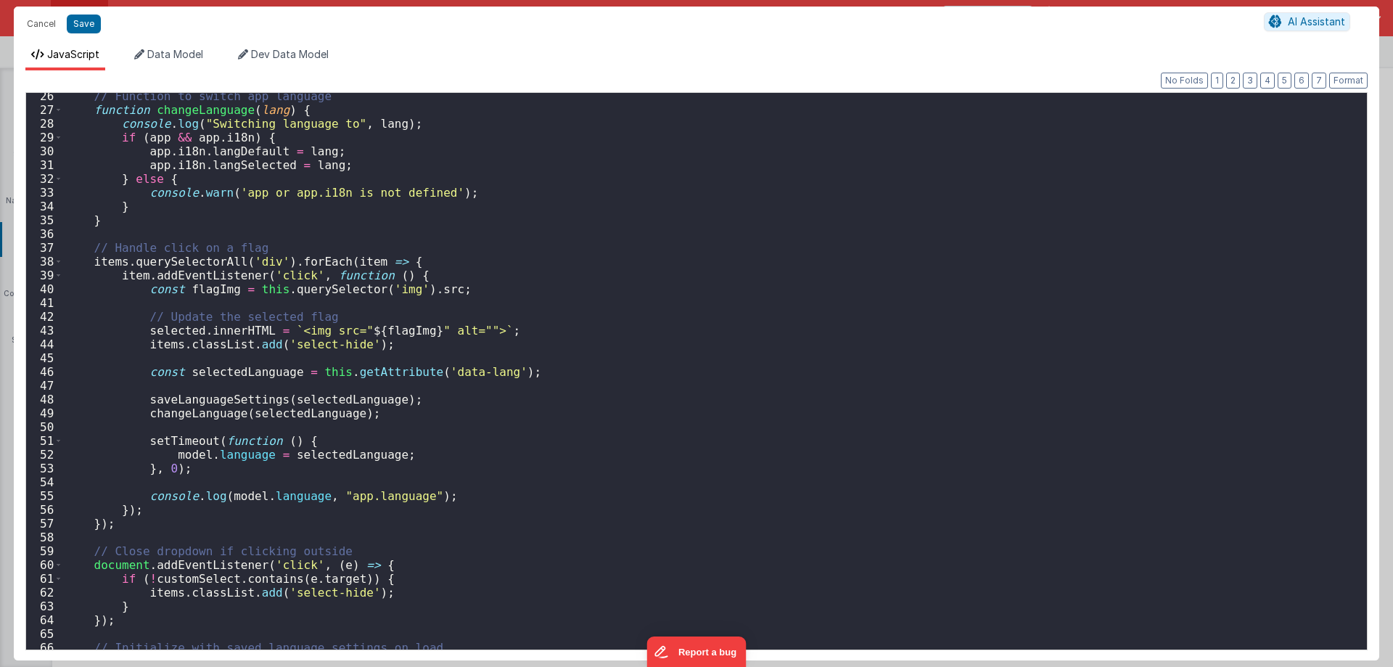
scroll to position [174, 0]
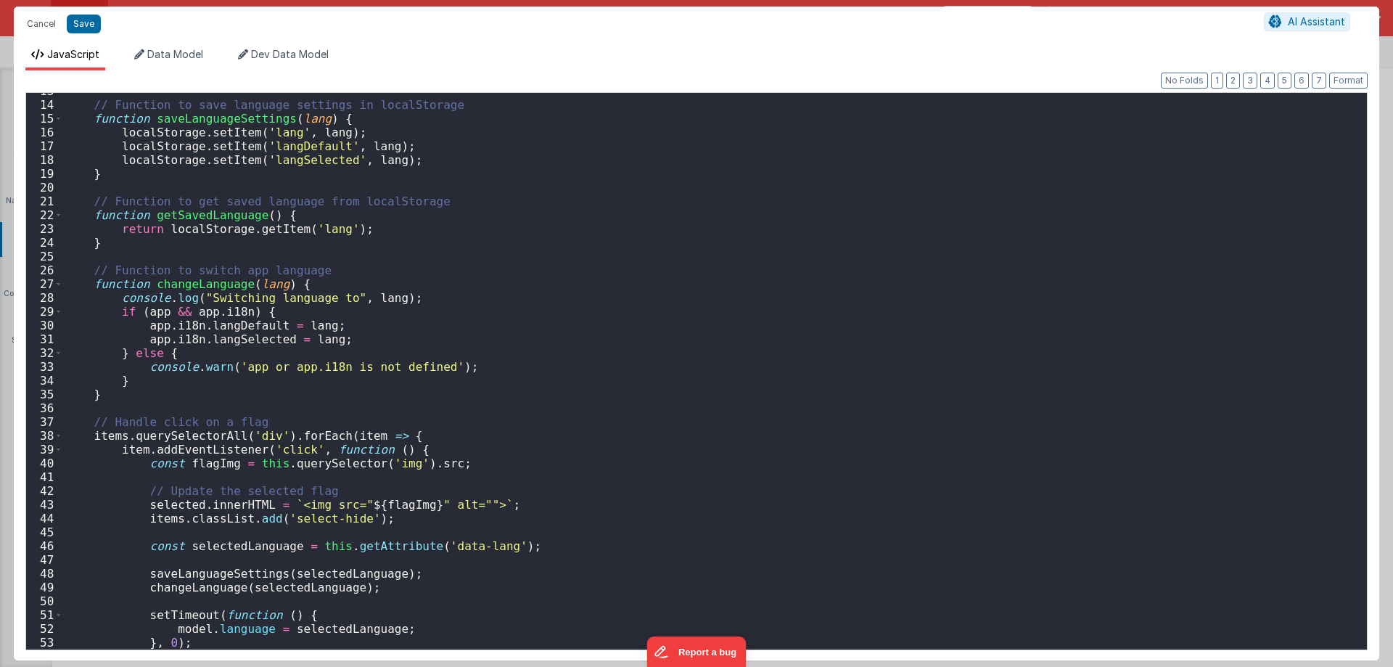
click at [239, 212] on div "// Function to save language settings in localStorage function saveLanguageSett…" at bounding box center [709, 376] width 1293 height 584
drag, startPoint x: 343, startPoint y: 230, endPoint x: 250, endPoint y: 239, distance: 93.4
click at [251, 229] on div "// Function to save language settings in localStorage function saveLanguageSett…" at bounding box center [709, 376] width 1293 height 584
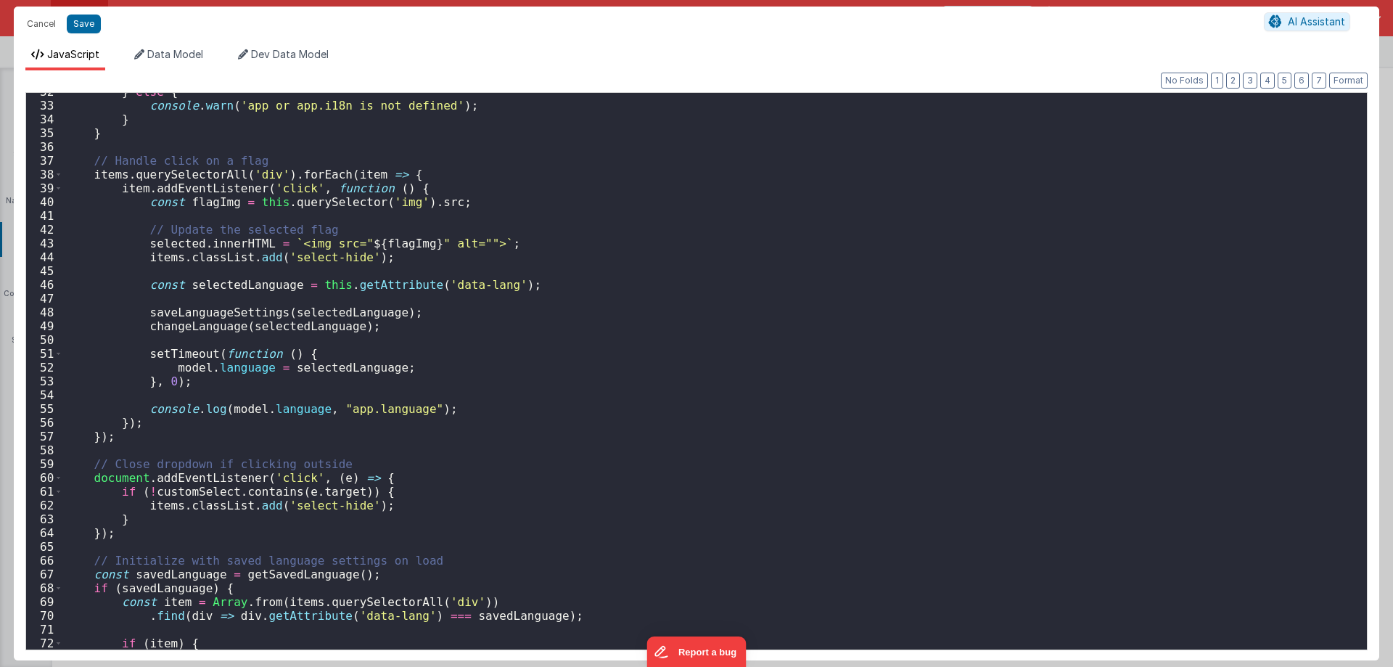
scroll to position [588, 0]
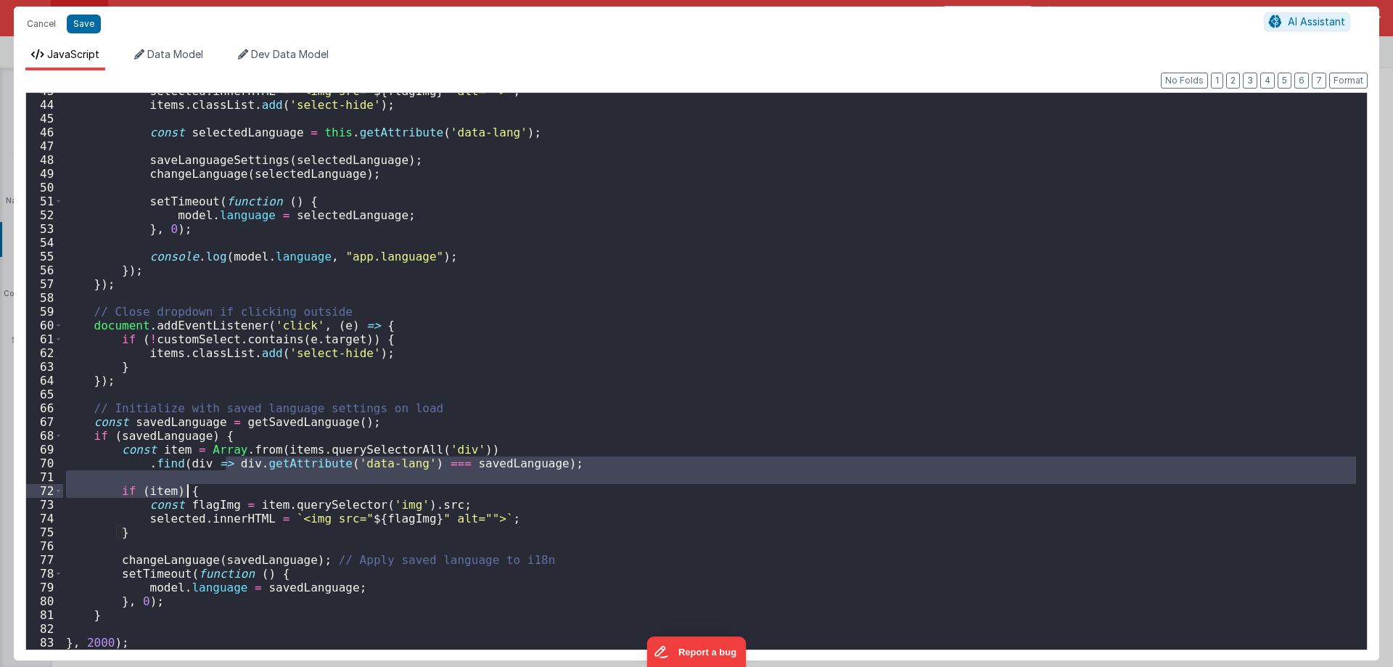
drag, startPoint x: 226, startPoint y: 463, endPoint x: 300, endPoint y: 537, distance: 104.2
click at [293, 563] on div "selected . innerHTML = ` <img src=" ${ flagImg } " alt=""> ` ; items . classLis…" at bounding box center [709, 376] width 1293 height 584
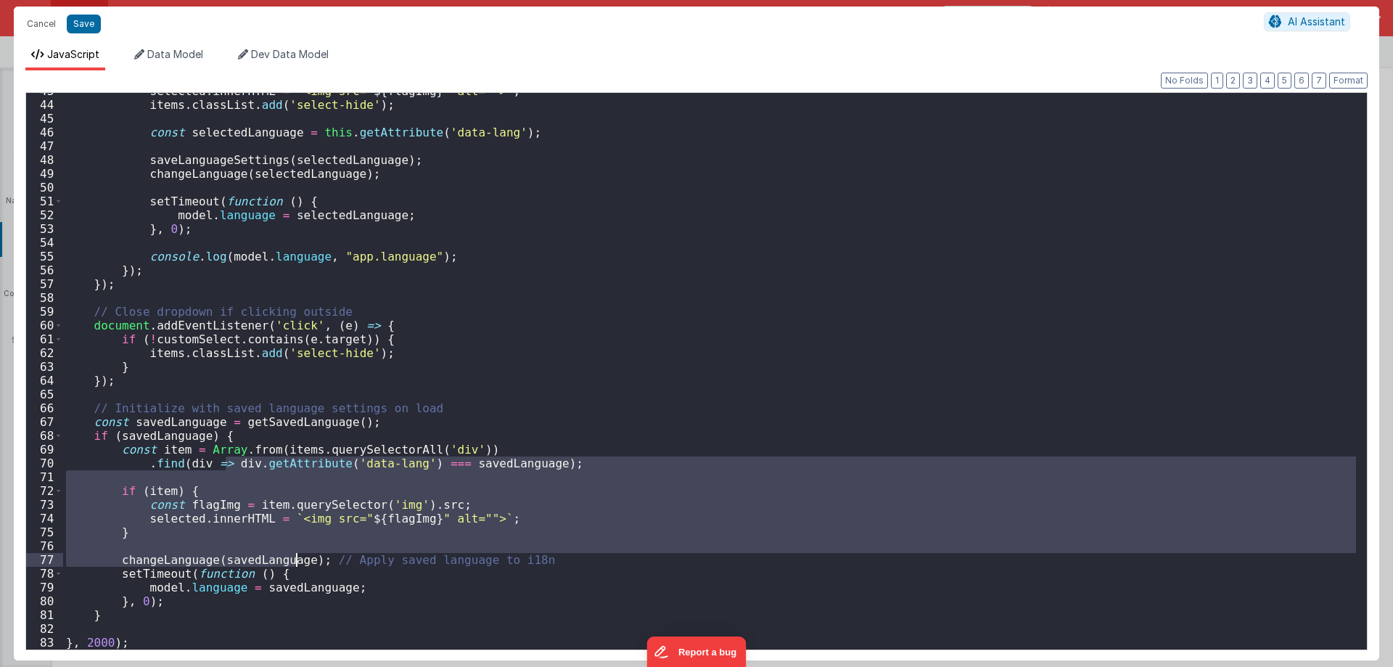
click at [327, 520] on div "selected . innerHTML = ` <img src=" ${ flagImg } " alt=""> ` ; items . classLis…" at bounding box center [709, 371] width 1293 height 557
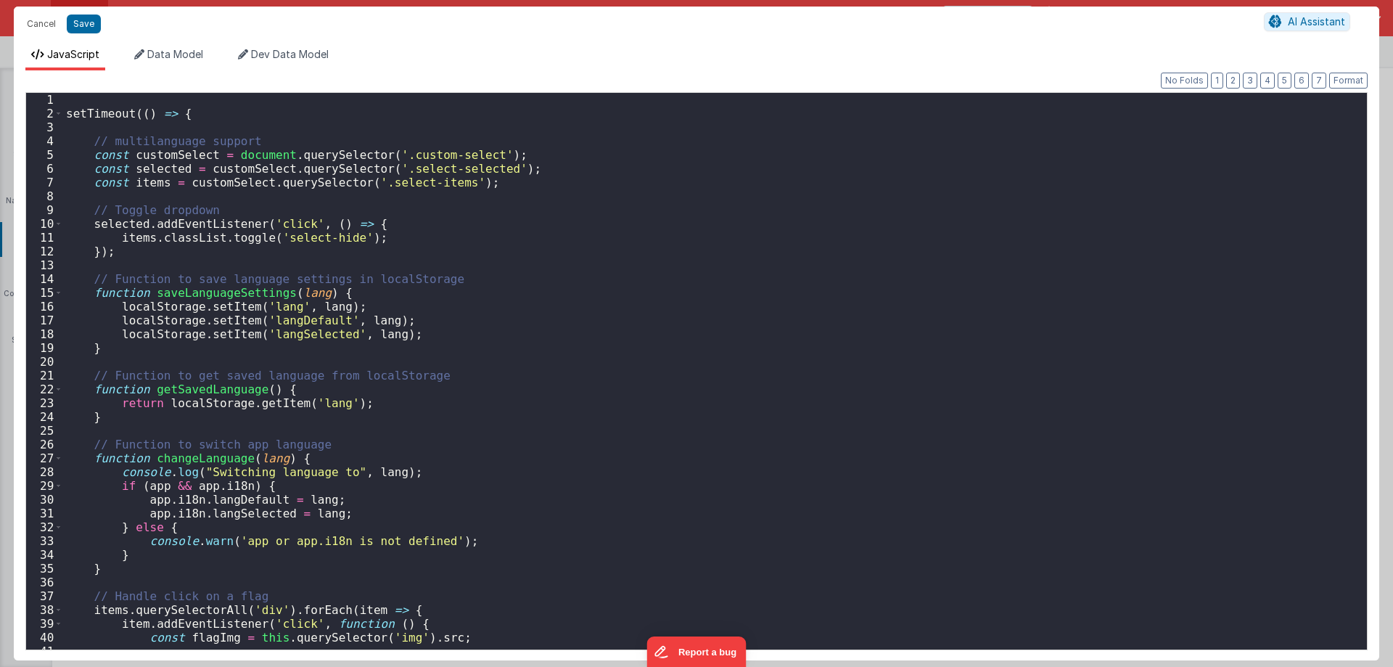
scroll to position [0, 0]
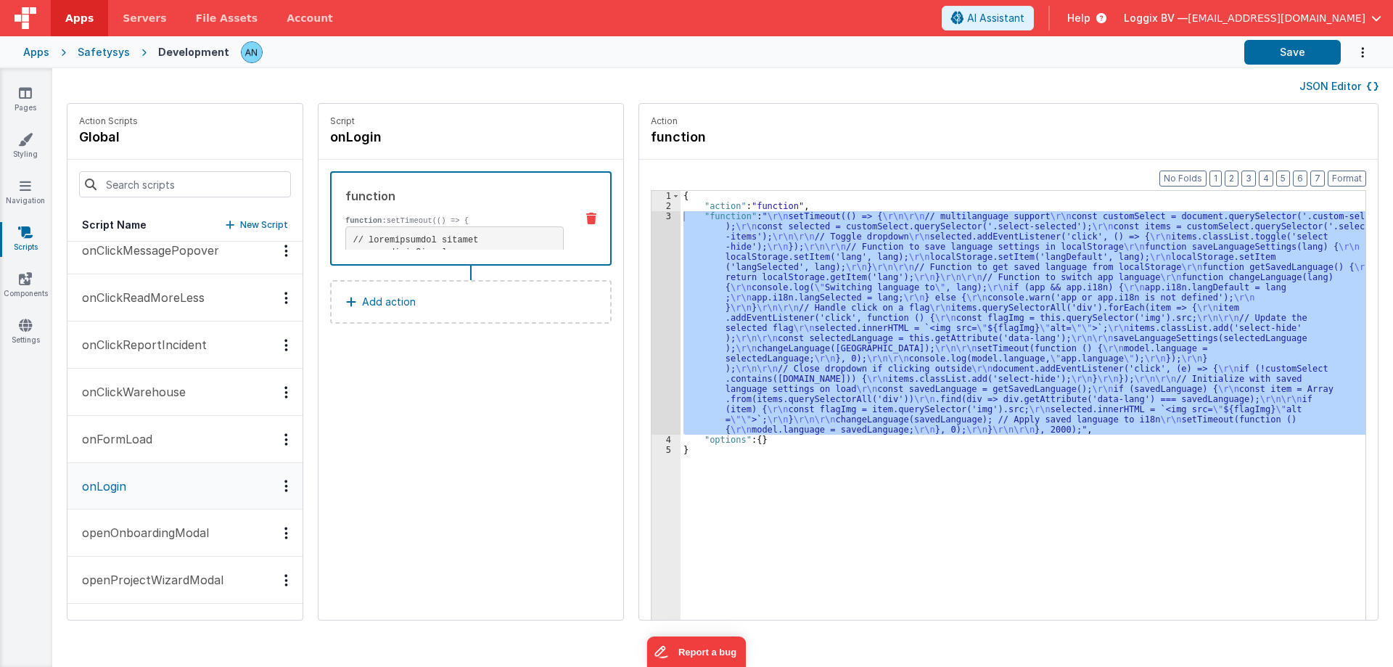
click at [853, 313] on div "{ "action" : "function" , "function" : " \r\n setTimeout(() => { \r\n\r\n // mu…" at bounding box center [1023, 428] width 685 height 474
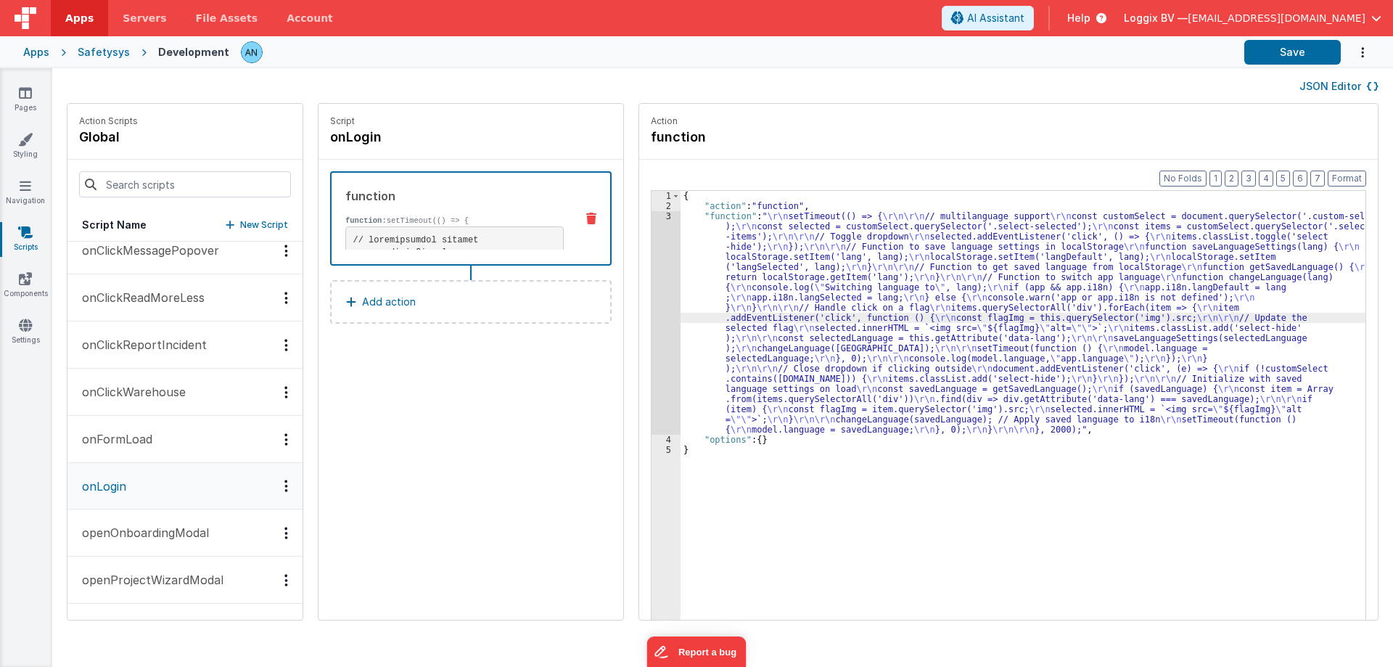
click at [684, 237] on div "{ "action" : "function" , "function" : " \r\n setTimeout(() => { \r\n\r\n // mu…" at bounding box center [1030, 438] width 699 height 494
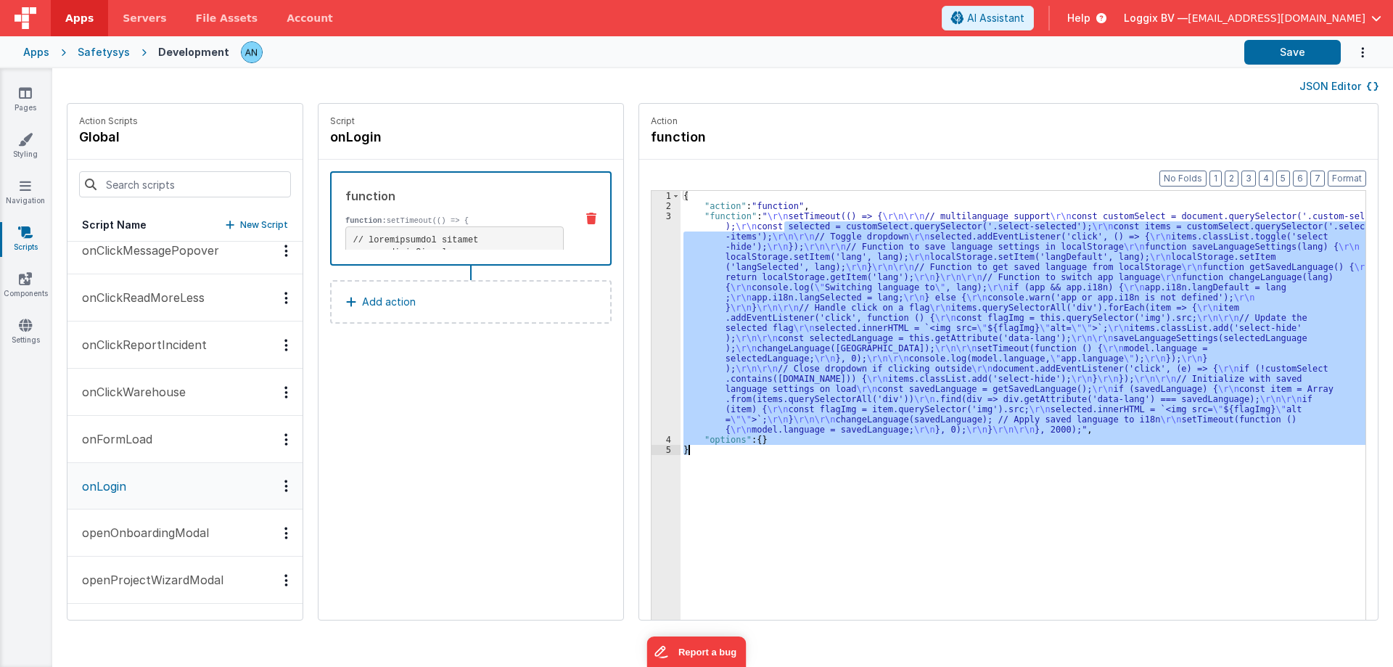
drag, startPoint x: 802, startPoint y: 357, endPoint x: 819, endPoint y: 451, distance: 95.9
click at [819, 451] on div "{ "action" : "function" , "function" : " \r\n setTimeout(() => { \r\n\r\n // mu…" at bounding box center [1030, 438] width 699 height 494
click at [718, 284] on div "{ "action" : "function" , "function" : " \r\n setTimeout(() => { \r\n\r\n // mu…" at bounding box center [1023, 428] width 685 height 474
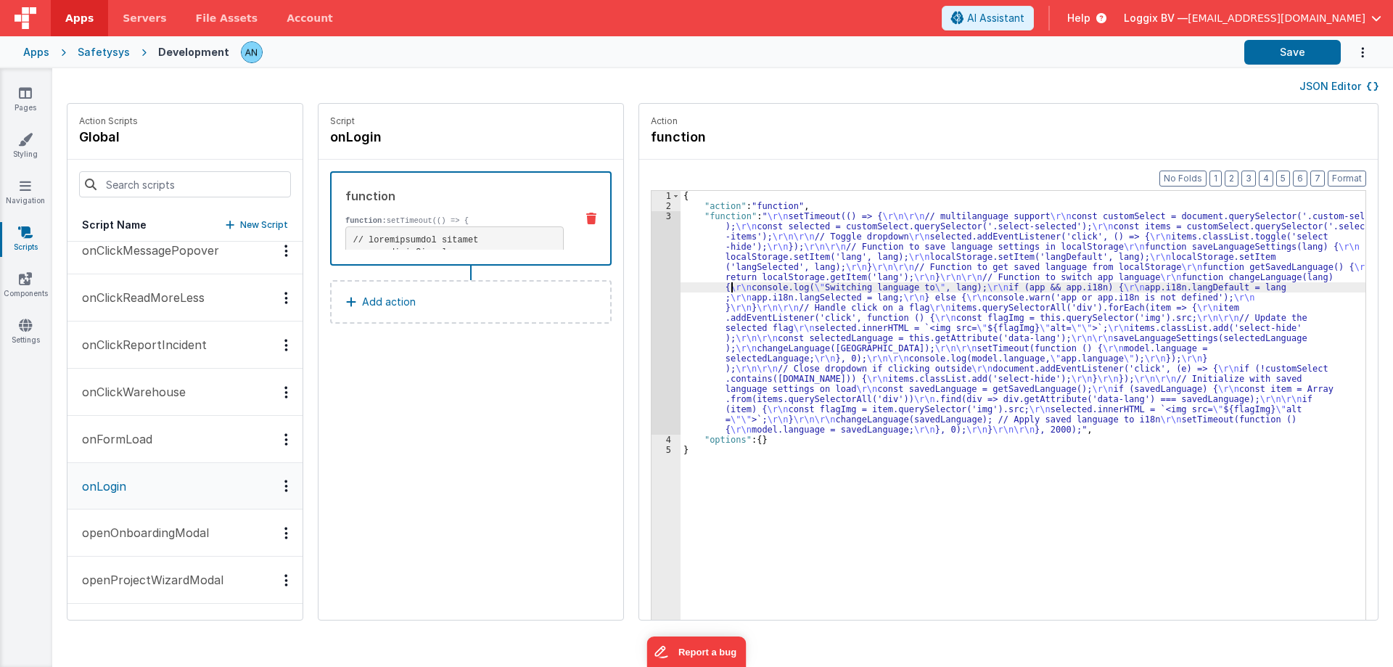
click at [718, 284] on div "{ "action" : "function" , "function" : " \r\n setTimeout(() => { \r\n\r\n // mu…" at bounding box center [1030, 438] width 699 height 494
click at [734, 291] on div "{ "action" : "function" , "function" : " \r\n setTimeout(() => { \r\n\r\n // mu…" at bounding box center [1030, 438] width 699 height 494
click at [22, 85] on div "Pages Styling Navigation Scripts Components Settings" at bounding box center [26, 367] width 52 height 599
click at [23, 93] on icon at bounding box center [25, 93] width 13 height 15
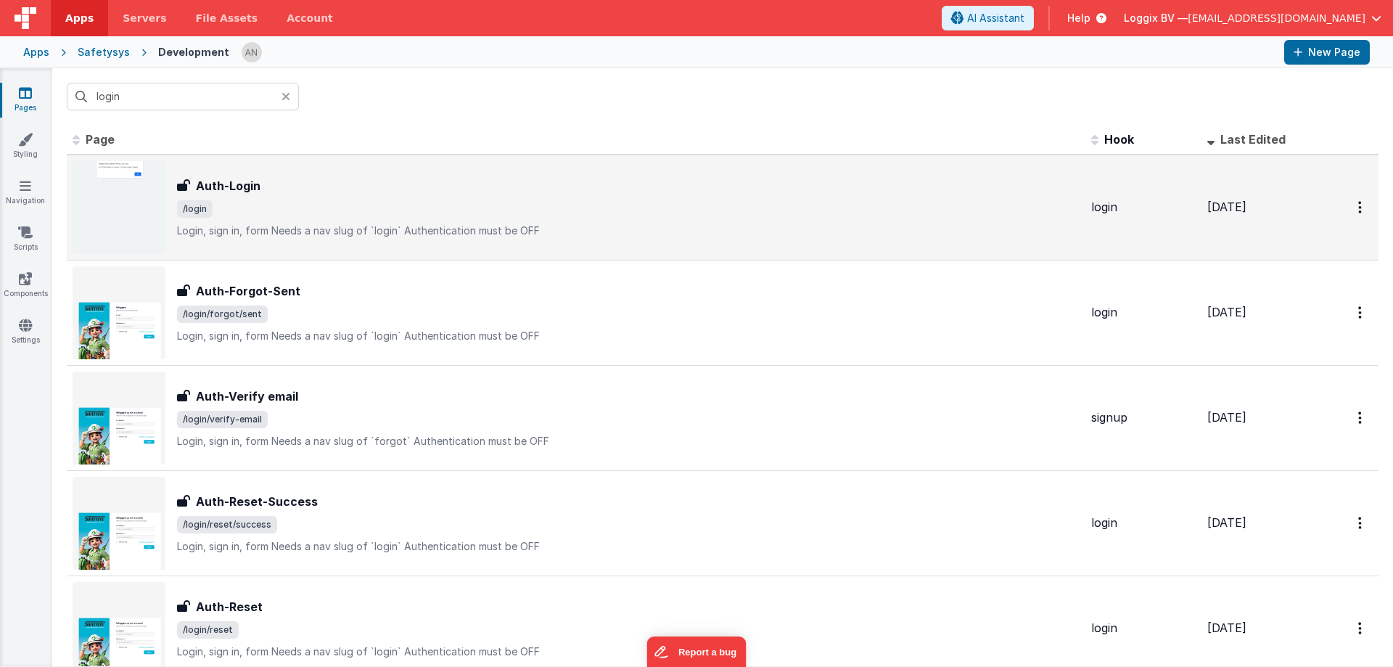
click at [261, 210] on span "/login" at bounding box center [628, 208] width 903 height 17
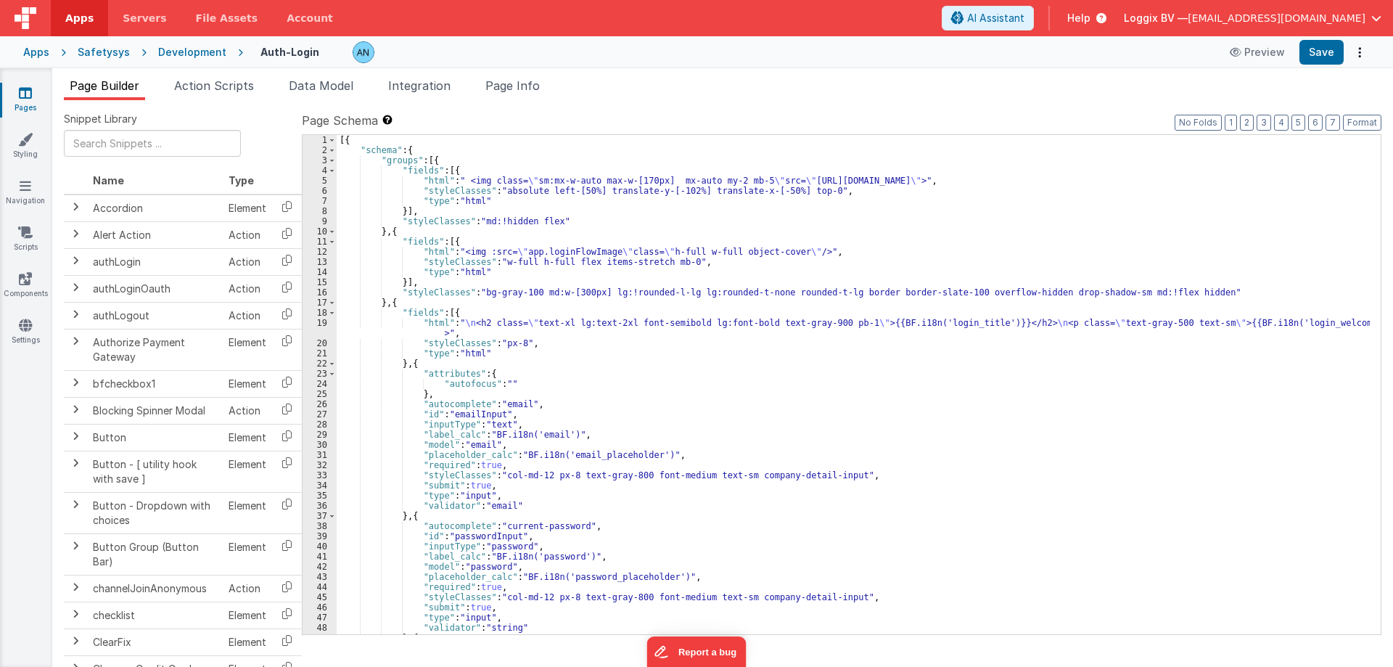
click at [216, 87] on span "Action Scripts" at bounding box center [214, 85] width 80 height 15
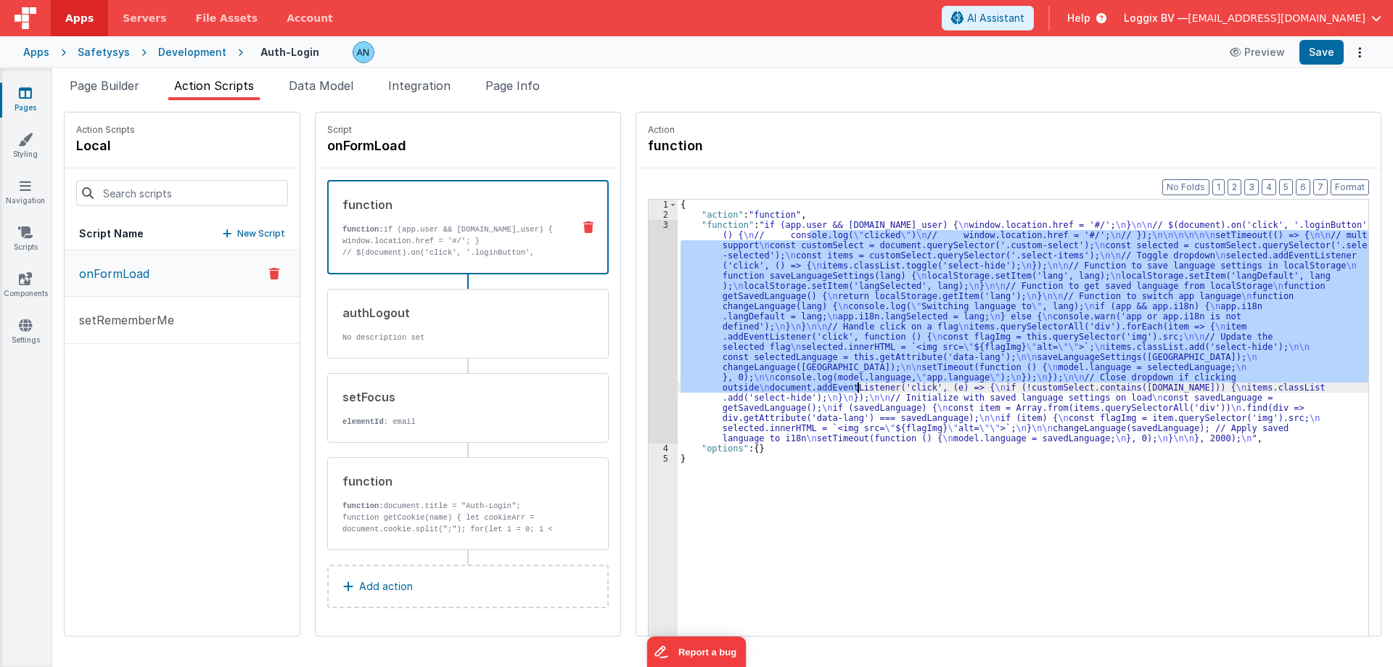
click at [848, 393] on div "{ "action" : "function" , "function" : "if (app.user && [DOMAIN_NAME]_user) { \…" at bounding box center [1030, 450] width 705 height 501
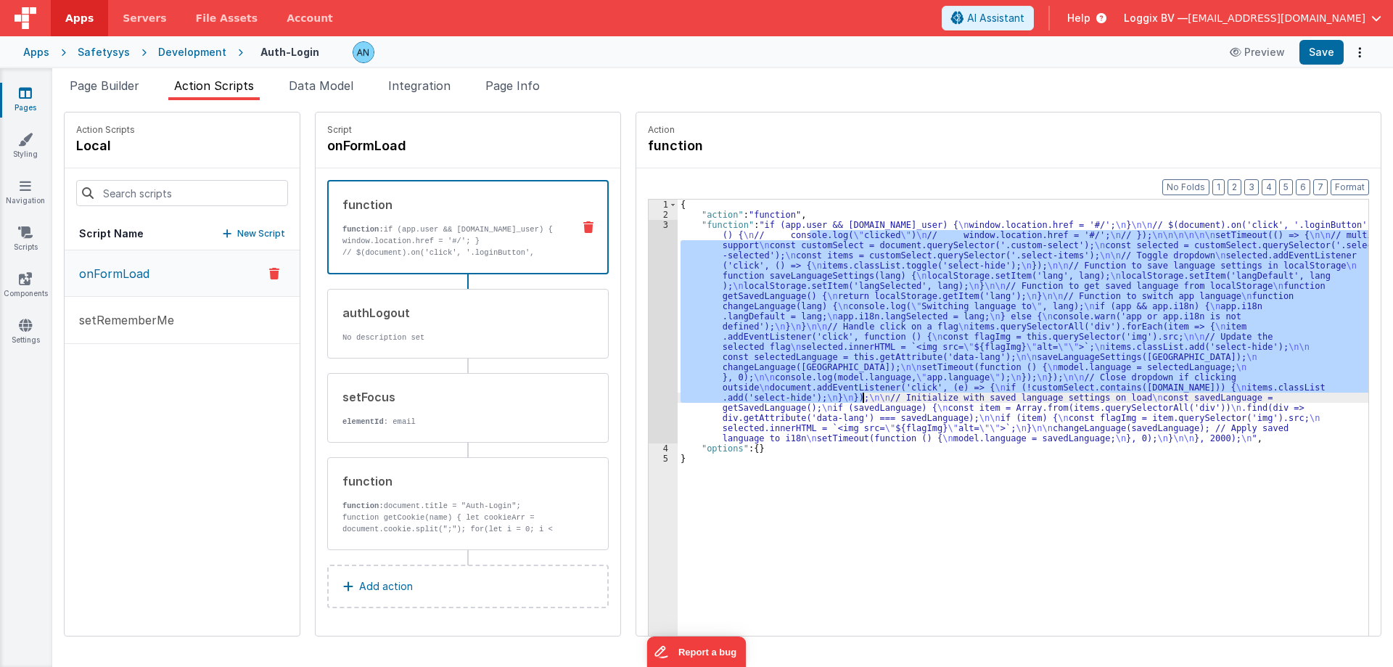
click at [891, 391] on div "{ "action" : "function" , "function" : "if (app.user && [DOMAIN_NAME]_user) { \…" at bounding box center [1023, 440] width 691 height 481
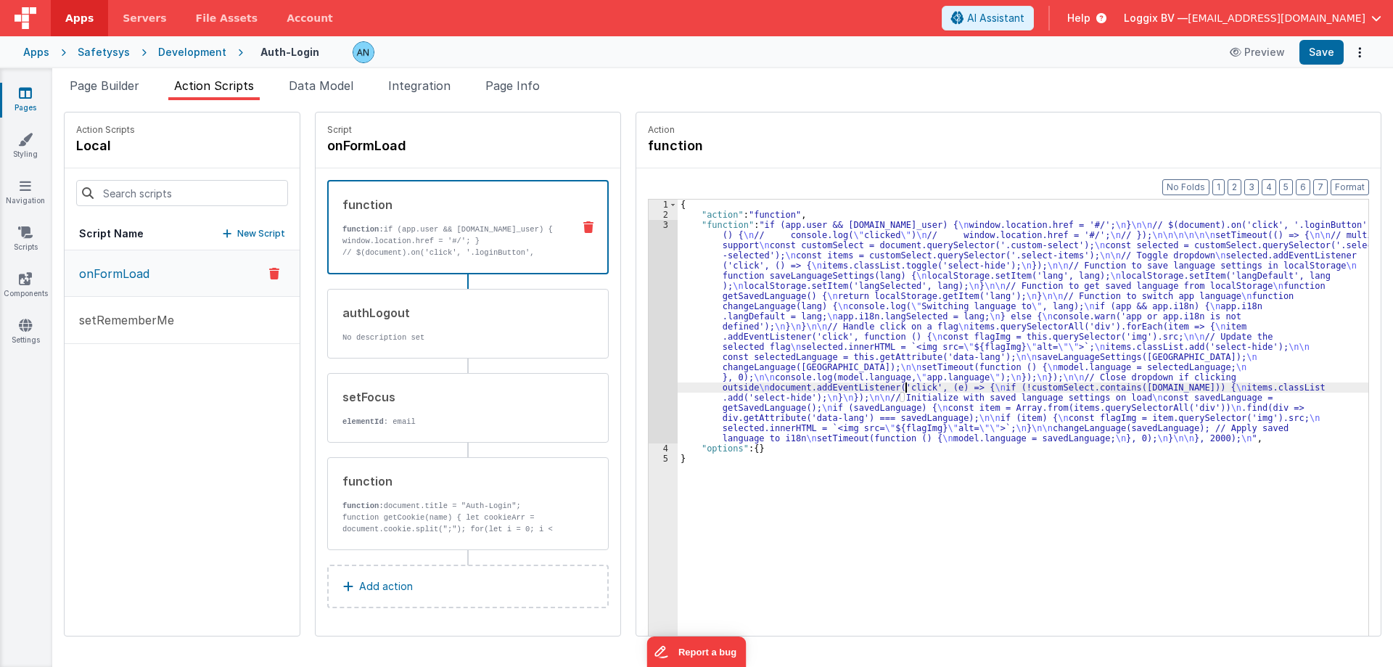
click at [156, 452] on div "onFormLoad setRememberMe" at bounding box center [182, 442] width 235 height 385
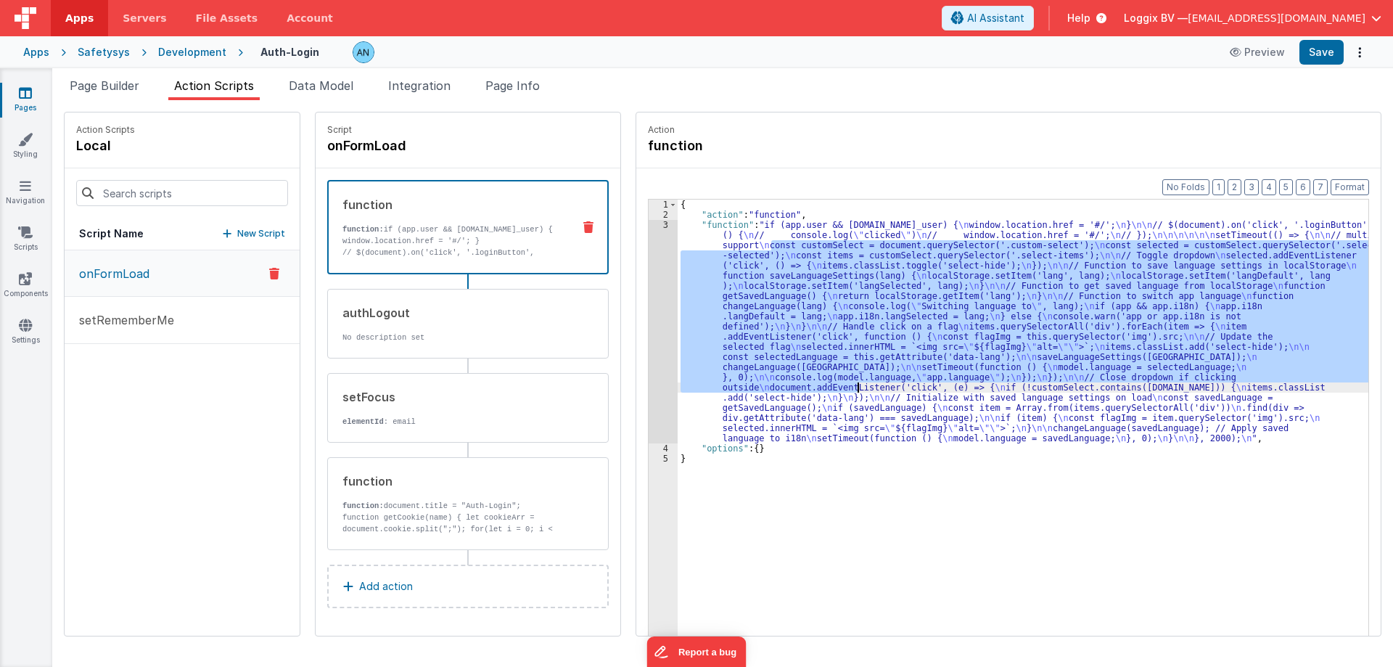
drag, startPoint x: 761, startPoint y: 249, endPoint x: 843, endPoint y: 390, distance: 163.3
click at [843, 390] on div "{ "action" : "function" , "function" : "if (app.user && [DOMAIN_NAME]_user) { \…" at bounding box center [1030, 450] width 705 height 501
click at [768, 73] on div "Page Builder Action Scripts Data Model Integration Page Info Snippet Library Na…" at bounding box center [722, 367] width 1341 height 599
click at [758, 55] on div at bounding box center [781, 52] width 857 height 22
click at [756, 49] on div at bounding box center [781, 52] width 857 height 22
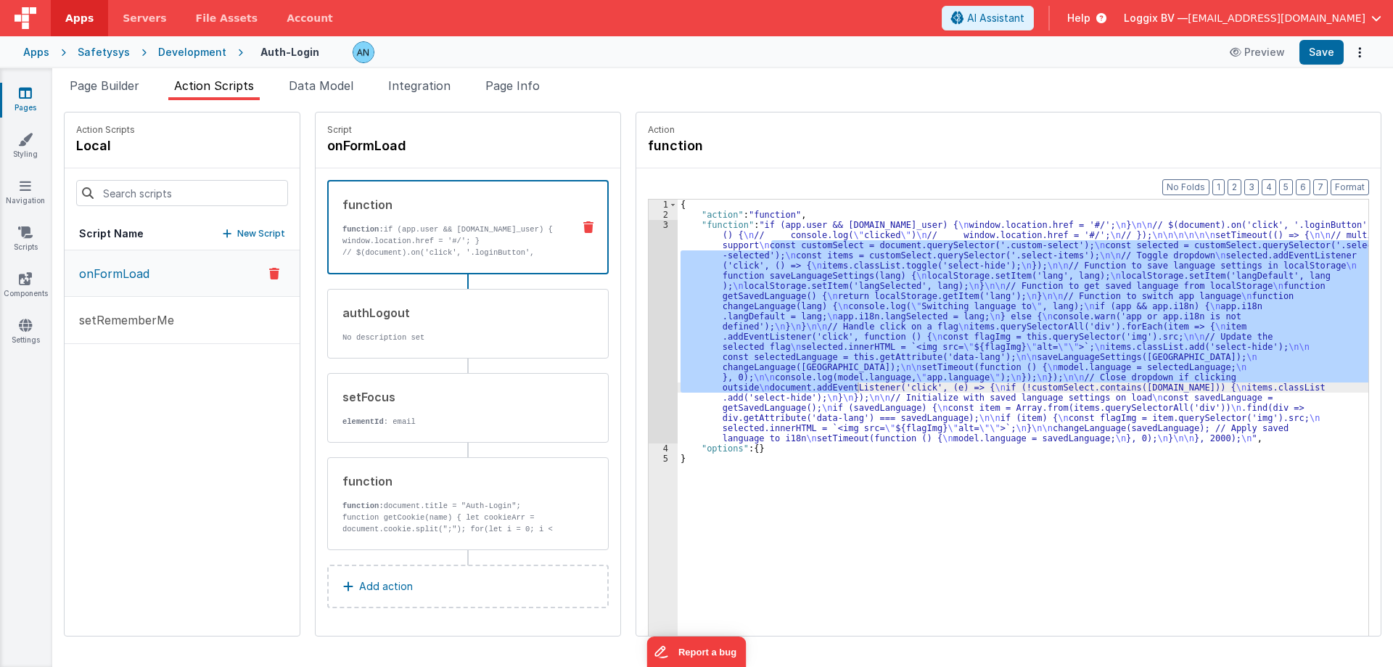
click at [718, 268] on div "{ "action" : "function" , "function" : "if (app.user && [DOMAIN_NAME]_user) { \…" at bounding box center [1023, 440] width 691 height 481
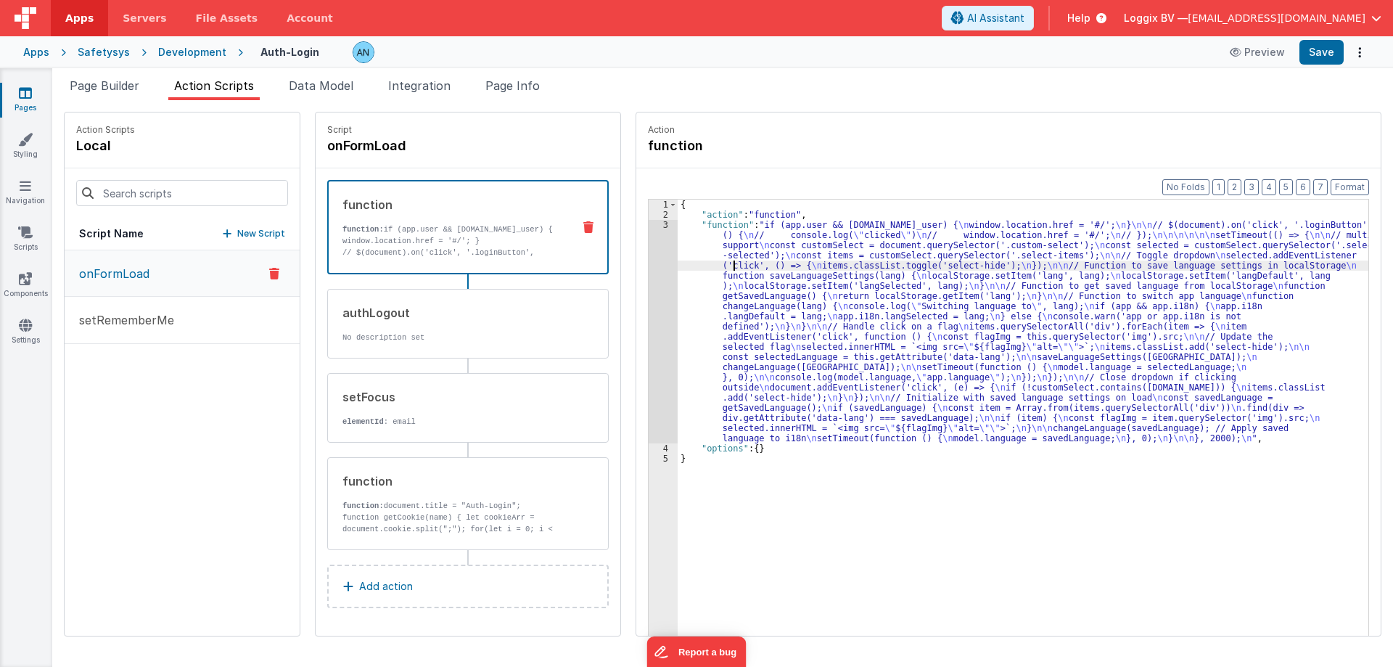
click at [748, 241] on div "{ "action" : "function" , "function" : "if (app.user && [DOMAIN_NAME]_user) { \…" at bounding box center [1030, 450] width 705 height 501
click at [719, 229] on div "{ "action" : "function" , "function" : "if (app.user && [DOMAIN_NAME]_user) { \…" at bounding box center [1030, 450] width 705 height 501
click at [713, 226] on div "{ "action" : "function" , "function" : "if (app.user && [DOMAIN_NAME]_user) { \…" at bounding box center [1030, 450] width 705 height 501
click at [790, 328] on div "{ "action" : "function" , "function" : "if (app.user && [DOMAIN_NAME]_user) { \…" at bounding box center [1030, 450] width 705 height 501
click at [729, 382] on div "{ "action" : "function" , "function" : "if (app.user && [DOMAIN_NAME]_user) { \…" at bounding box center [1030, 450] width 705 height 501
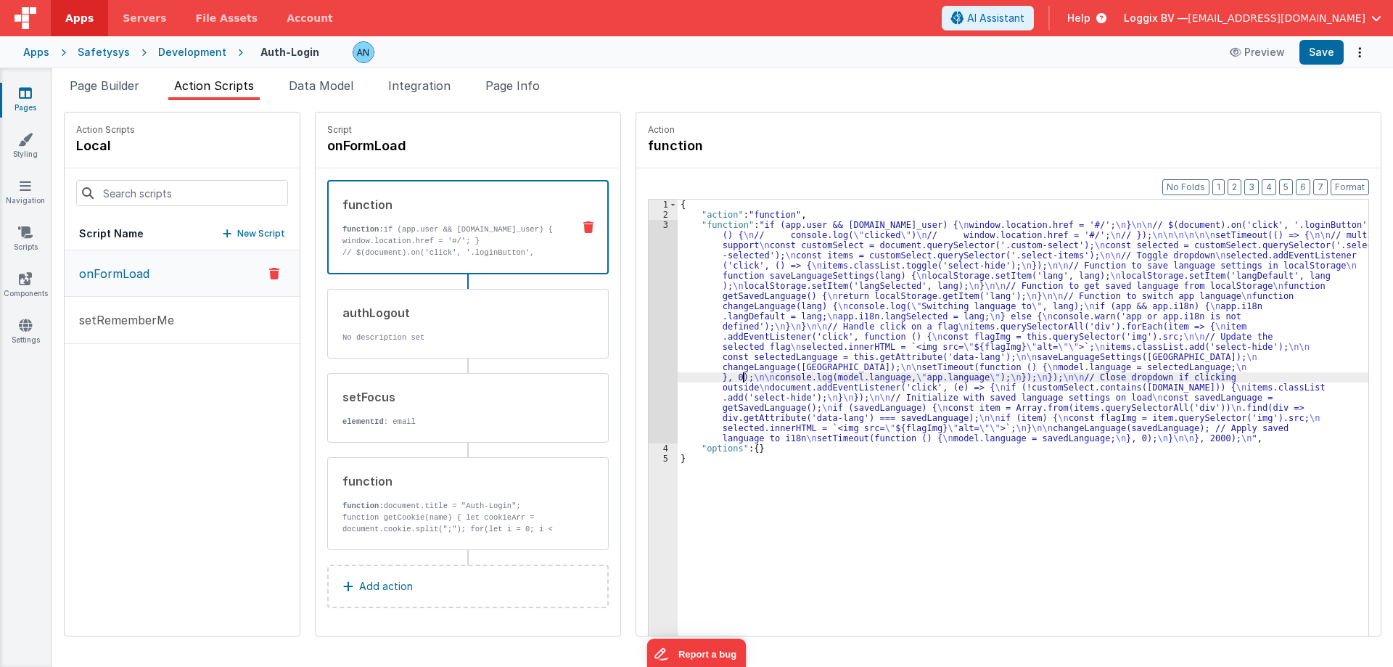
click at [795, 304] on div "{ "action" : "function" , "function" : "if (app.user && [DOMAIN_NAME]_user) { \…" at bounding box center [1030, 450] width 705 height 501
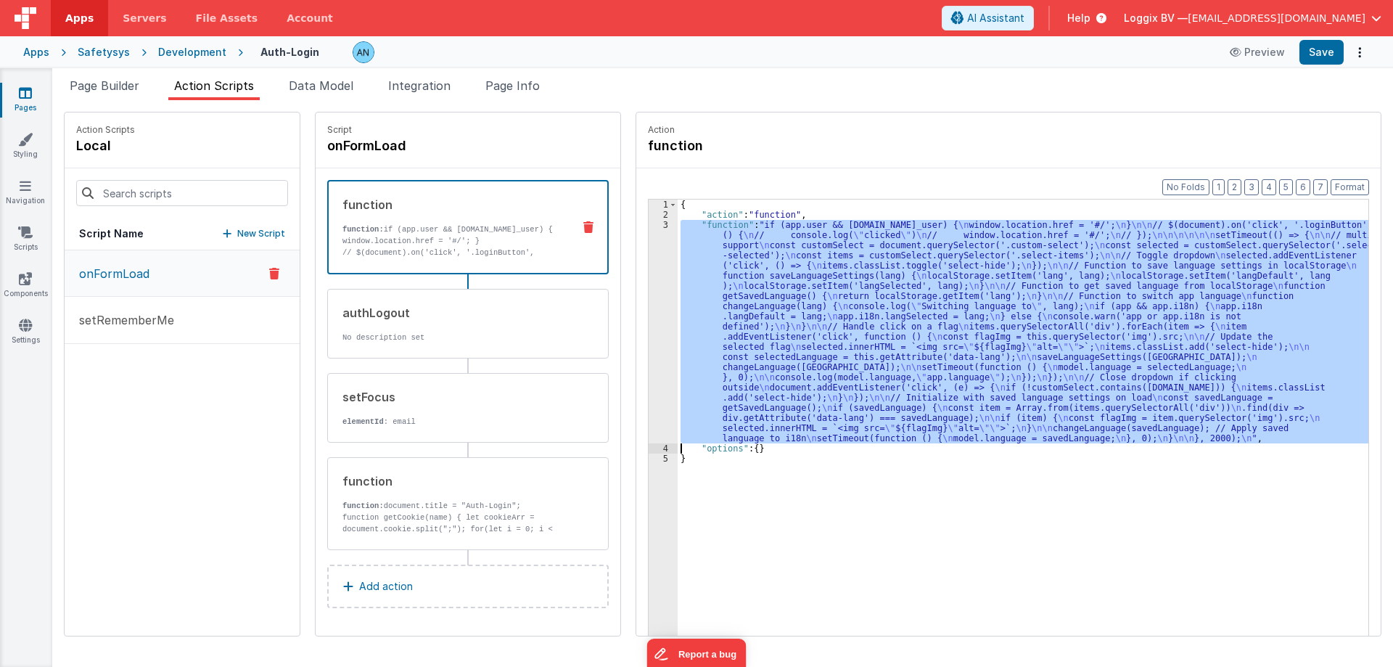
click at [795, 304] on div "{ "action" : "function" , "function" : "if (app.user && [DOMAIN_NAME]_user) { \…" at bounding box center [1030, 450] width 705 height 501
click at [731, 338] on div "{ "action" : "function" , "function" : "if (app.user && [DOMAIN_NAME]_user) { \…" at bounding box center [1023, 440] width 691 height 481
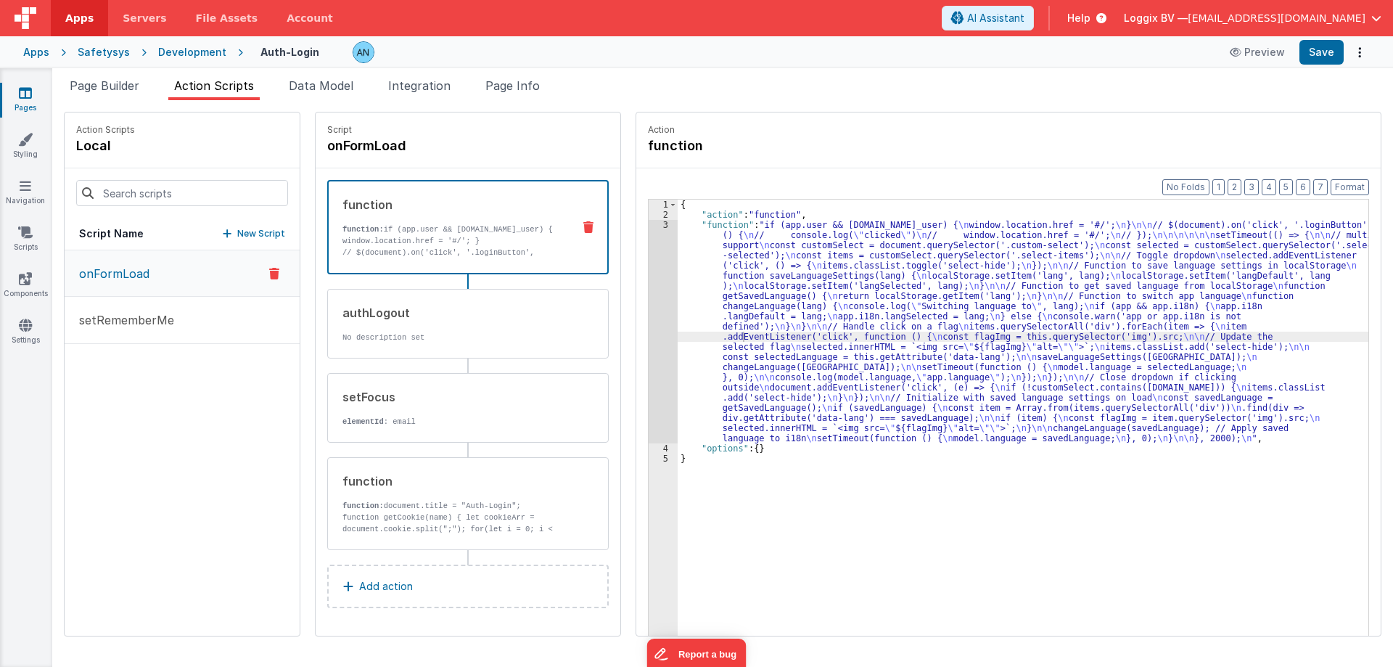
drag, startPoint x: 28, startPoint y: 97, endPoint x: 51, endPoint y: 35, distance: 66.6
click at [28, 97] on icon at bounding box center [25, 93] width 13 height 15
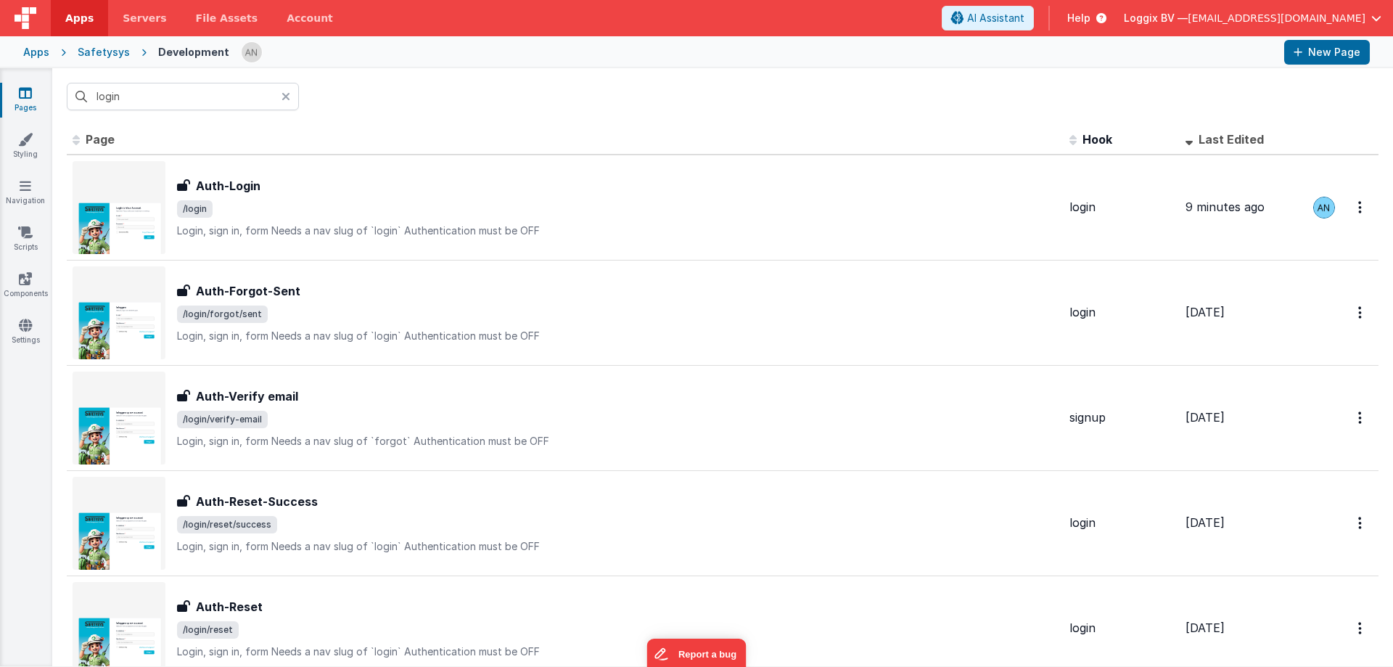
click at [86, 24] on span "Apps" at bounding box center [79, 18] width 28 height 15
